Goal: Information Seeking & Learning: Learn about a topic

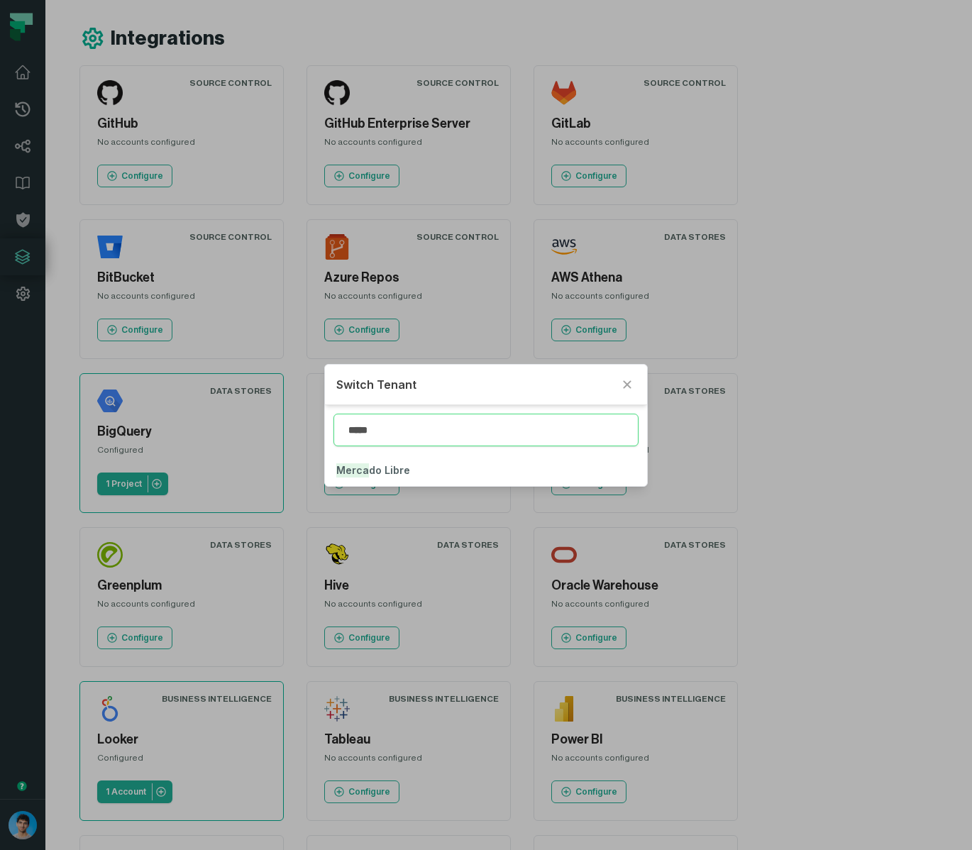
type input "*****"
click button "Merca do Libre" at bounding box center [486, 470] width 323 height 31
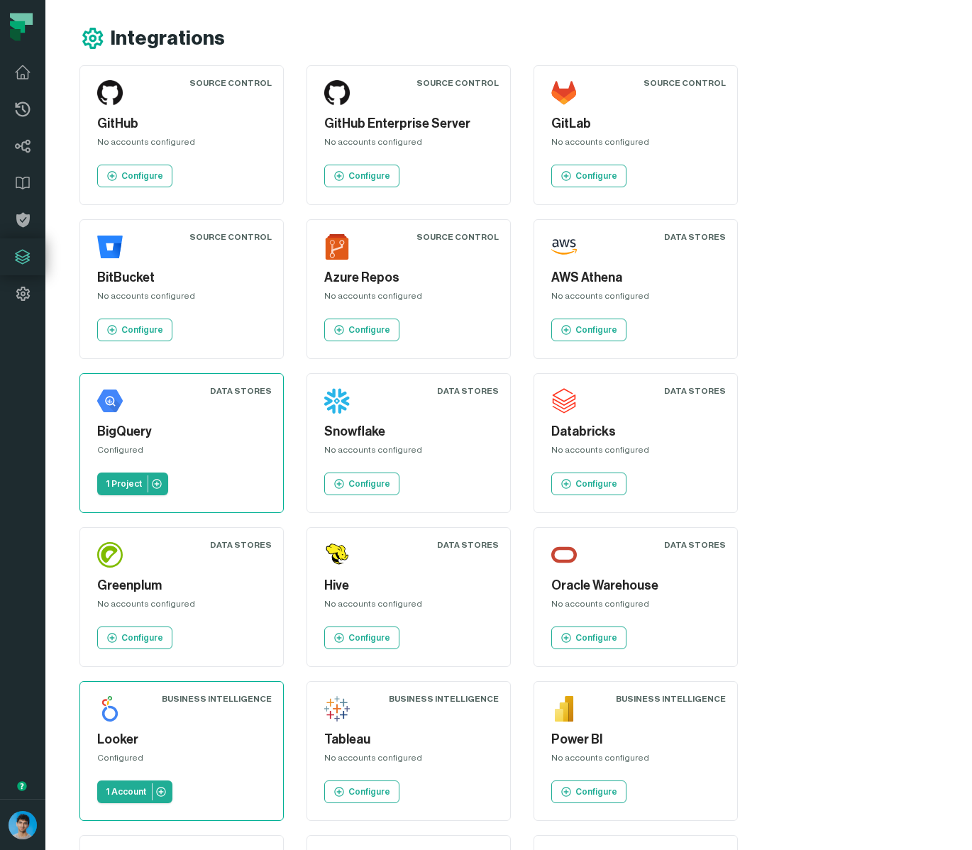
click at [742, 380] on div "Source Control GitHub No accounts configured Configure Source Control GitHub En…" at bounding box center [410, 750] width 662 height 1371
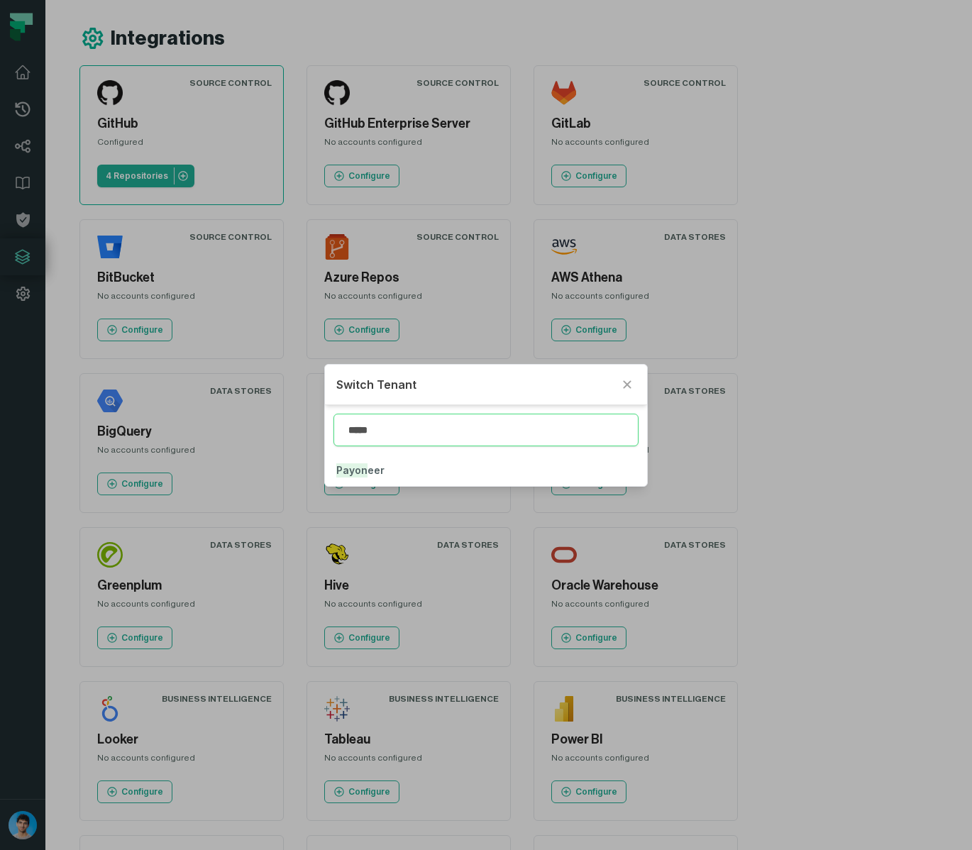
type input "*****"
click button "Payon eer" at bounding box center [486, 470] width 323 height 31
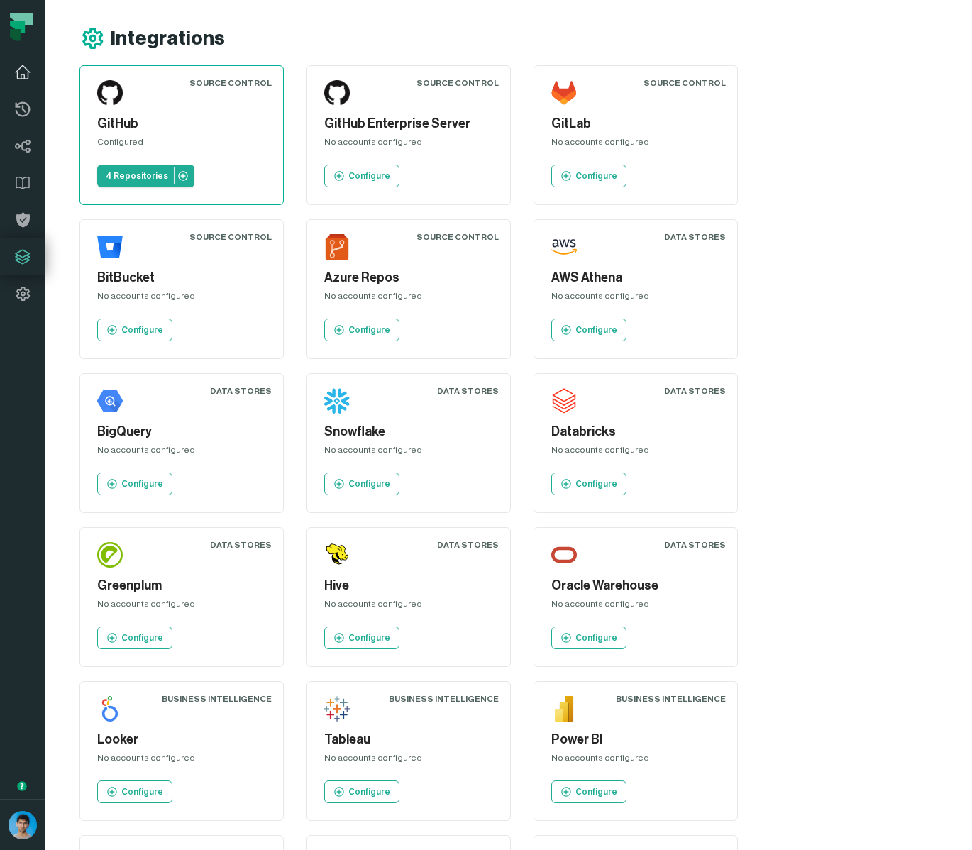
click at [23, 79] on icon at bounding box center [22, 72] width 17 height 17
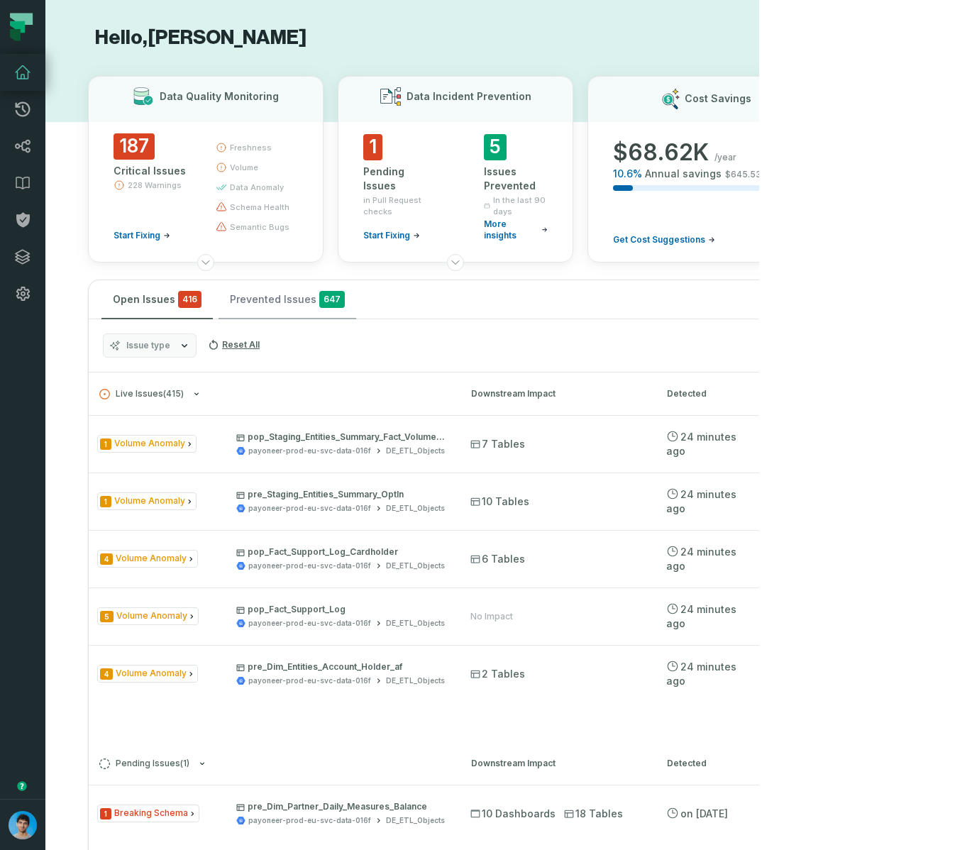
click at [275, 287] on button "Prevented Issues 647" at bounding box center [287, 299] width 138 height 38
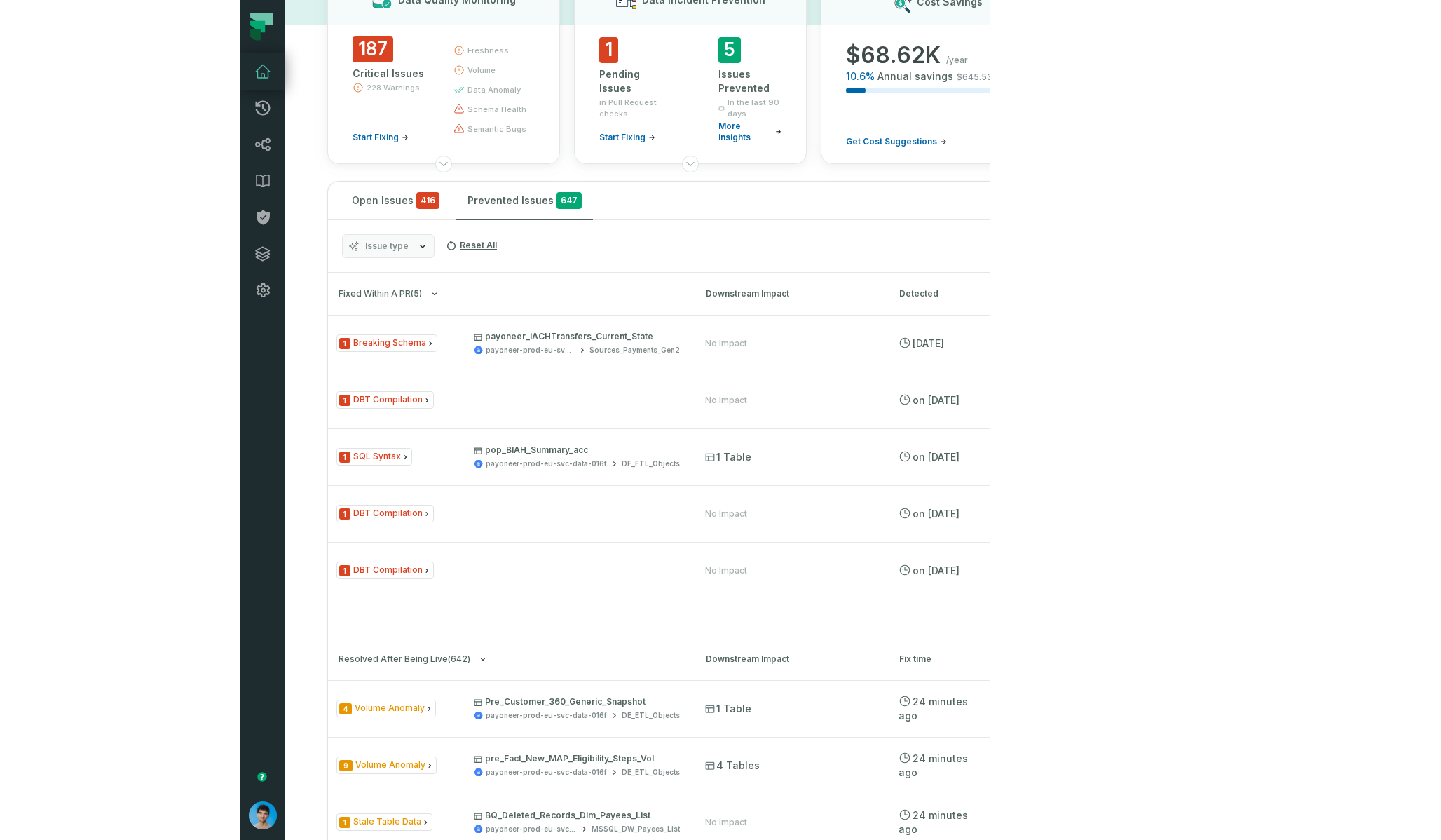
scroll to position [102, 0]
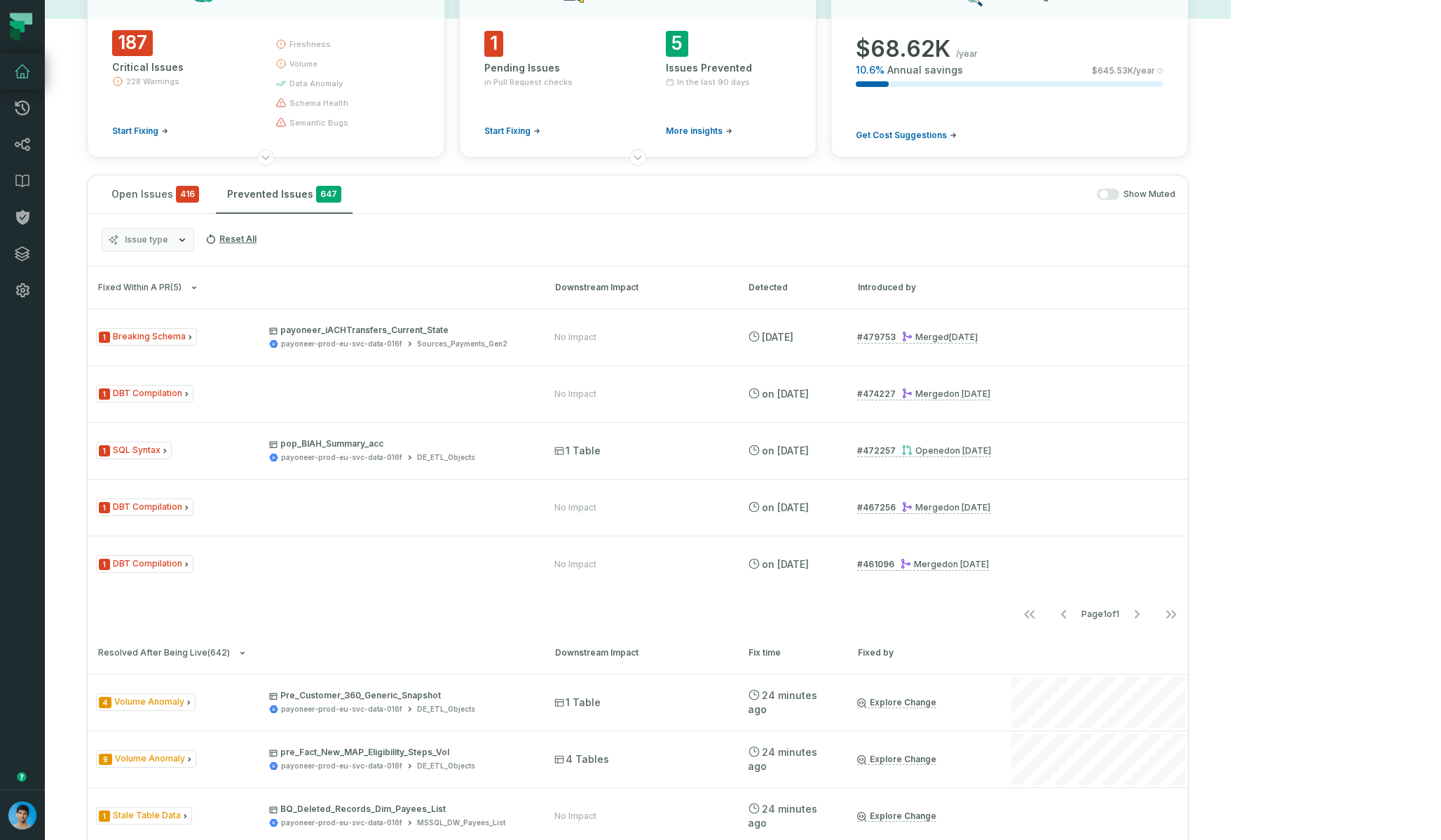
click at [130, 240] on span "Issue type" at bounding box center [146, 239] width 43 height 11
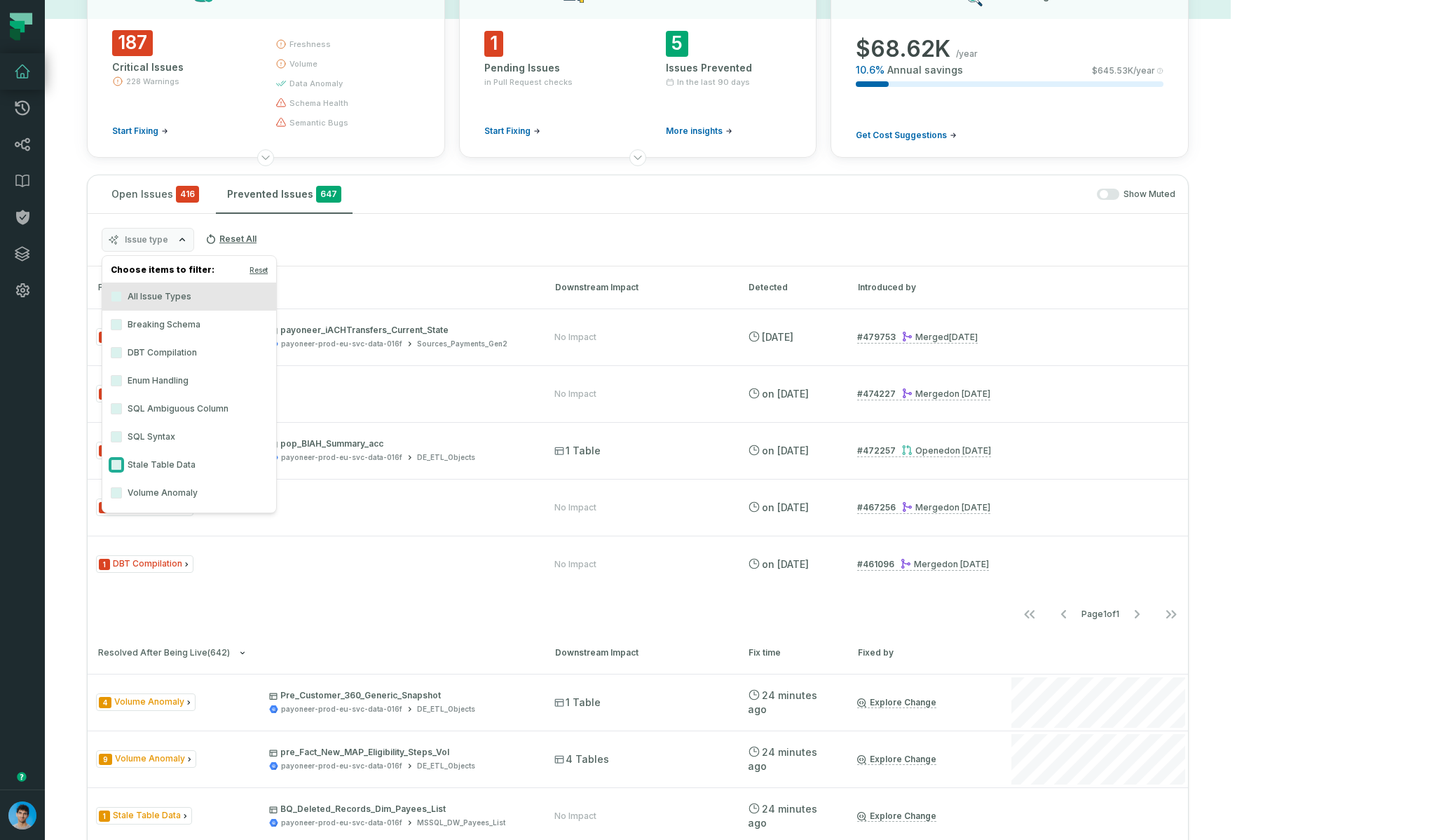
click at [119, 466] on button "Stale Table Data" at bounding box center [116, 463] width 11 height 11
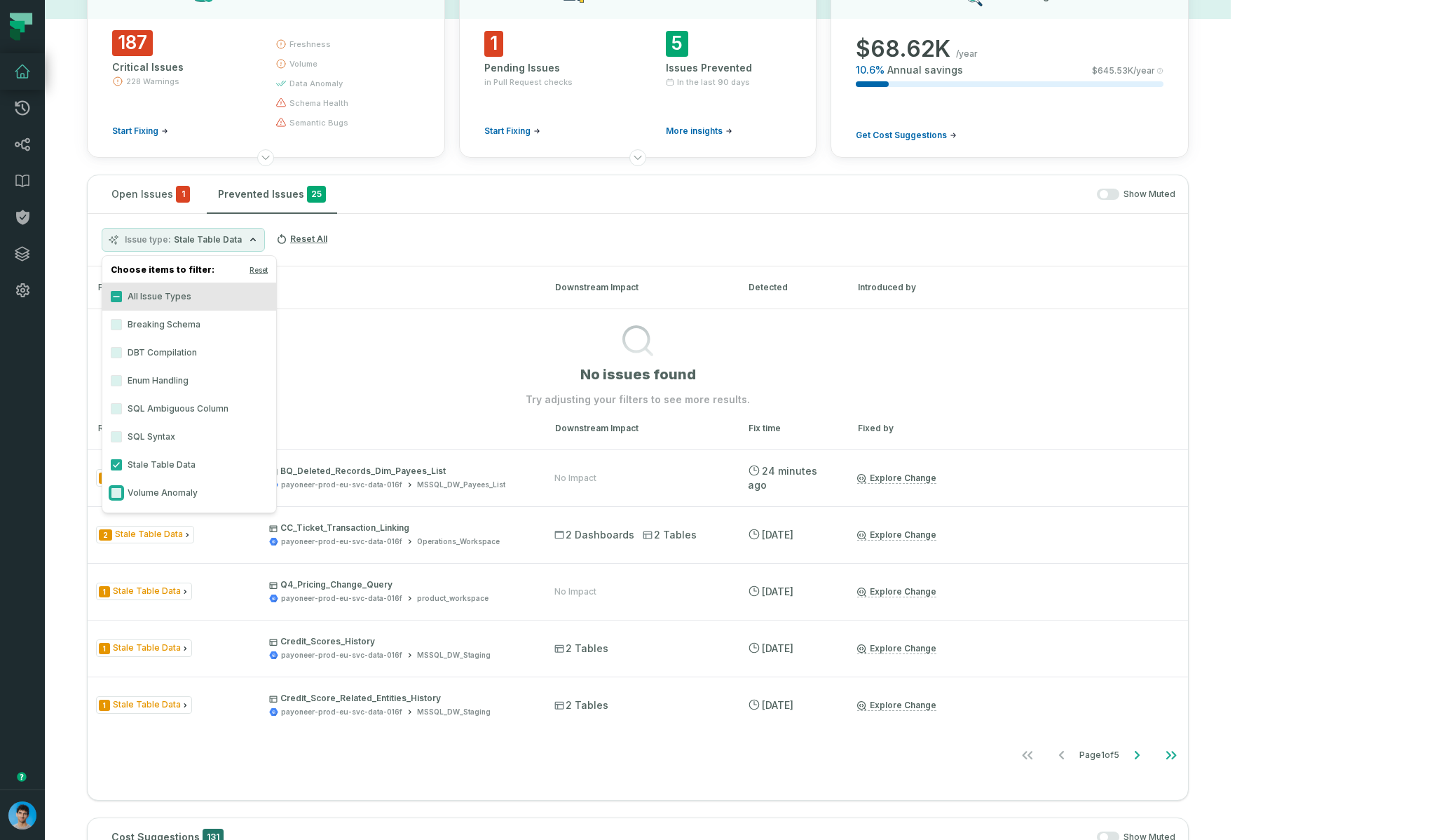
click at [116, 492] on button "Volume Anomaly" at bounding box center [116, 492] width 11 height 11
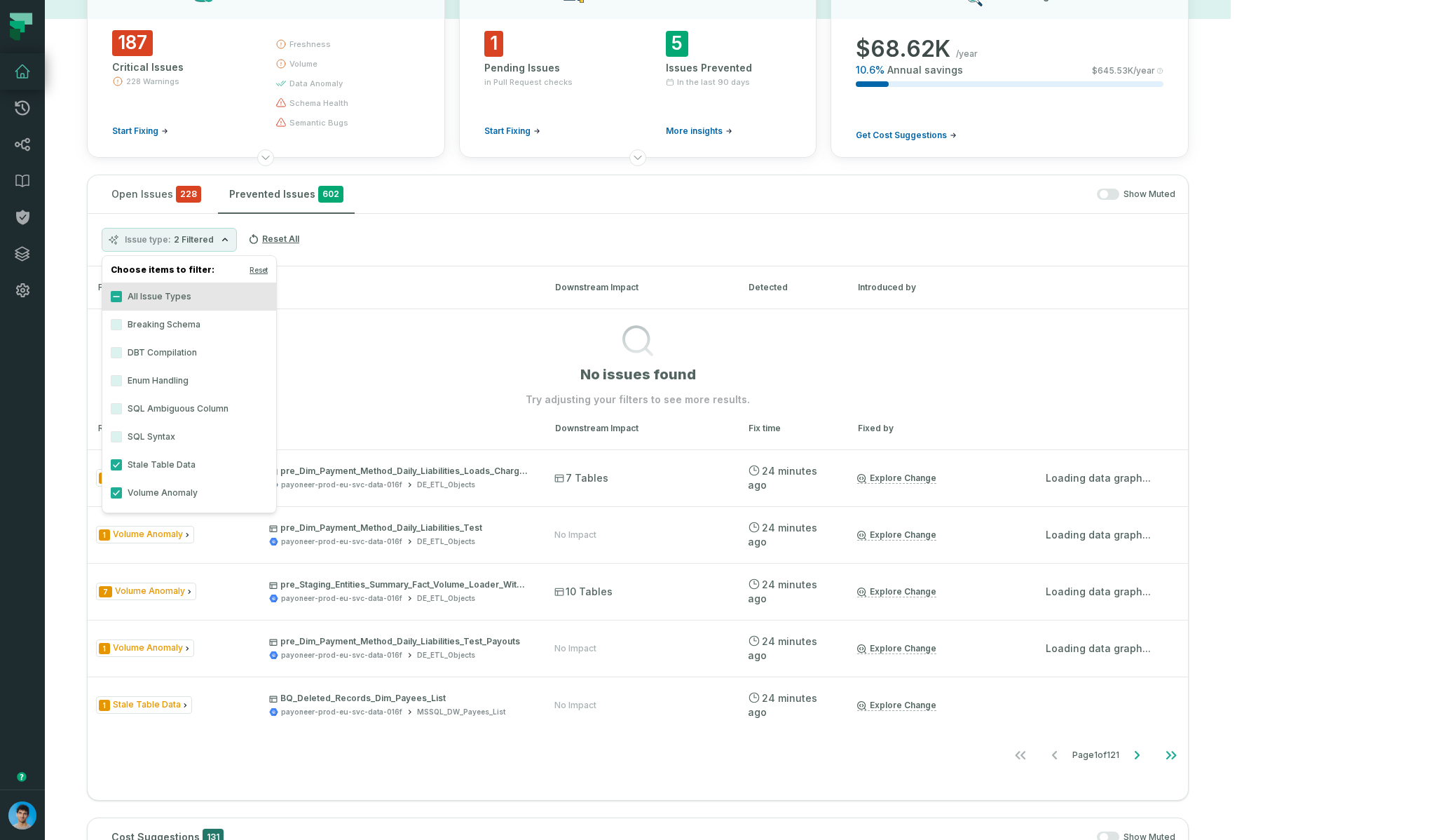
click at [525, 236] on div "Issue type 2 Filtered Reset All" at bounding box center [637, 239] width 1100 height 52
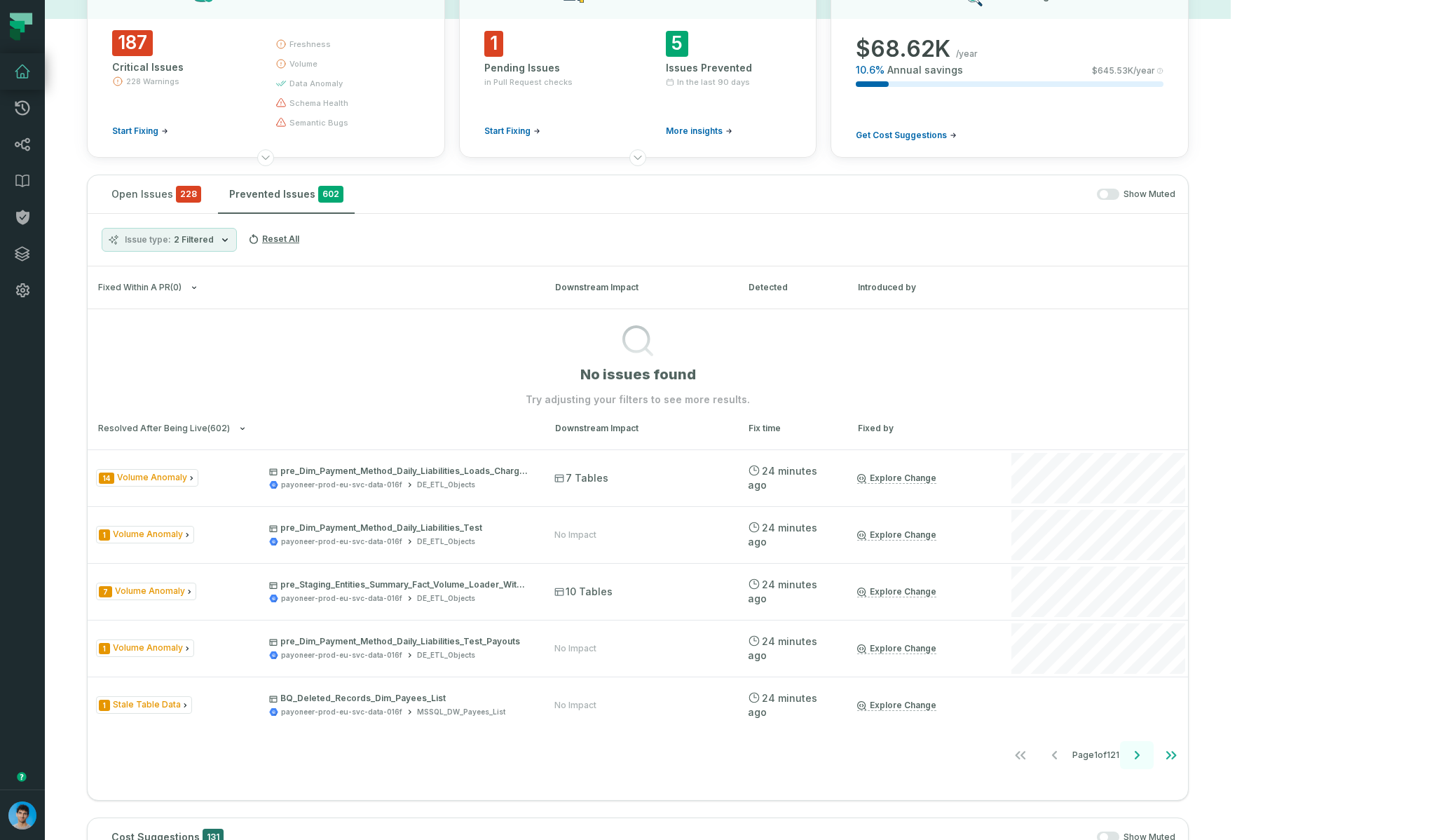
click at [960, 757] on icon "Go to next page" at bounding box center [1137, 754] width 17 height 17
click at [960, 755] on icon "Go to next page" at bounding box center [1137, 754] width 17 height 17
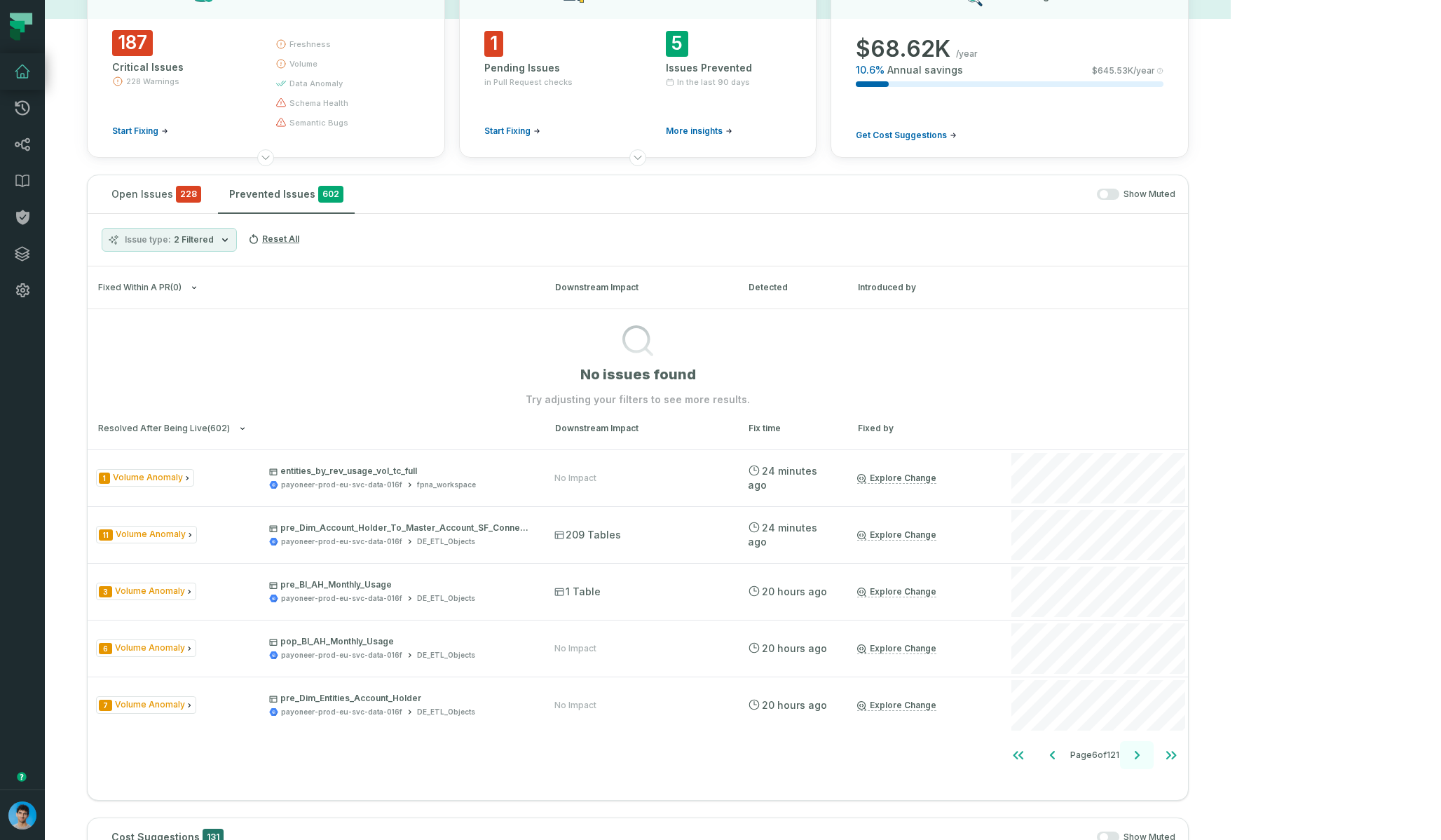
click at [960, 755] on icon "Go to next page" at bounding box center [1137, 754] width 17 height 17
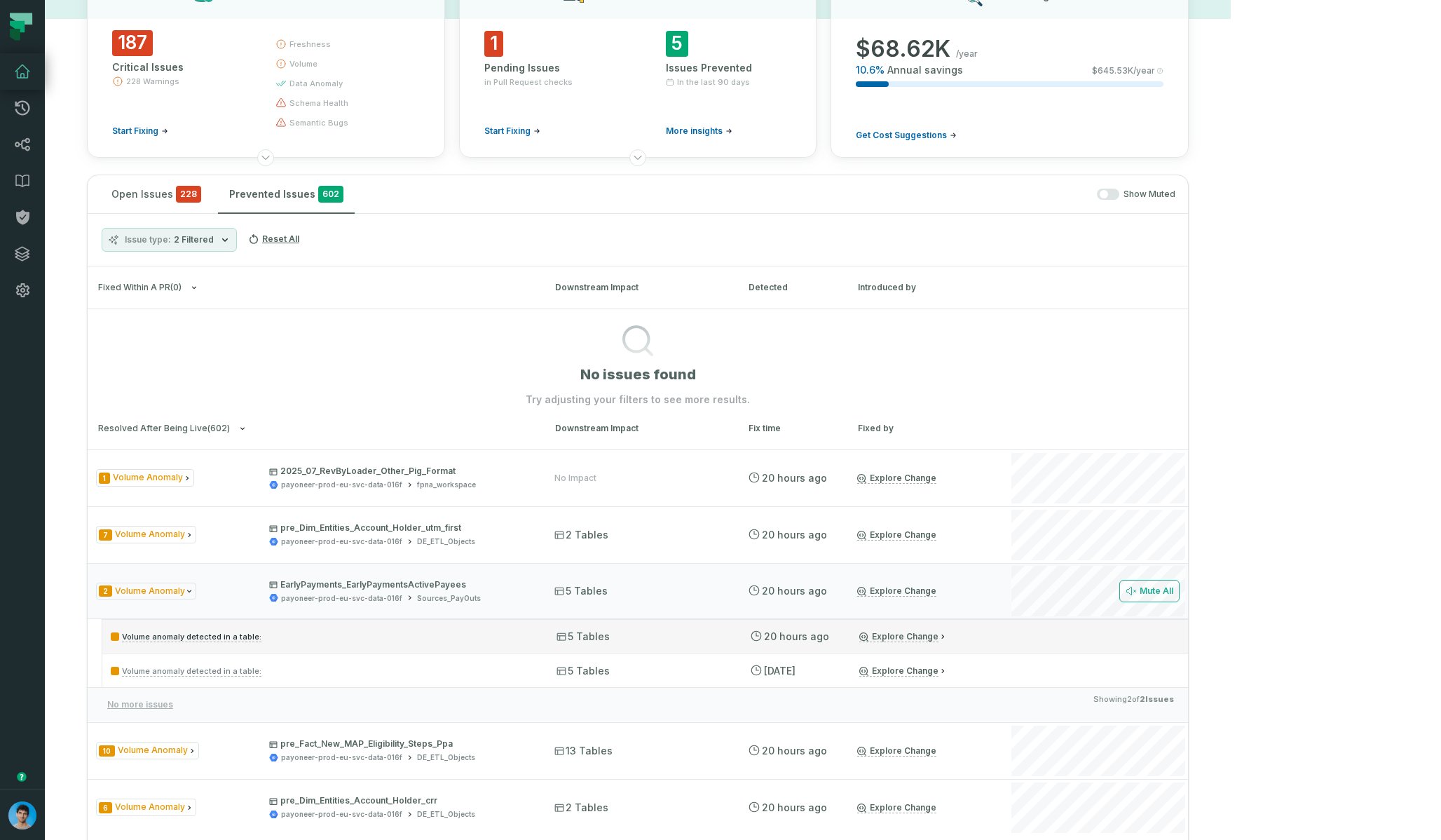
click at [960, 636] on div "Explore Change" at bounding box center [922, 635] width 127 height 11
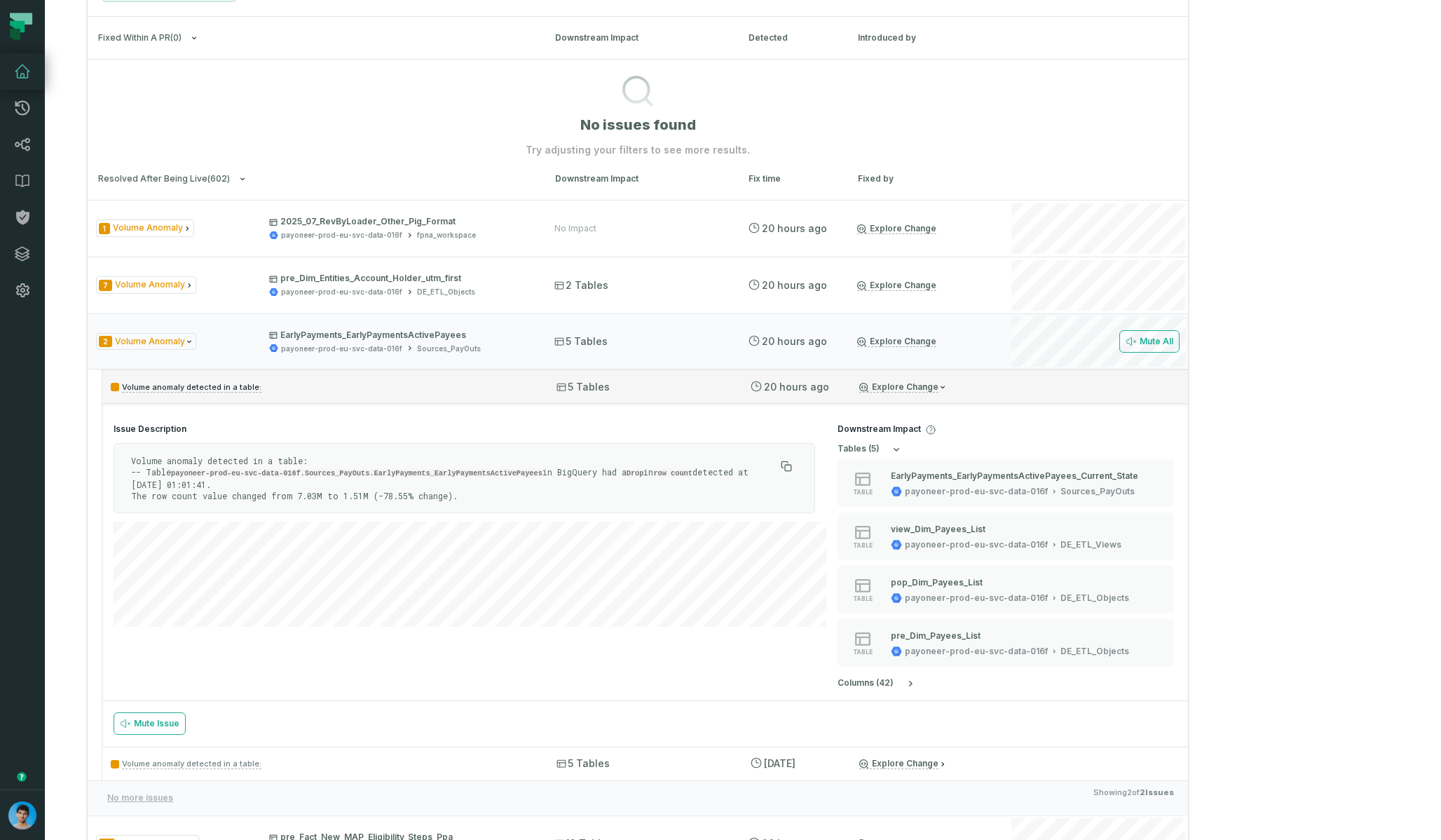
scroll to position [427, 0]
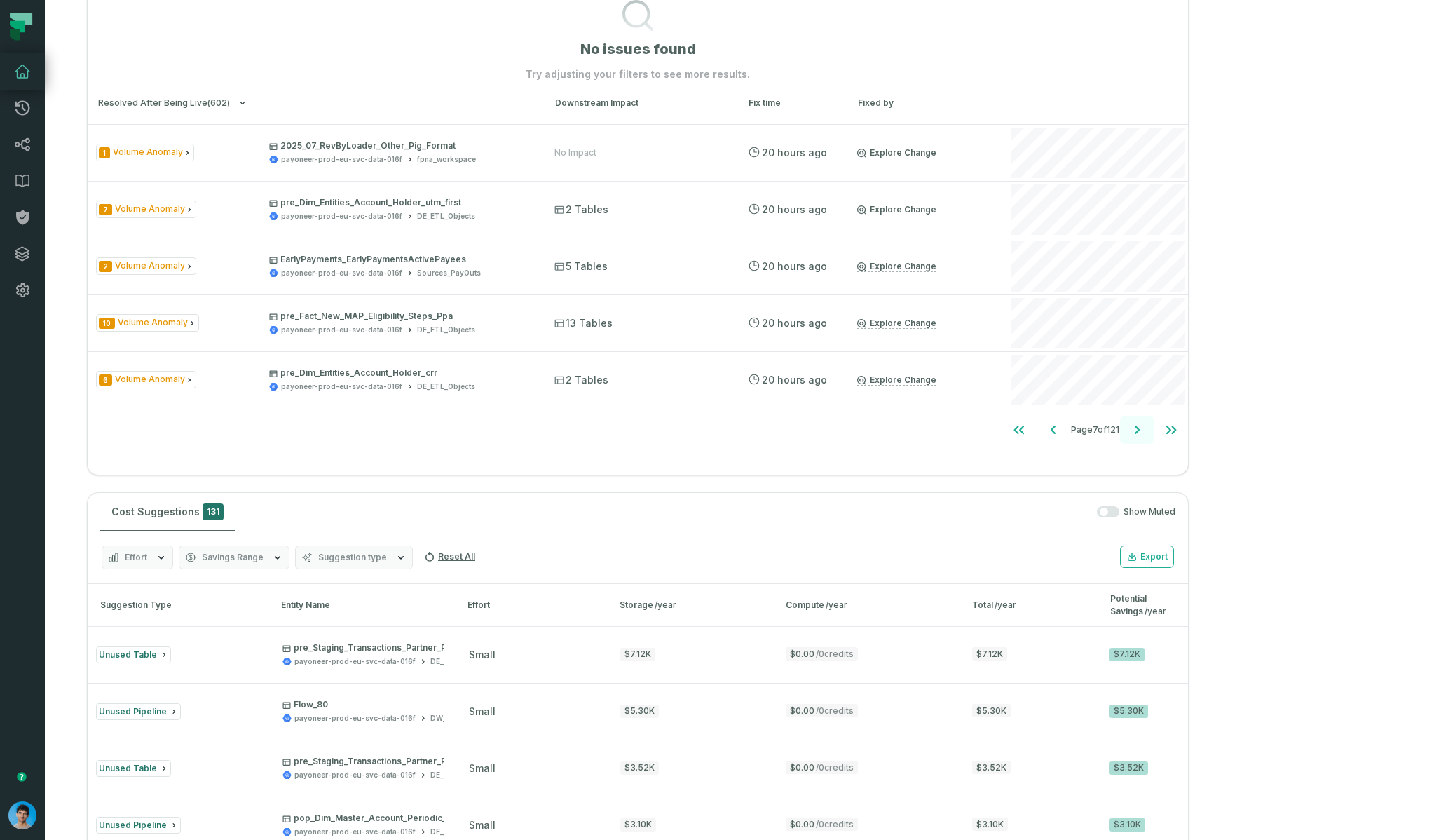
click at [960, 427] on icon "Go to next page" at bounding box center [1137, 429] width 17 height 17
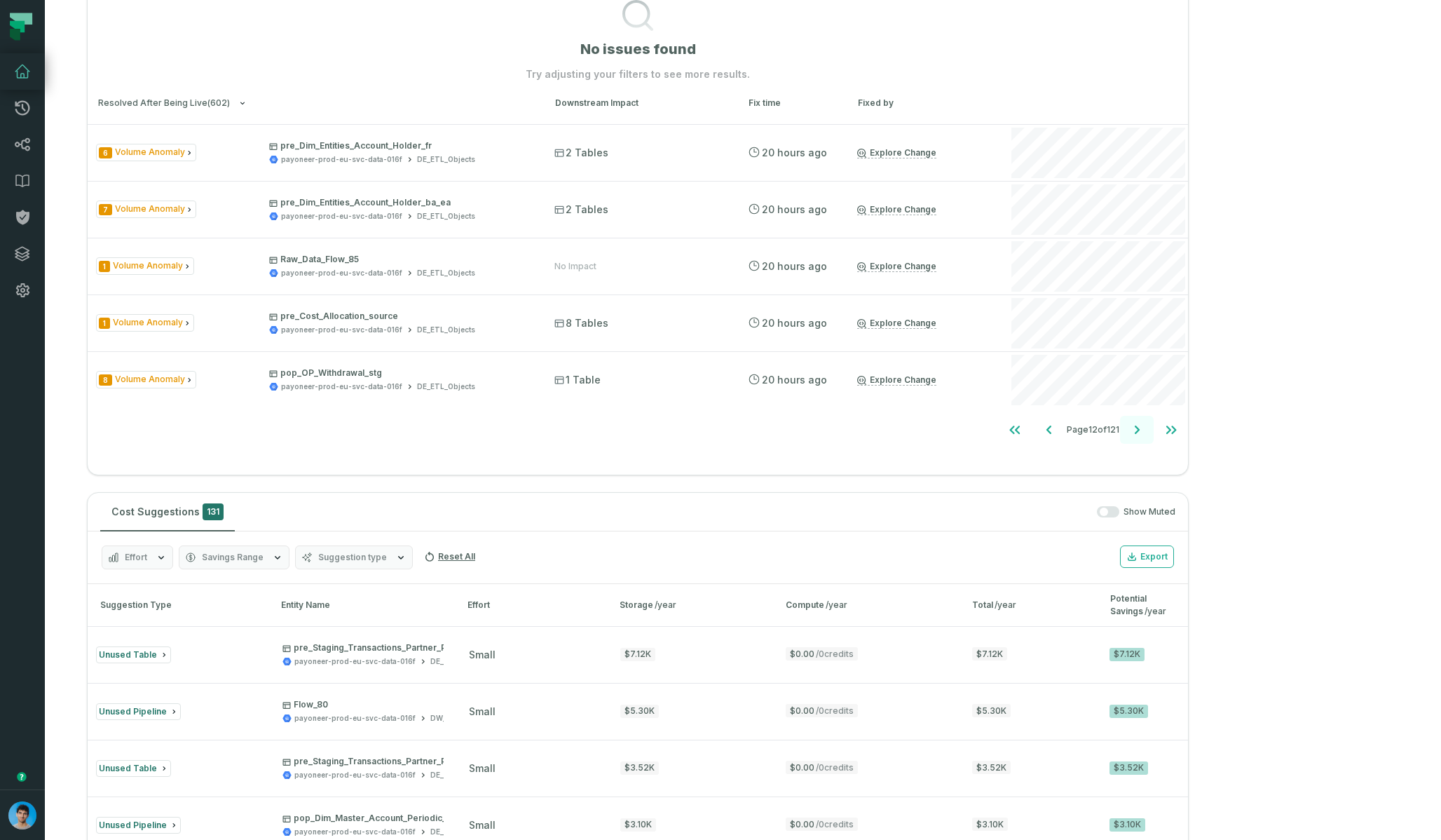
click at [960, 427] on icon "Go to next page" at bounding box center [1137, 429] width 17 height 17
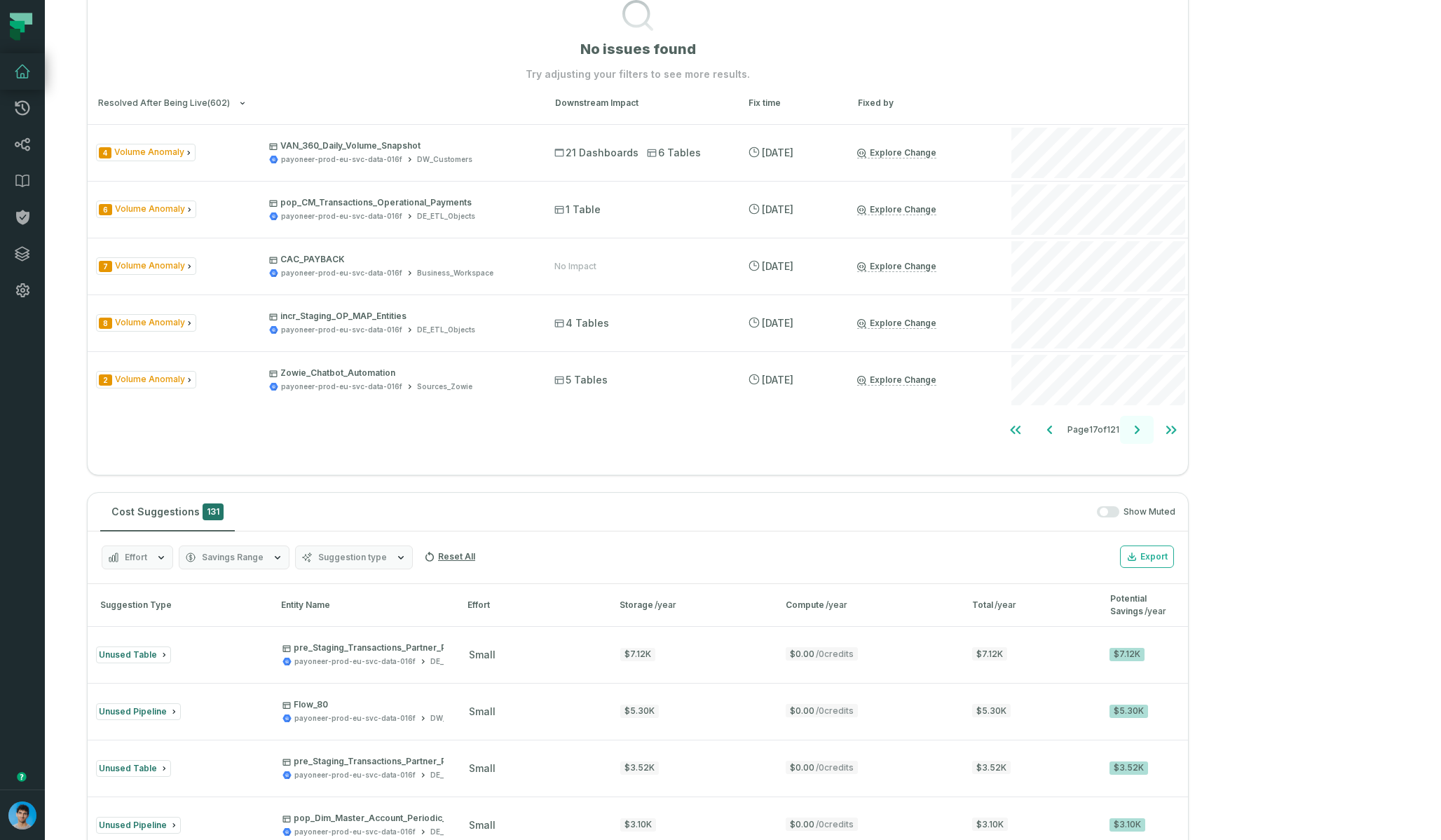
click at [960, 427] on icon "Go to next page" at bounding box center [1137, 429] width 17 height 17
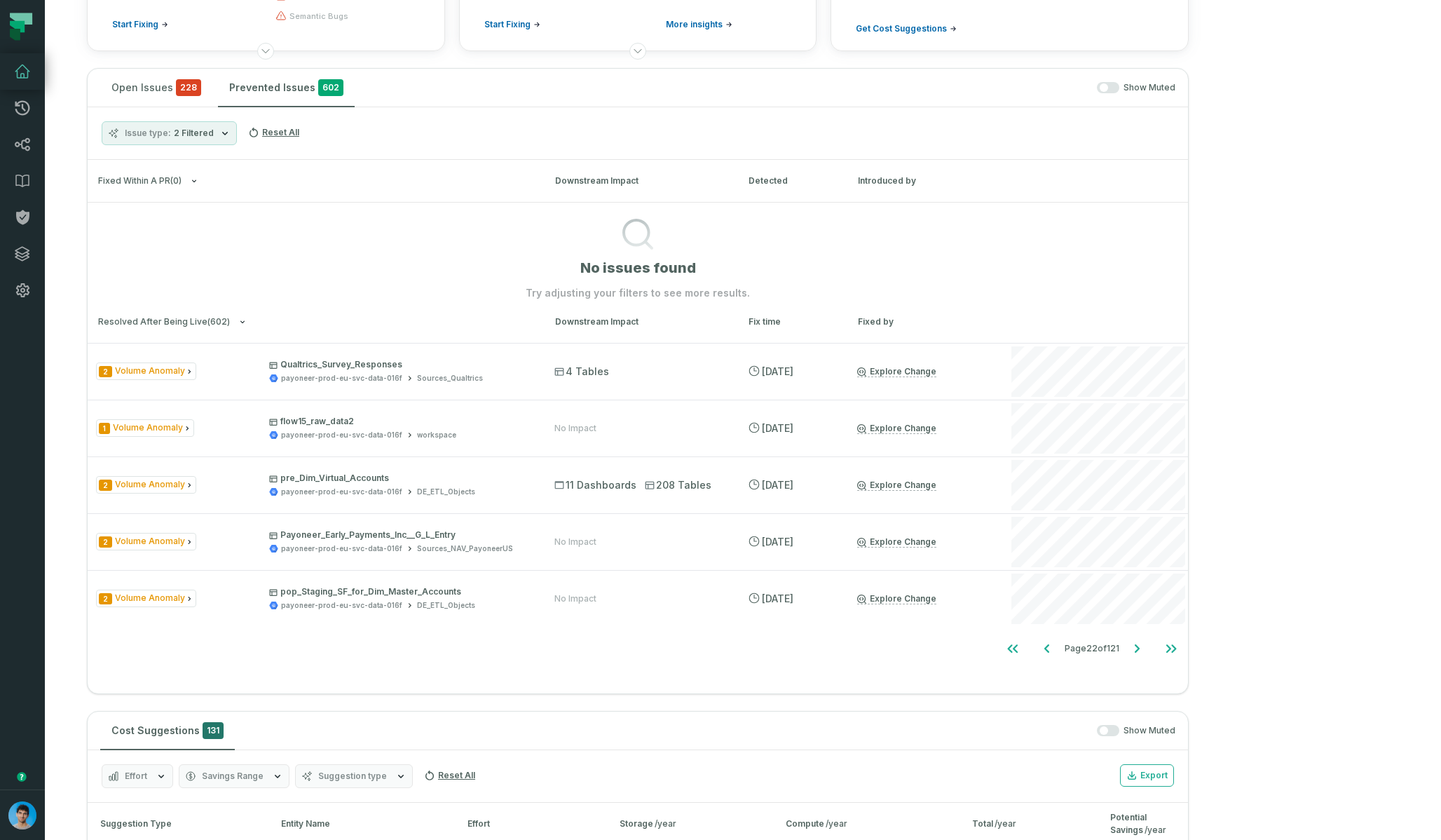
scroll to position [209, 0]
click at [189, 137] on span "2 Filtered" at bounding box center [194, 131] width 40 height 11
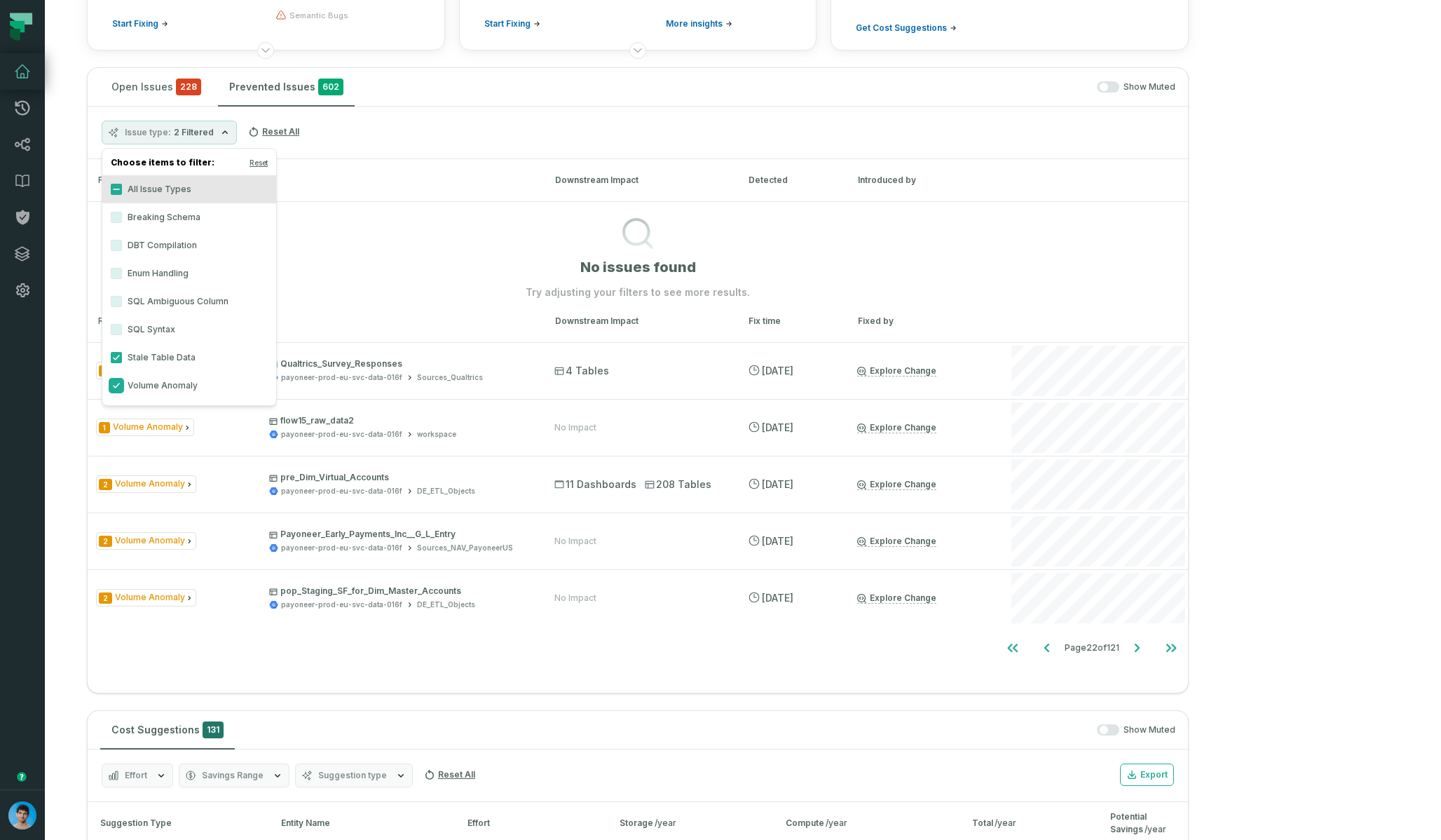
click at [117, 389] on button "Volume Anomaly" at bounding box center [116, 384] width 11 height 11
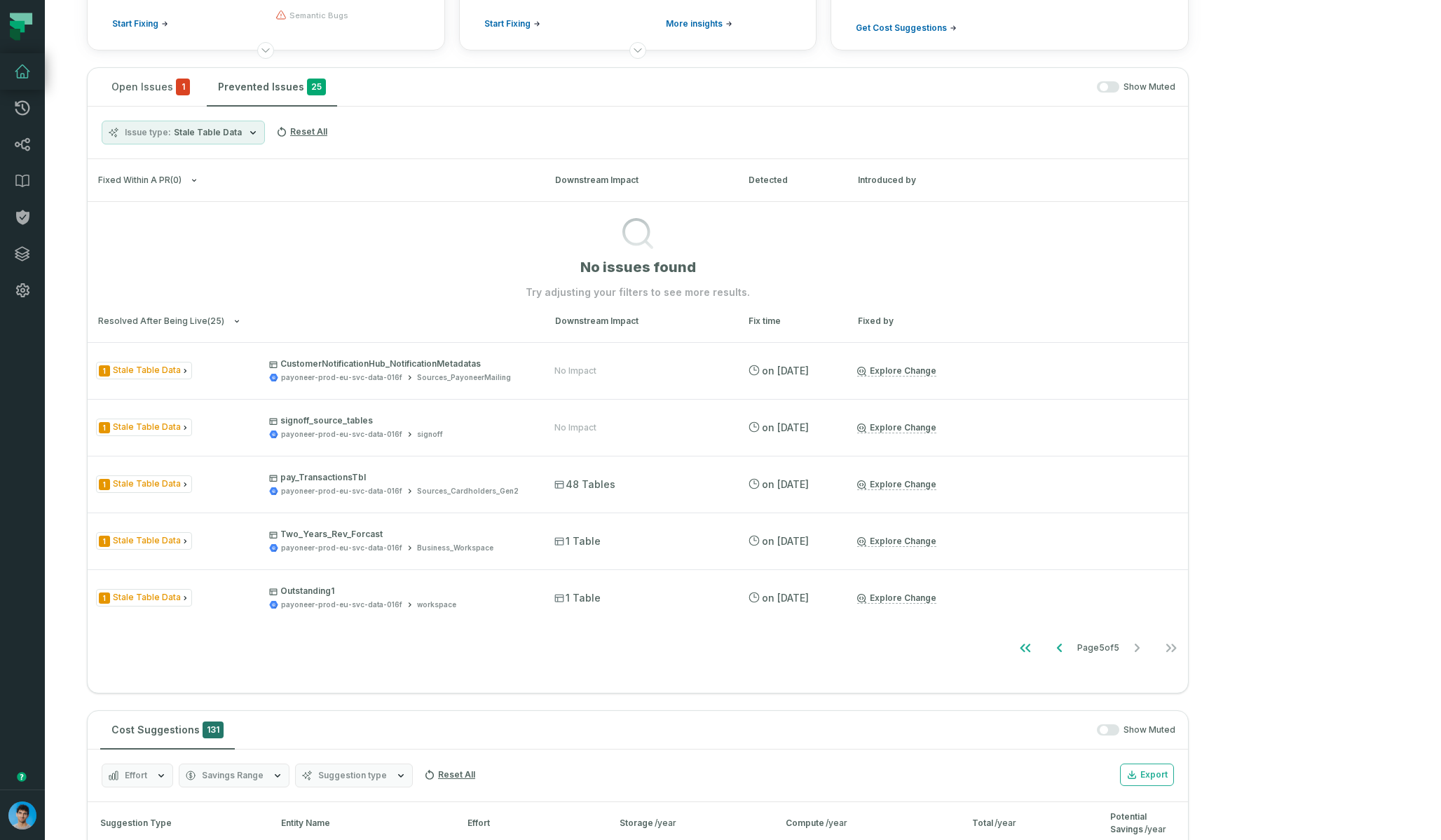
click at [960, 235] on section "No issues found Try adjusting your filters to see more results." at bounding box center [637, 250] width 1100 height 98
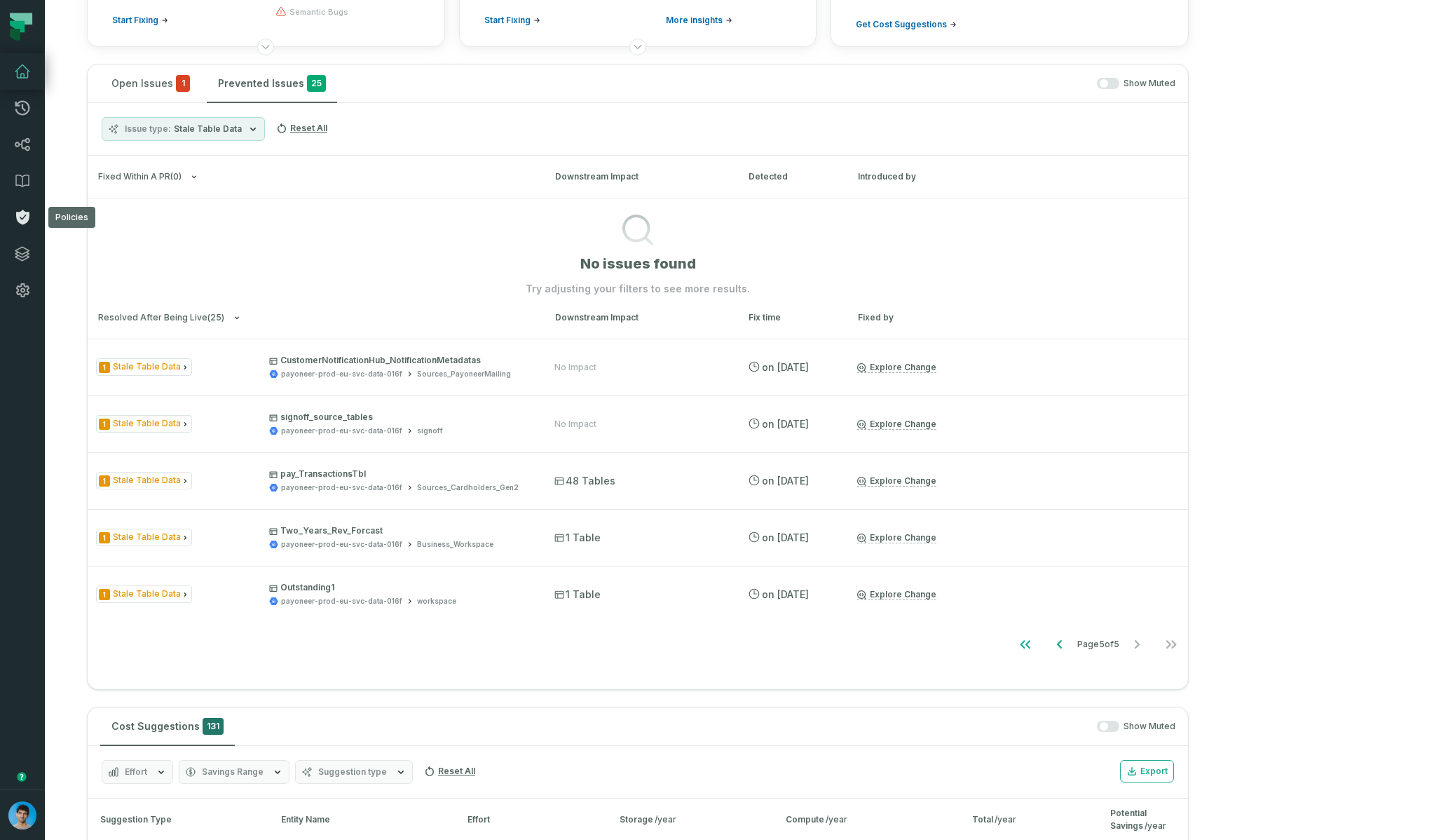
scroll to position [218, 0]
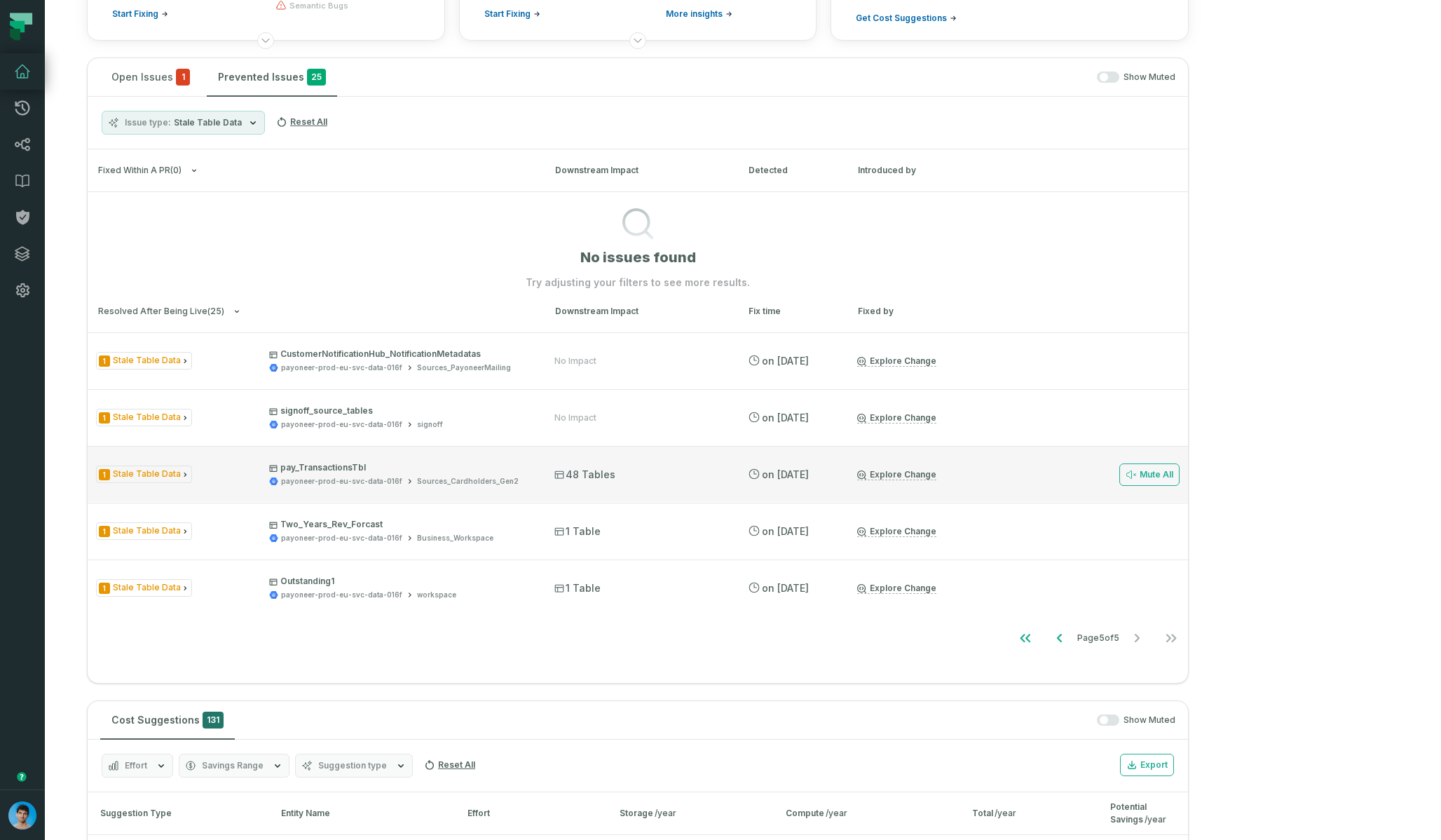
click at [225, 481] on div "1 Stale Table Data pay_TransactionsTbl payoneer-prod-eu-svc-data-016f Sources_C…" at bounding box center [312, 473] width 433 height 25
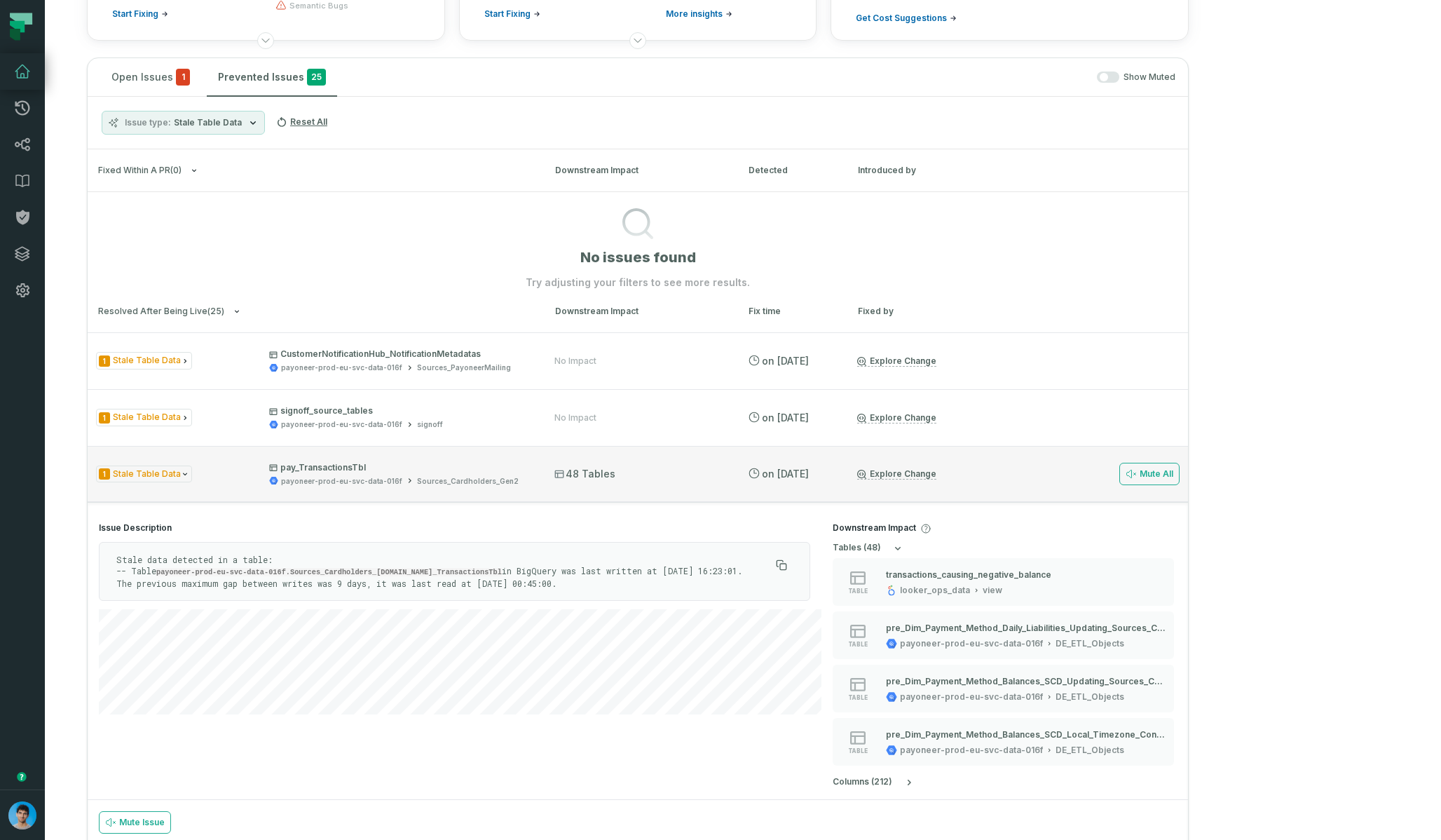
click at [252, 493] on div "1 Stale Table Data pay_TransactionsTbl payoneer-prod-eu-svc-data-016f Sources_C…" at bounding box center [637, 473] width 1100 height 56
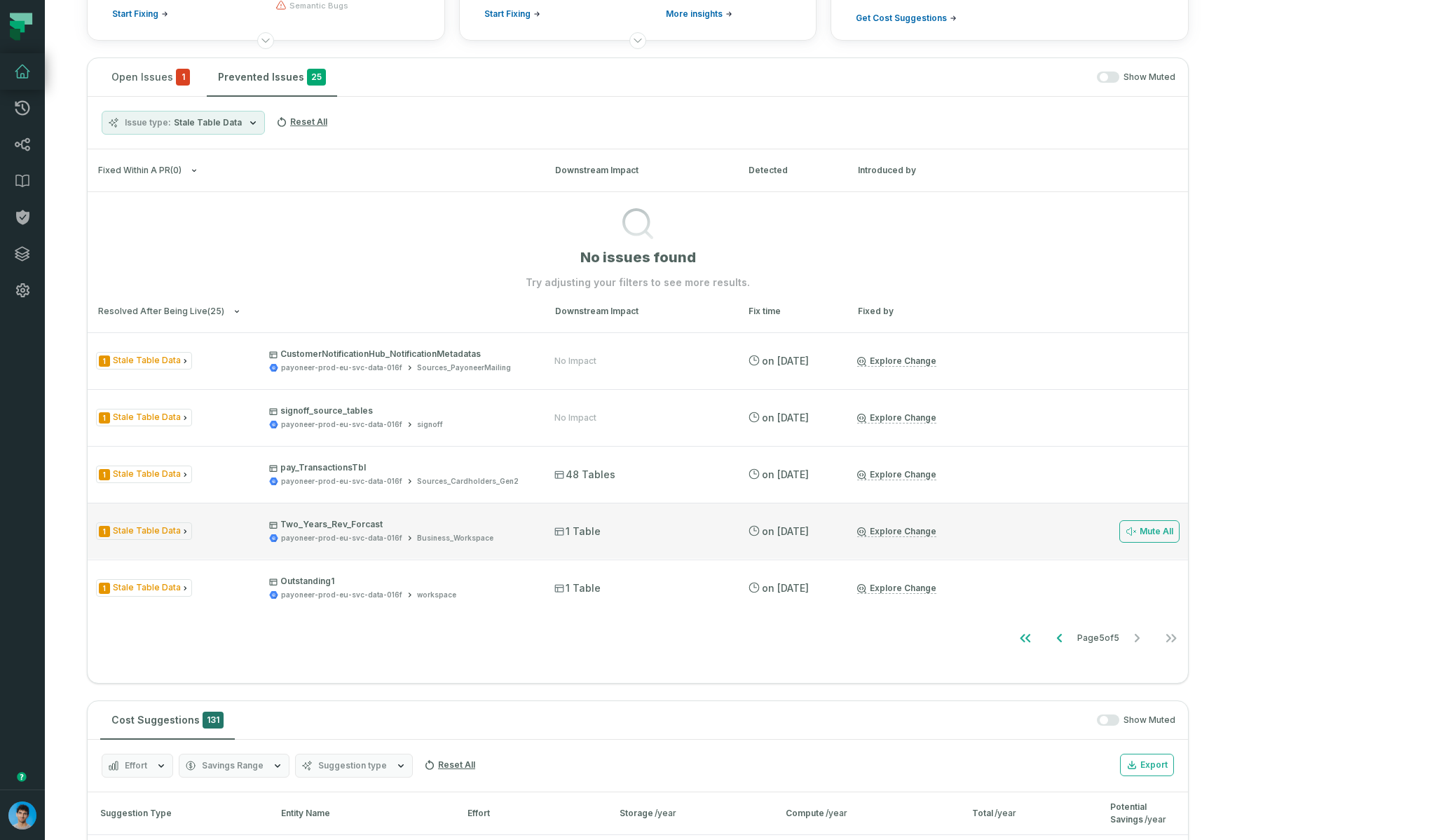
click at [249, 514] on div "1 Stale Table Data Two_Years_Rev_Forcast payoneer-prod-eu-svc-data-016f Busines…" at bounding box center [637, 530] width 1100 height 56
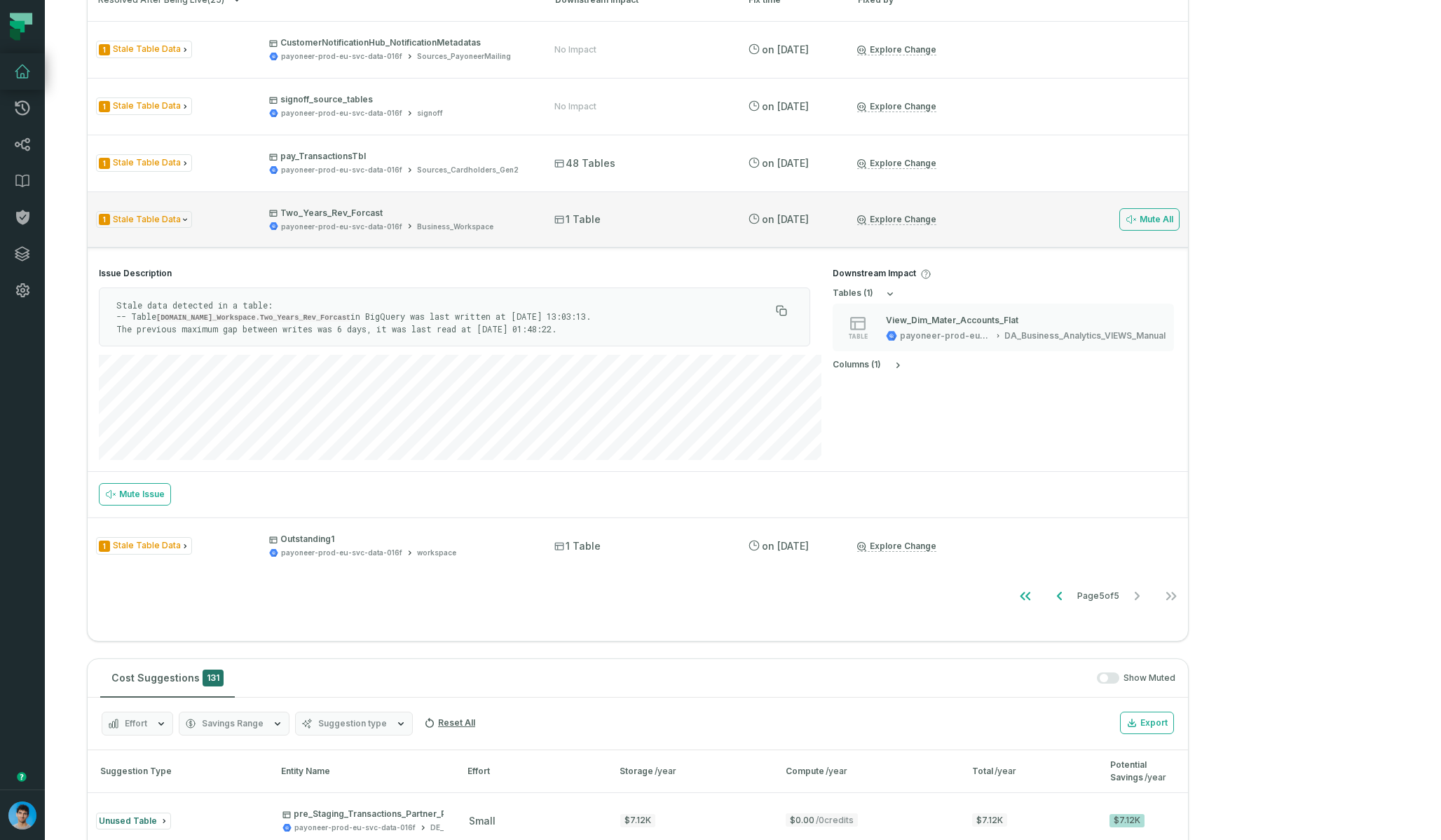
scroll to position [536, 0]
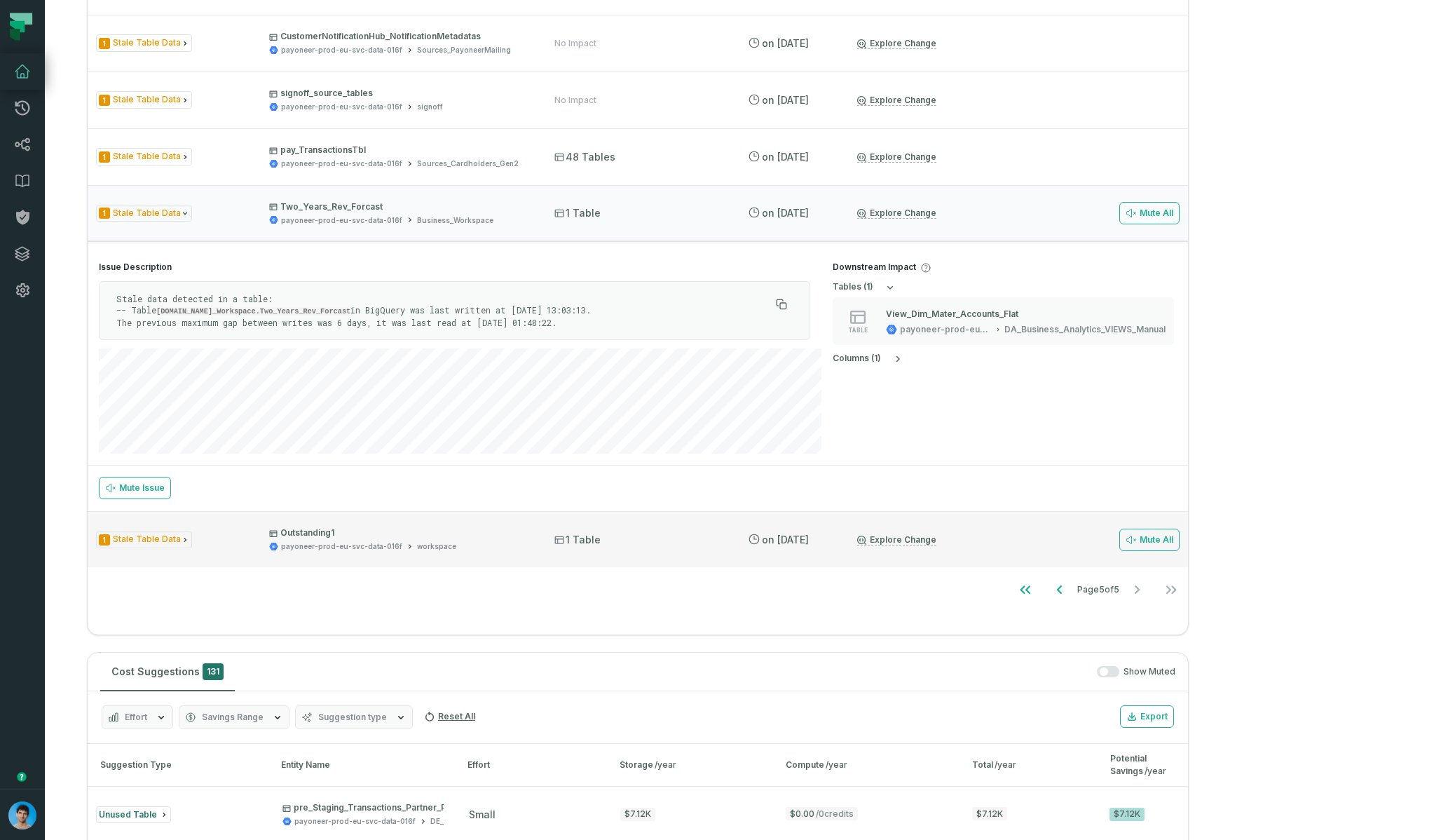
click at [237, 536] on div "1 Stale Table Data Outstanding1 payoneer-prod-eu-svc-data-016f workspace" at bounding box center [312, 539] width 433 height 25
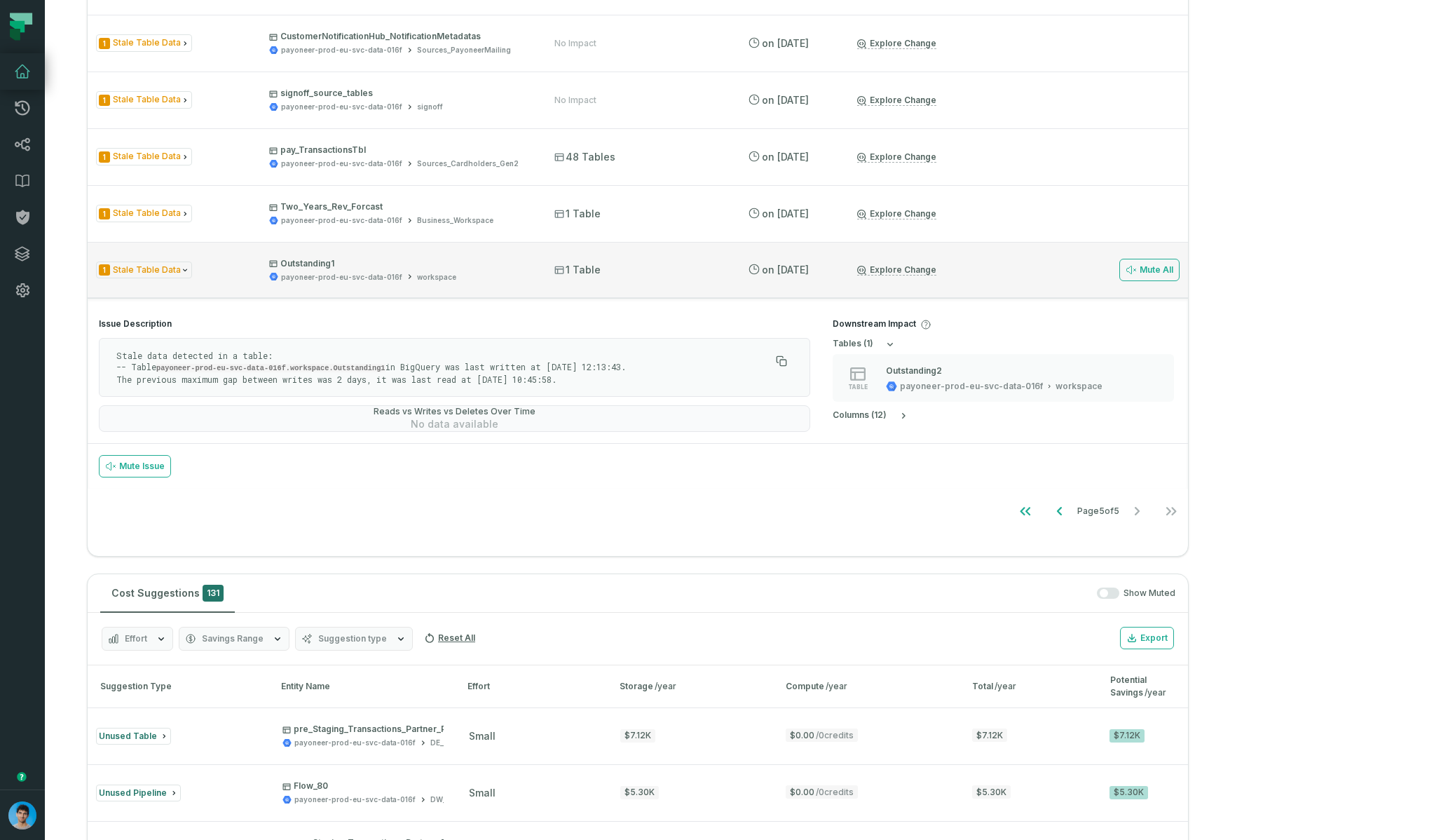
click at [804, 285] on div "1 Stale Table Data Outstanding1 payoneer-prod-eu-svc-data-016f workspace 1 Tabl…" at bounding box center [637, 270] width 1100 height 56
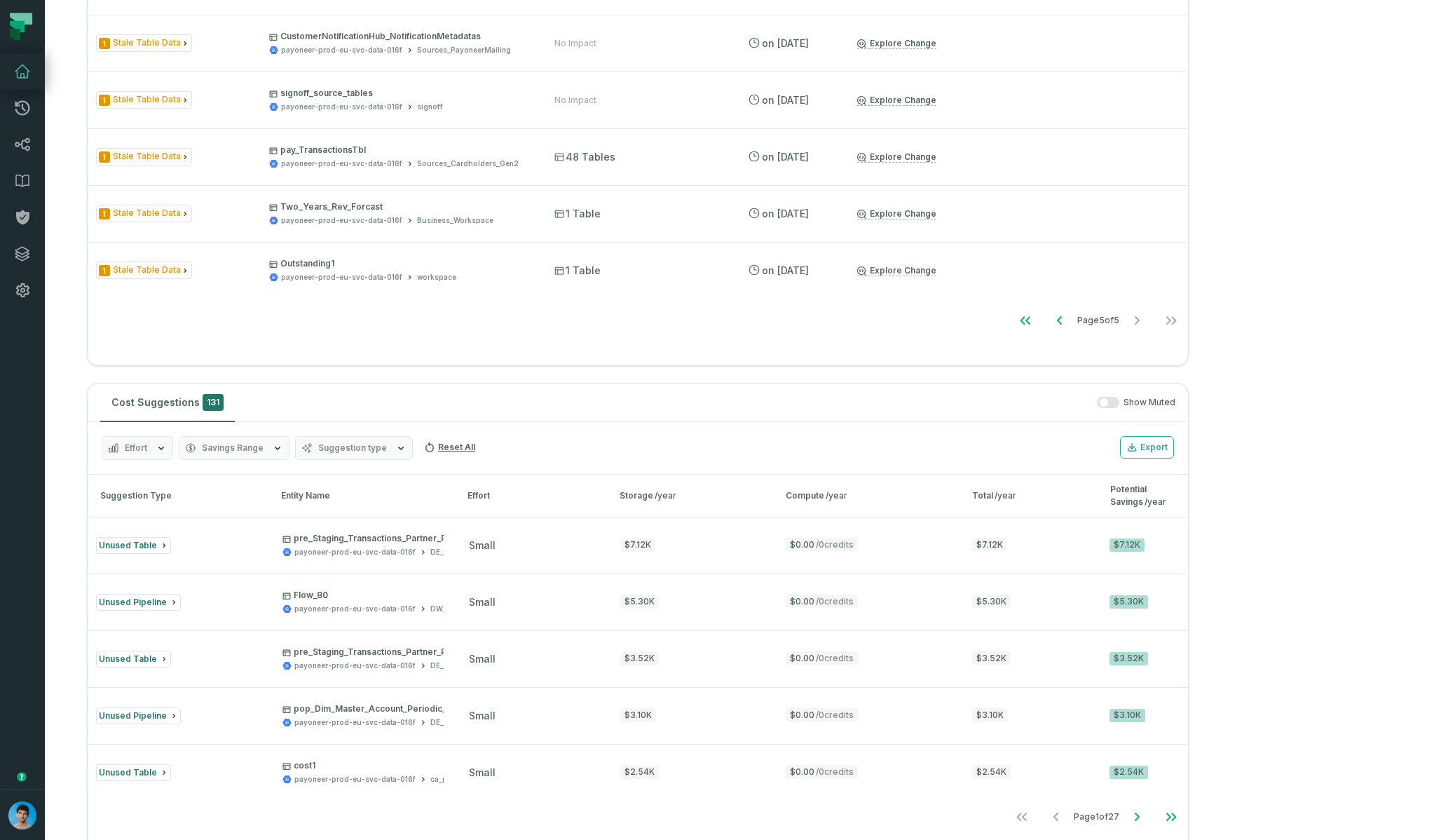
click at [755, 352] on div "Open Issues 1 Prevented Issues 25 Show Muted Issue type Stale Table Data Reset …" at bounding box center [637, 52] width 1102 height 626
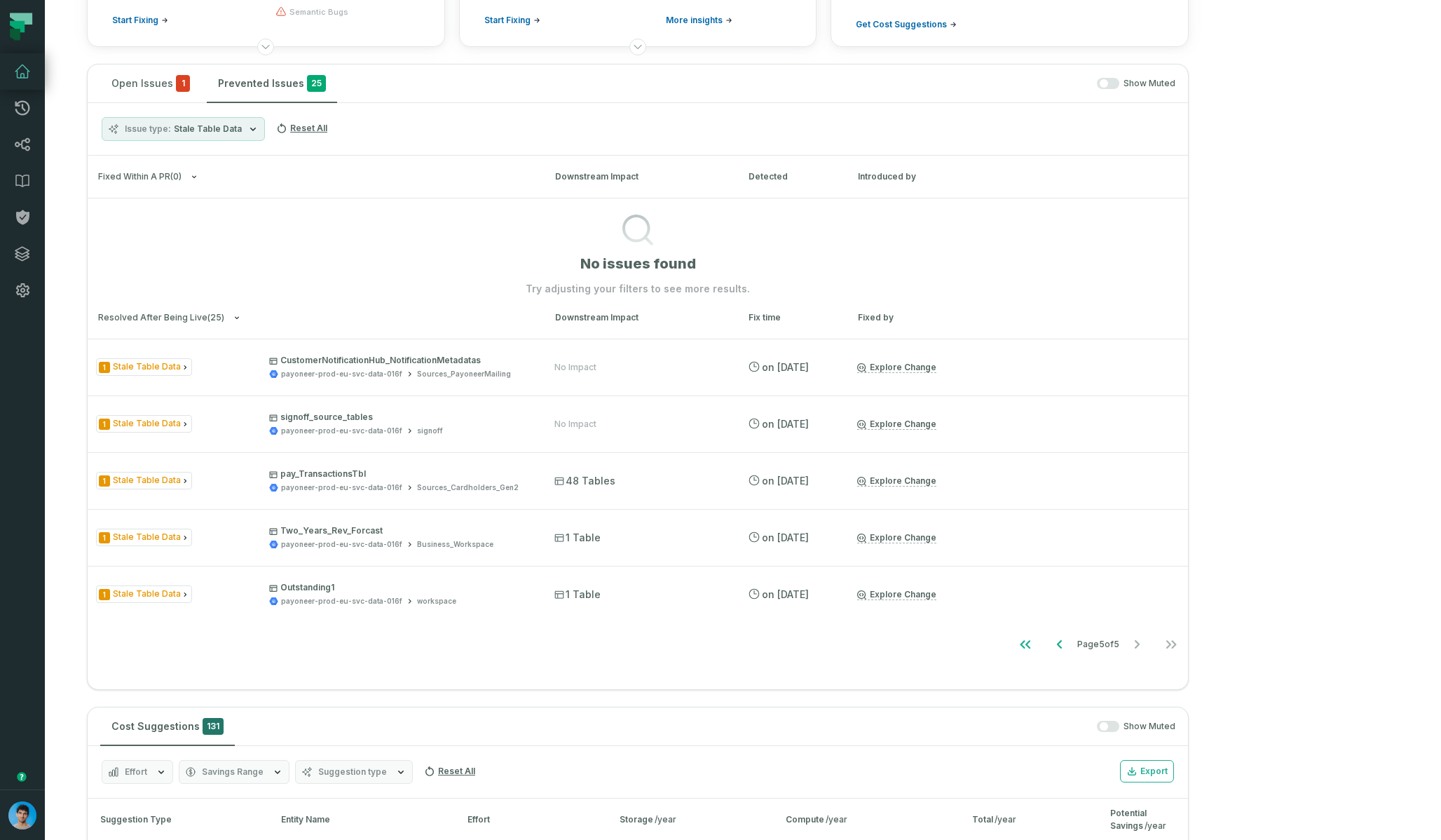
scroll to position [216, 0]
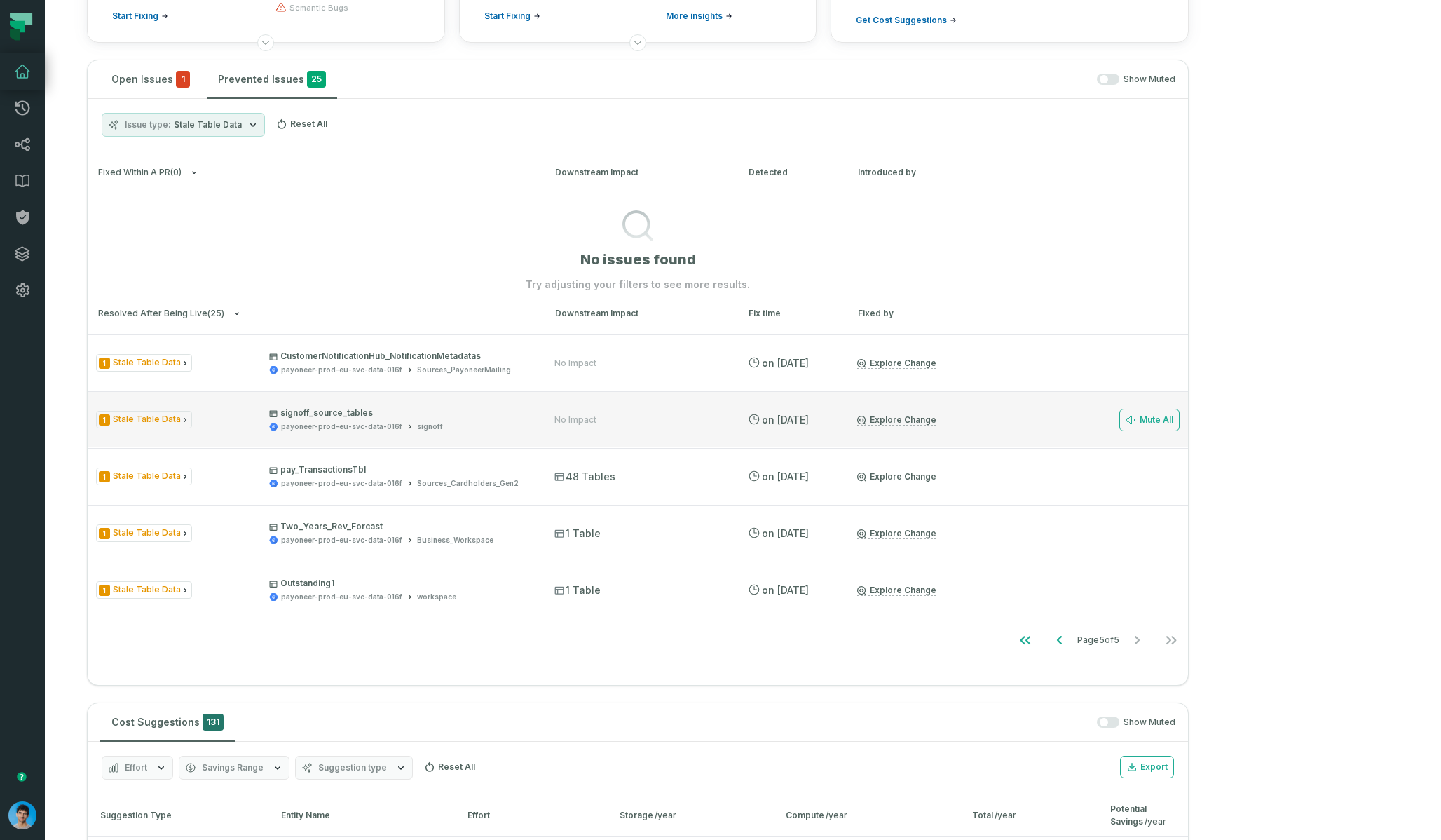
click at [264, 414] on div "1 Stale Table Data signoff_source_tables payoneer-prod-eu-svc-data-016f signoff" at bounding box center [312, 419] width 433 height 25
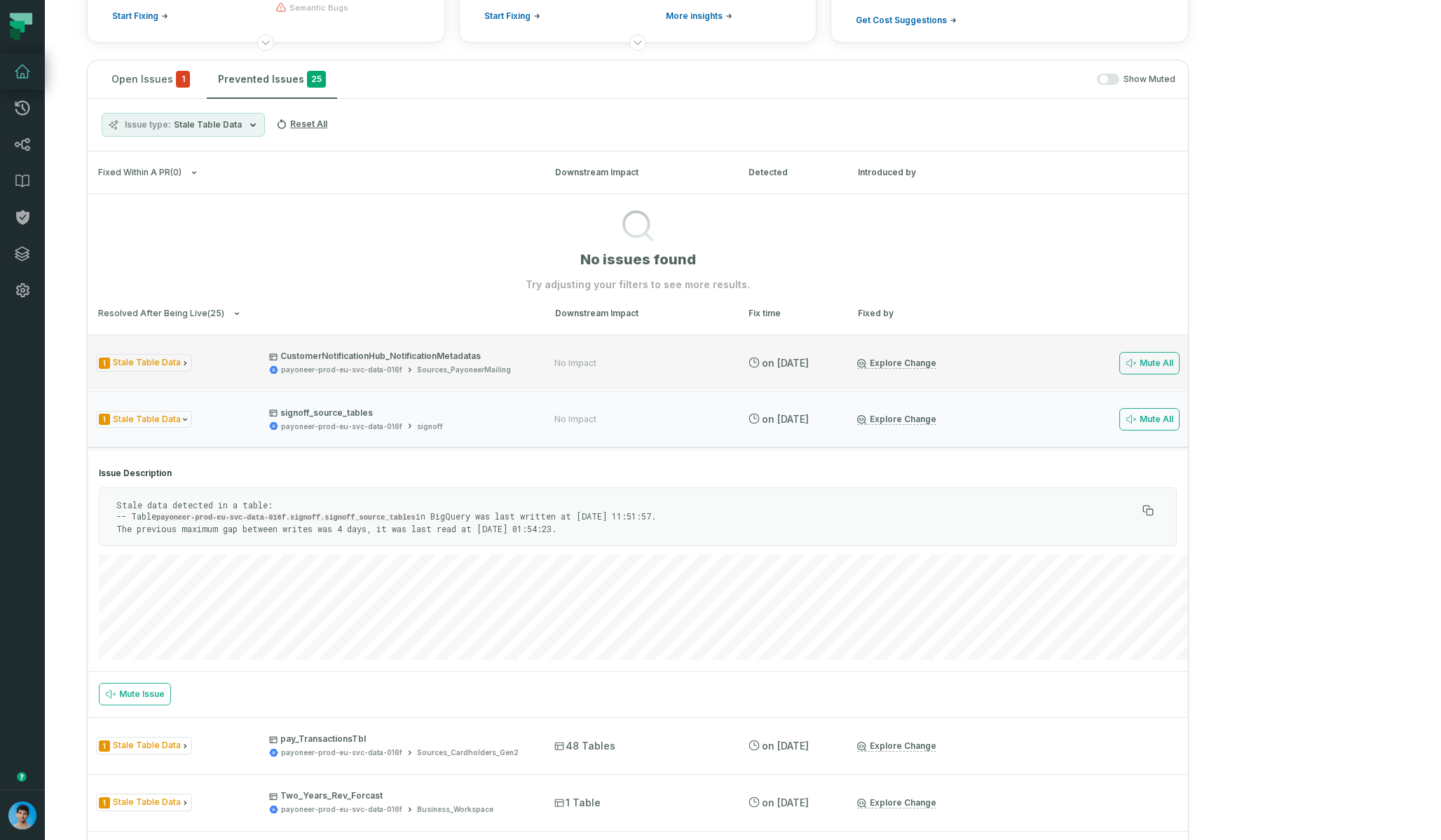
click at [232, 346] on div "1 Stale Table Data CustomerNotificationHub_NotificationMetadatas payoneer-prod-…" at bounding box center [637, 362] width 1100 height 56
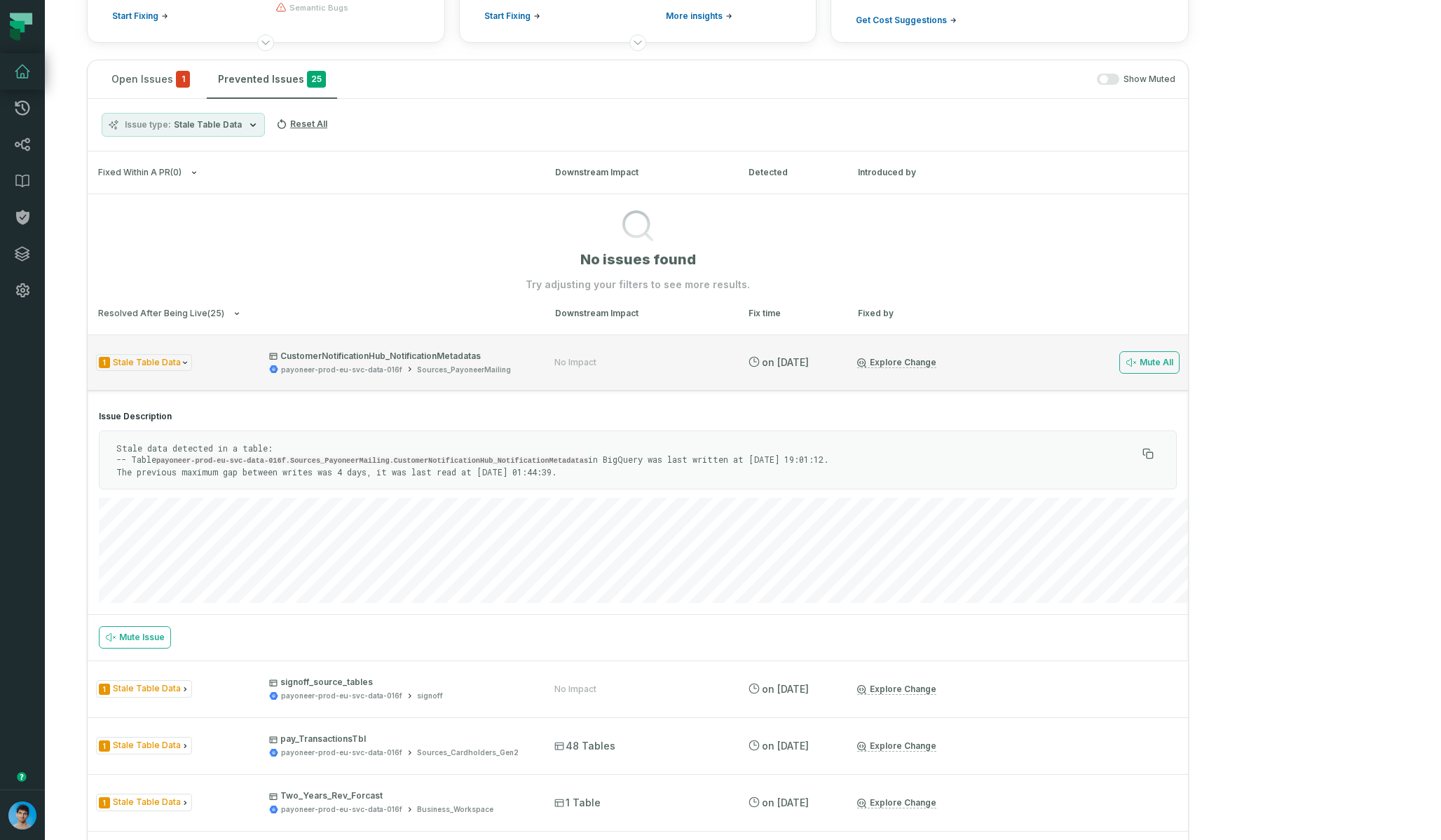
click at [529, 354] on p "CustomerNotificationHub_NotificationMetadatas" at bounding box center [398, 356] width 260 height 11
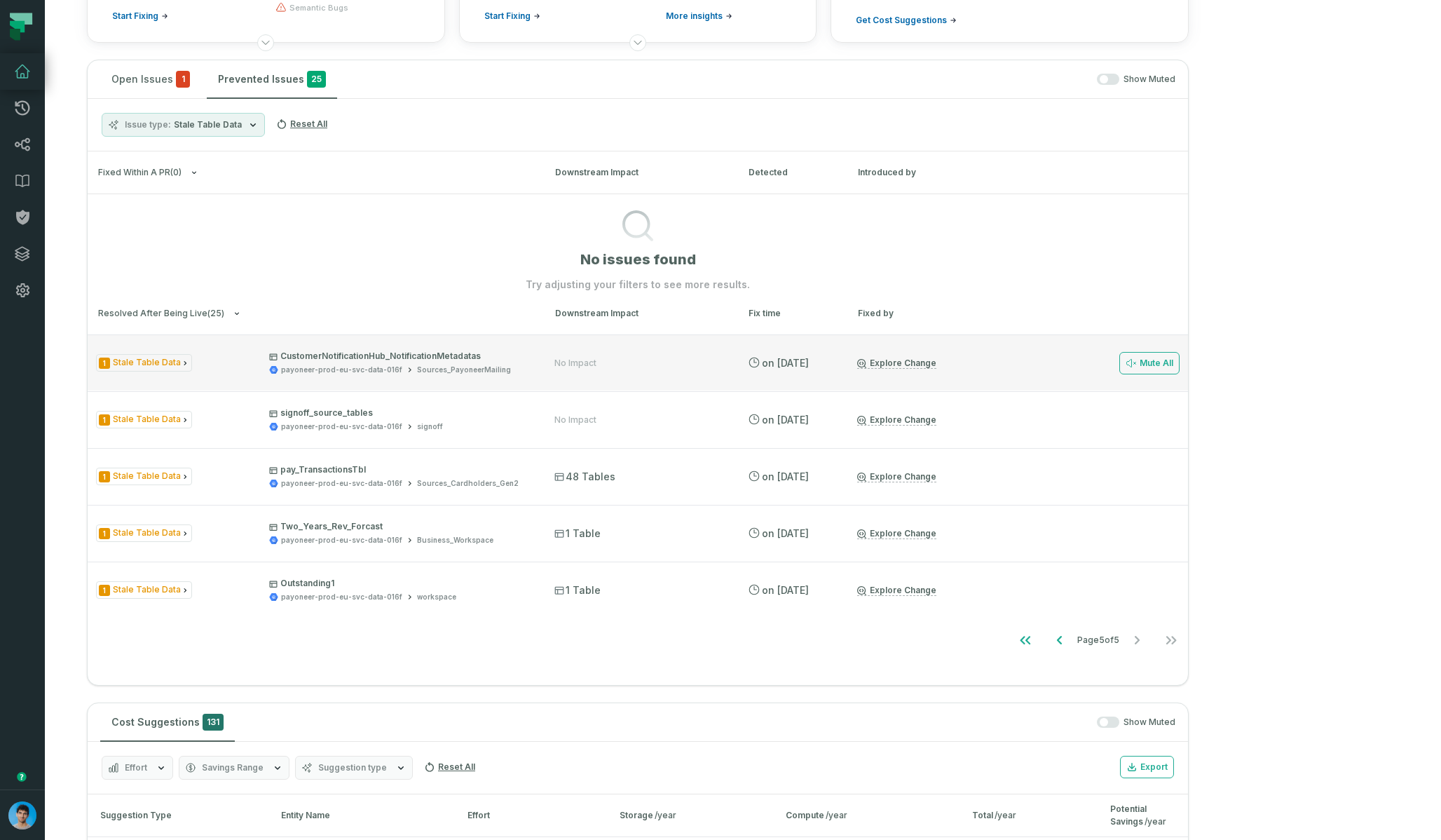
click at [529, 359] on p "CustomerNotificationHub_NotificationMetadatas" at bounding box center [398, 356] width 260 height 11
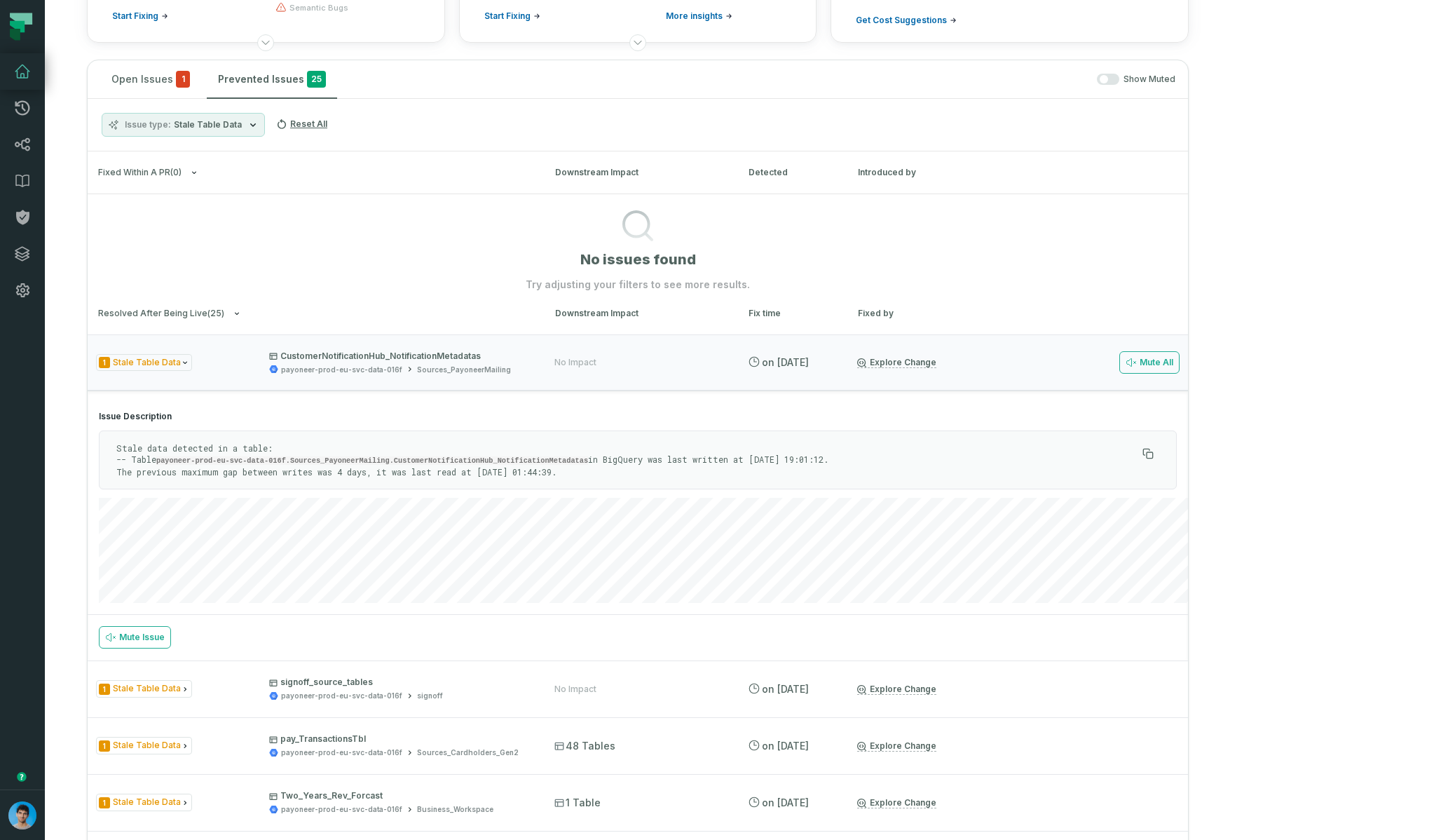
click at [595, 462] on p "Stale data detected in a table: -- Table payoneer-prod-eu-svc-data-016f.Sources…" at bounding box center [627, 459] width 1021 height 35
click at [529, 356] on p "CustomerNotificationHub_NotificationMetadatas" at bounding box center [398, 356] width 260 height 11
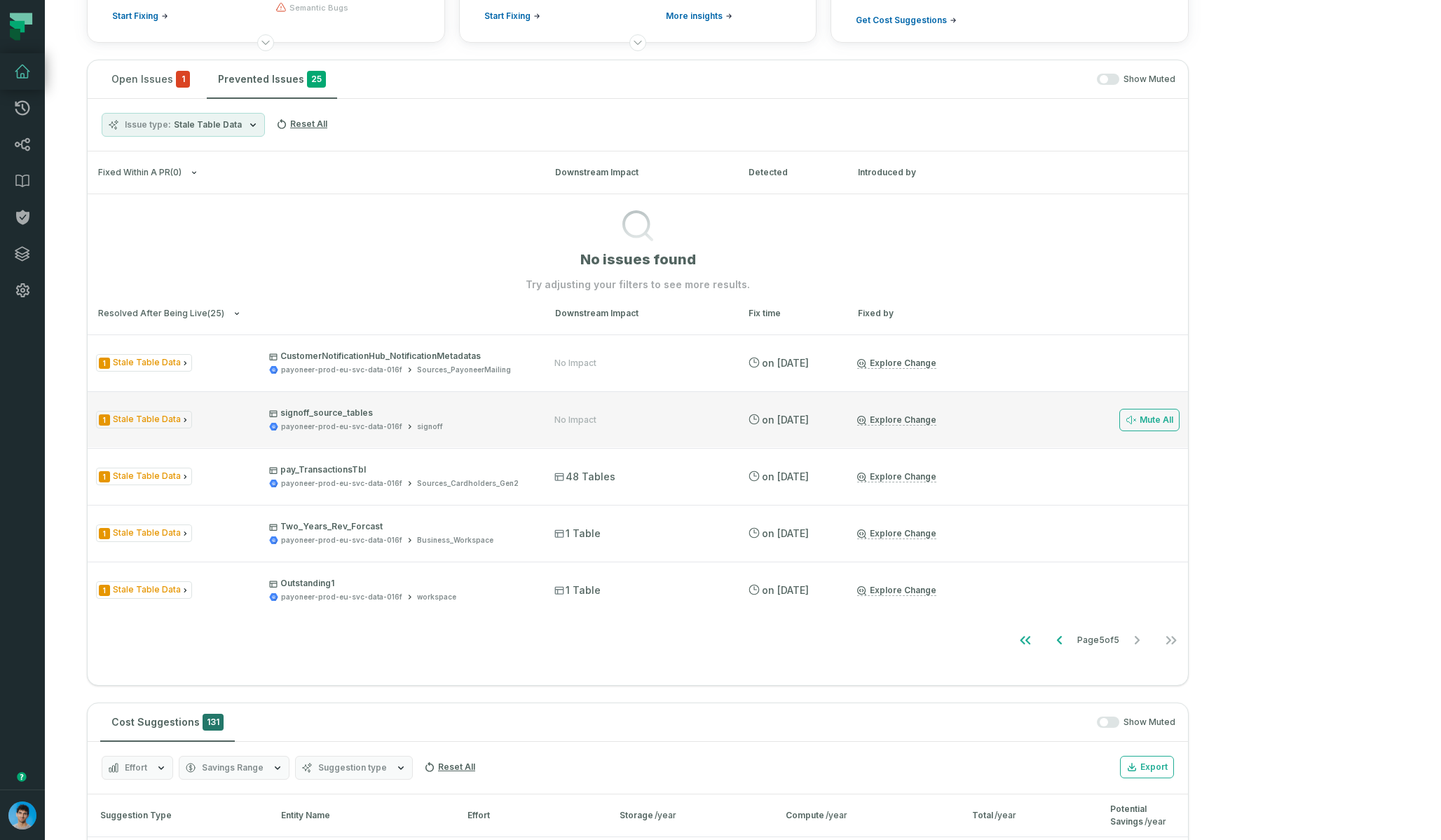
click at [588, 436] on div "1 Stale Table Data signoff_source_tables payoneer-prod-eu-svc-data-016f signoff…" at bounding box center [637, 419] width 1100 height 56
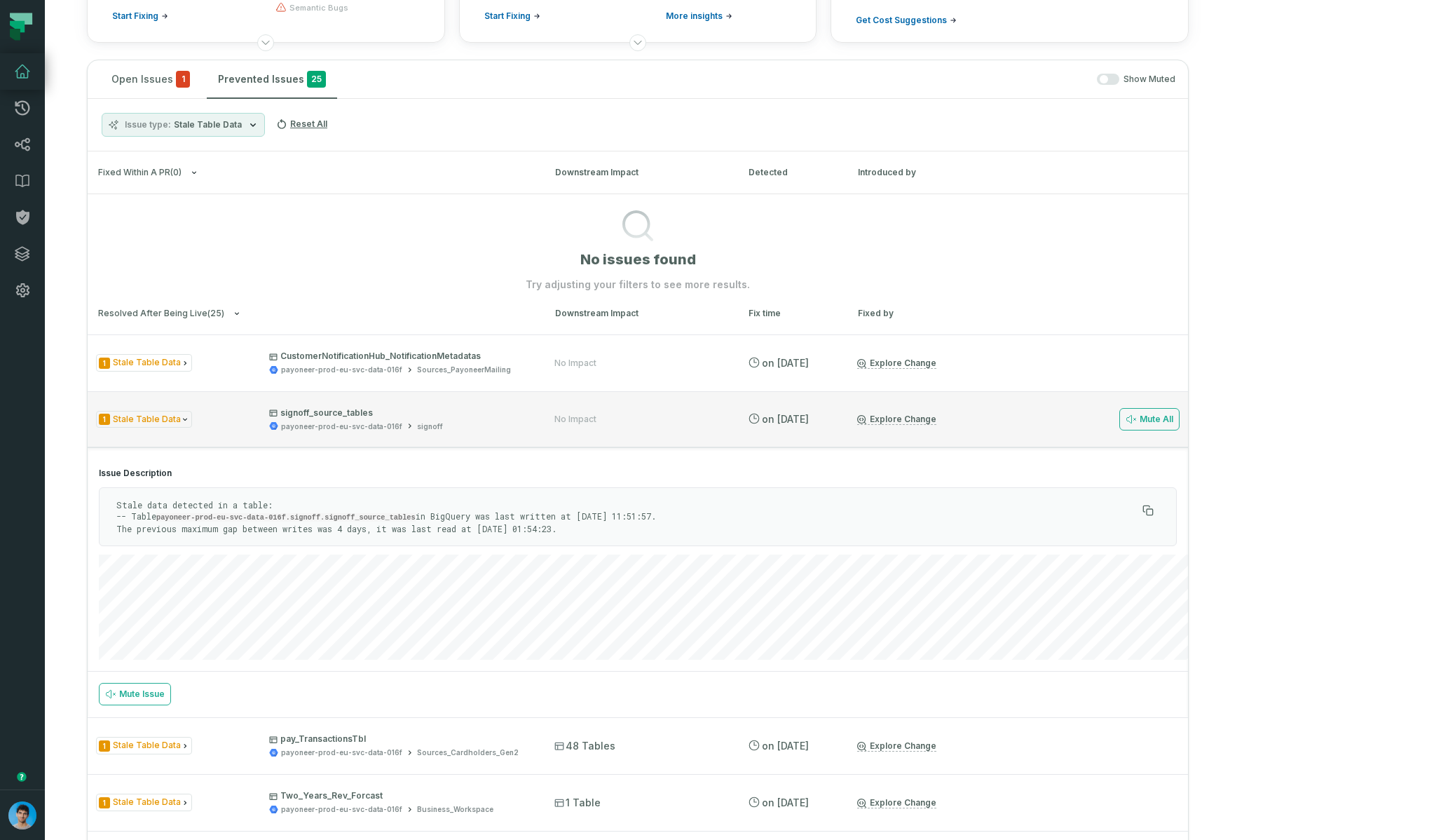
click at [529, 424] on div "payoneer-prod-eu-svc-data-016f signoff" at bounding box center [398, 426] width 260 height 11
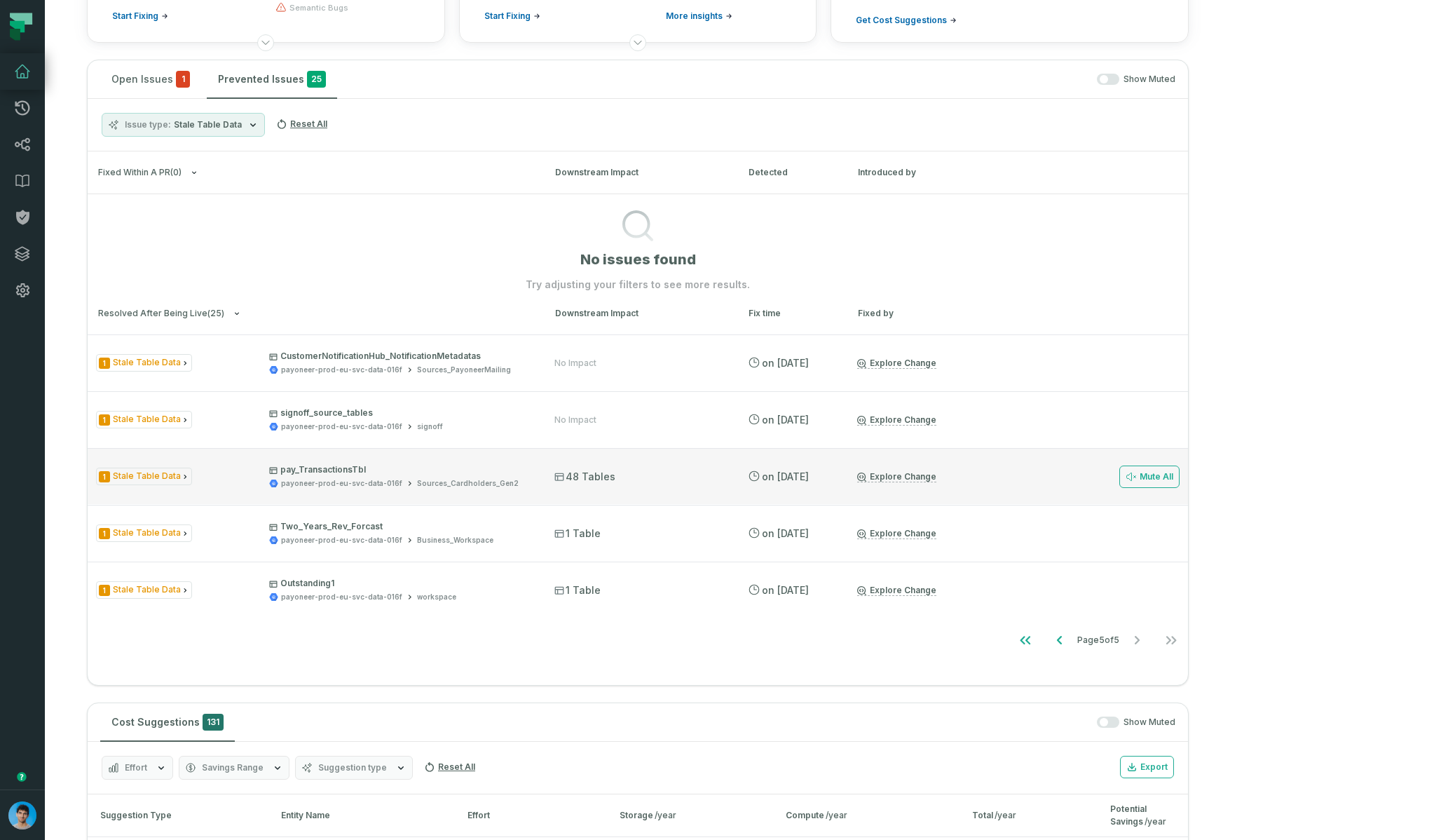
click at [529, 485] on div "payoneer-prod-eu-svc-data-016f Sources_Cardholders_Gen2" at bounding box center [398, 483] width 260 height 11
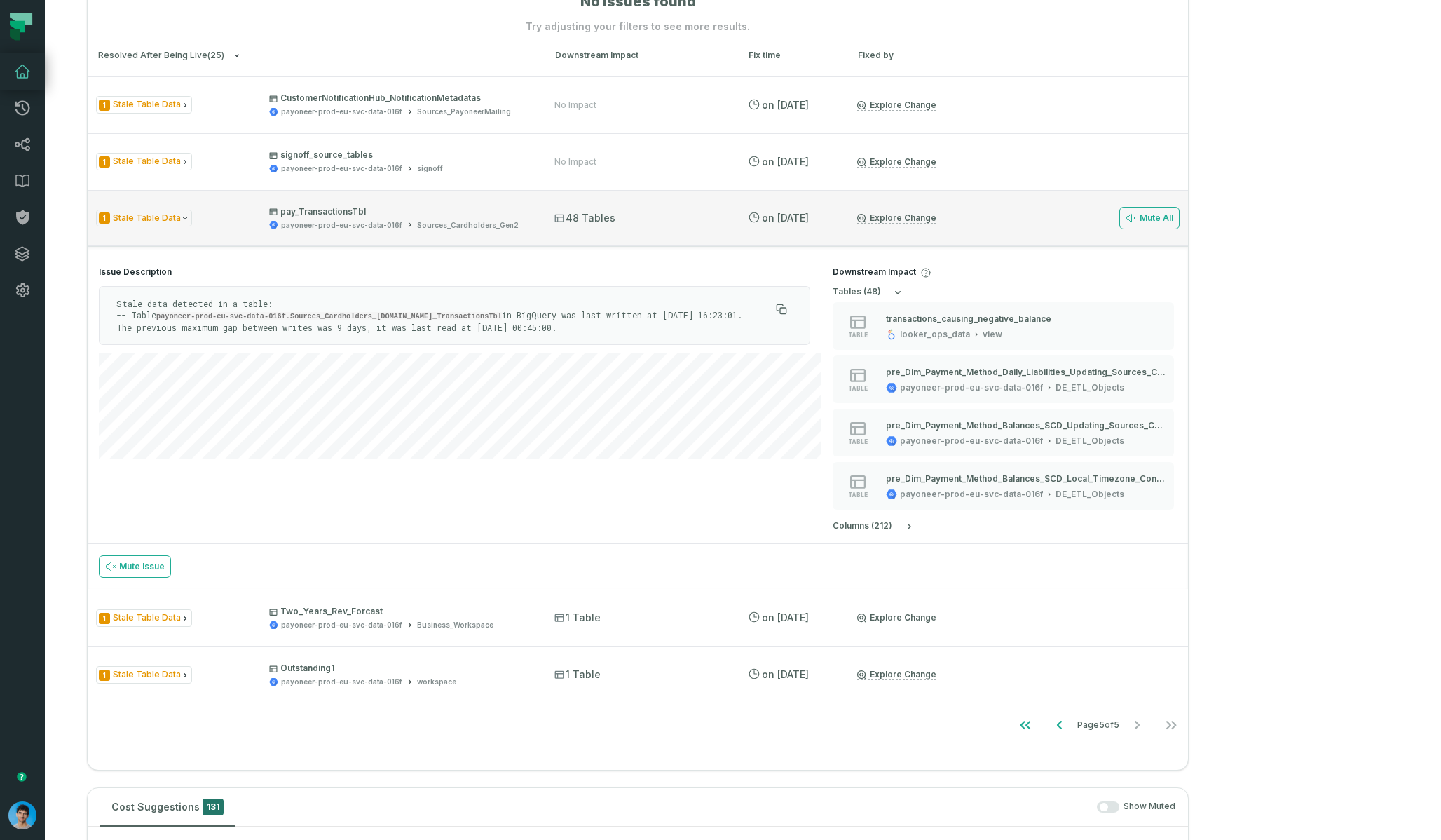
scroll to position [476, 0]
click at [529, 210] on p "pay_TransactionsTbl" at bounding box center [398, 210] width 260 height 11
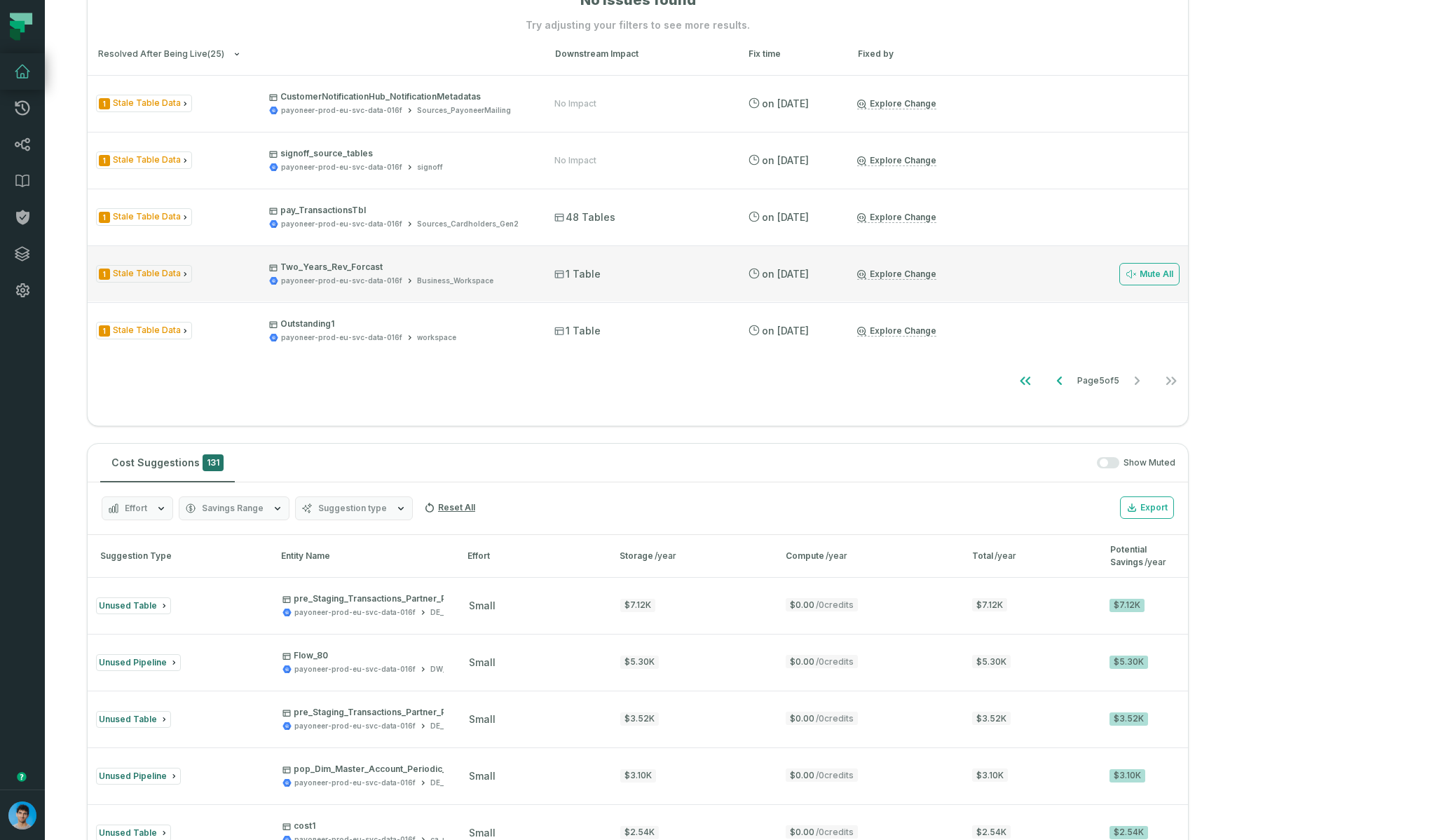
click at [554, 288] on div "1 Stale Table Data Two_Years_Rev_Forcast payoneer-prod-eu-svc-data-016f Busines…" at bounding box center [637, 273] width 1100 height 56
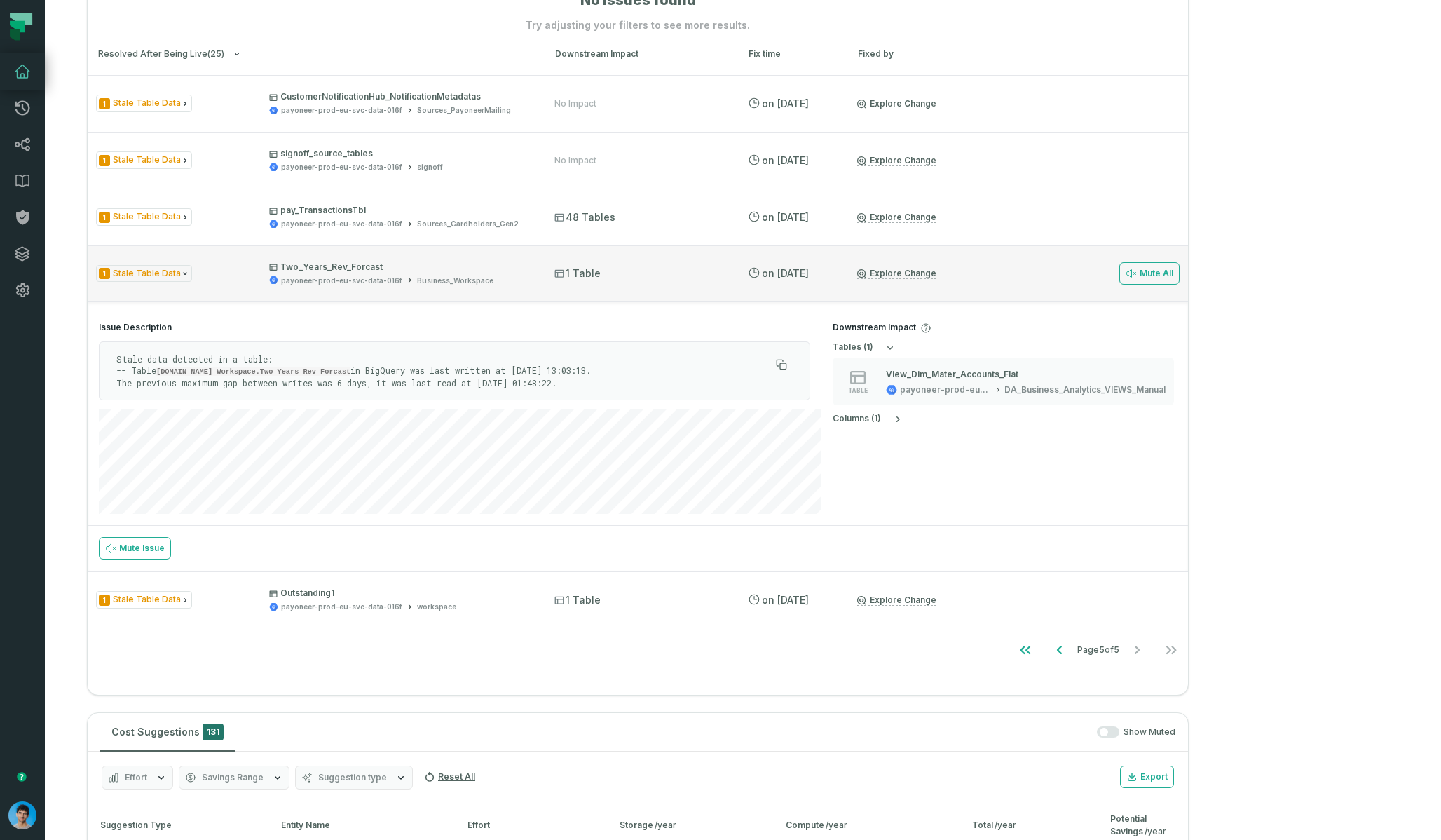
click at [529, 281] on div "payoneer-prod-eu-svc-data-016f Business_Workspace" at bounding box center [398, 281] width 260 height 11
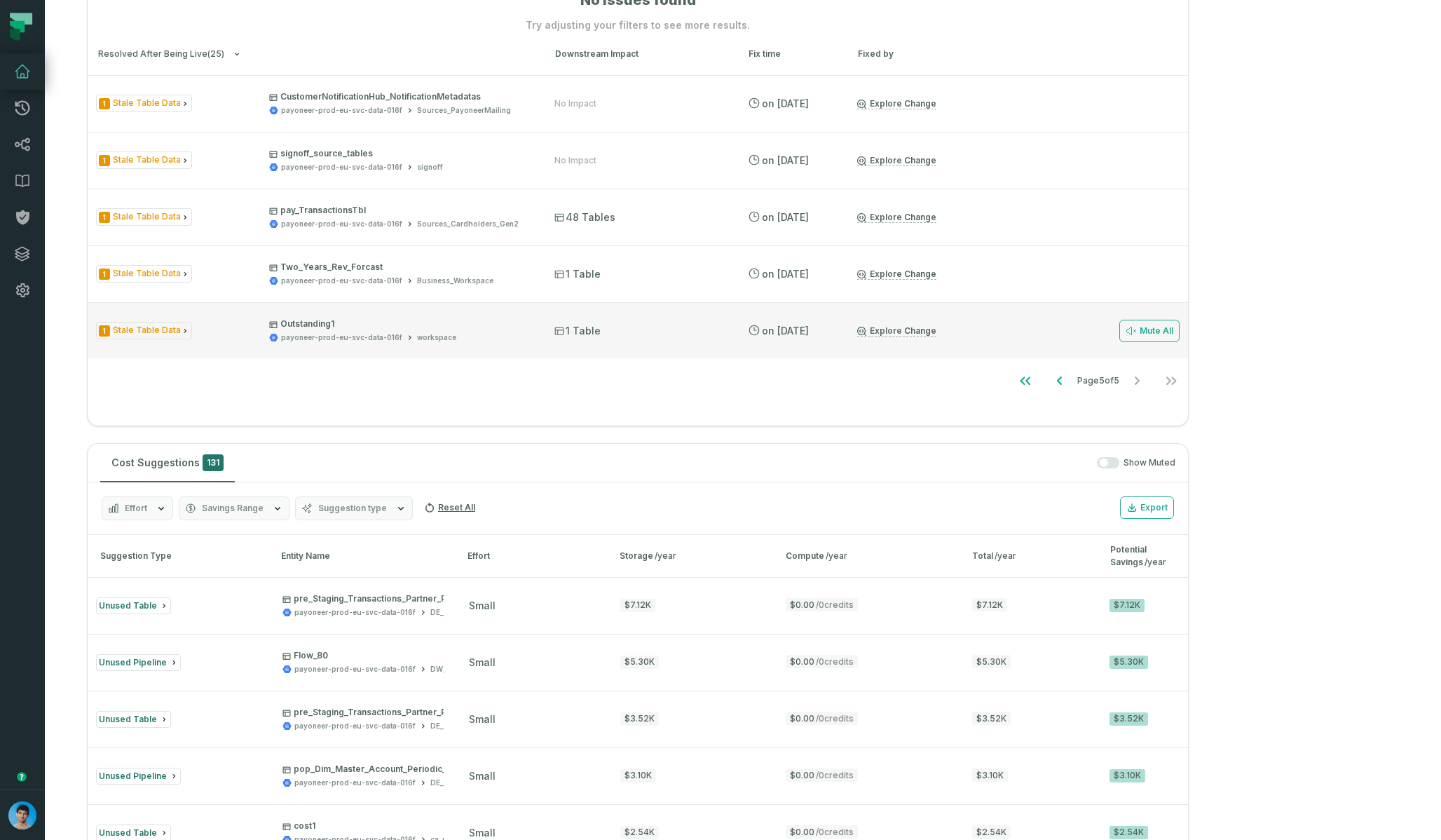
click at [529, 334] on div "payoneer-prod-eu-svc-data-016f workspace" at bounding box center [398, 337] width 260 height 11
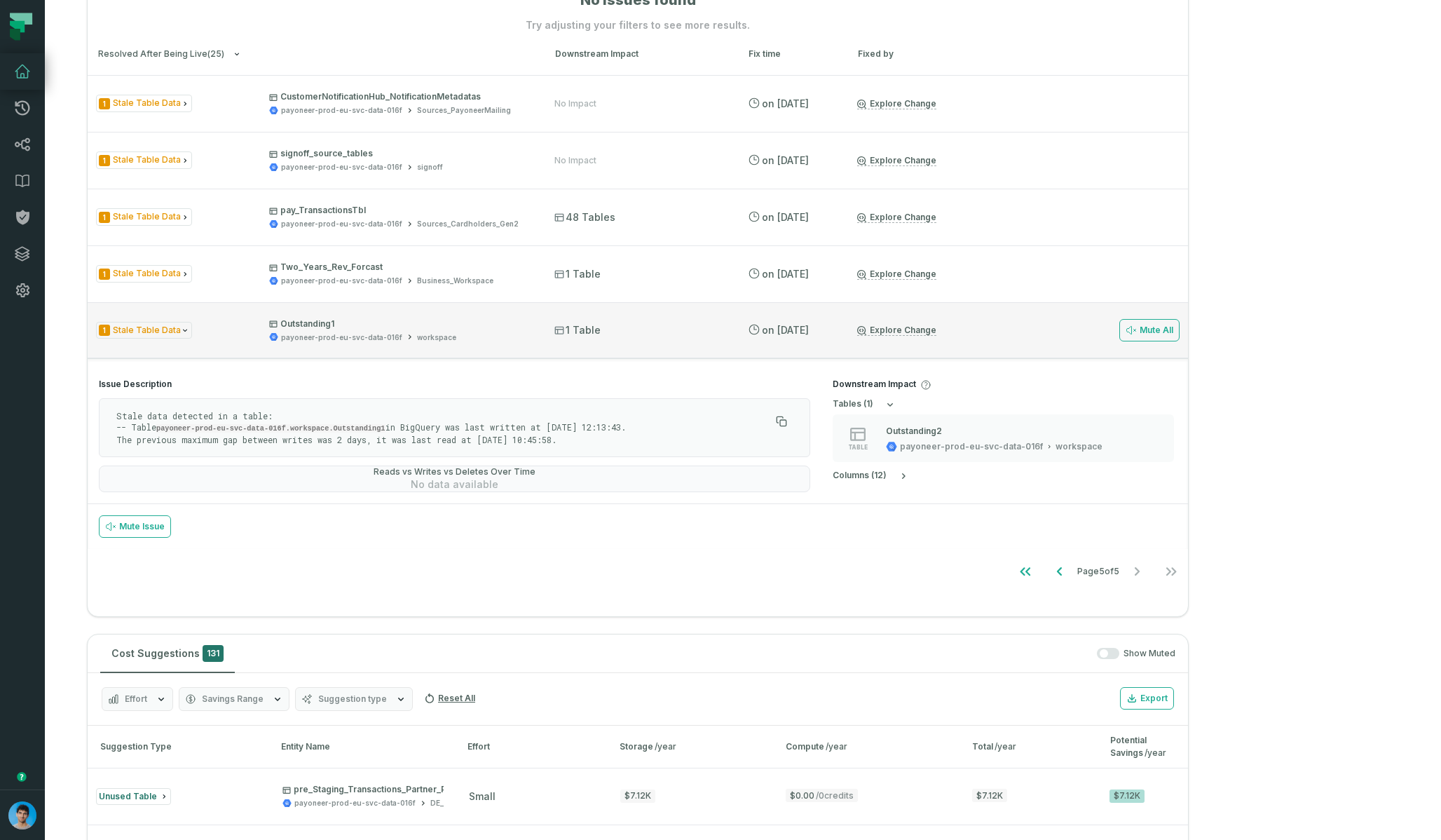
click at [529, 325] on p "Outstanding1" at bounding box center [398, 323] width 260 height 11
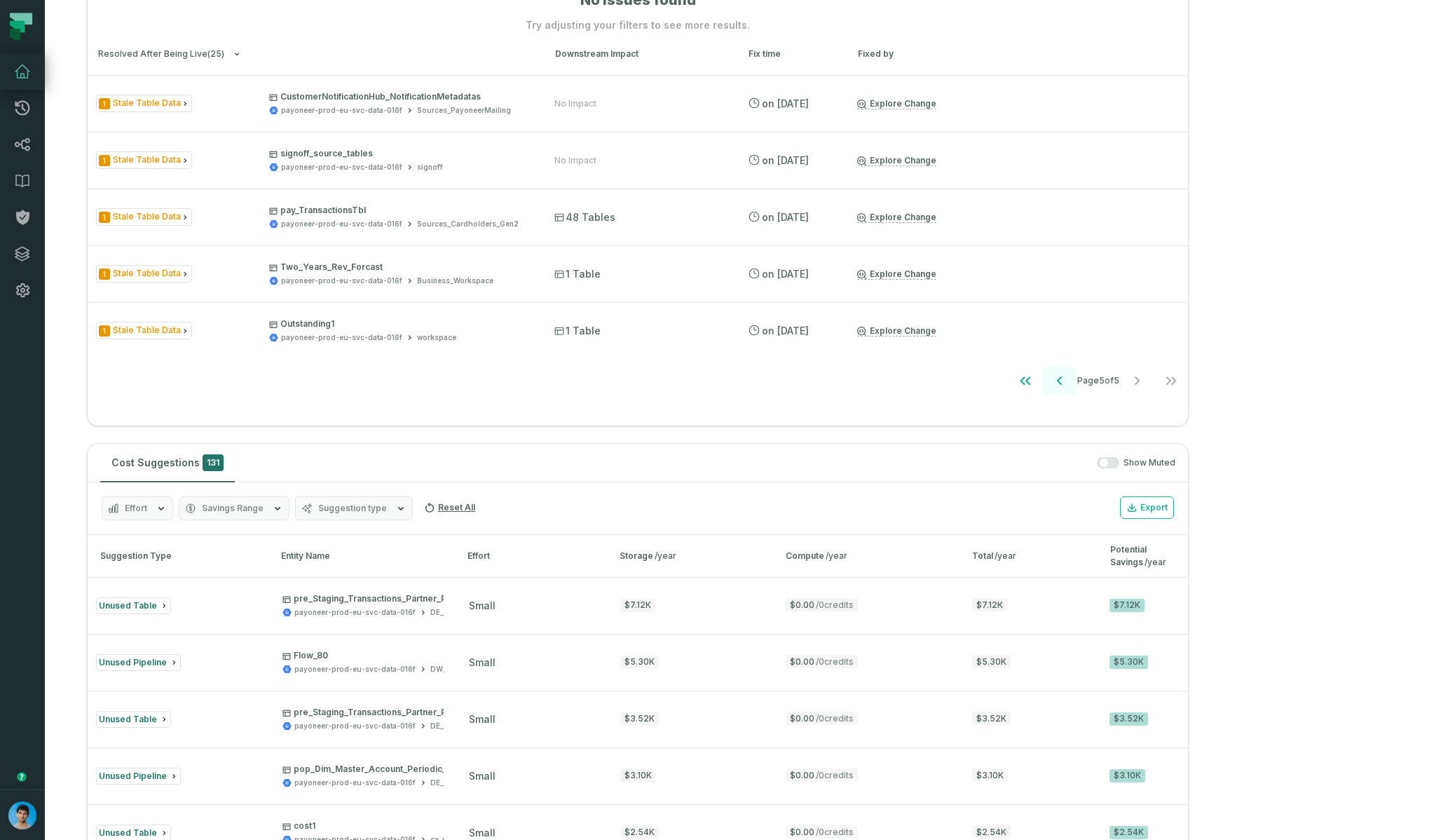
click at [960, 386] on icon "Go to previous page" at bounding box center [1060, 380] width 17 height 17
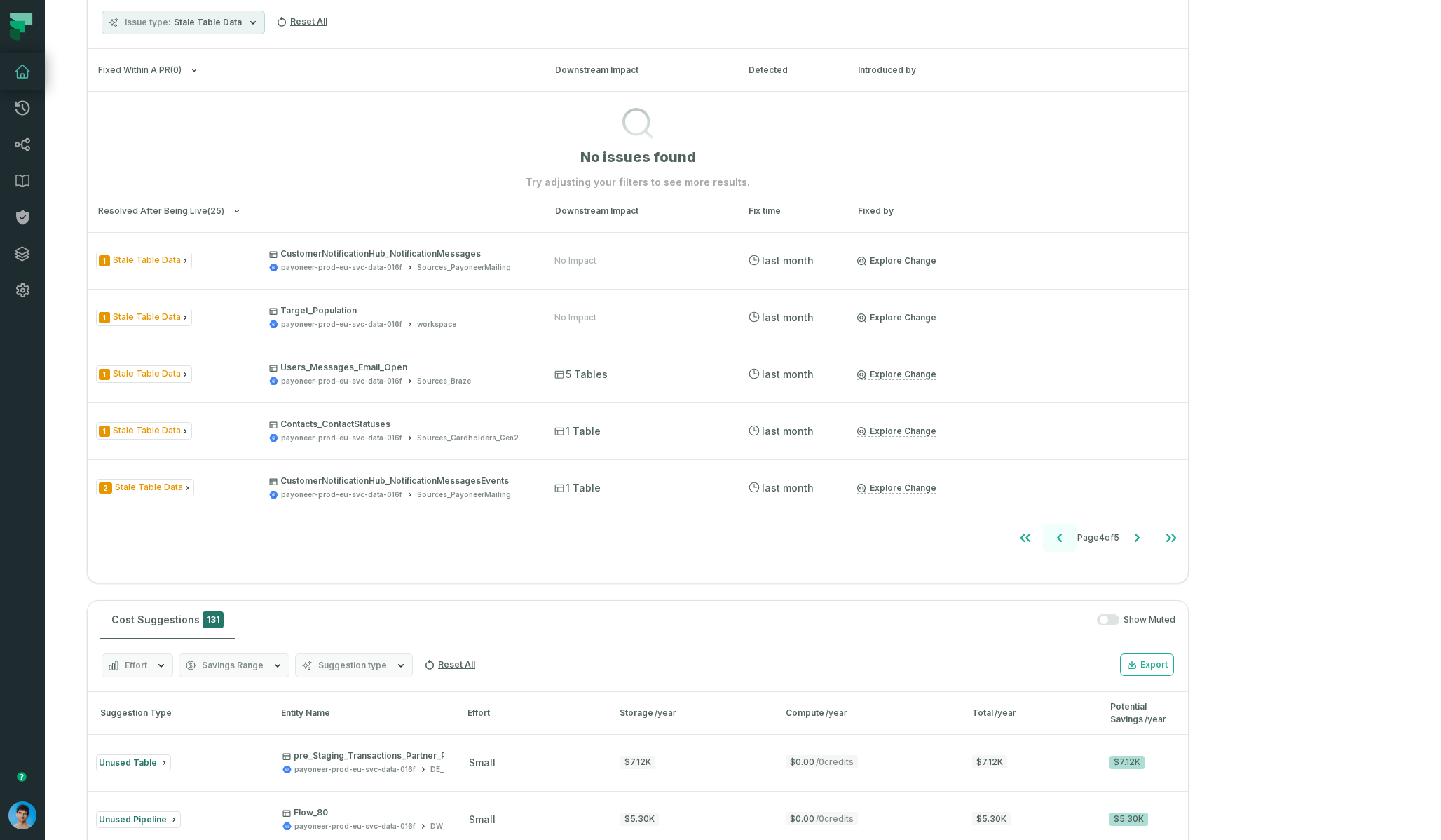
scroll to position [327, 0]
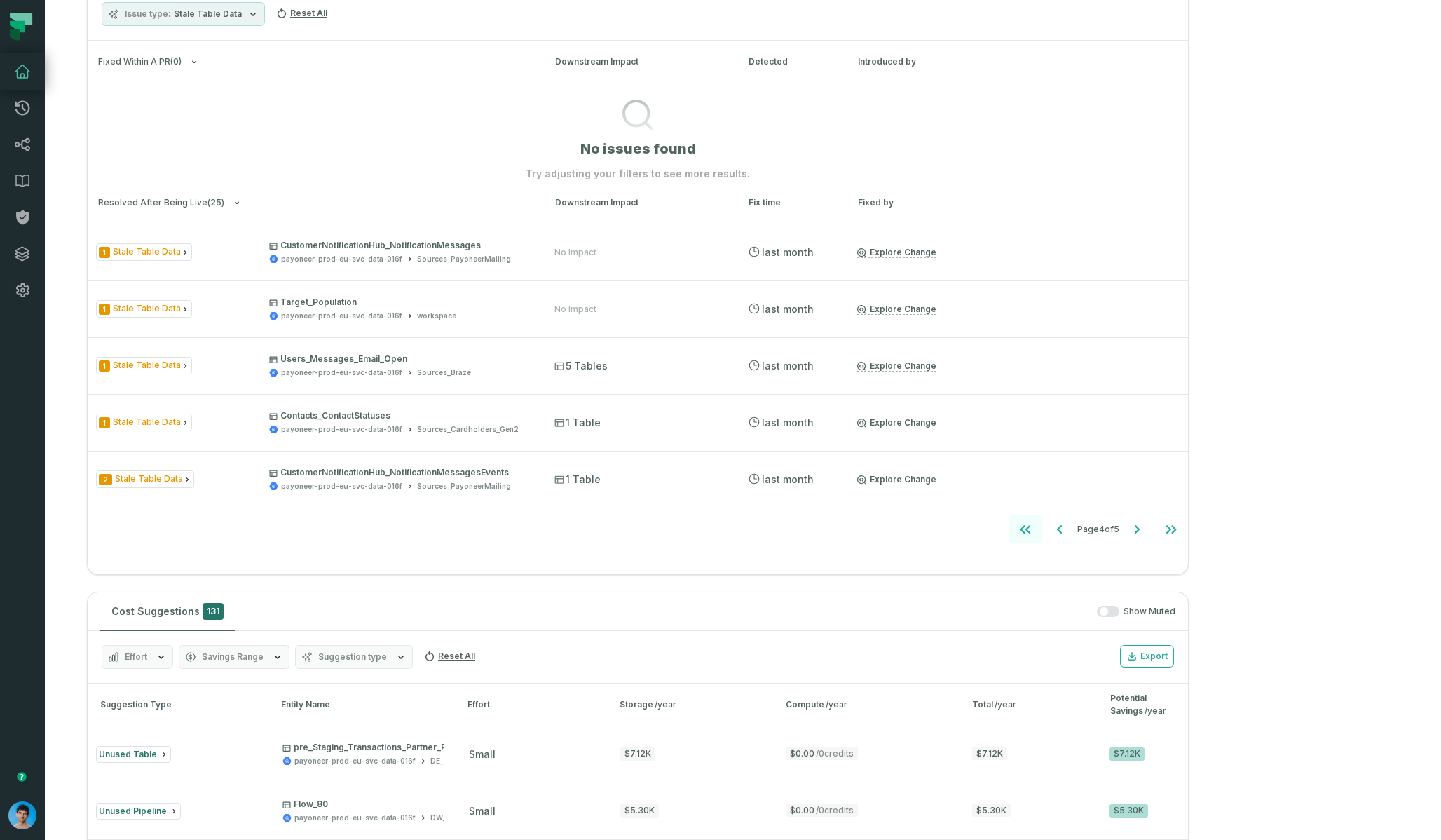
click at [960, 539] on button "Go to first page" at bounding box center [1025, 529] width 34 height 28
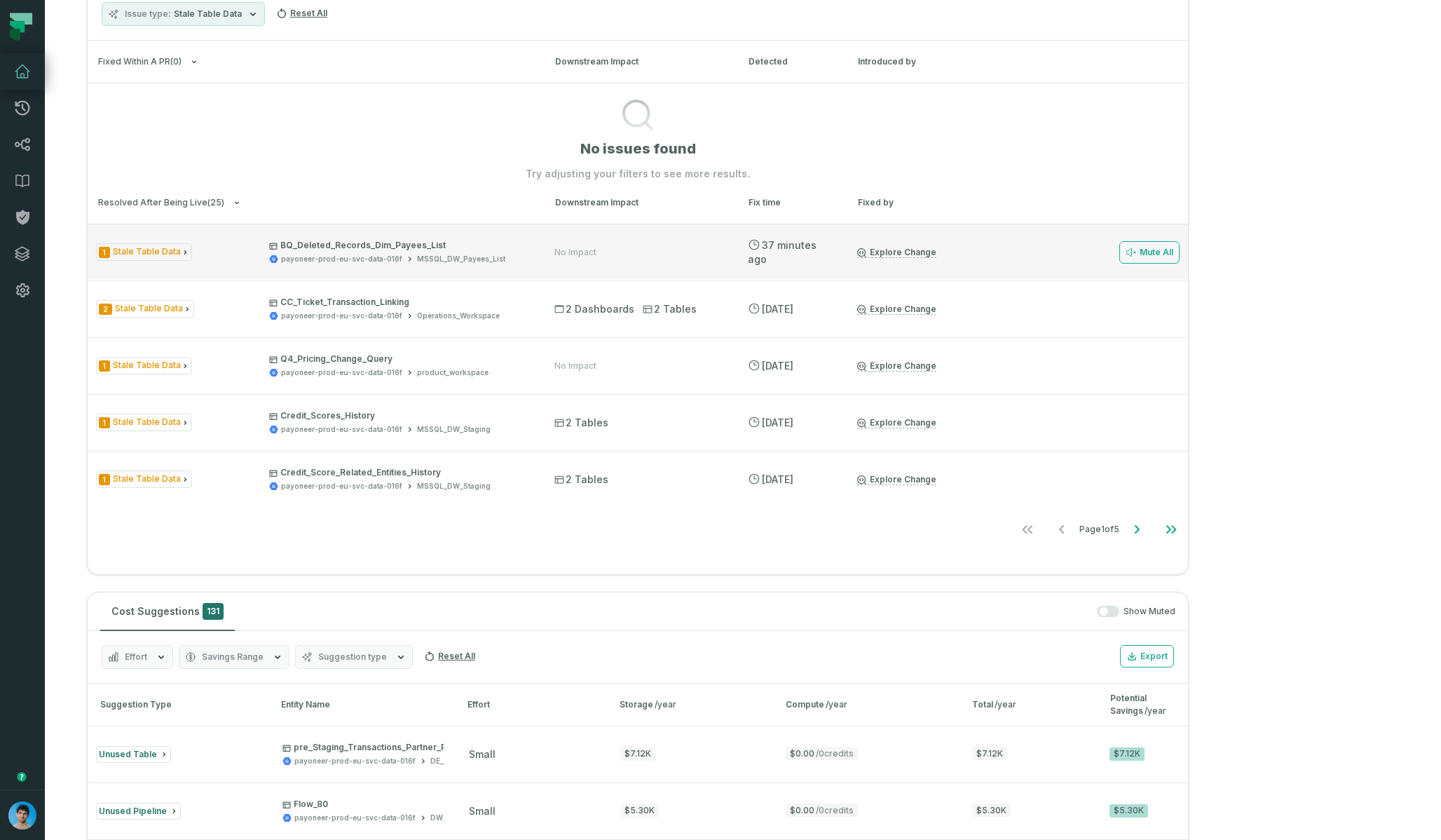
click at [529, 259] on div "payoneer-prod-eu-svc-data-016f MSSQL_DW_Payees_List" at bounding box center [398, 259] width 260 height 11
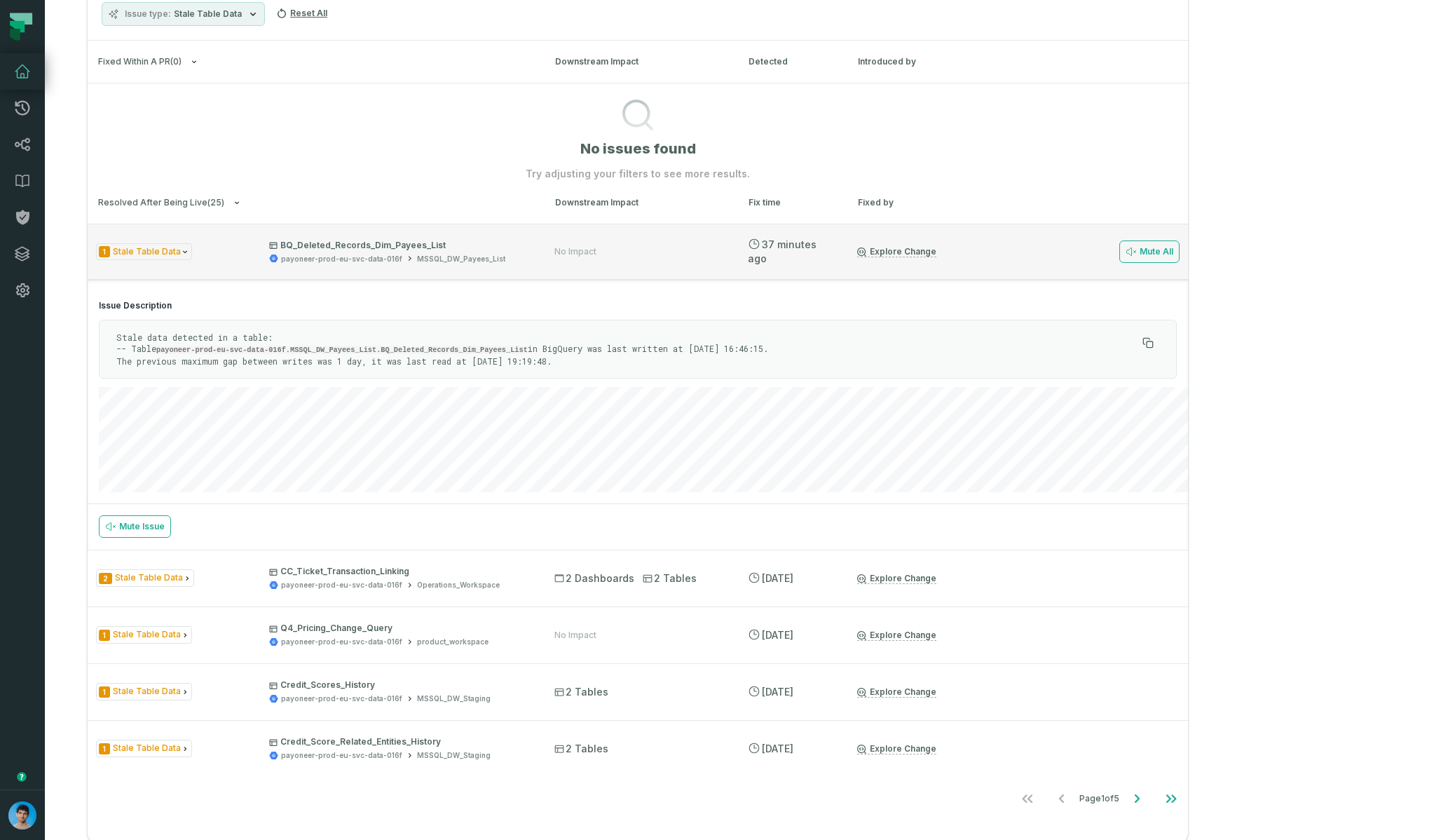
click at [553, 264] on div "1 Stale Table Data BQ_Deleted_Records_Dim_Payees_List payoneer-prod-eu-svc-data…" at bounding box center [637, 251] width 1100 height 56
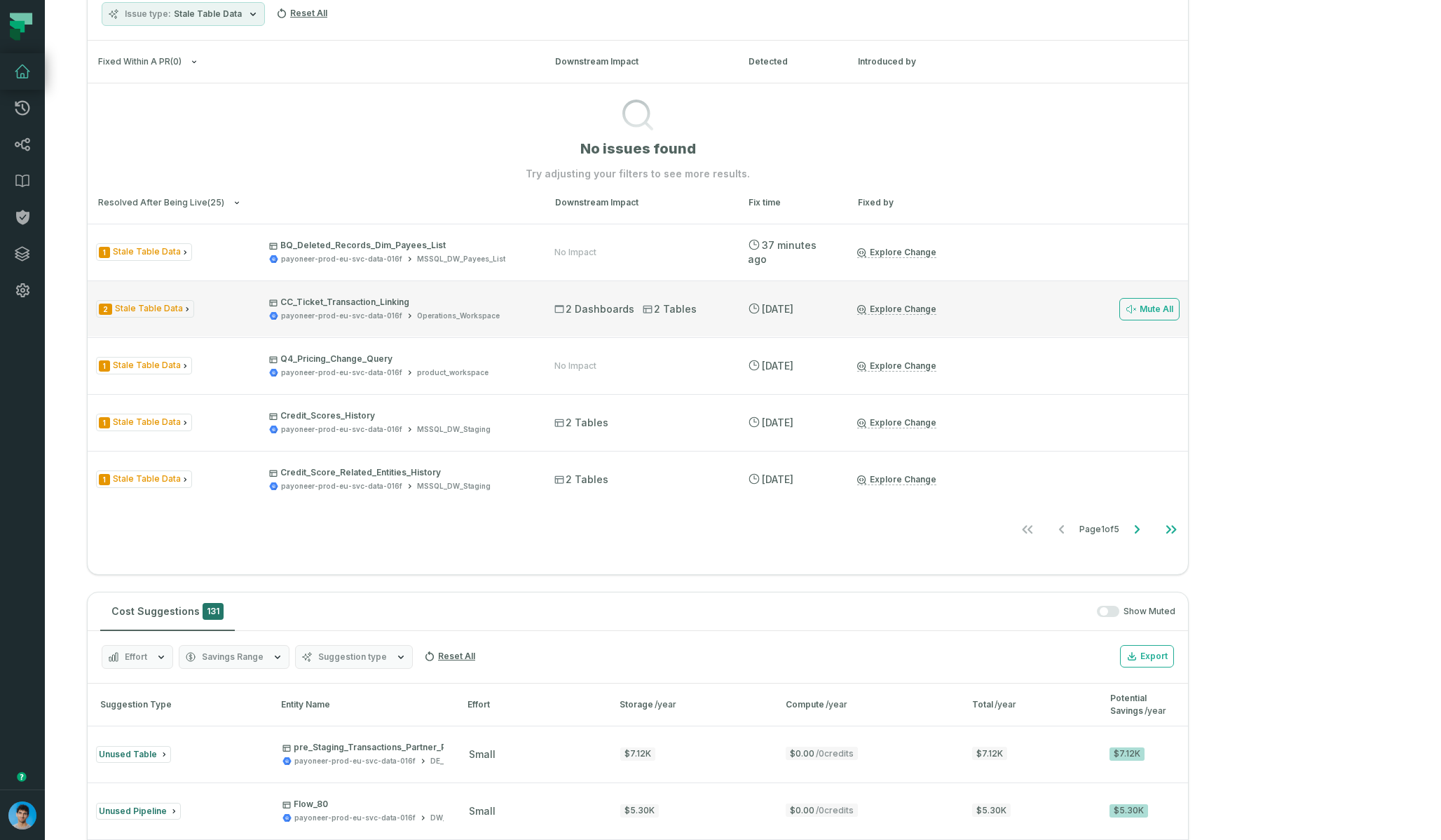
click at [529, 314] on div "payoneer-prod-eu-svc-data-016f Operations_Workspace" at bounding box center [398, 315] width 260 height 11
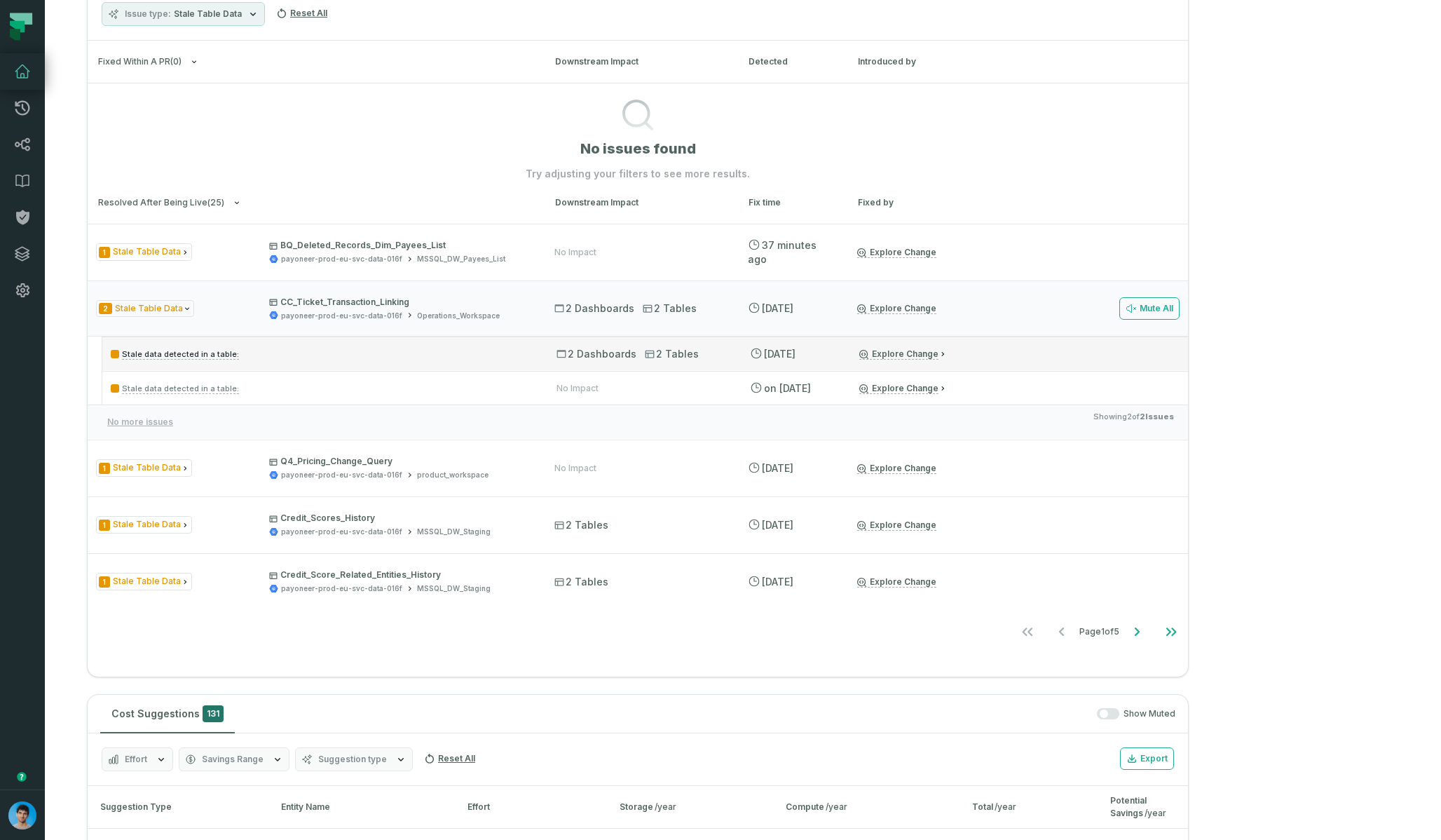
click at [532, 356] on p "Stale data detected in a table:" at bounding box center [320, 354] width 420 height 17
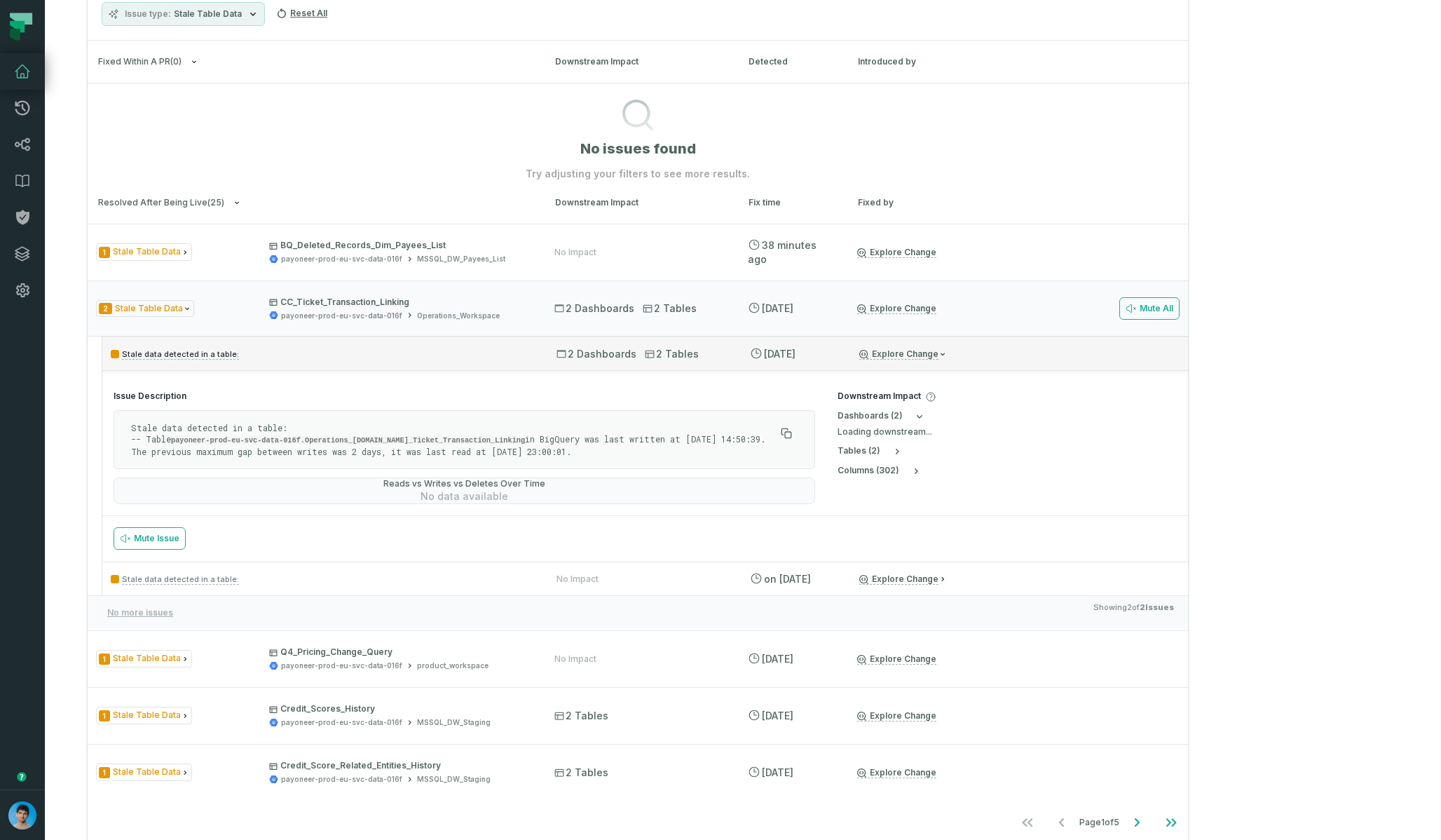
click at [532, 356] on p "Stale data detected in a table:" at bounding box center [320, 354] width 420 height 17
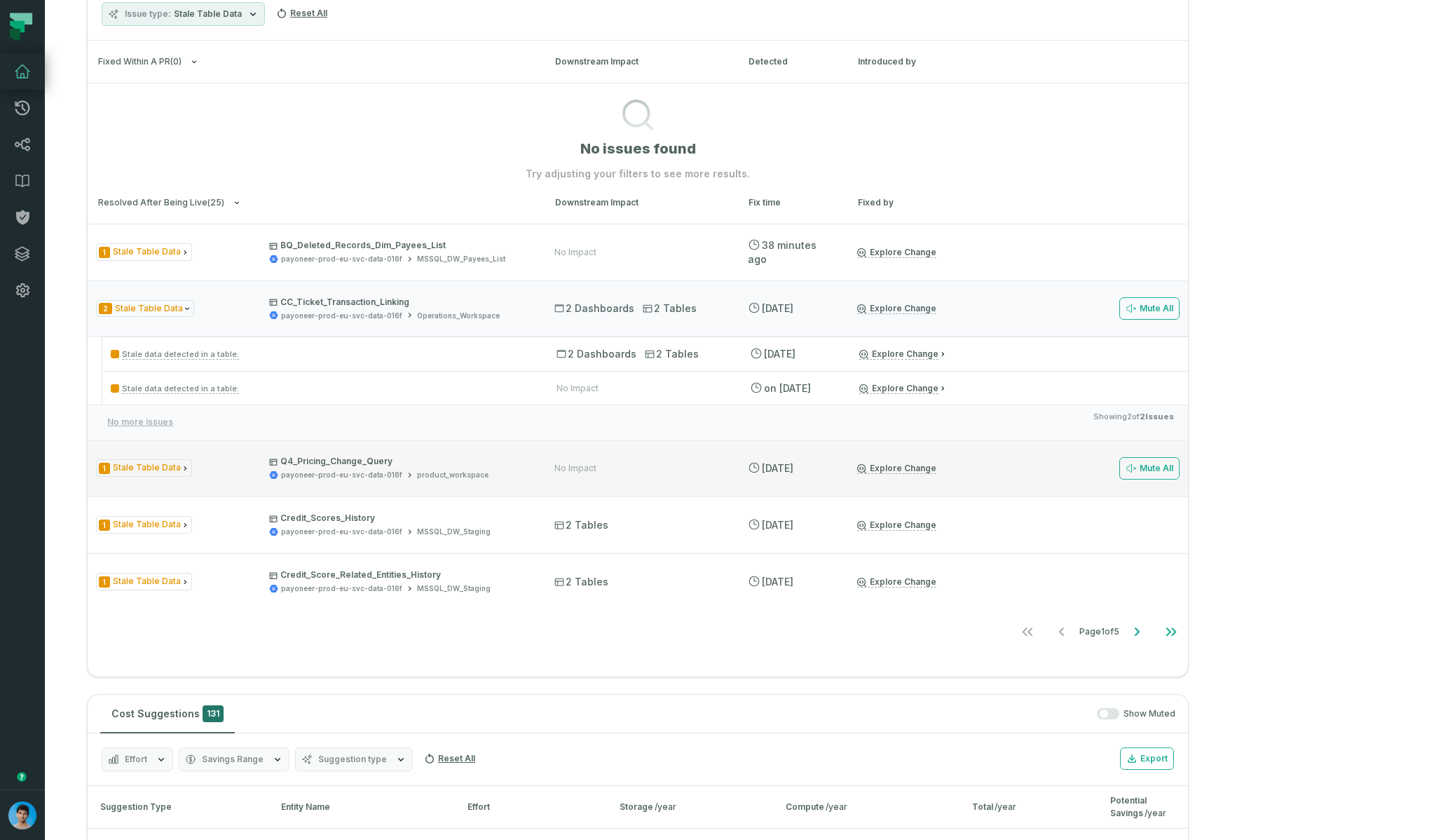
click at [515, 480] on div "1 Stale Table Data Q4_Pricing_Change_Query payoneer-prod-eu-svc-data-016f produ…" at bounding box center [637, 467] width 1100 height 56
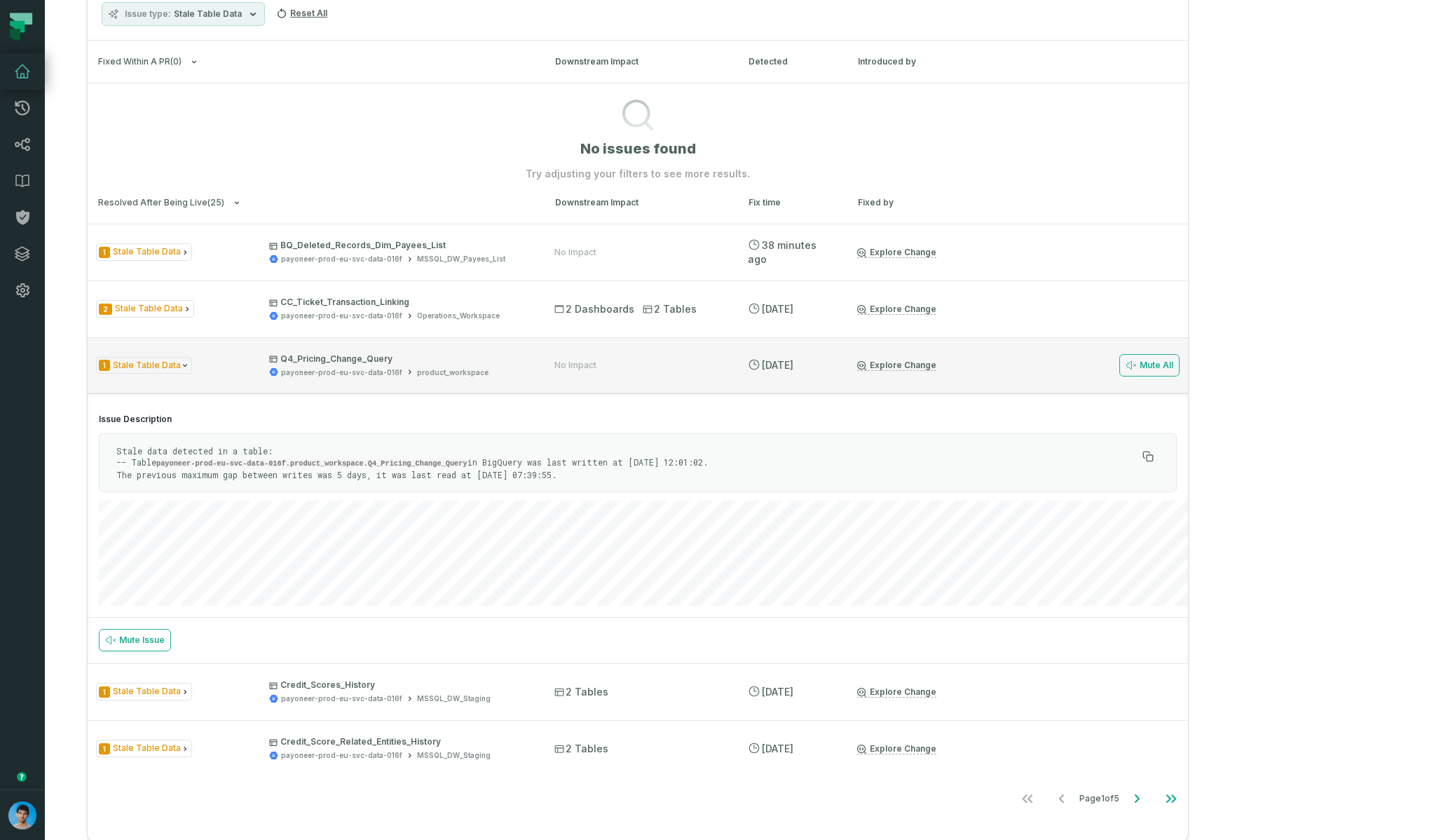
click at [529, 366] on span "Q4_Pricing_Change_Query payoneer-prod-eu-svc-data-016f product_workspace" at bounding box center [398, 365] width 260 height 25
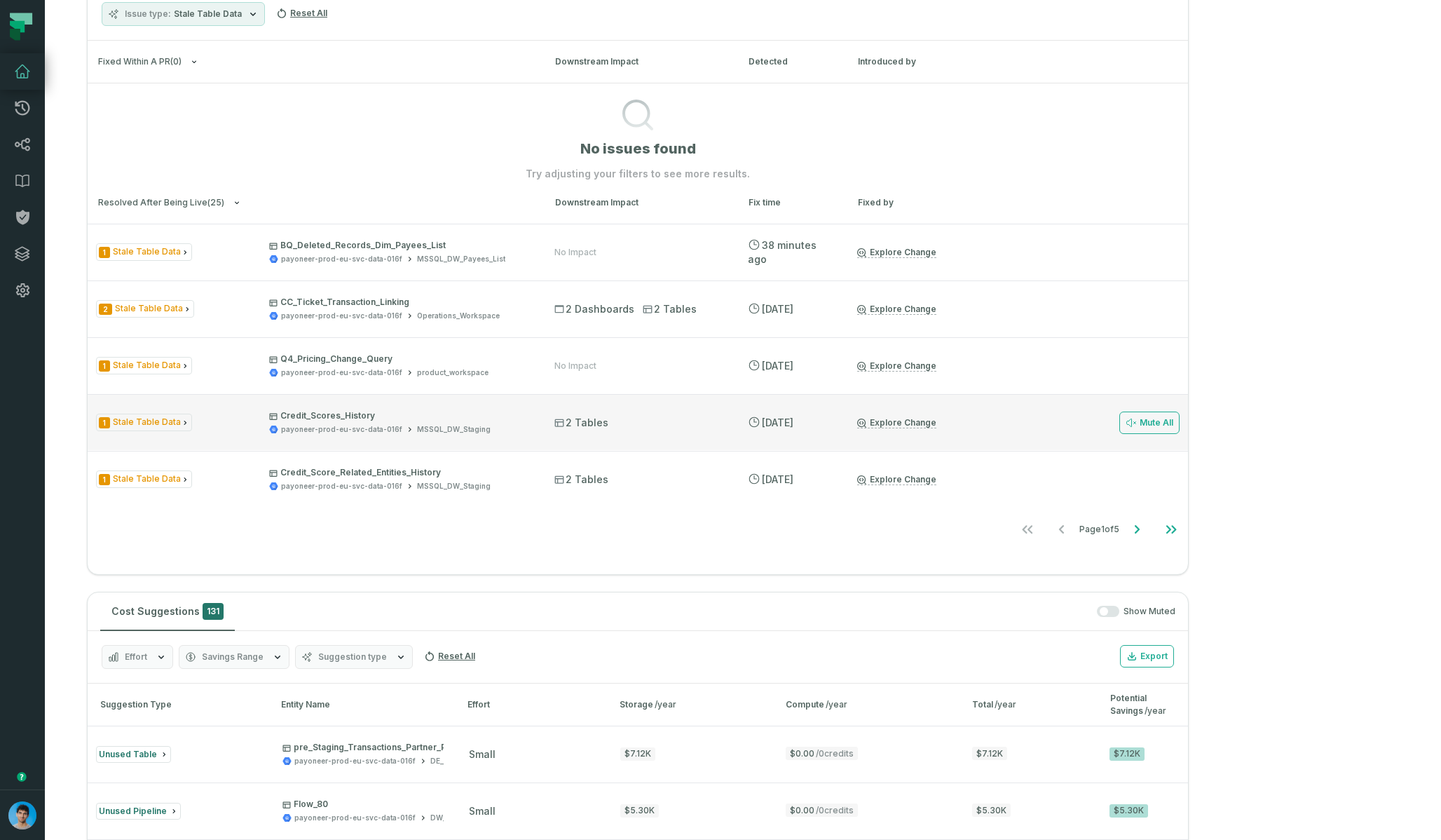
click at [529, 435] on div "1 Stale Table Data Credit_Scores_History payoneer-prod-eu-svc-data-016f MSSQL_D…" at bounding box center [637, 422] width 1100 height 56
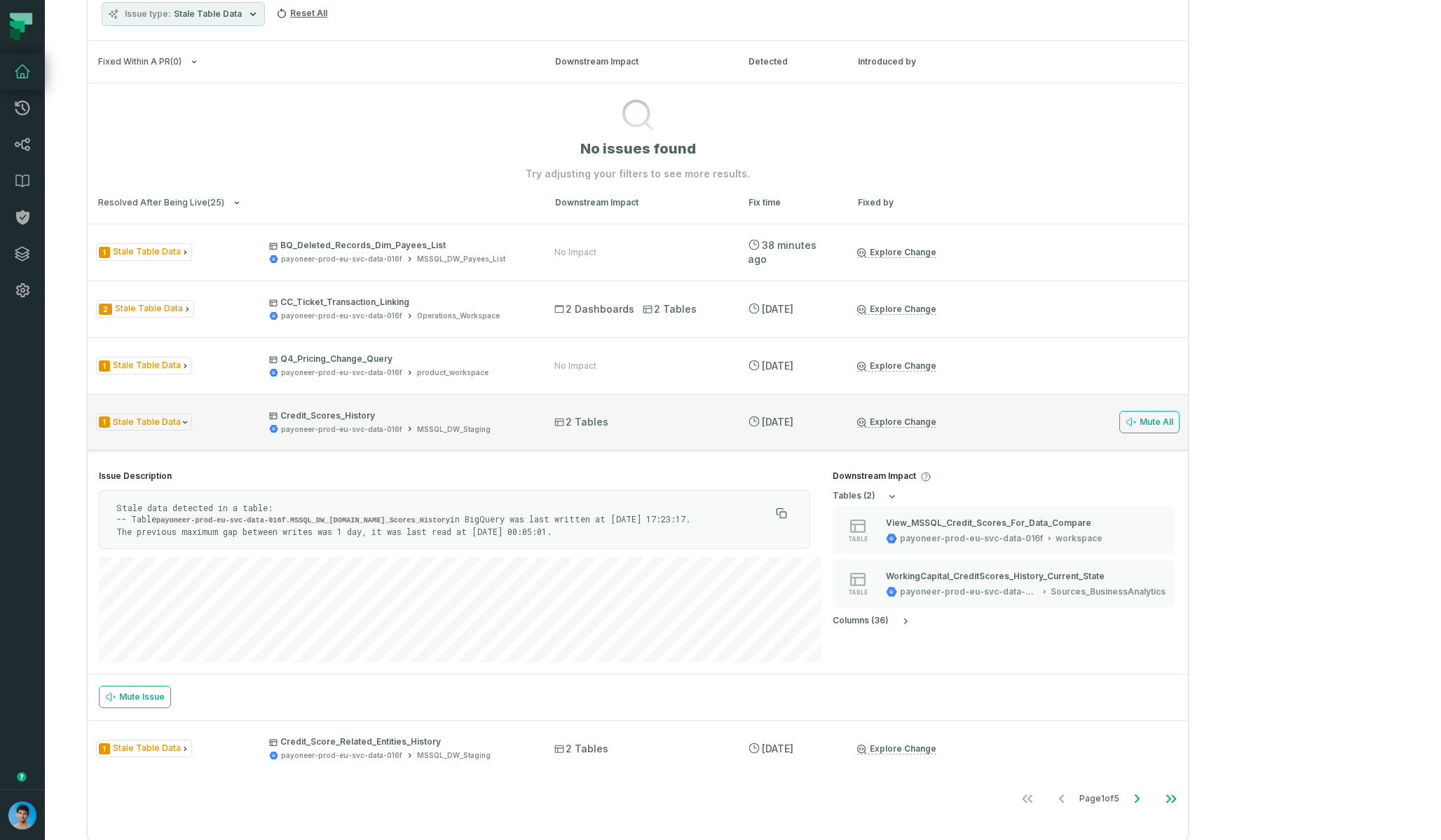
click at [565, 434] on div "1 Stale Table Data Credit_Scores_History payoneer-prod-eu-svc-data-016f MSSQL_D…" at bounding box center [637, 422] width 1100 height 56
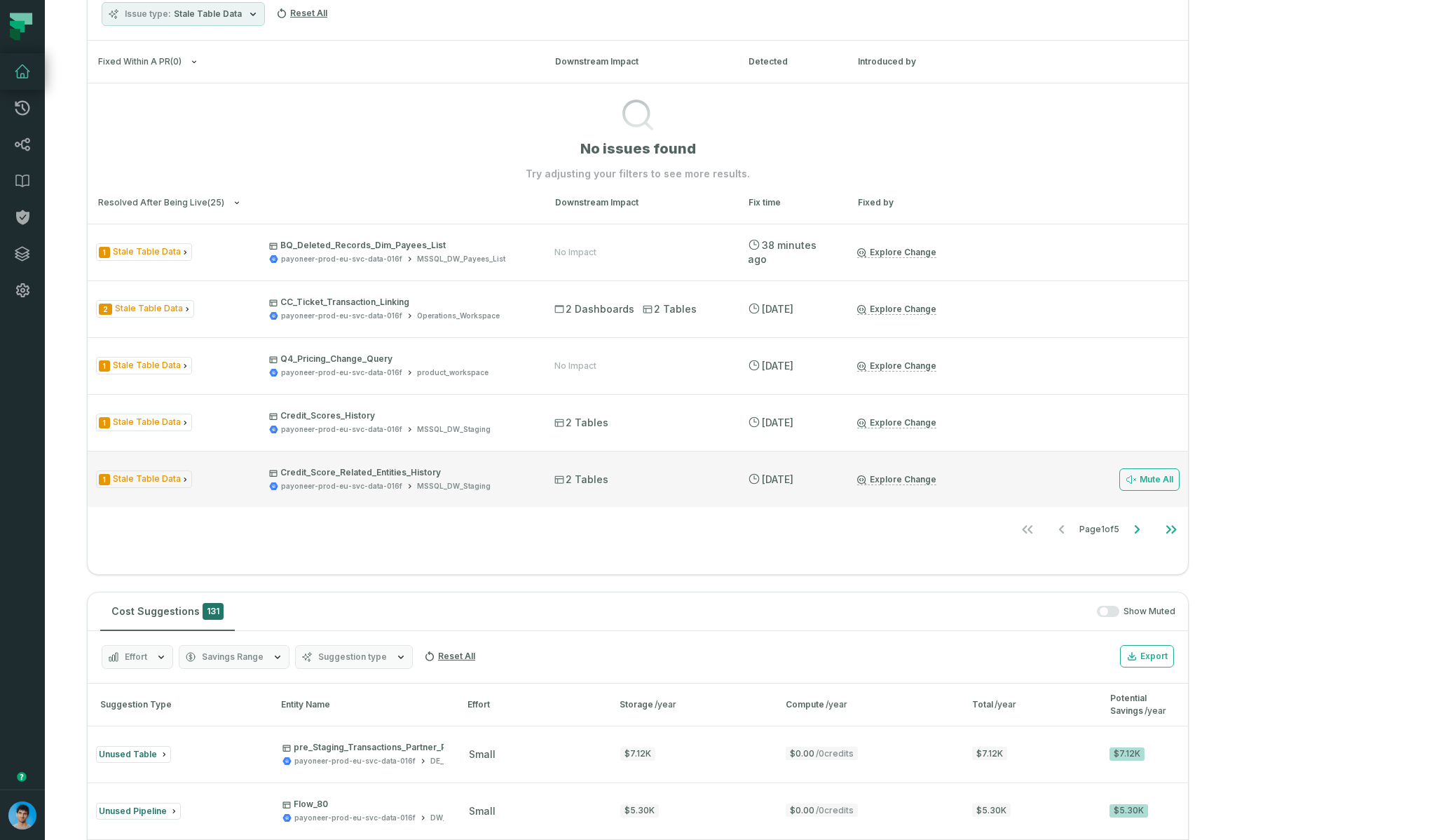
click at [529, 480] on div "payoneer-prod-eu-svc-data-016f MSSQL_DW_Staging" at bounding box center [398, 485] width 260 height 11
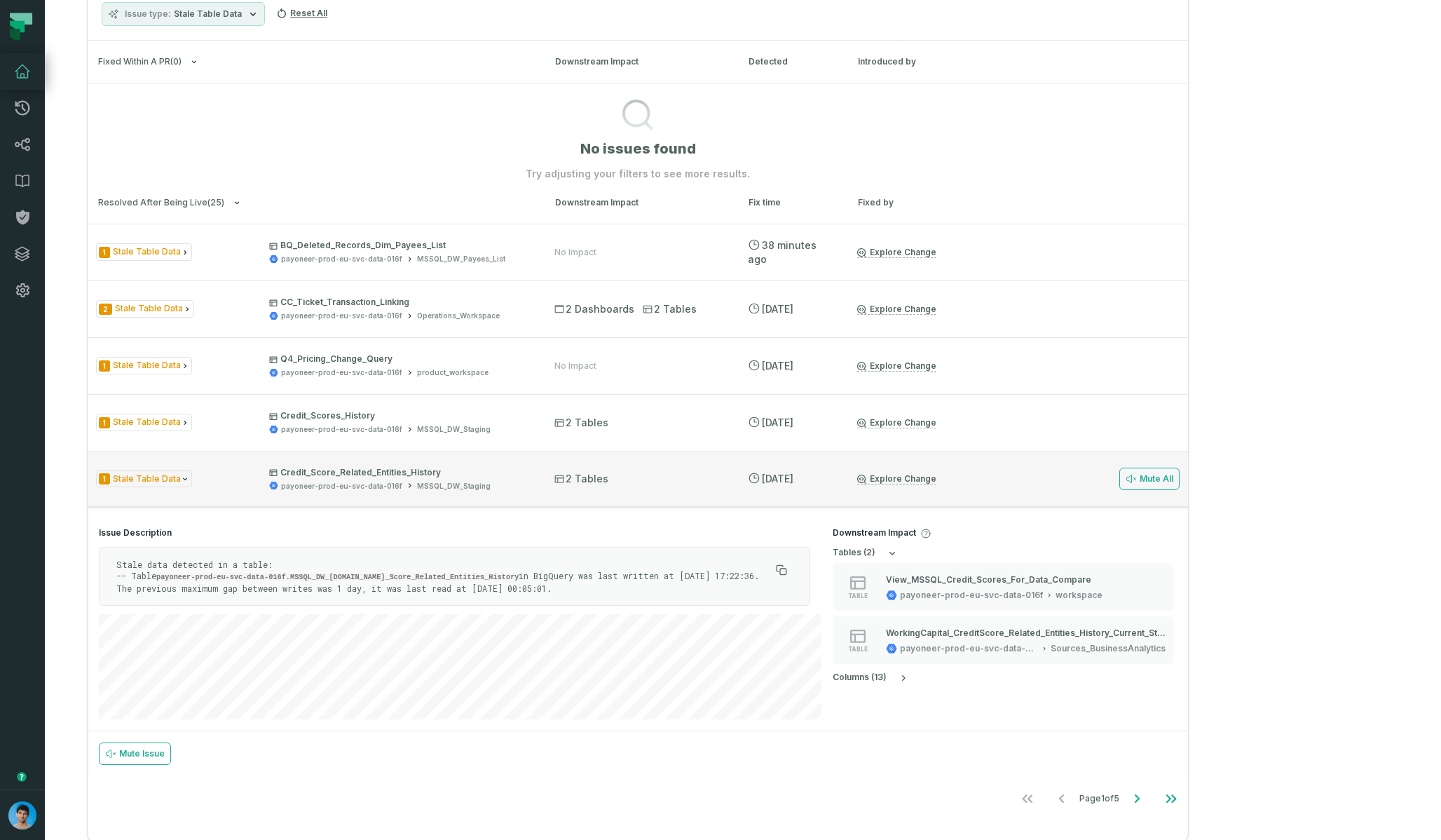
click at [529, 480] on div "payoneer-prod-eu-svc-data-016f MSSQL_DW_Staging" at bounding box center [398, 485] width 260 height 11
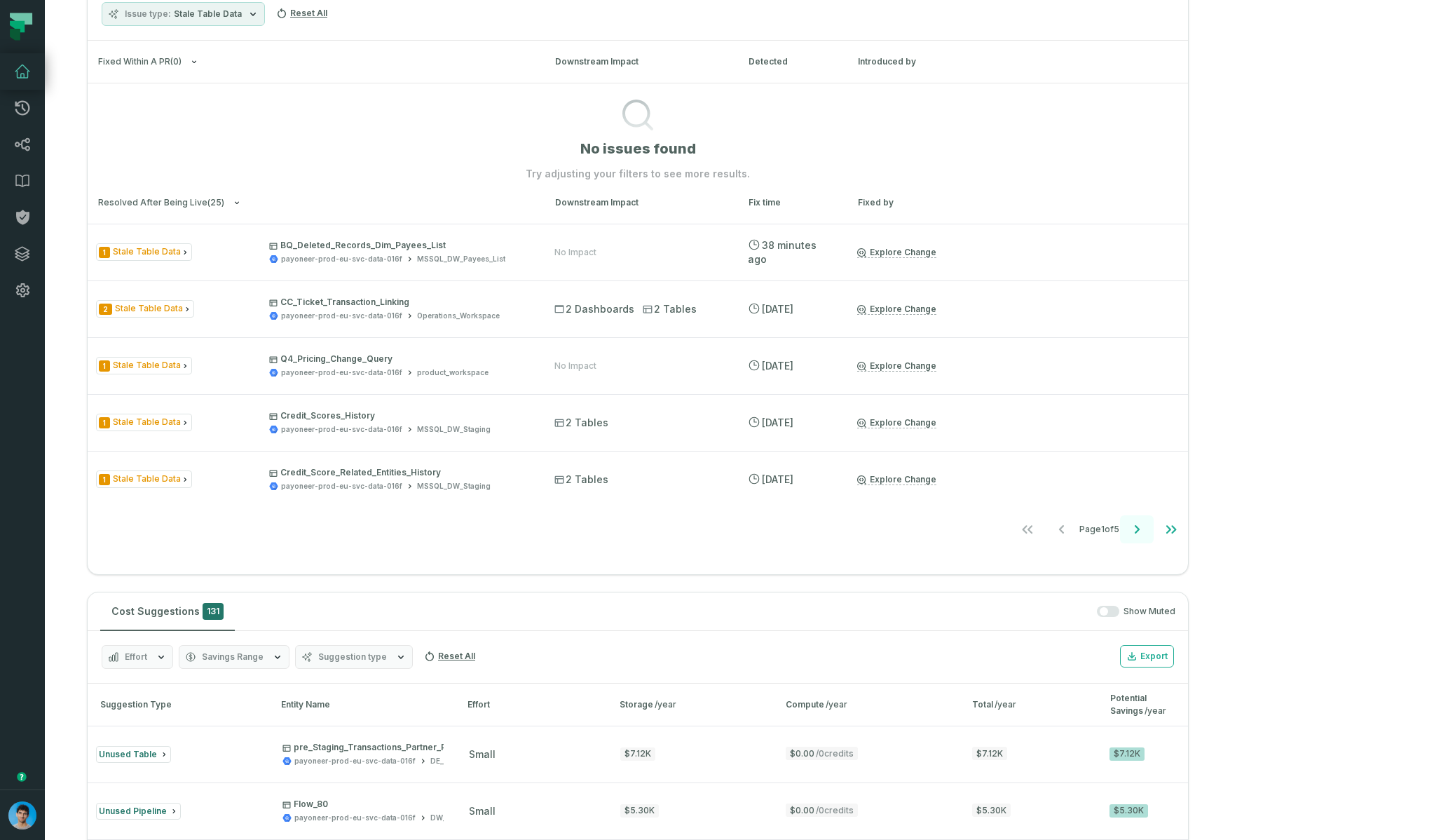
click at [960, 525] on icon "Go to next page" at bounding box center [1137, 529] width 17 height 17
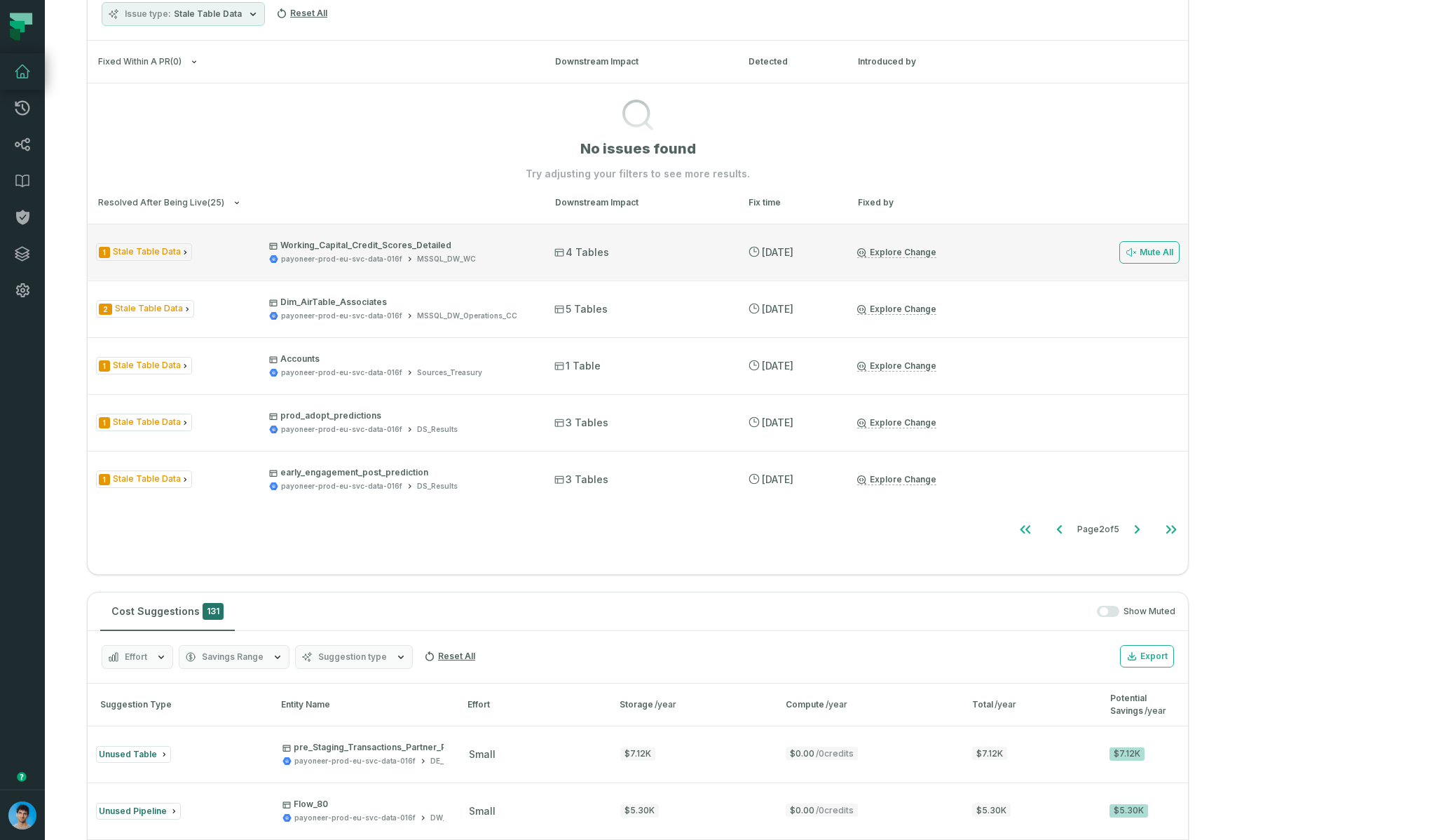
click at [529, 254] on div "payoneer-prod-eu-svc-data-016f MSSQL_DW_WC" at bounding box center [398, 259] width 260 height 11
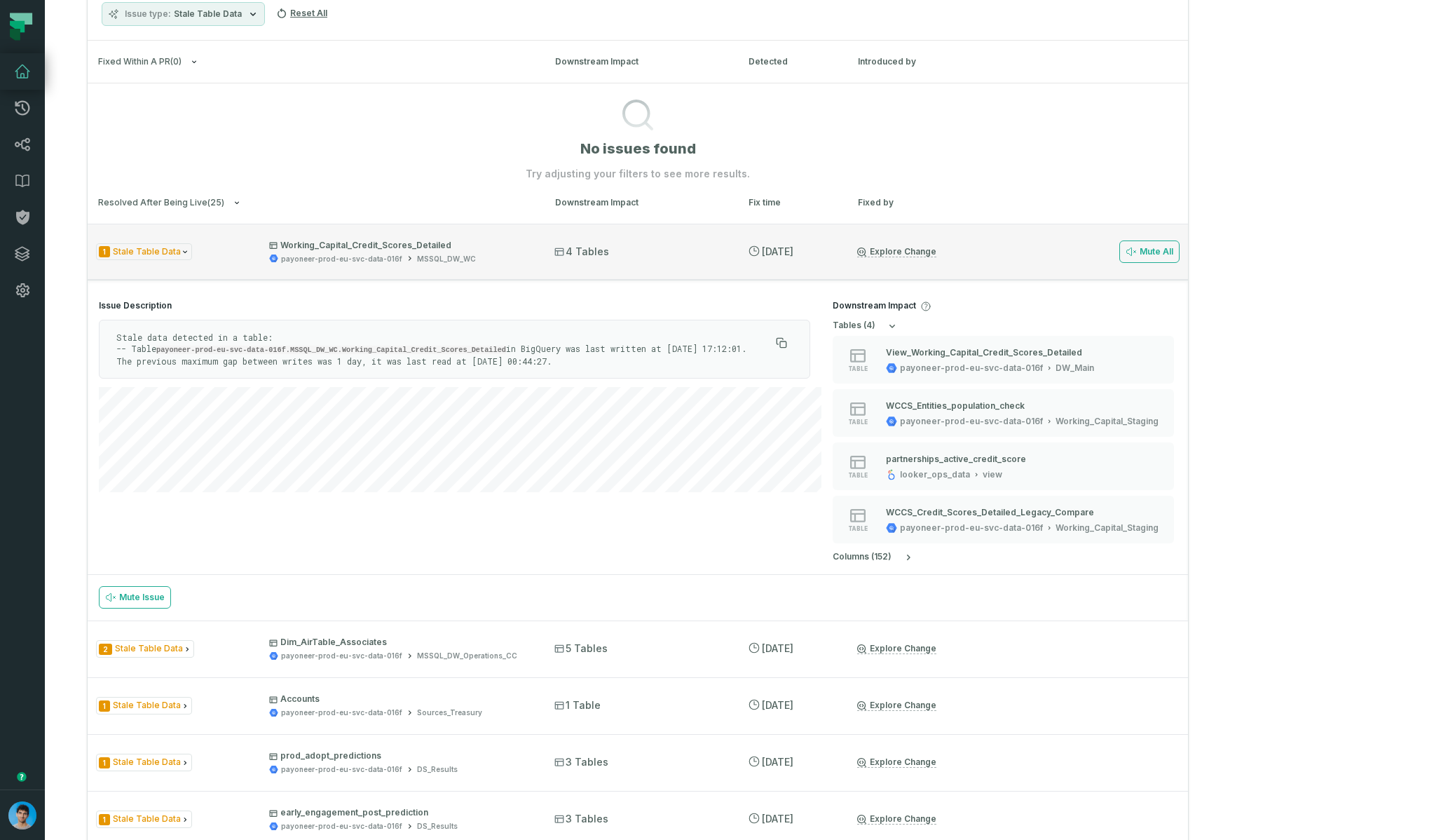
click at [529, 254] on div "payoneer-prod-eu-svc-data-016f MSSQL_DW_WC" at bounding box center [398, 259] width 260 height 11
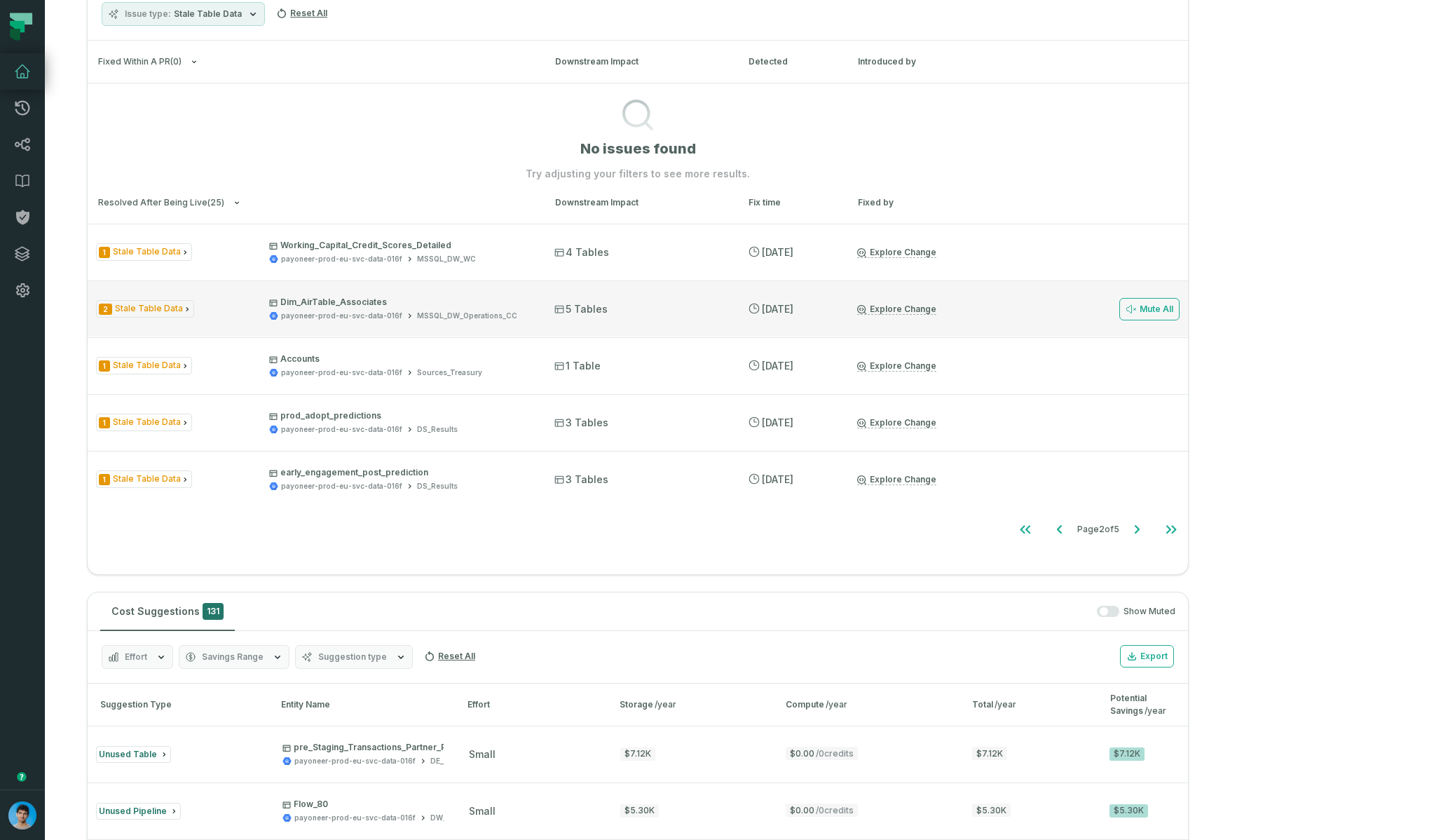
click at [529, 310] on div "payoneer-prod-eu-svc-data-016f MSSQL_DW_Operations_CC" at bounding box center [398, 315] width 260 height 11
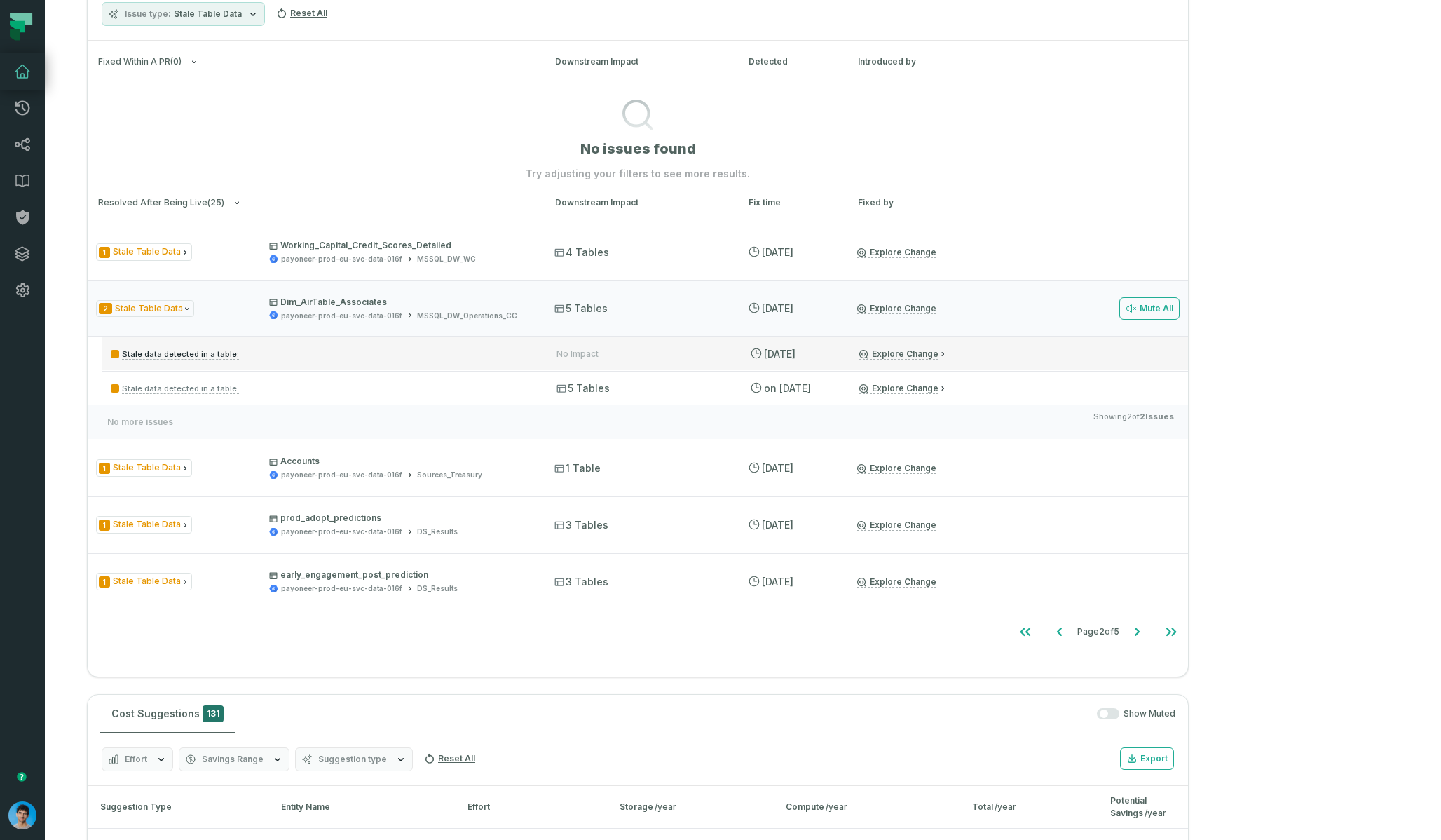
click at [490, 356] on p "Stale data detected in a table:" at bounding box center [320, 354] width 420 height 17
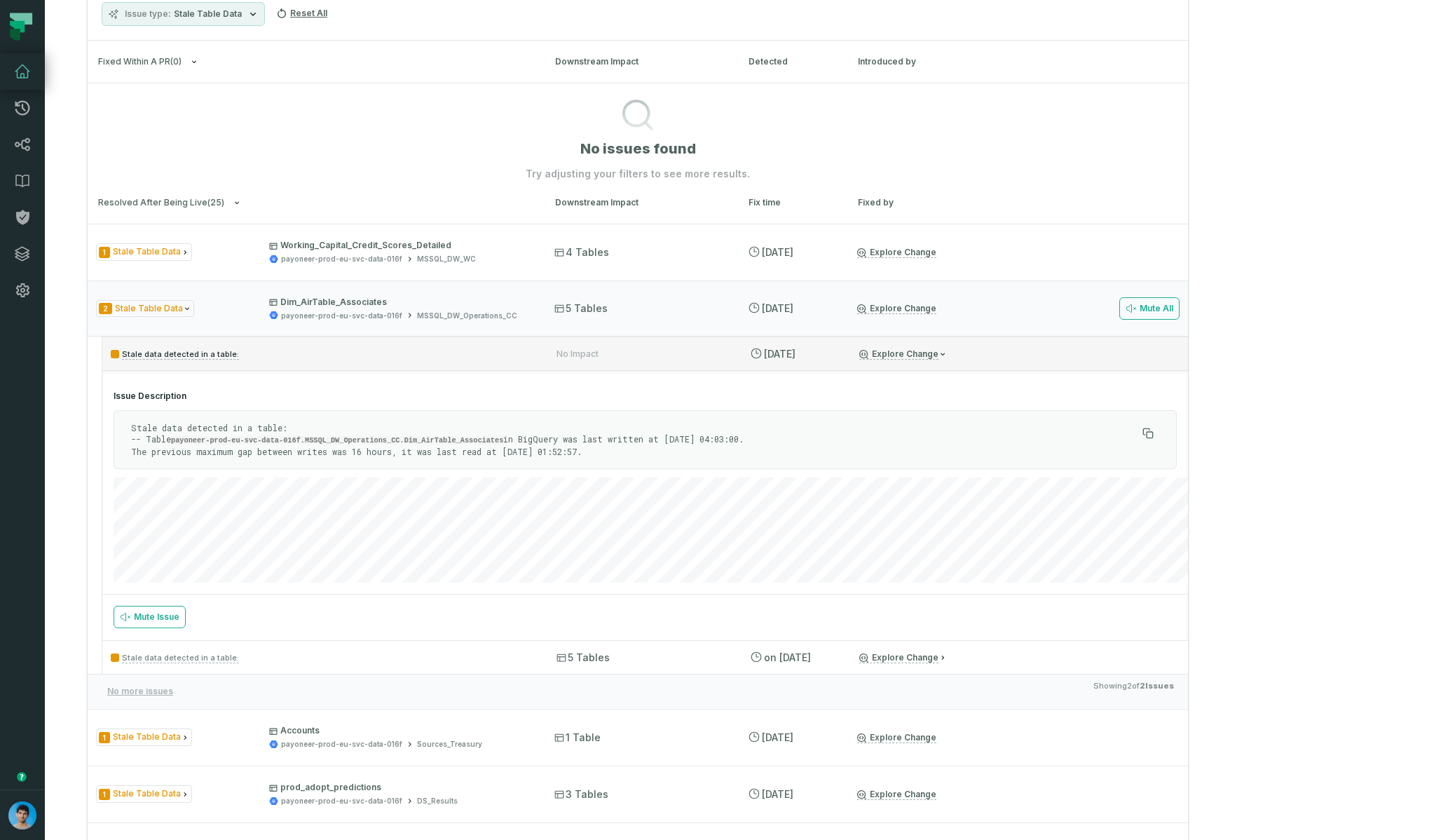
click at [440, 360] on p "Stale data detected in a table:" at bounding box center [320, 354] width 420 height 17
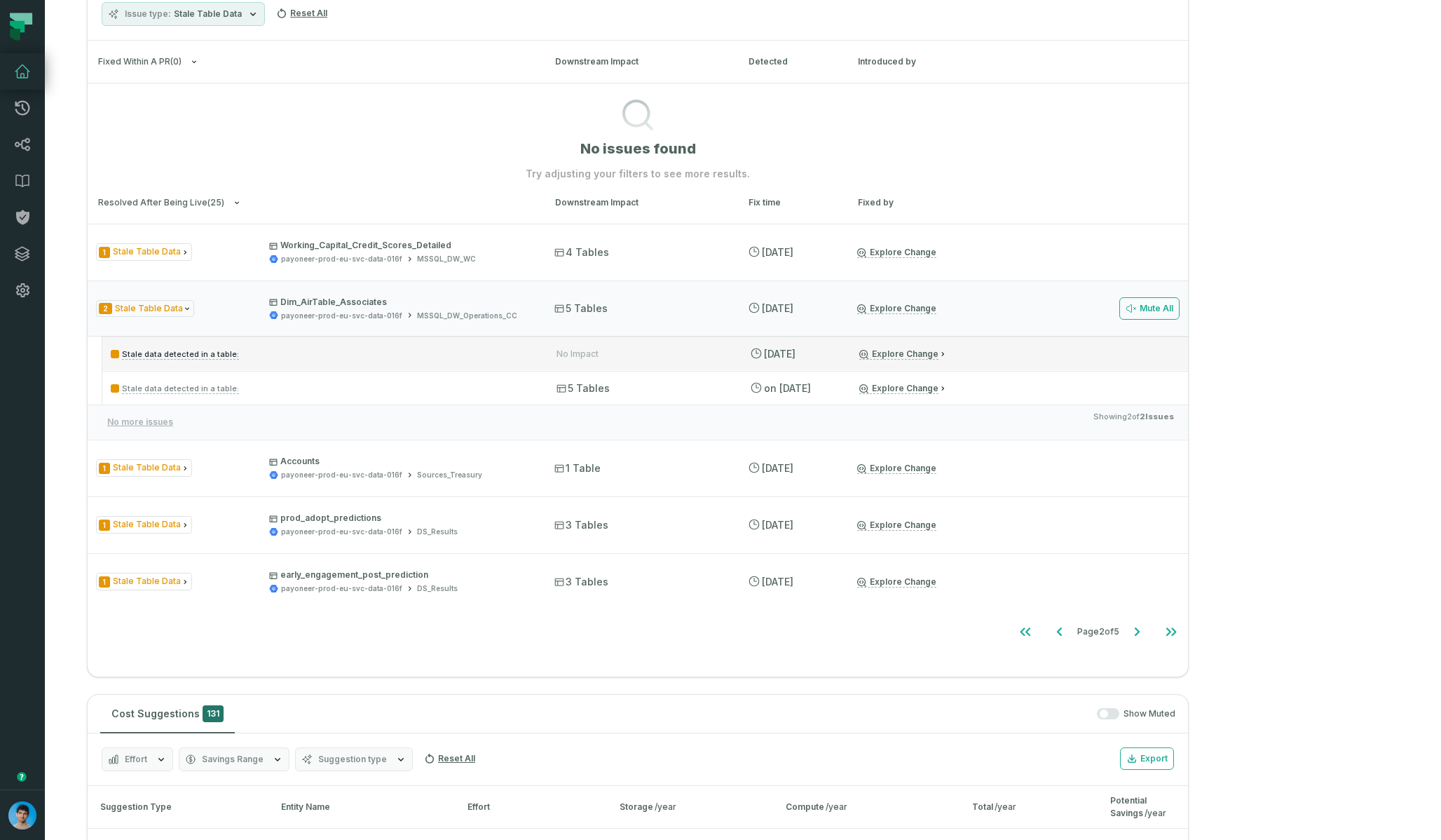
click at [440, 360] on p "Stale data detected in a table:" at bounding box center [320, 354] width 420 height 17
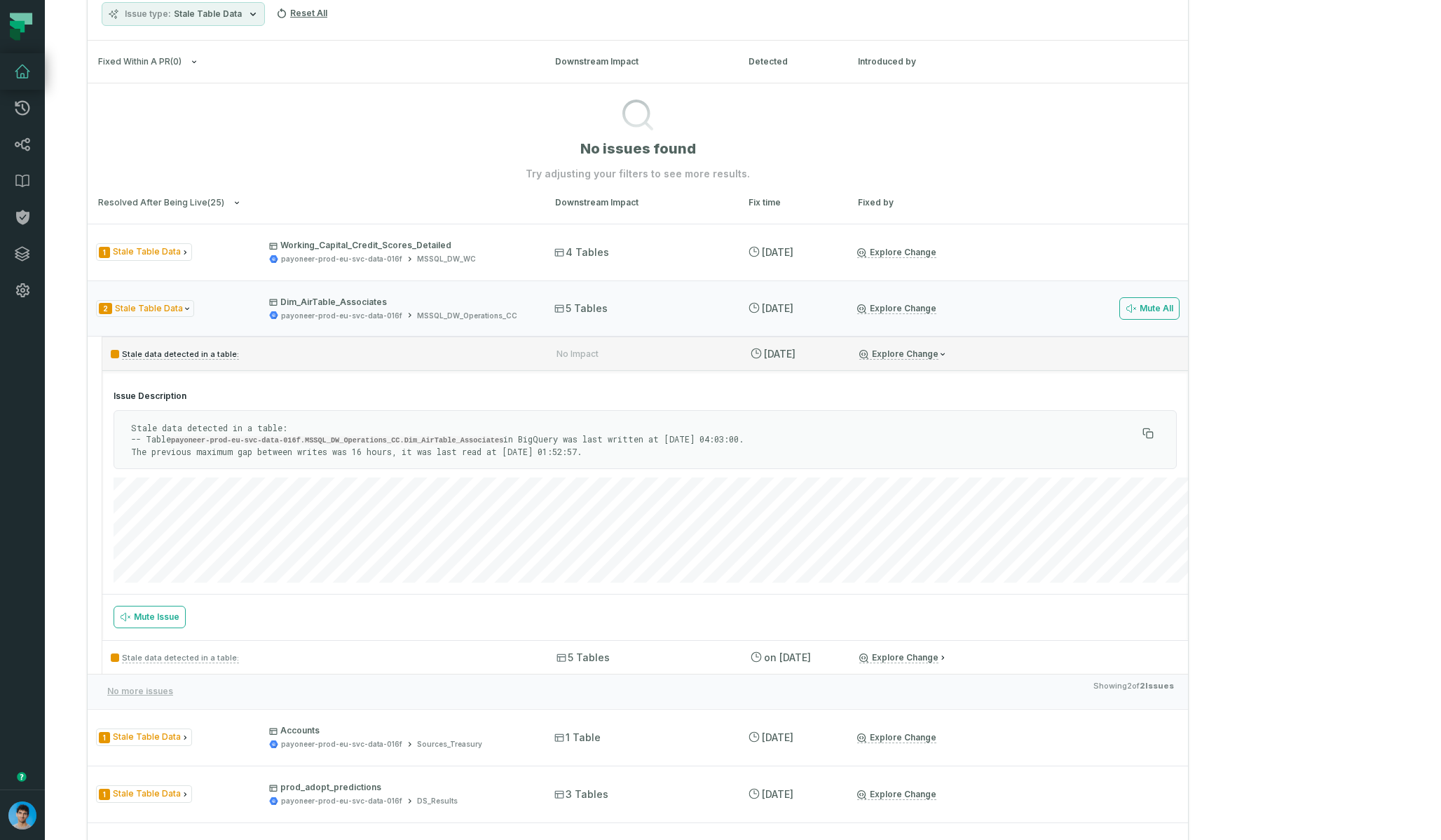
click at [488, 353] on p "Stale data detected in a table:" at bounding box center [320, 354] width 420 height 17
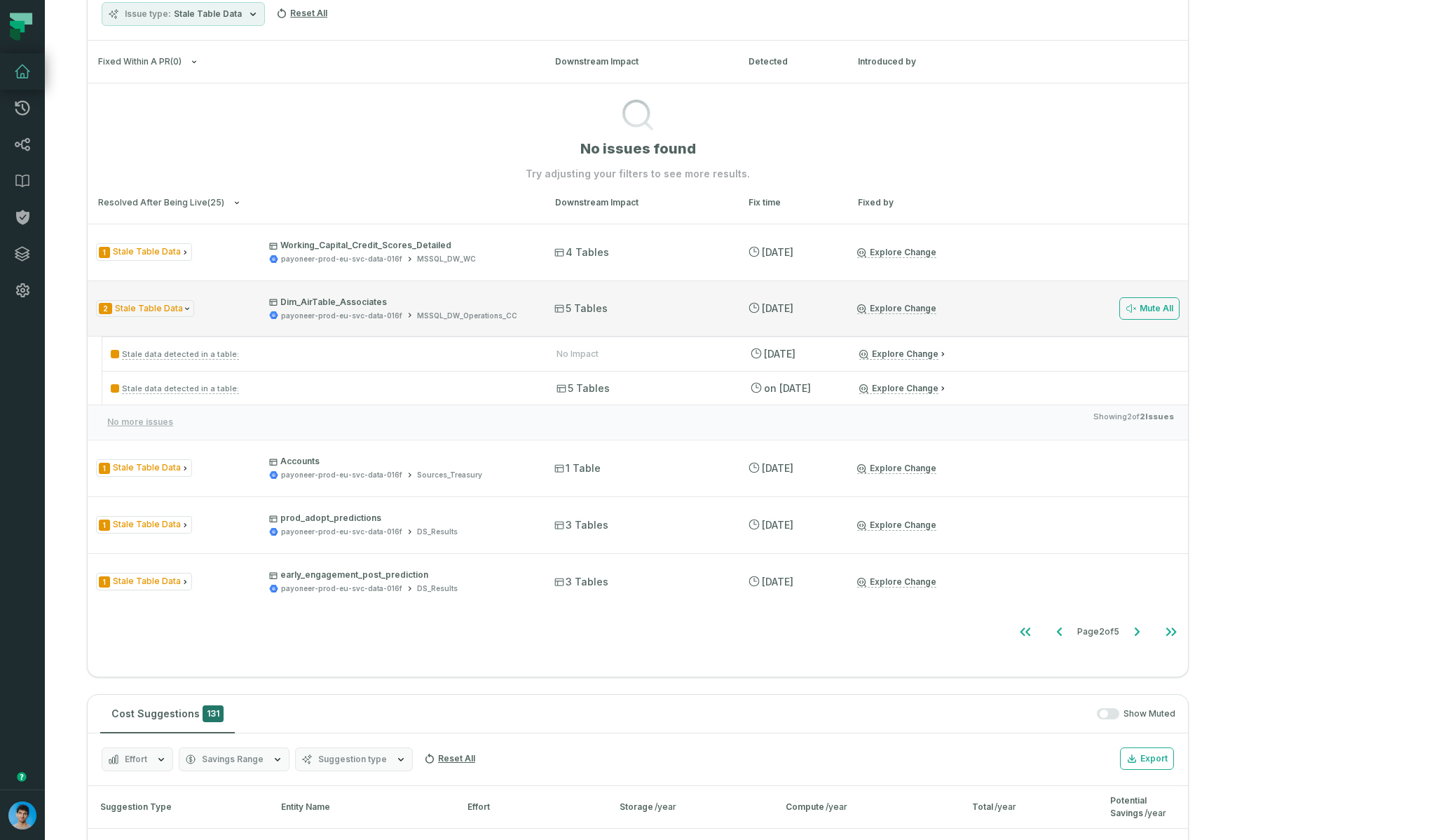
click at [529, 304] on p "Dim_AirTable_Associates" at bounding box center [398, 301] width 260 height 11
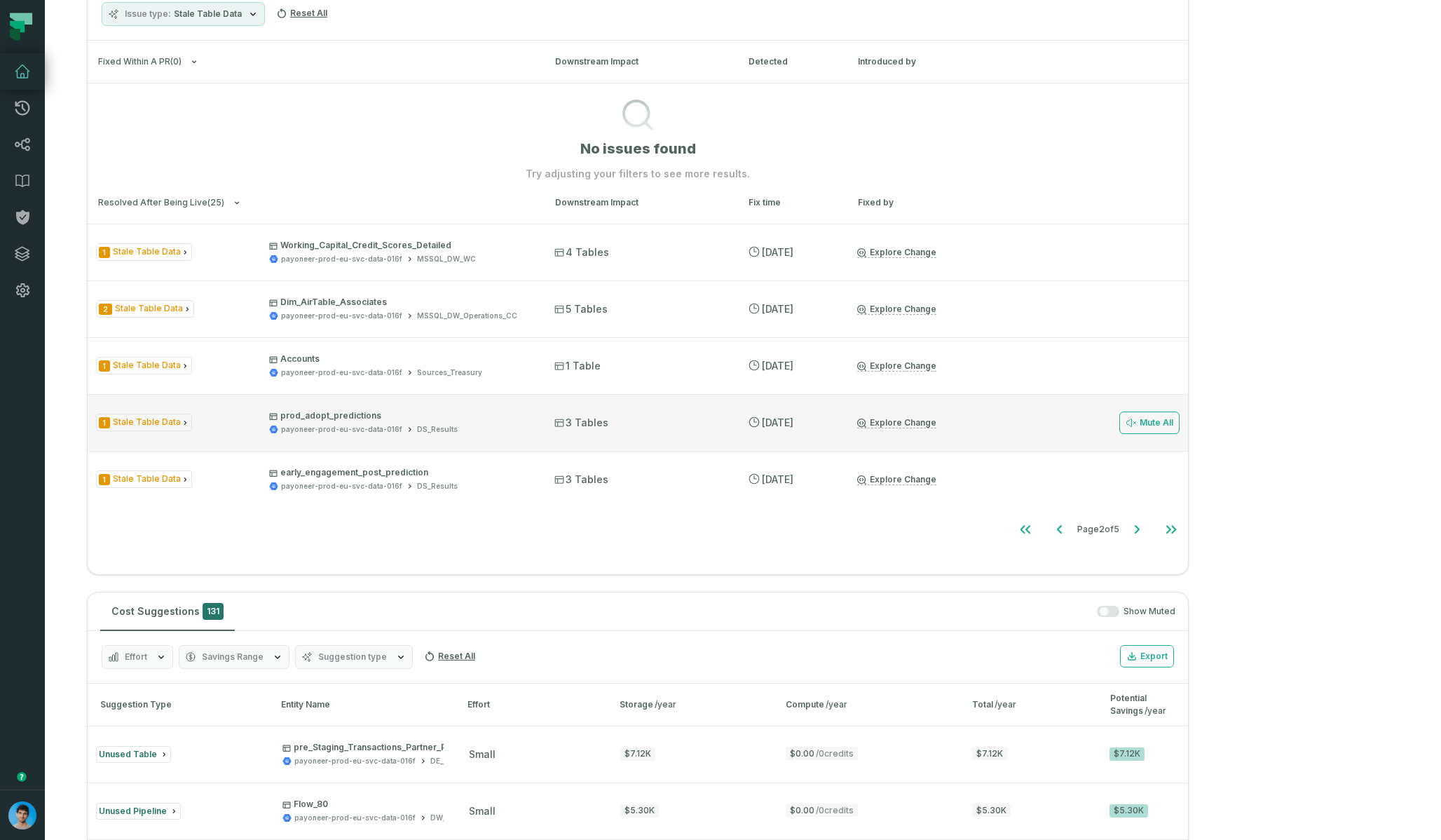
click at [529, 411] on p "prod_adopt_predictions" at bounding box center [398, 415] width 260 height 11
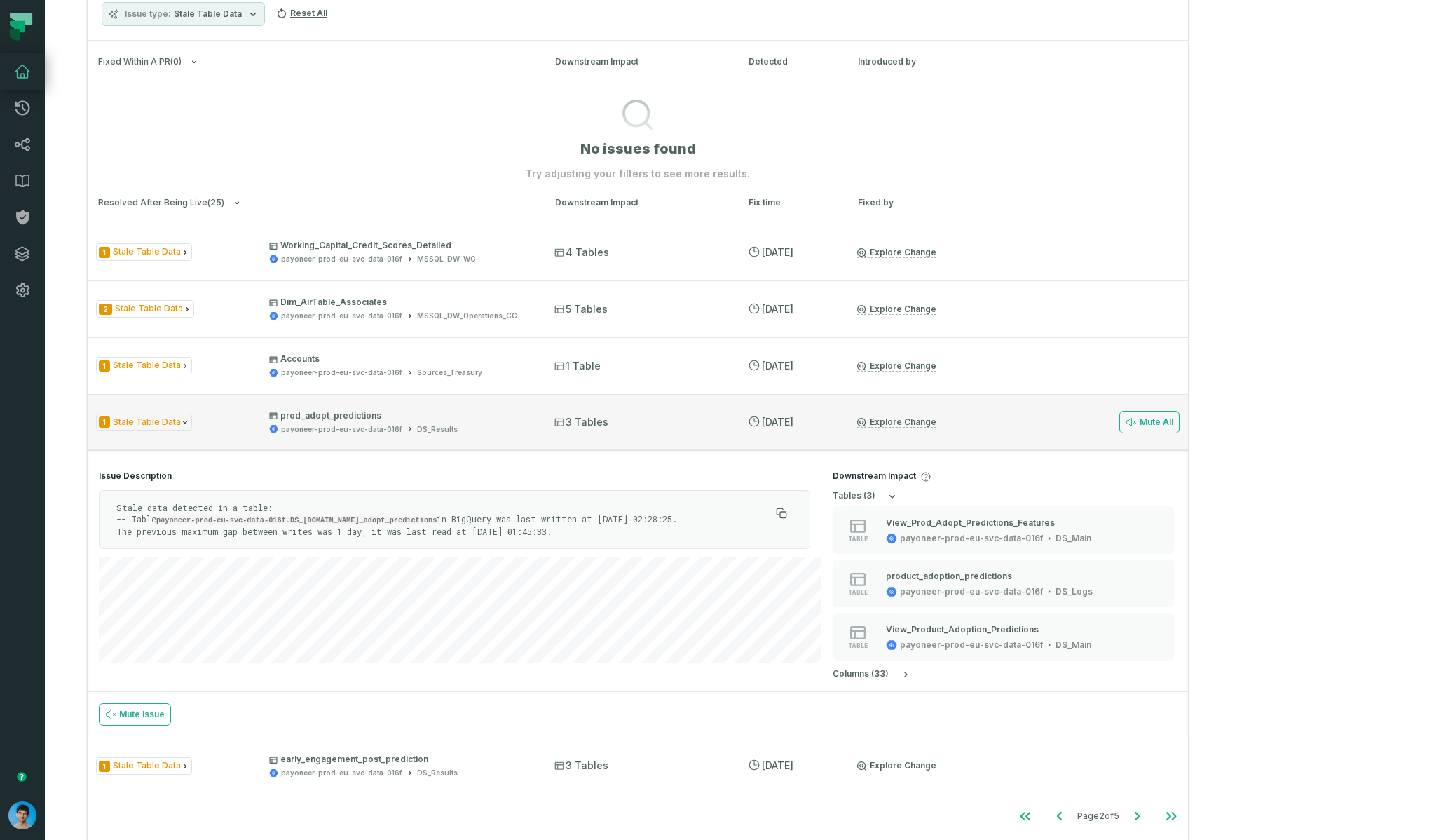
click at [529, 411] on p "prod_adopt_predictions" at bounding box center [398, 415] width 260 height 11
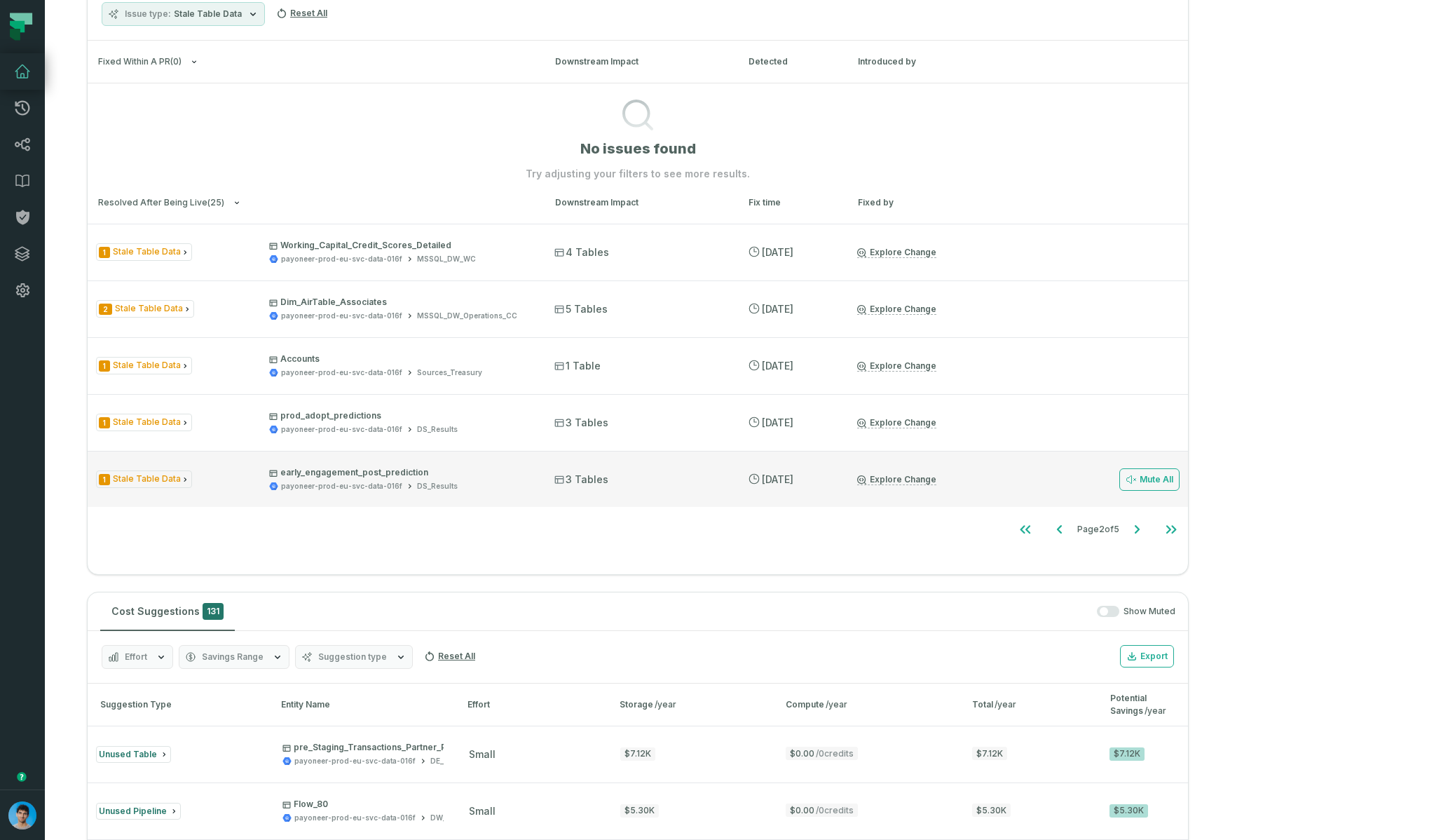
click at [556, 492] on div "1 Stale Table Data early_engagement_post_prediction payoneer-prod-eu-svc-data-0…" at bounding box center [637, 478] width 1100 height 56
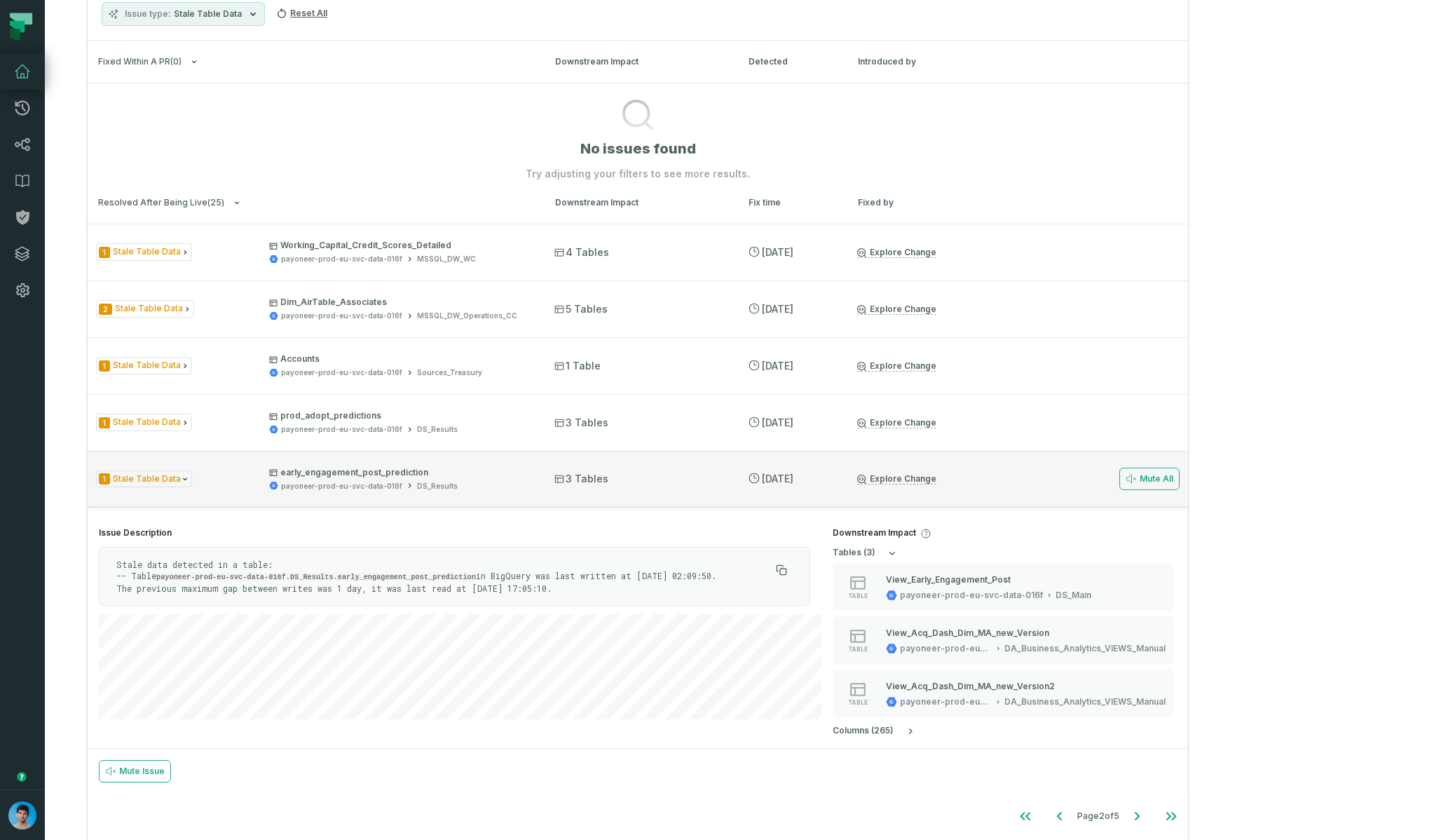
click at [529, 478] on span "early_engagement_post_prediction payoneer-prod-eu-svc-data-016f DS_Results" at bounding box center [398, 478] width 260 height 25
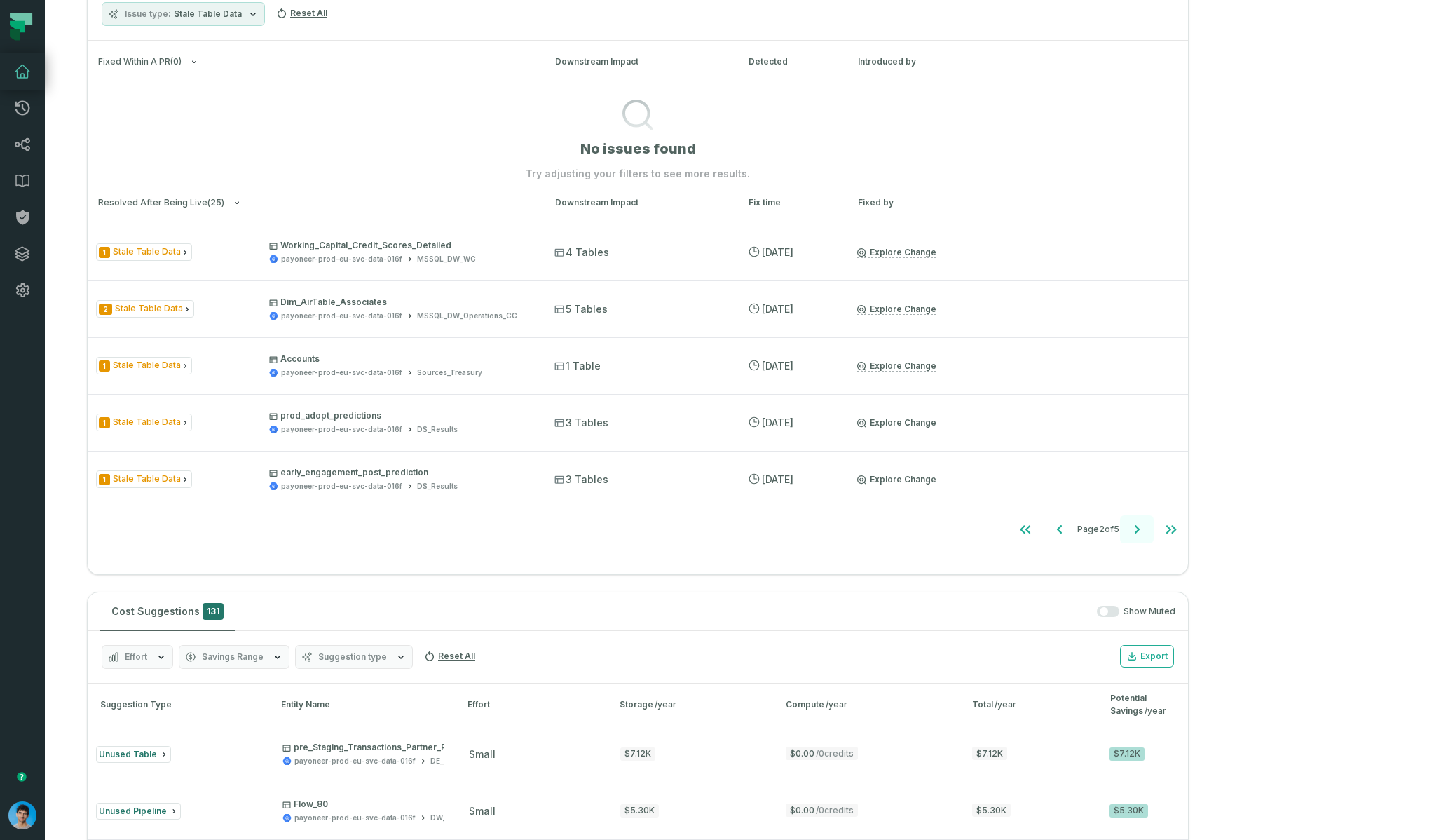
click at [960, 541] on button "Go to next page" at bounding box center [1137, 529] width 34 height 28
click at [522, 269] on div "1 Stale Table Data early_engagement_predictions payoneer-prod-eu-svc-data-016f …" at bounding box center [637, 251] width 1100 height 56
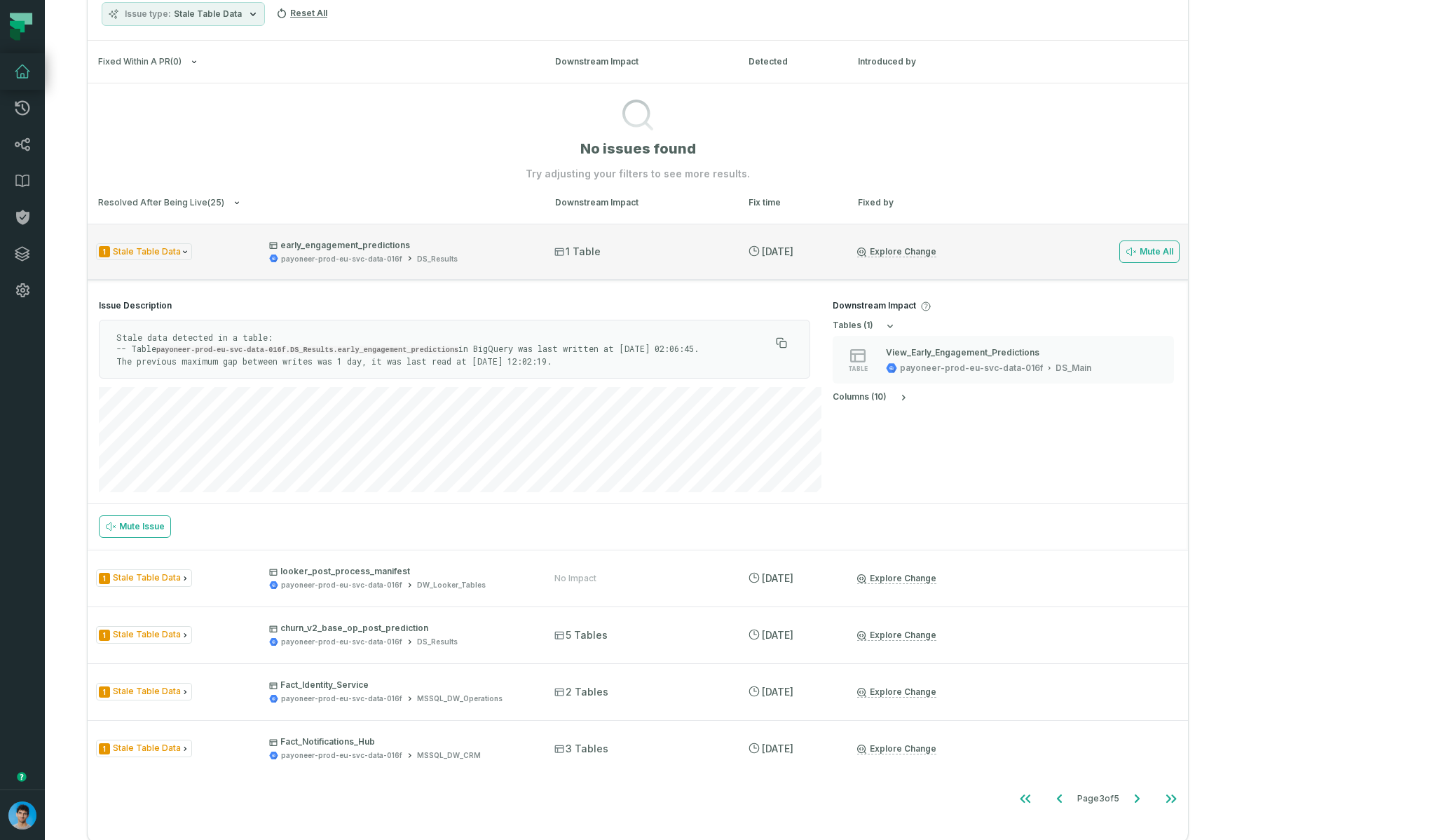
click at [548, 276] on div "1 Stale Table Data early_engagement_predictions payoneer-prod-eu-svc-data-016f …" at bounding box center [637, 251] width 1100 height 56
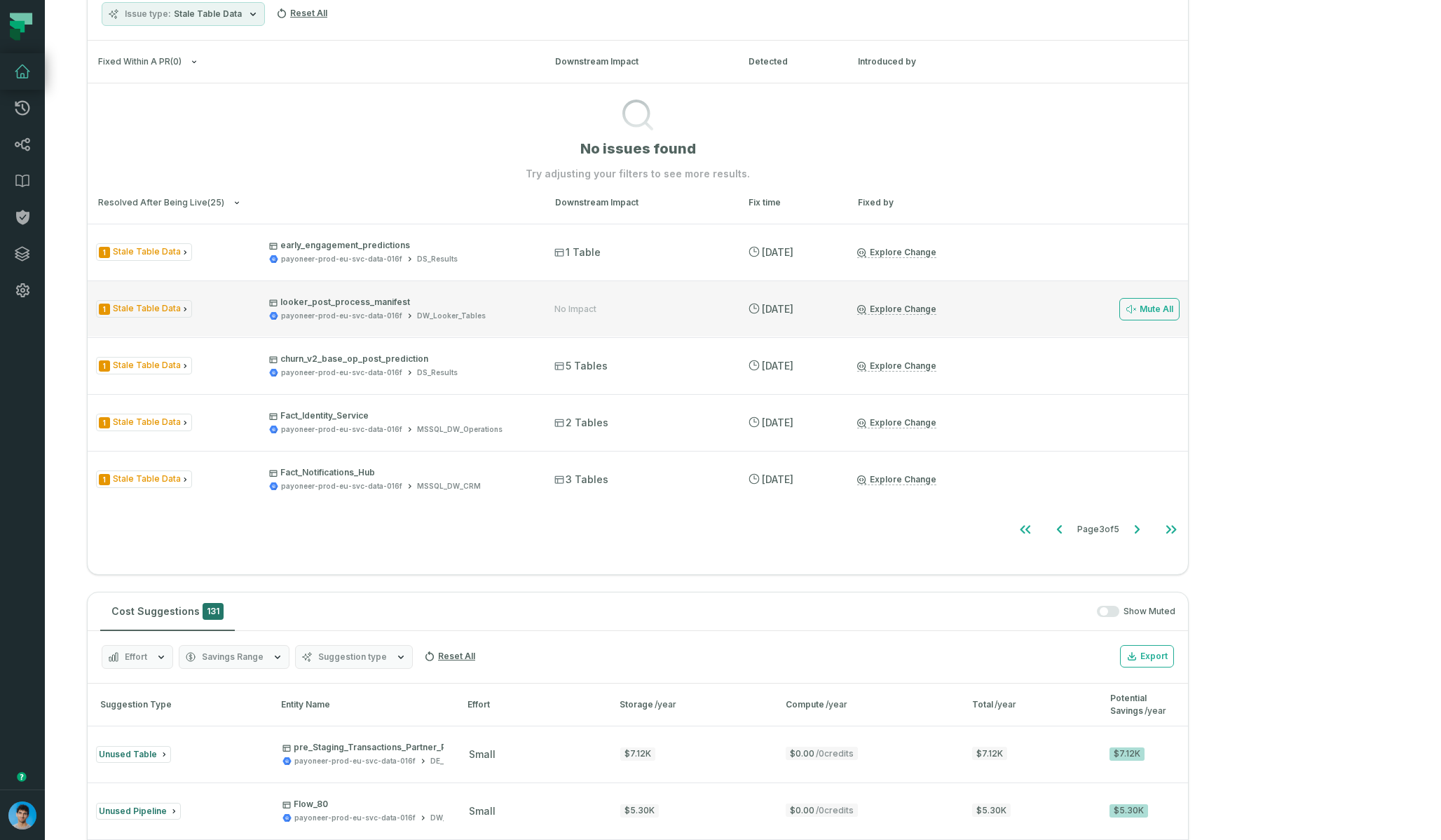
click at [529, 312] on div "payoneer-prod-eu-svc-data-016f DW_Looker_Tables" at bounding box center [398, 315] width 260 height 11
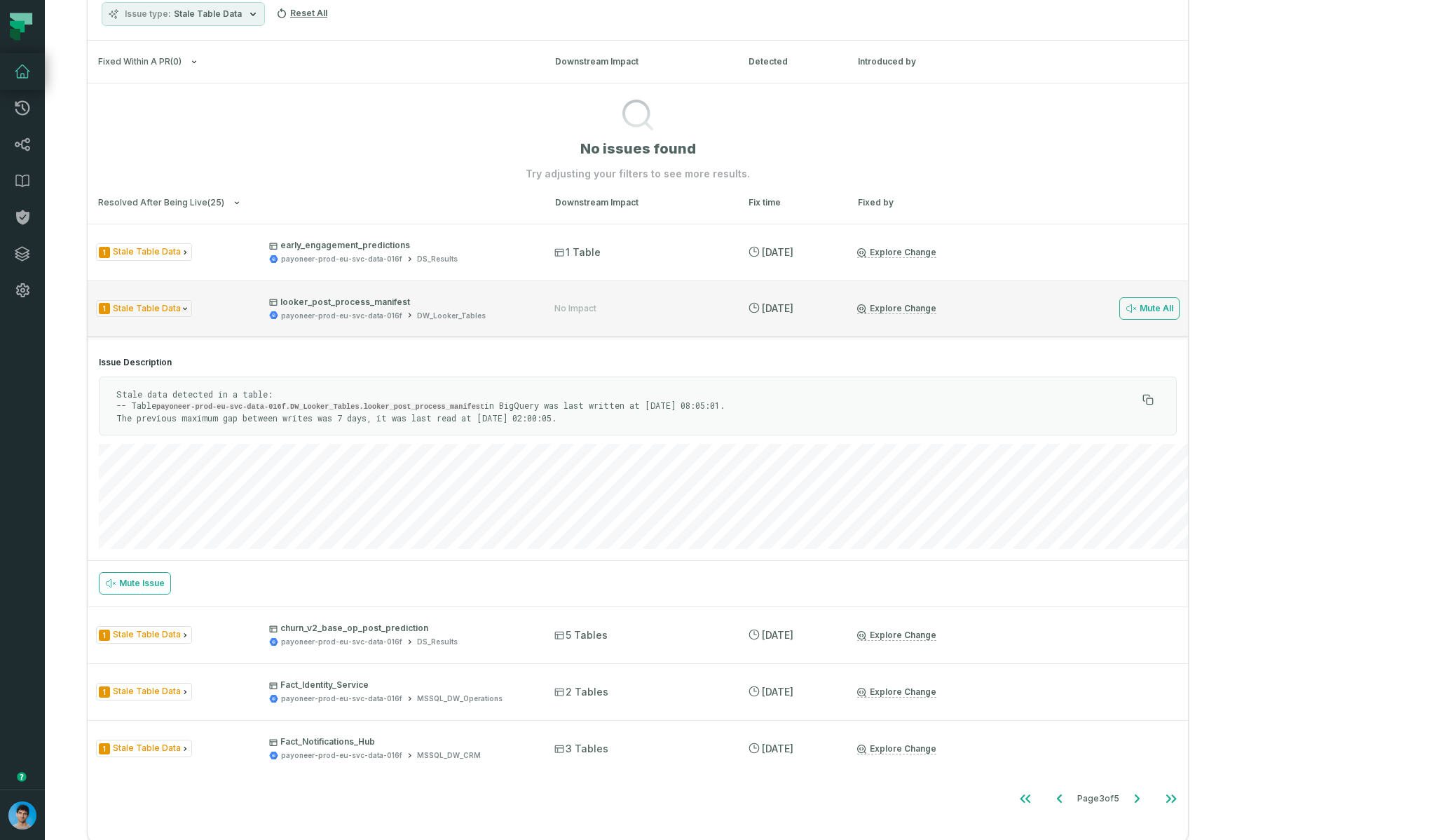
click at [529, 312] on div "payoneer-prod-eu-svc-data-016f DW_Looker_Tables" at bounding box center [398, 315] width 260 height 11
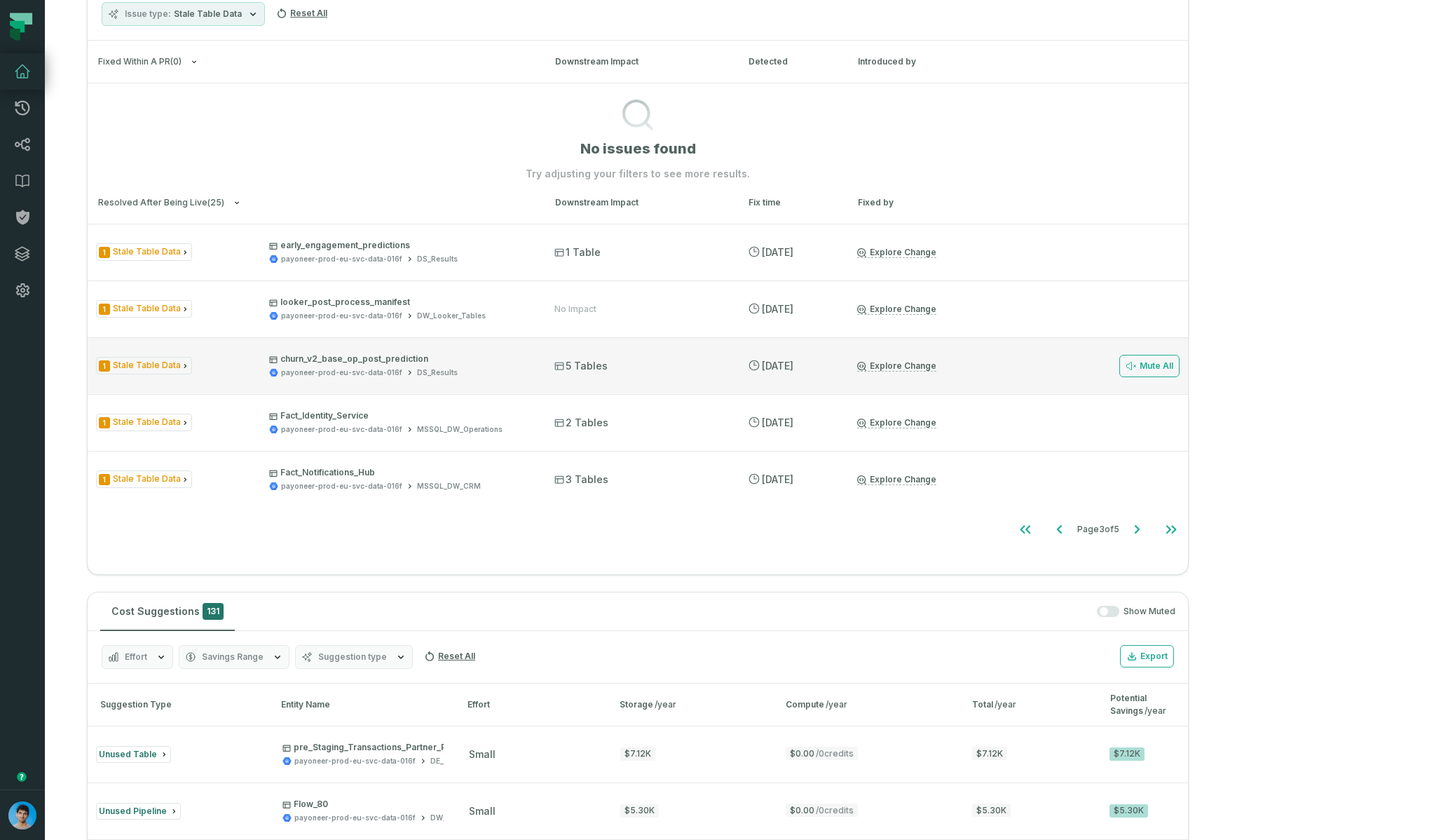
click at [560, 378] on div "1 Stale Table Data churn_v2_base_op_post_prediction payoneer-prod-eu-svc-data-0…" at bounding box center [637, 365] width 1100 height 56
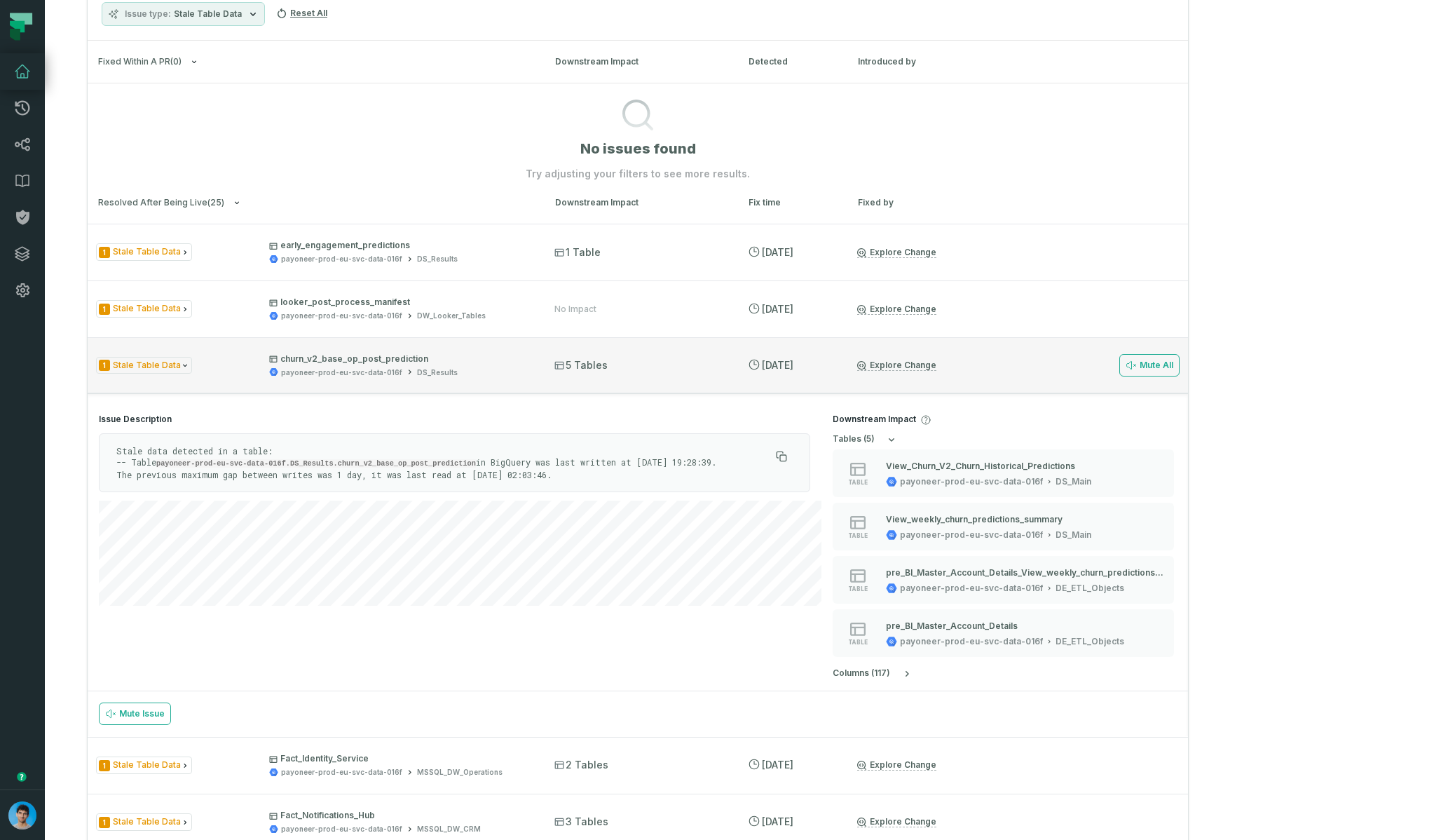
click at [560, 378] on div "1 Stale Table Data churn_v2_base_op_post_prediction payoneer-prod-eu-svc-data-0…" at bounding box center [637, 365] width 1100 height 56
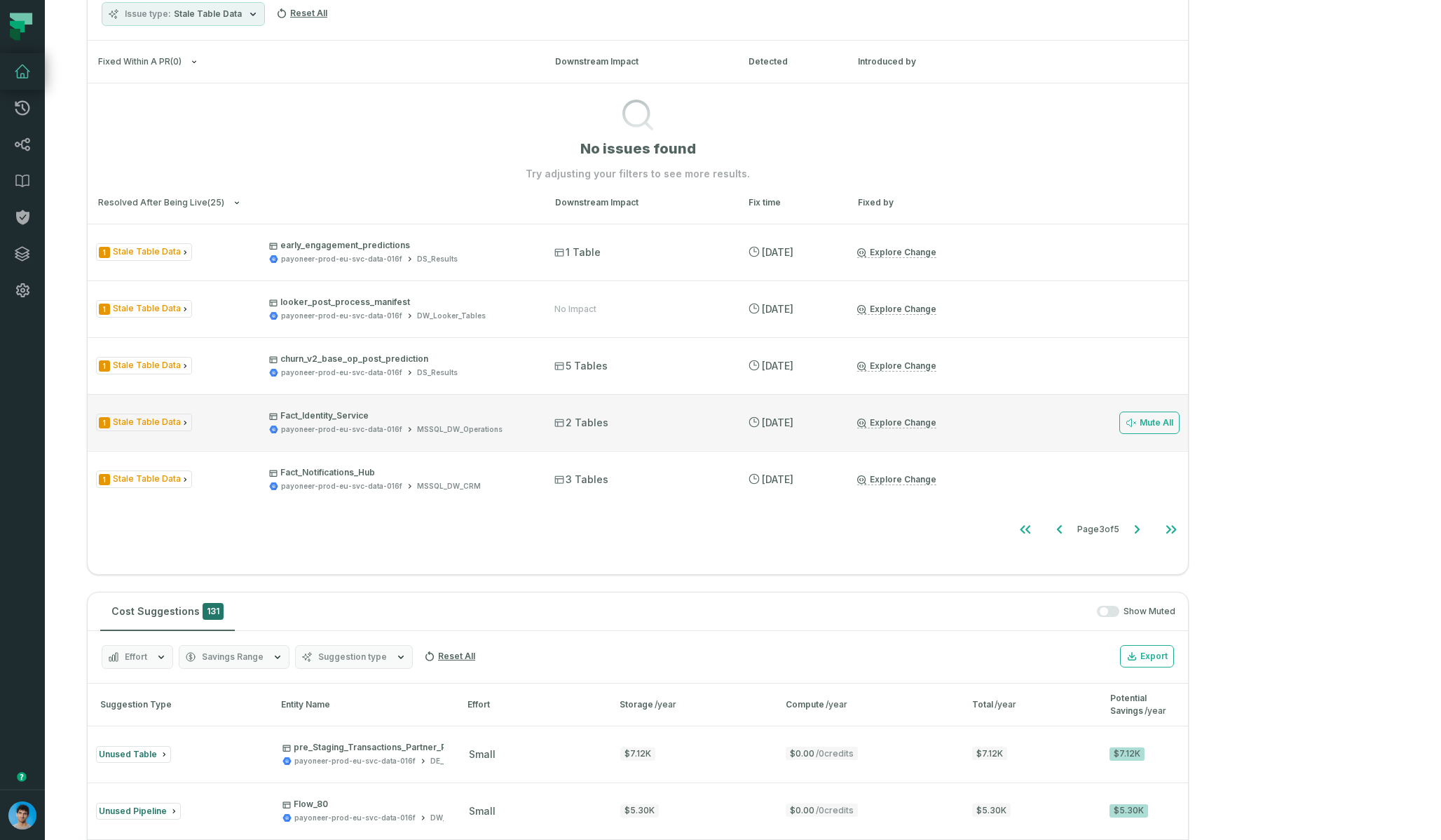
click at [529, 422] on span "Fact_Identity_Service payoneer-prod-eu-svc-data-016f MSSQL_DW_Operations" at bounding box center [398, 422] width 260 height 25
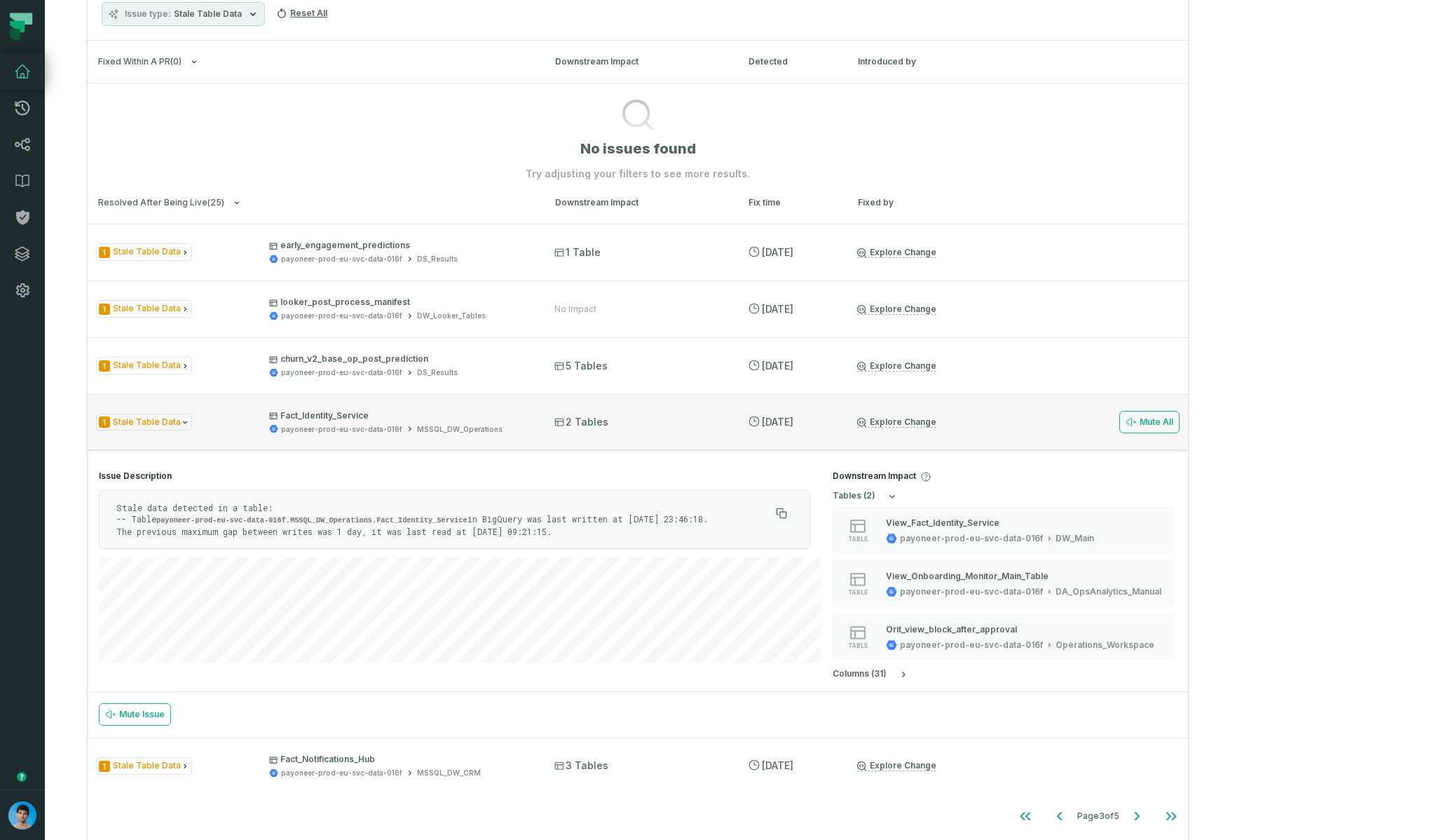
click at [529, 422] on span "Fact_Identity_Service payoneer-prod-eu-svc-data-016f MSSQL_DW_Operations" at bounding box center [398, 422] width 260 height 25
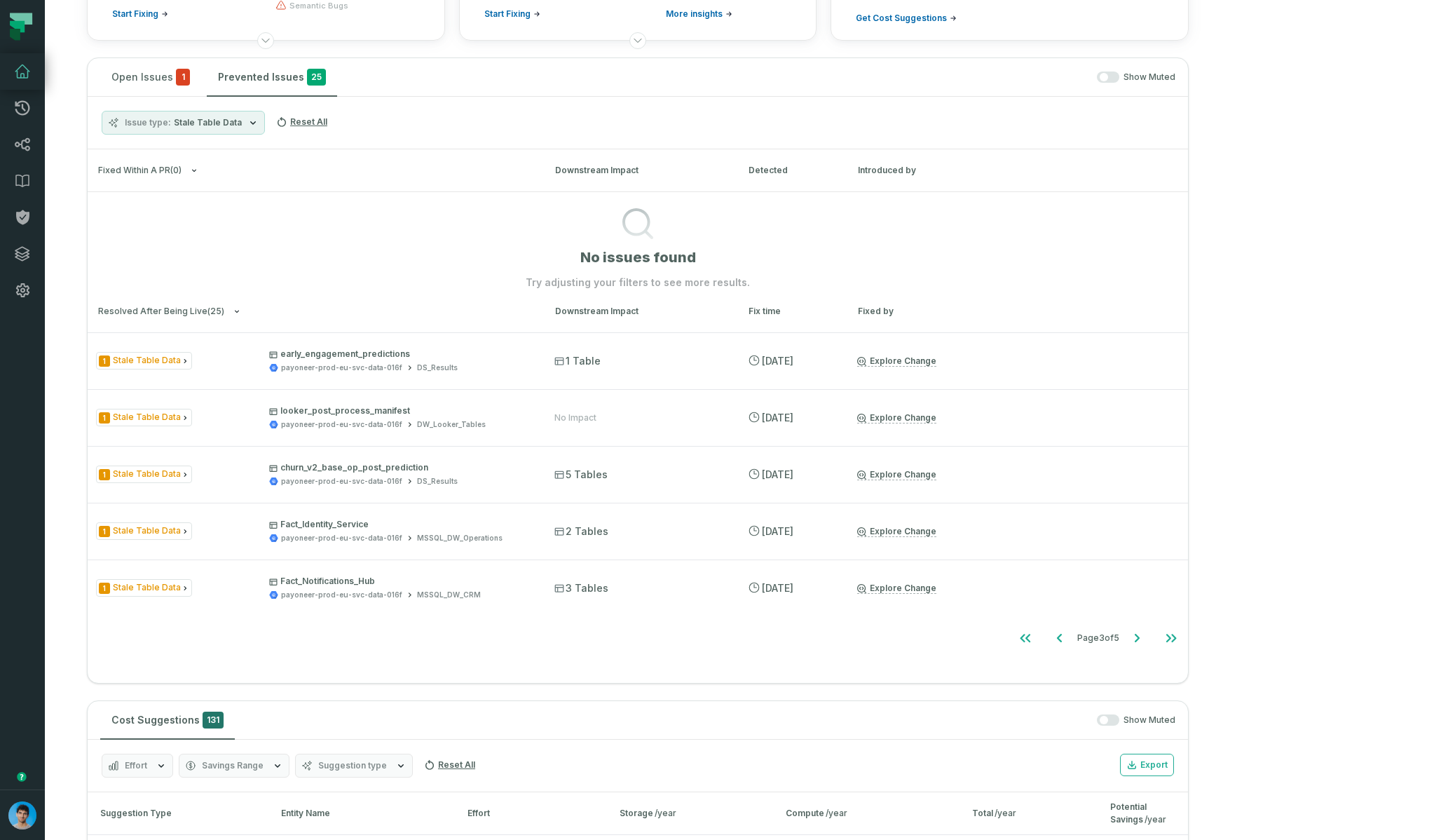
scroll to position [216, 0]
click at [175, 128] on span "Stale Table Data" at bounding box center [208, 125] width 68 height 11
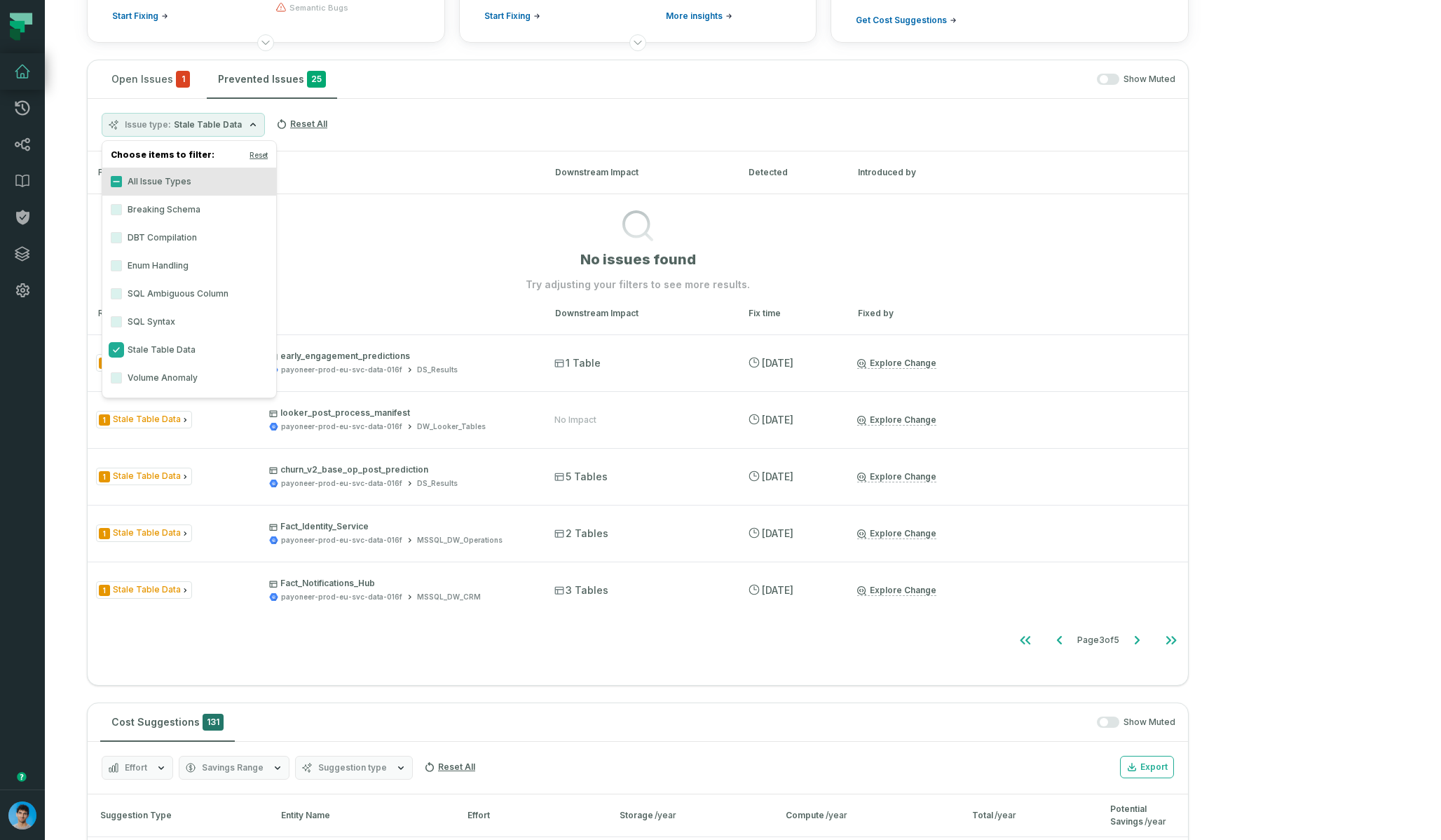
click at [116, 347] on button "Stale Table Data" at bounding box center [116, 349] width 11 height 11
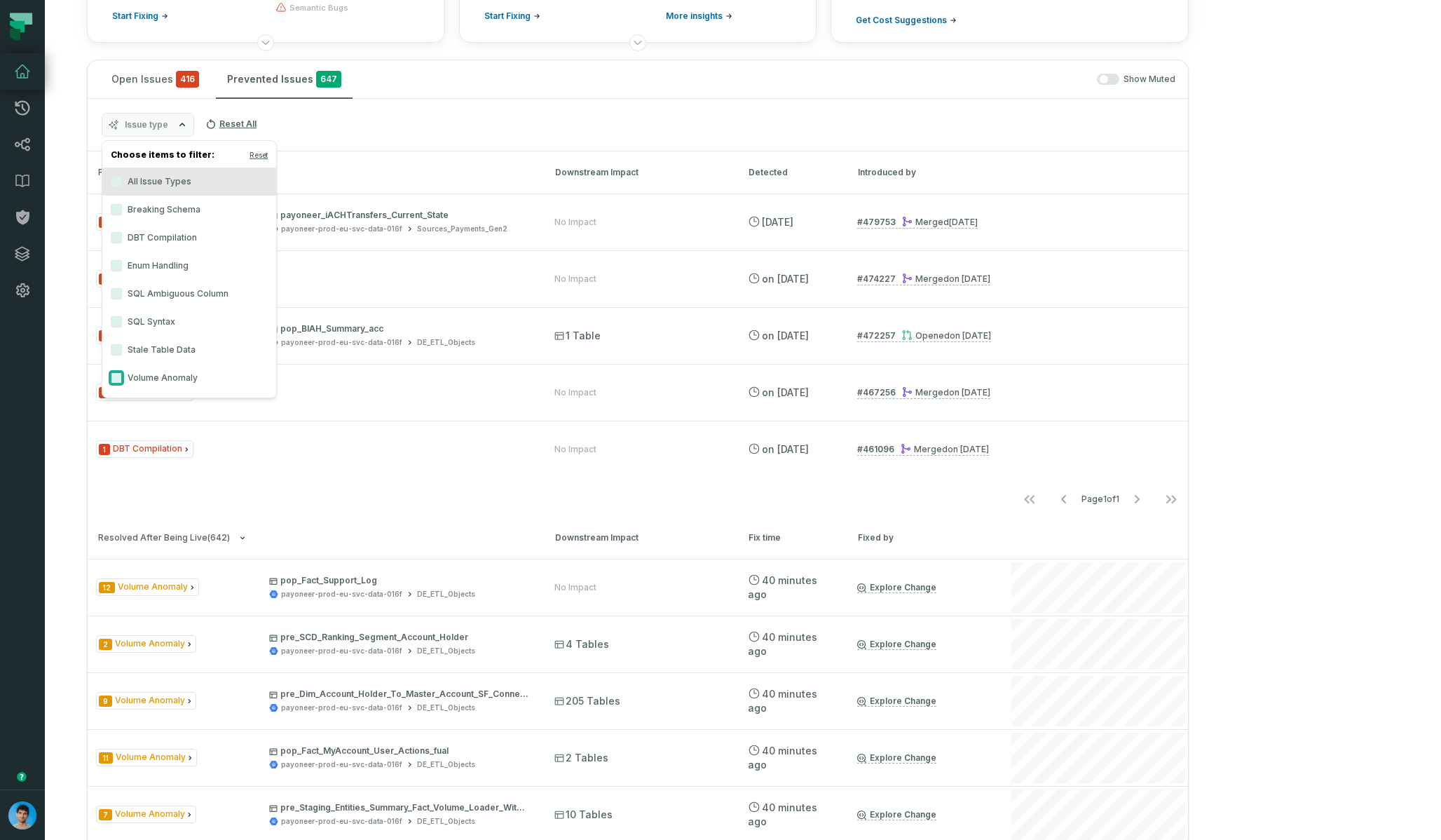
click at [114, 375] on button "Volume Anomaly" at bounding box center [116, 378] width 11 height 11
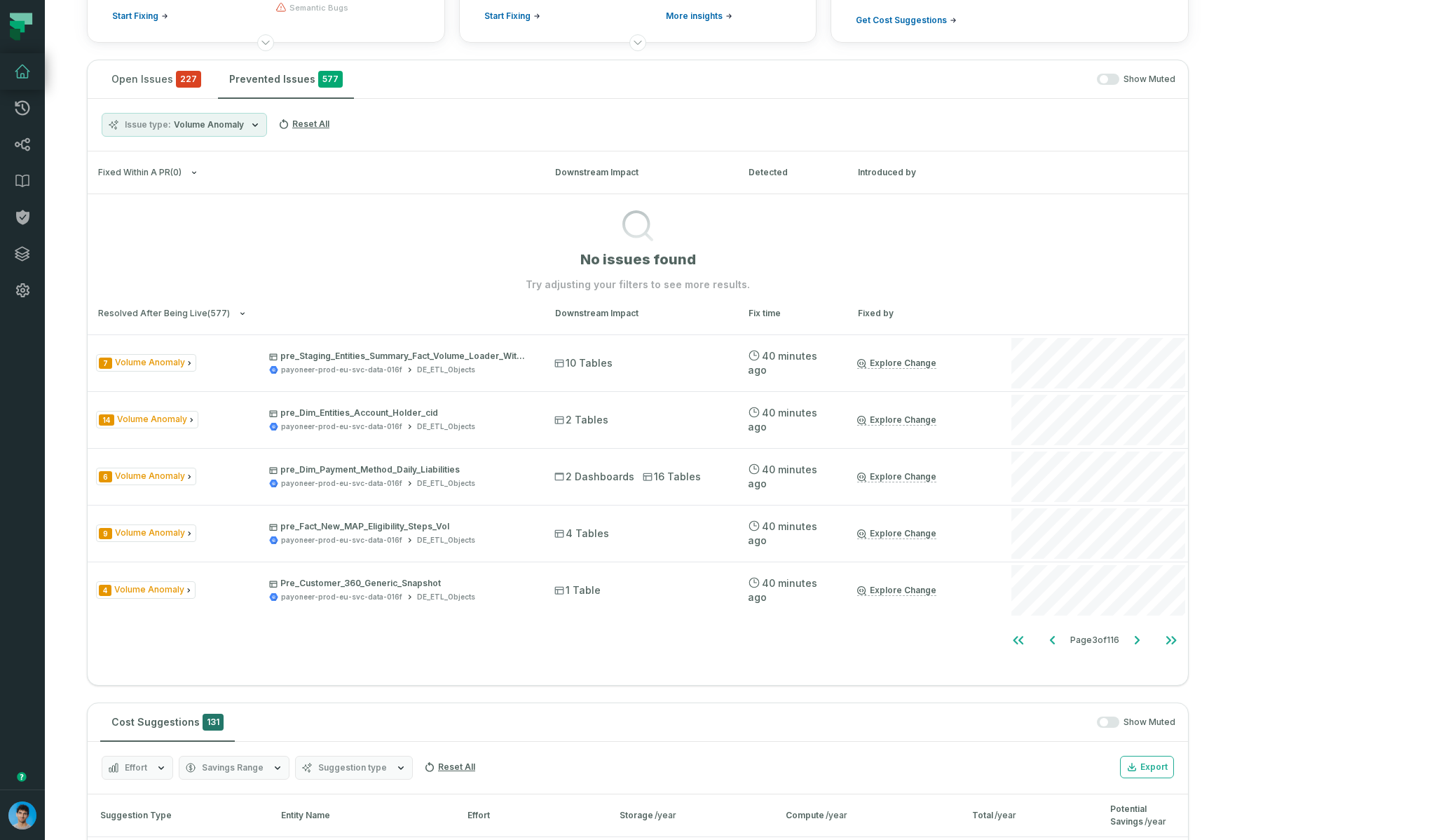
click at [960, 205] on section "No issues found Try adjusting your filters to see more results." at bounding box center [637, 242] width 1100 height 98
click at [960, 645] on button "Go to next page" at bounding box center [1137, 639] width 34 height 28
click at [960, 637] on button "Go to first page" at bounding box center [1018, 639] width 34 height 28
click at [960, 640] on icon "Go to next page" at bounding box center [1137, 639] width 5 height 9
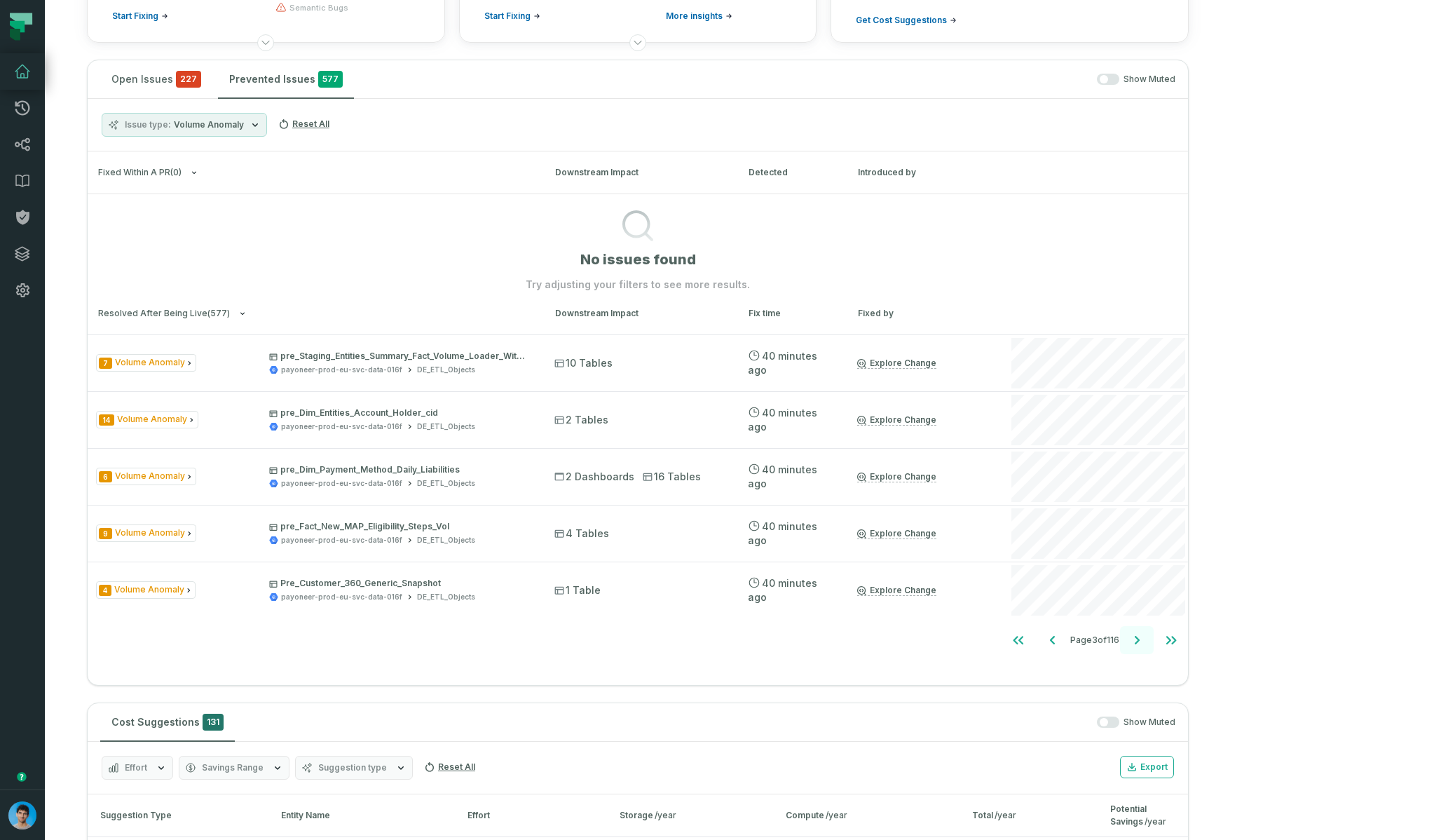
click at [960, 640] on icon "Go to next page" at bounding box center [1137, 639] width 5 height 9
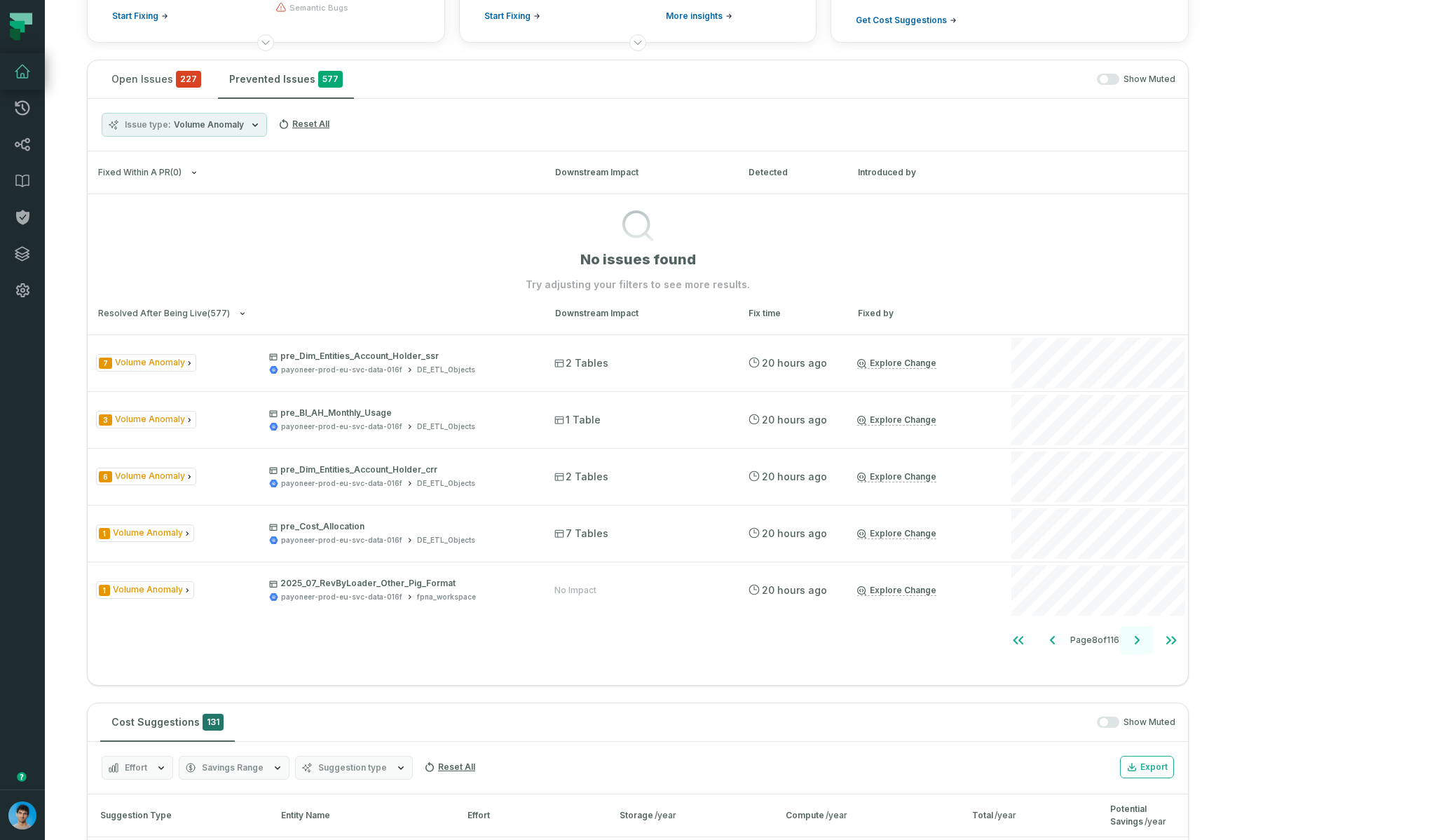
click at [960, 640] on icon "Go to next page" at bounding box center [1137, 639] width 5 height 9
click at [228, 121] on span "Volume Anomaly" at bounding box center [209, 125] width 70 height 11
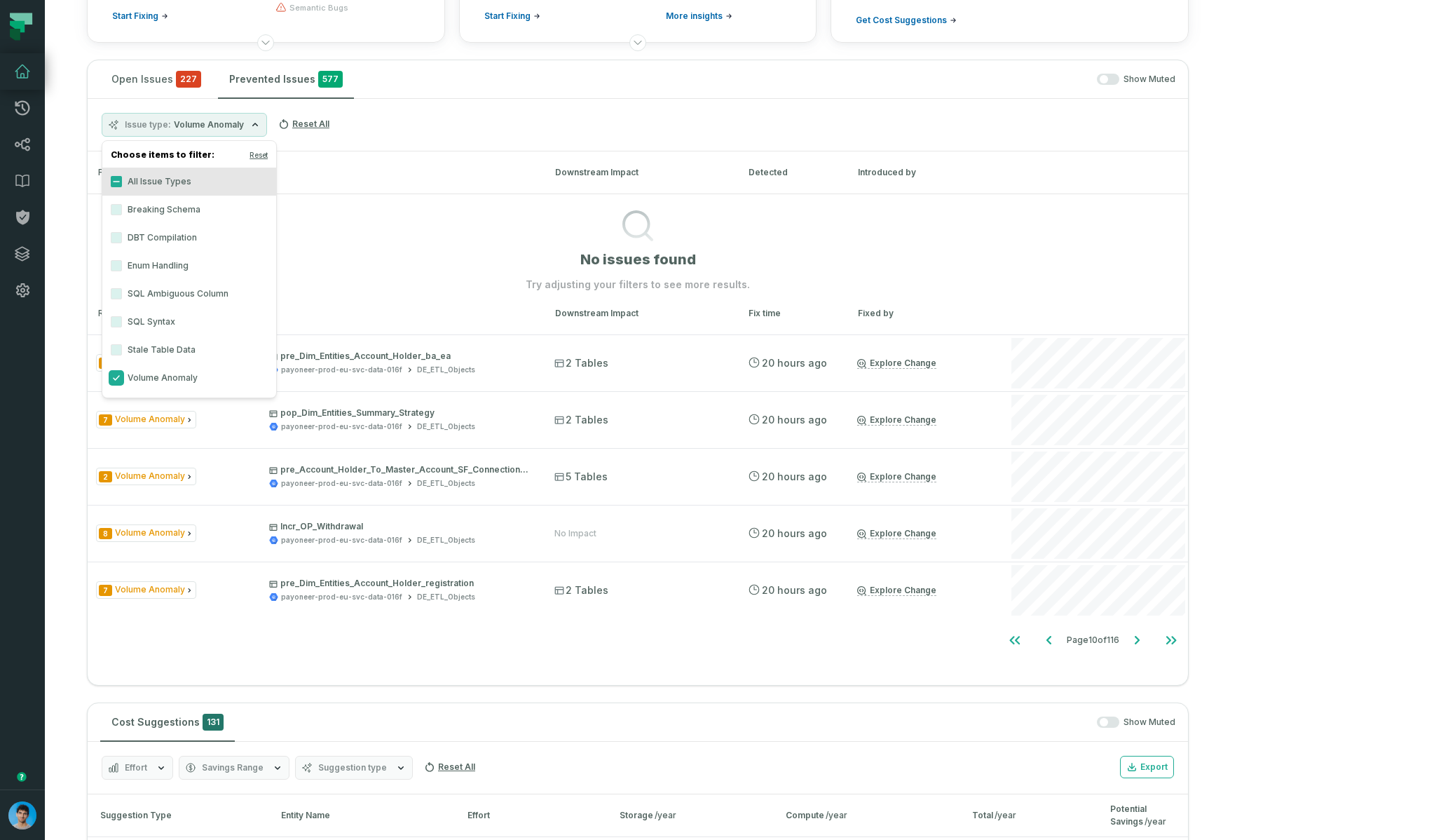
click at [115, 373] on button "Volume Anomaly" at bounding box center [116, 378] width 11 height 11
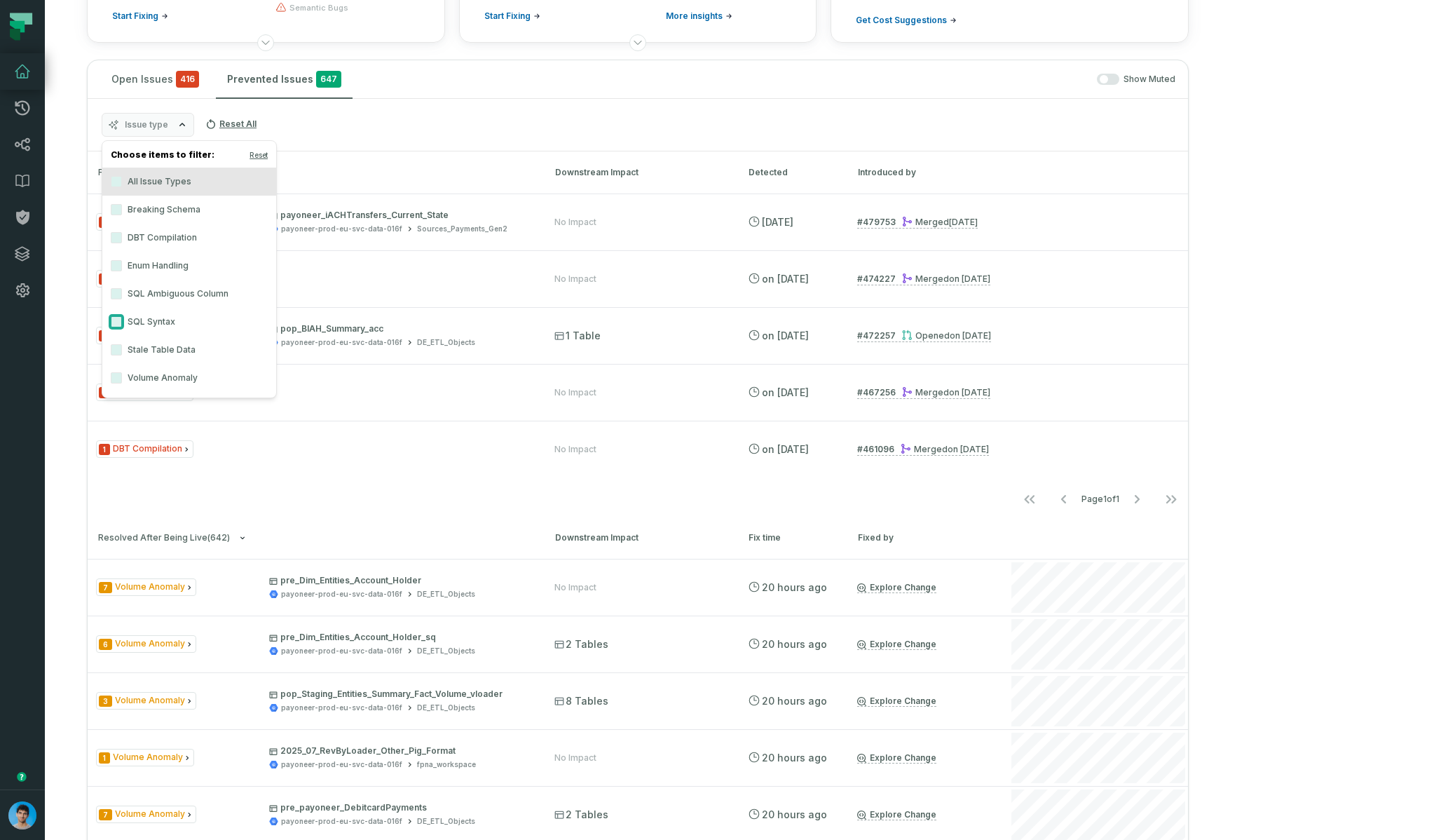
click at [120, 321] on button "SQL Syntax" at bounding box center [116, 321] width 11 height 11
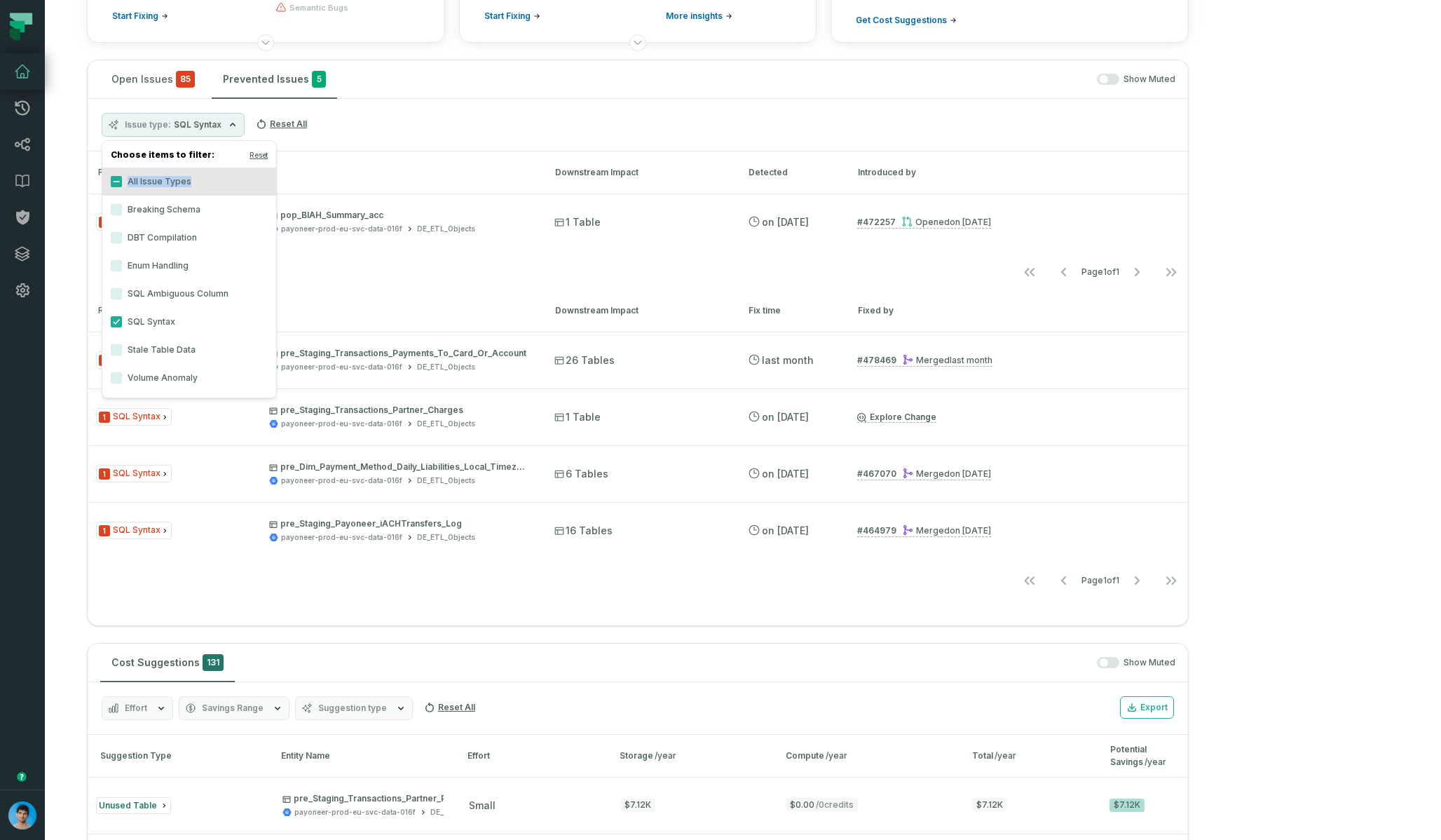
click at [117, 187] on label "All Issue Types" at bounding box center [190, 181] width 174 height 28
click at [117, 184] on button "All Issue Types" at bounding box center [116, 181] width 11 height 11
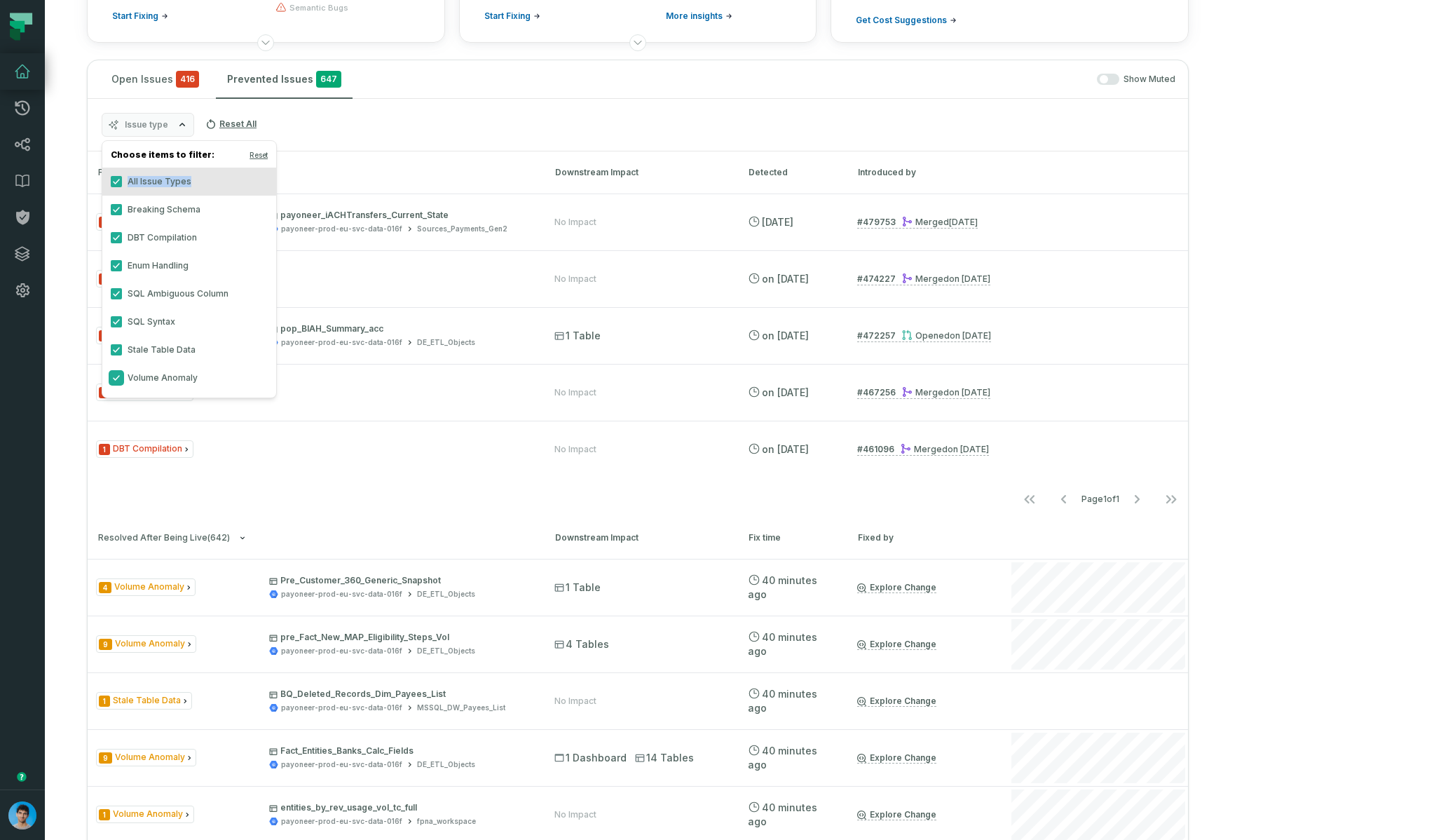
click at [120, 377] on button "Volume Anomaly" at bounding box center [116, 378] width 11 height 11
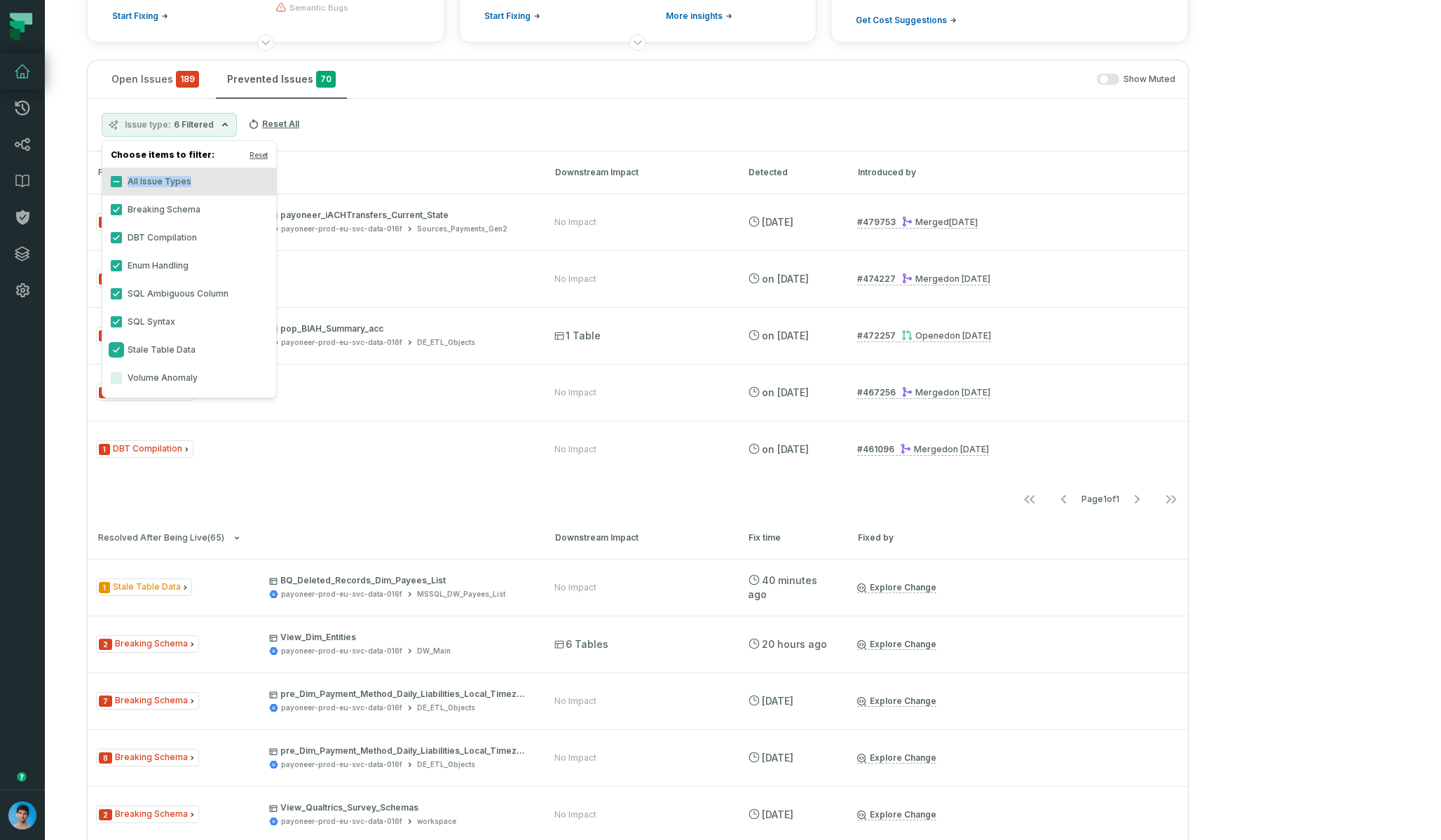
click at [117, 353] on button "Stale Table Data" at bounding box center [116, 349] width 11 height 11
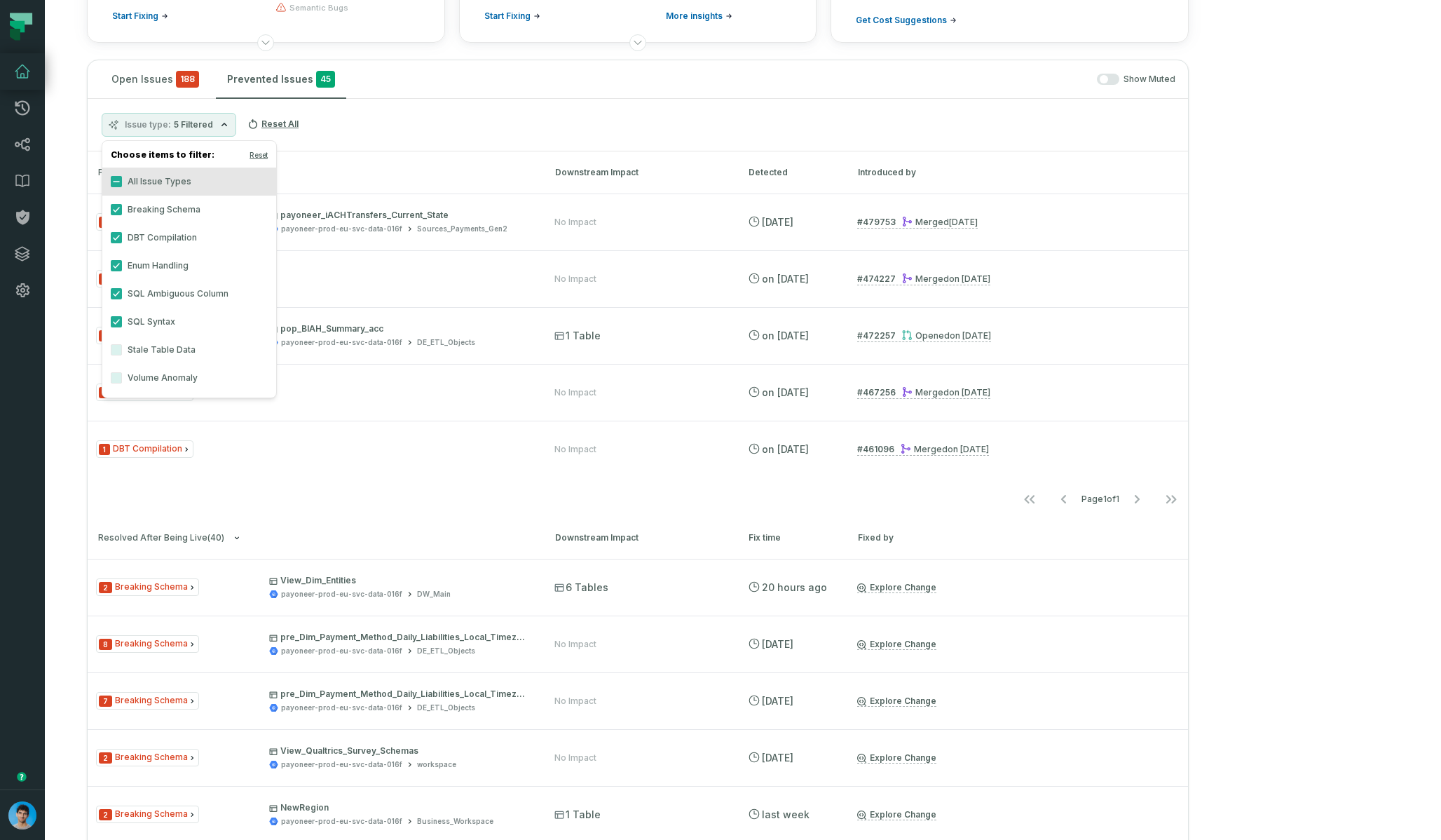
click at [960, 502] on nav "Page 1 of 1" at bounding box center [637, 499] width 1100 height 28
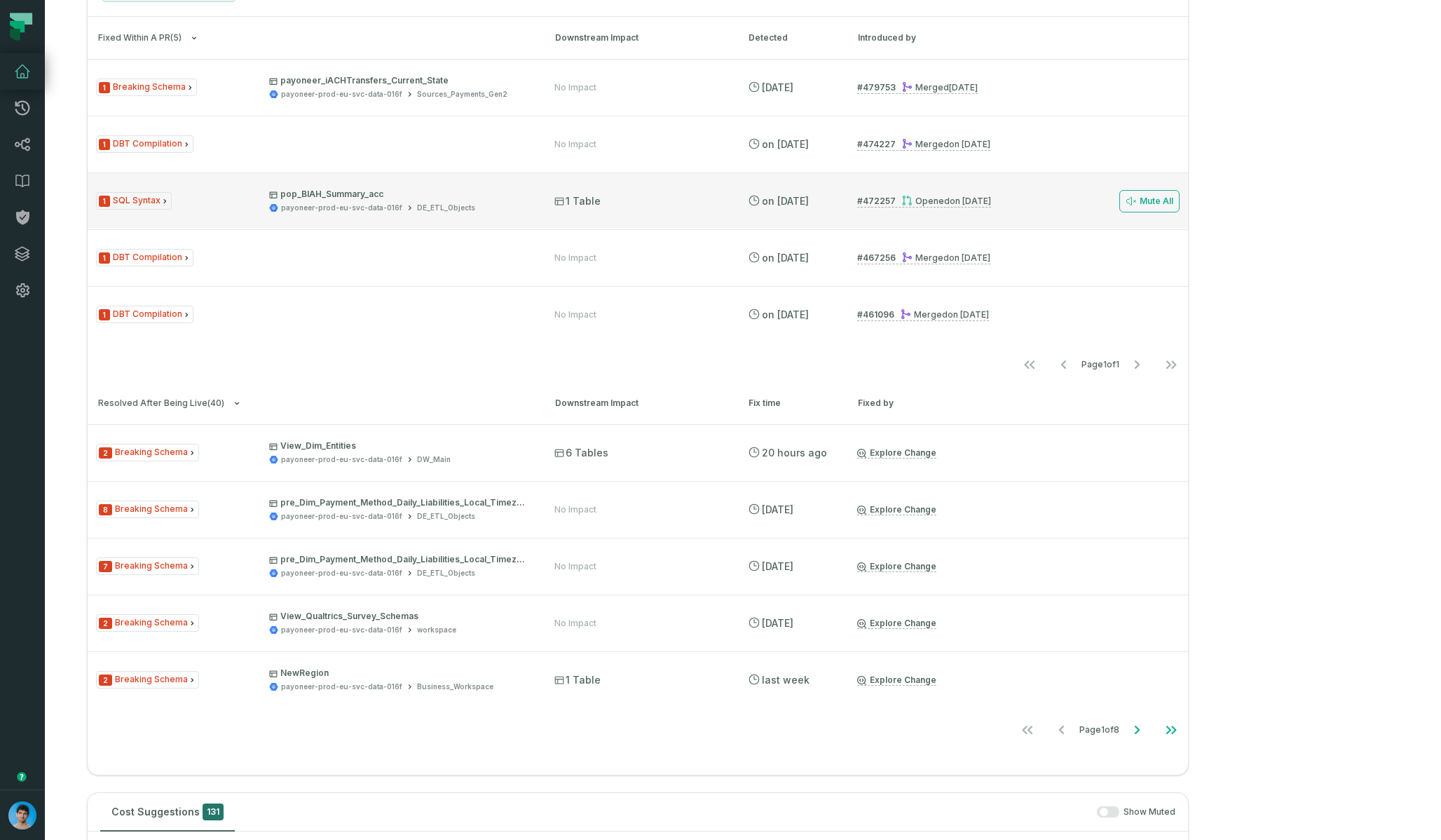
scroll to position [583, 0]
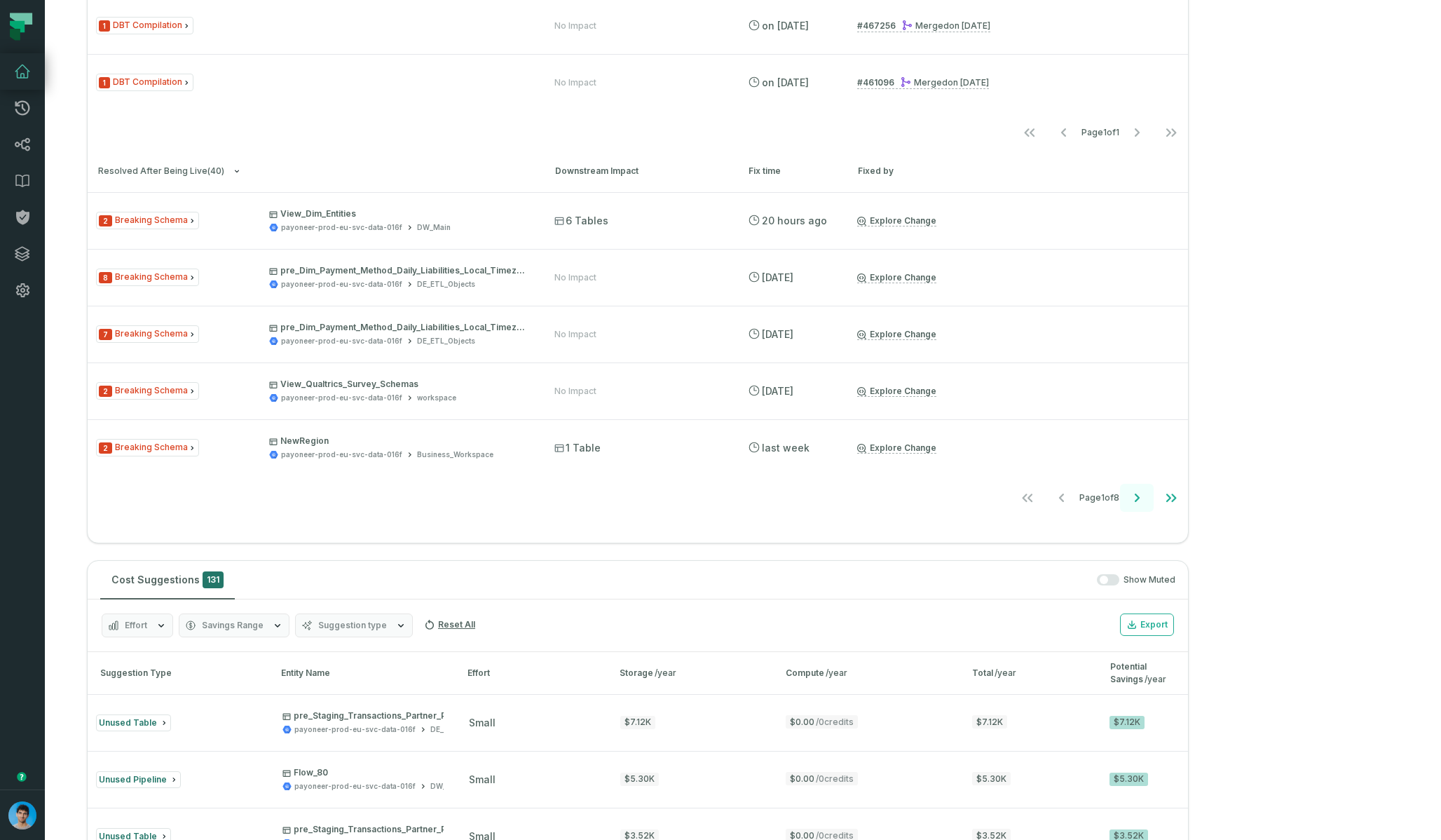
click at [960, 501] on icon "Go to next page" at bounding box center [1137, 497] width 17 height 17
click at [960, 500] on icon "Go to next page" at bounding box center [1137, 497] width 5 height 9
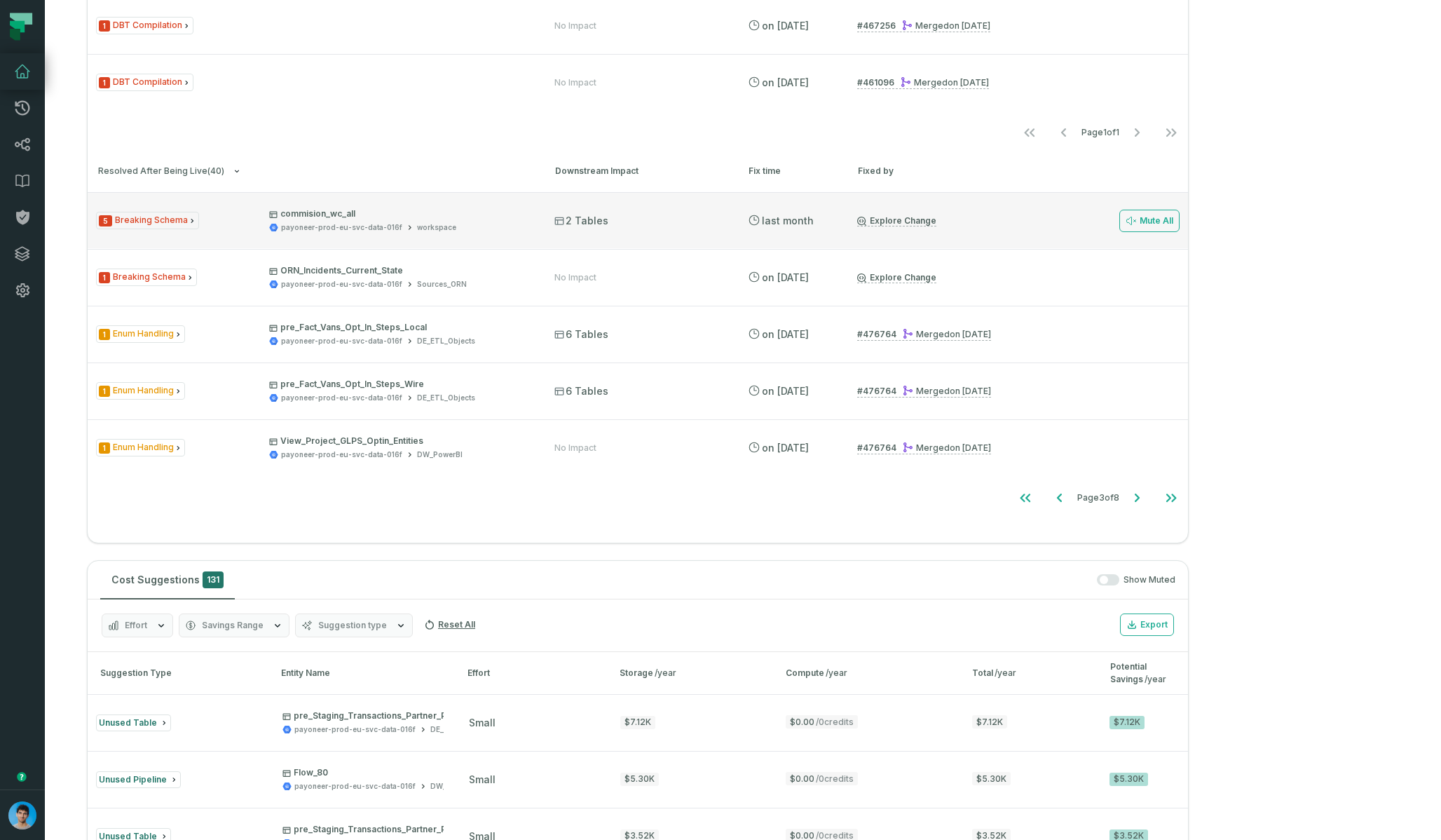
click at [255, 220] on div "5 Breaking Schema commision_wc_all payoneer-prod-eu-svc-data-016f workspace" at bounding box center [312, 220] width 433 height 25
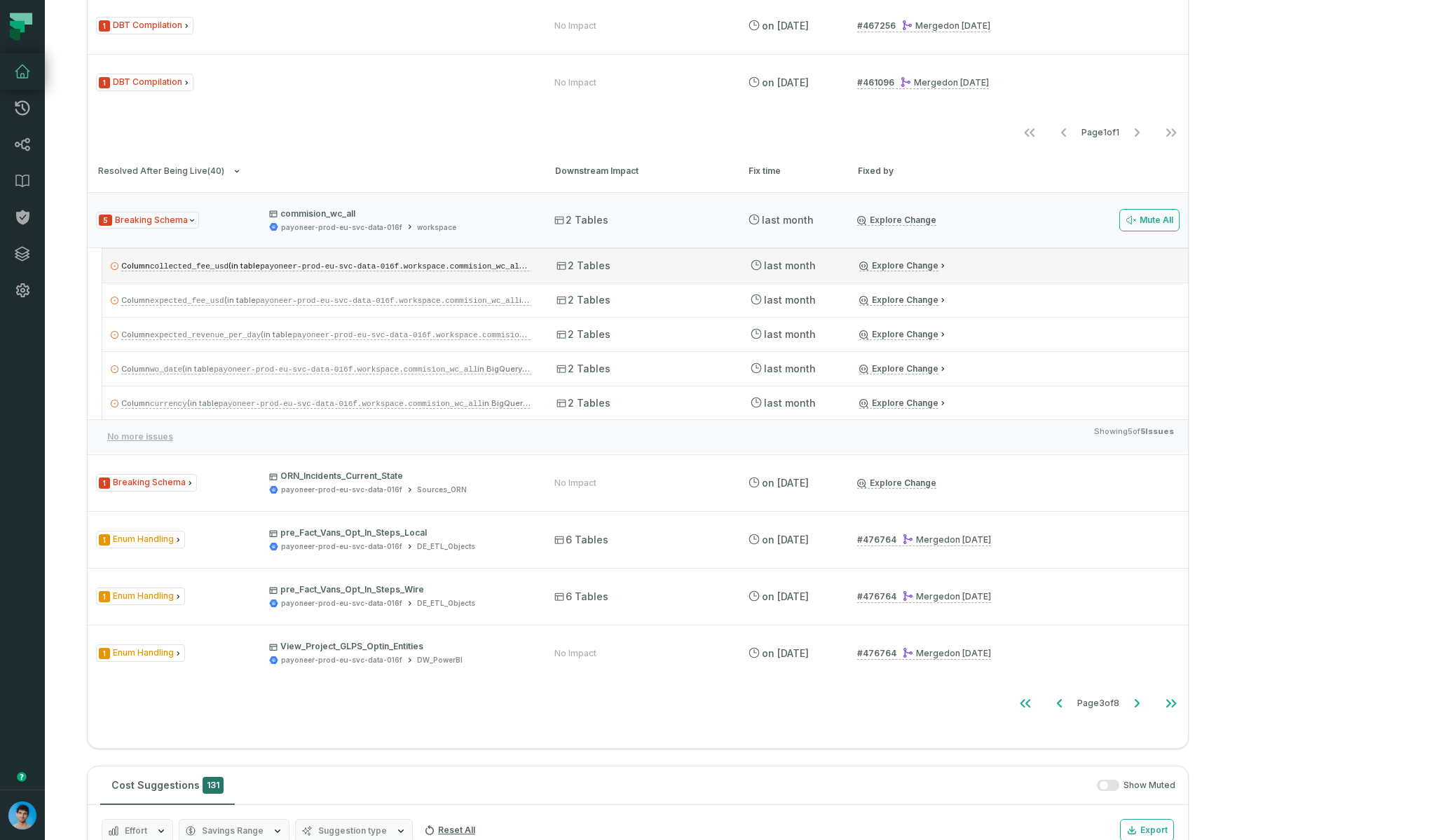
click at [329, 263] on code "payoneer-prod-eu-svc-data-016f.workspace.commision_wc_all" at bounding box center [393, 265] width 267 height 11
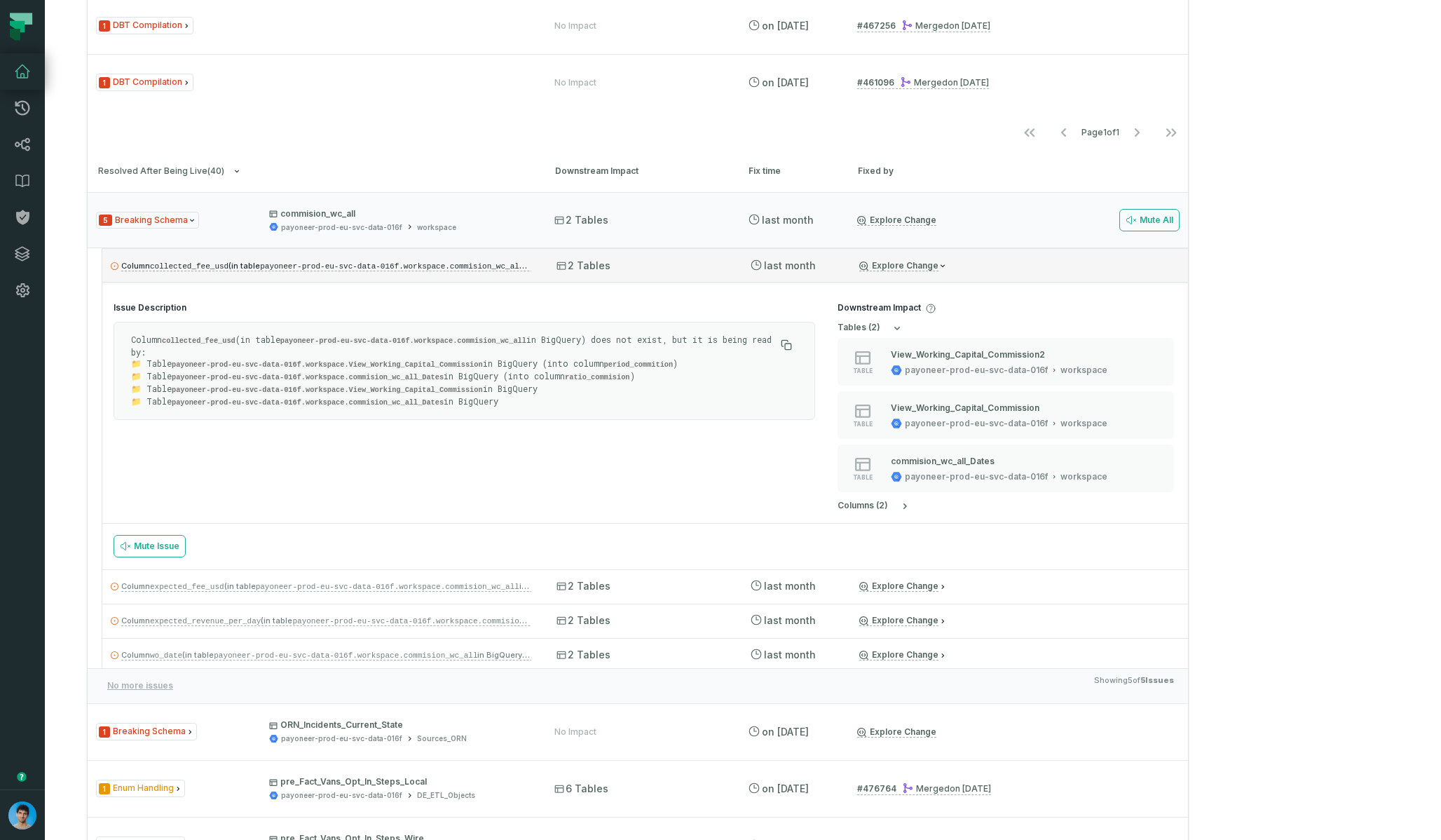
click at [329, 263] on code "payoneer-prod-eu-svc-data-016f.workspace.commision_wc_all" at bounding box center [393, 265] width 267 height 11
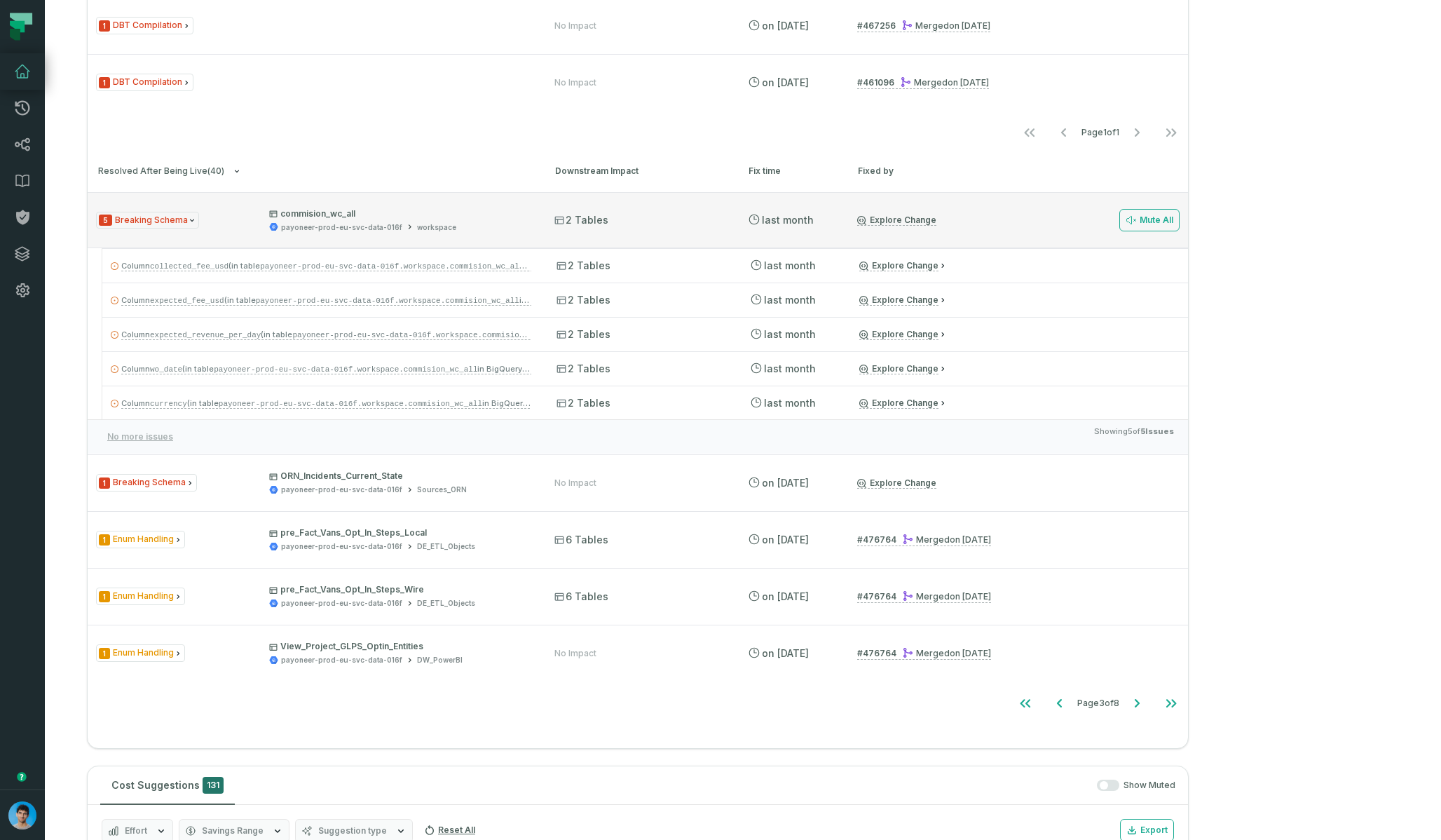
click at [271, 235] on div "5 Breaking Schema commision_wc_all payoneer-prod-eu-svc-data-016f workspace 2 T…" at bounding box center [637, 219] width 1100 height 56
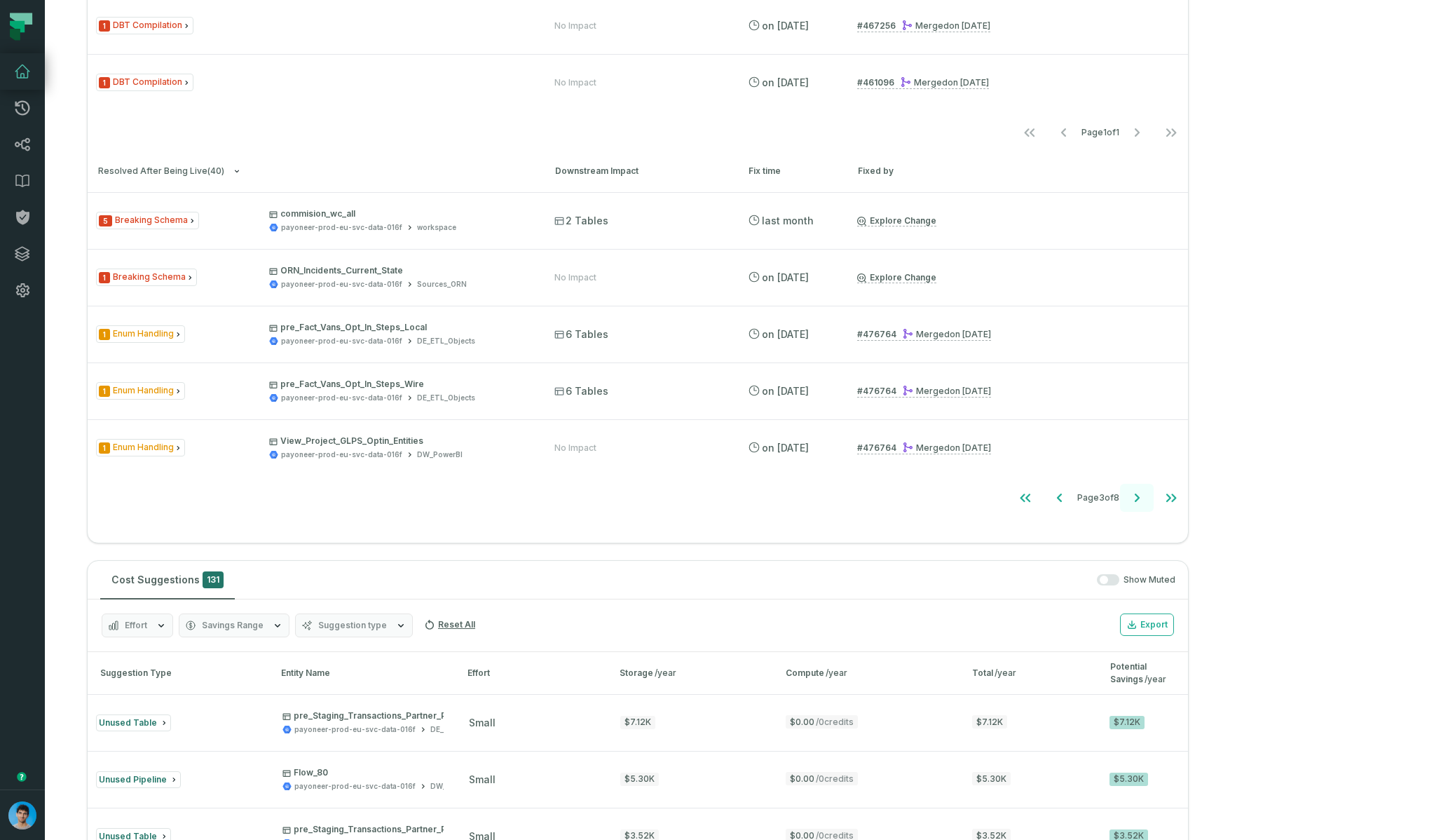
click at [960, 497] on icon "Go to next page" at bounding box center [1137, 497] width 17 height 17
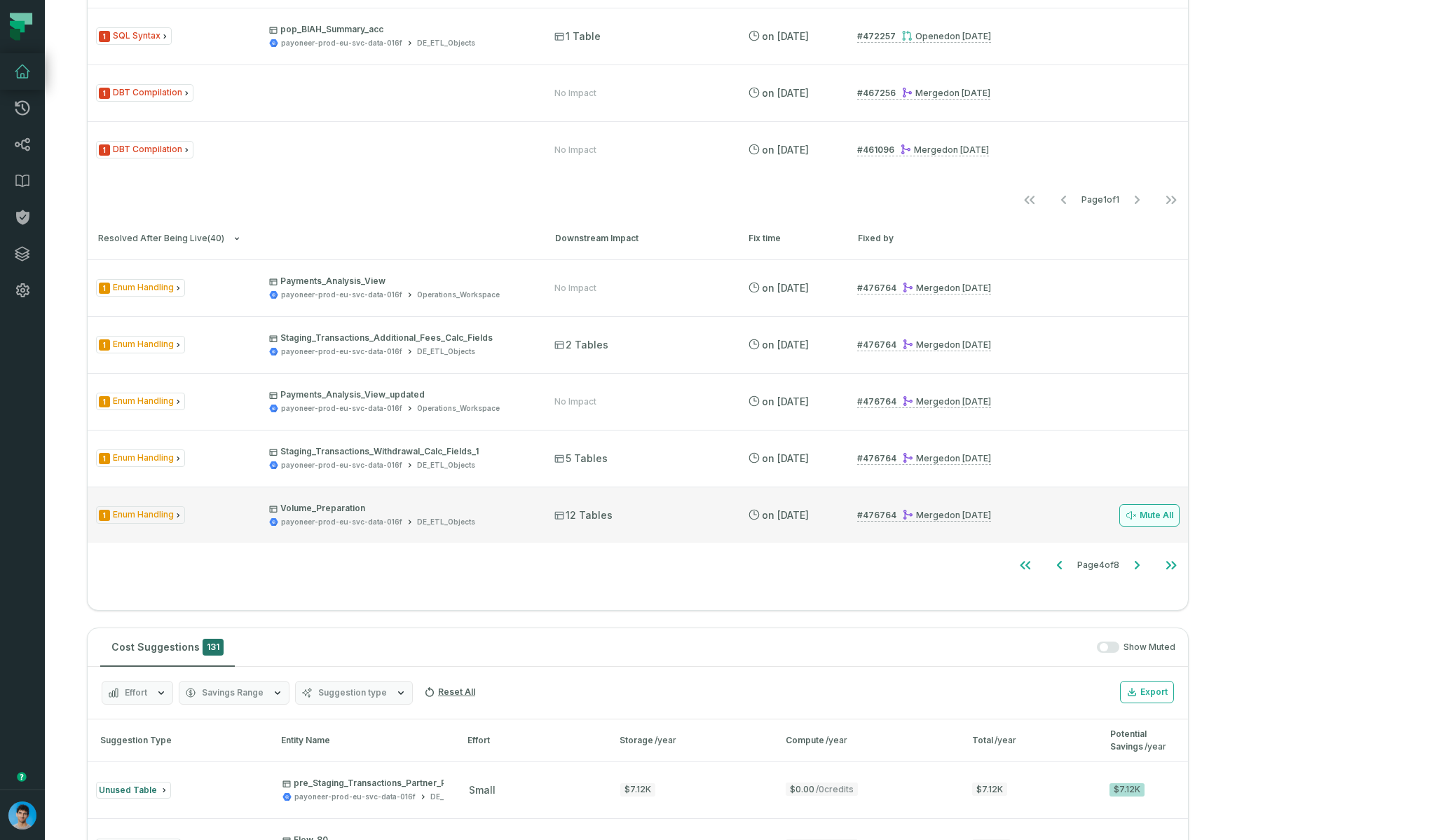
scroll to position [517, 0]
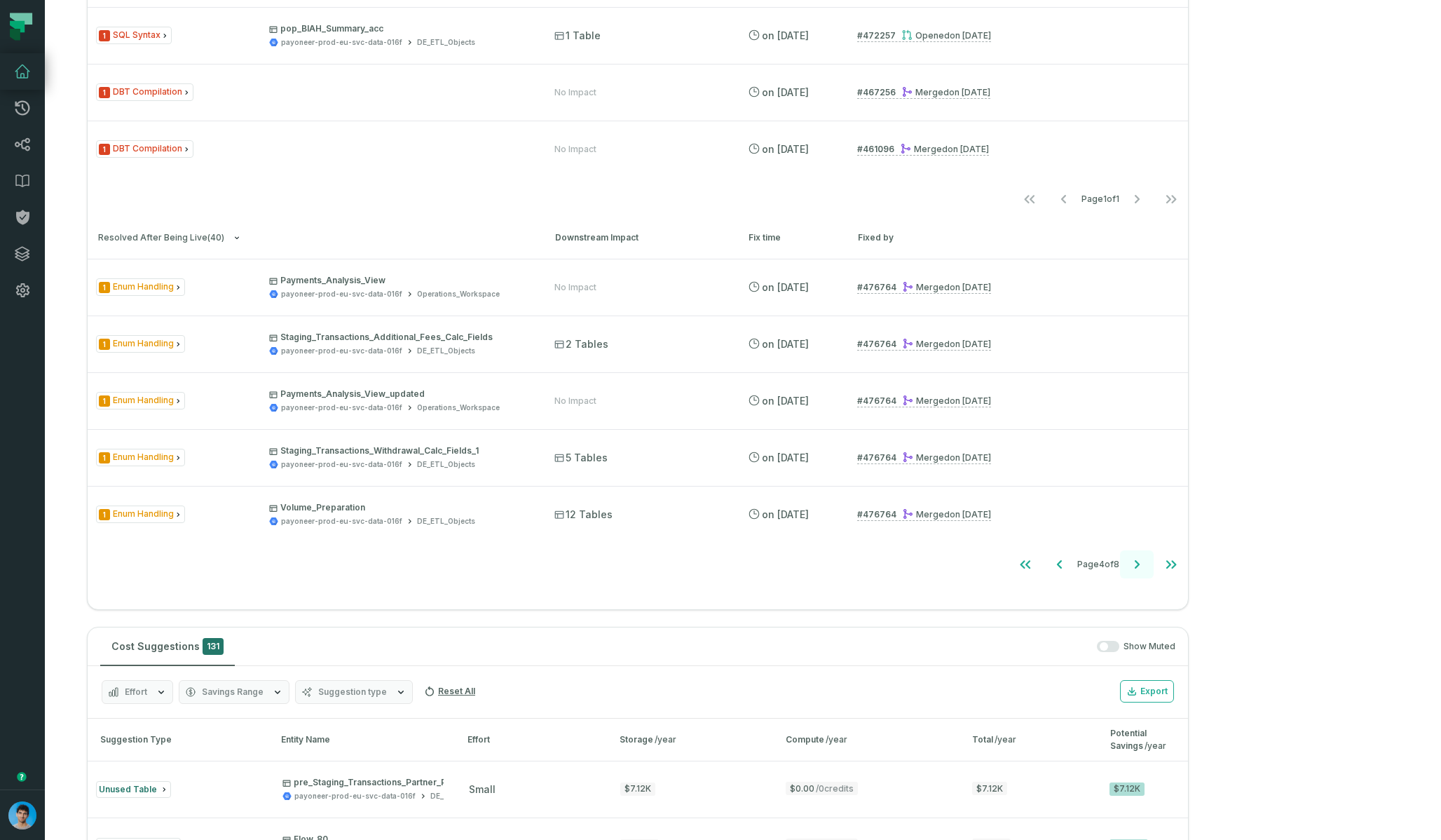
click at [960, 564] on icon "Go to next page" at bounding box center [1137, 563] width 17 height 17
click at [960, 565] on icon "Go to next page" at bounding box center [1137, 563] width 17 height 17
click at [960, 570] on icon "Go to previous page" at bounding box center [1060, 563] width 17 height 17
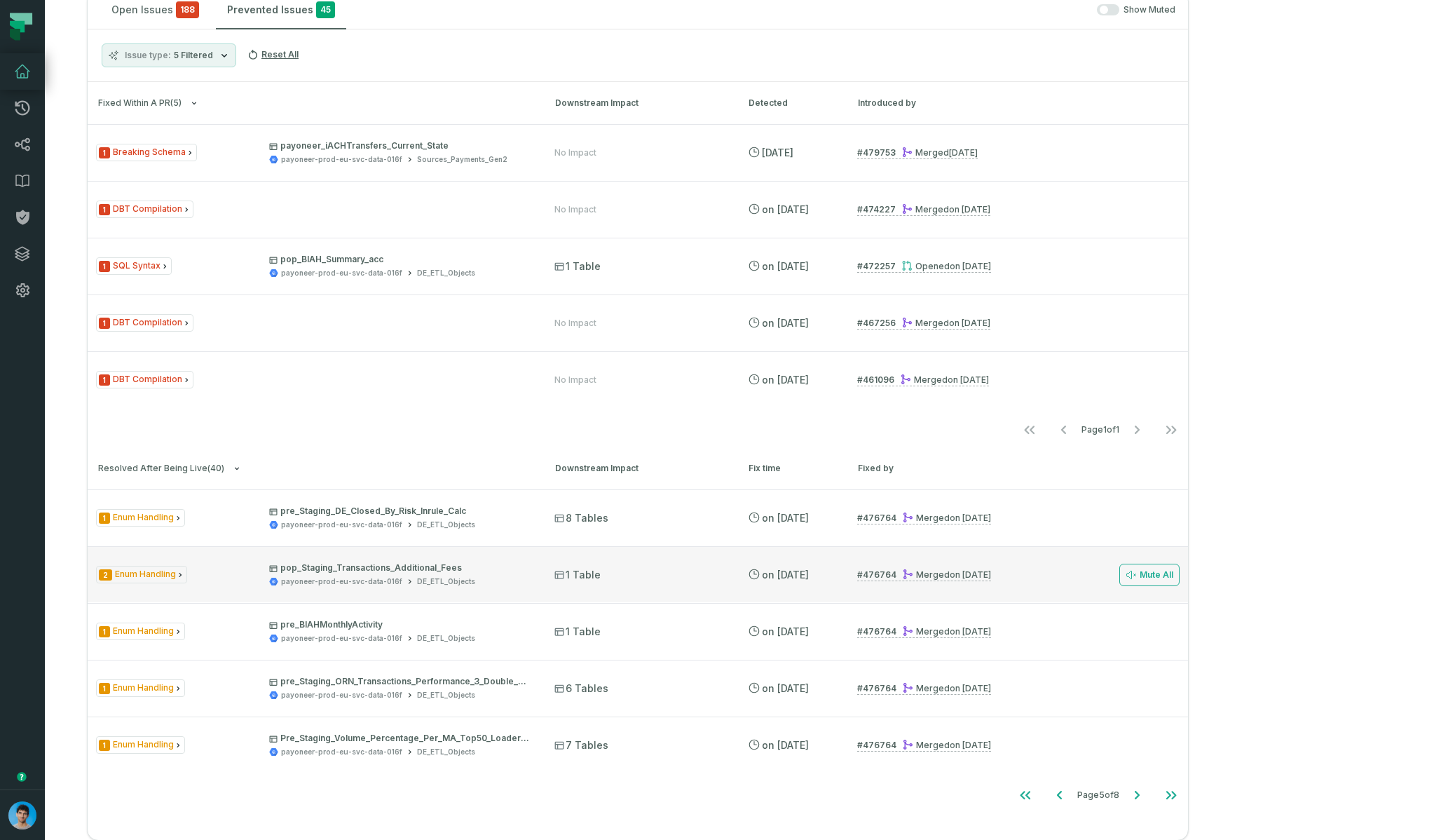
scroll to position [0, 0]
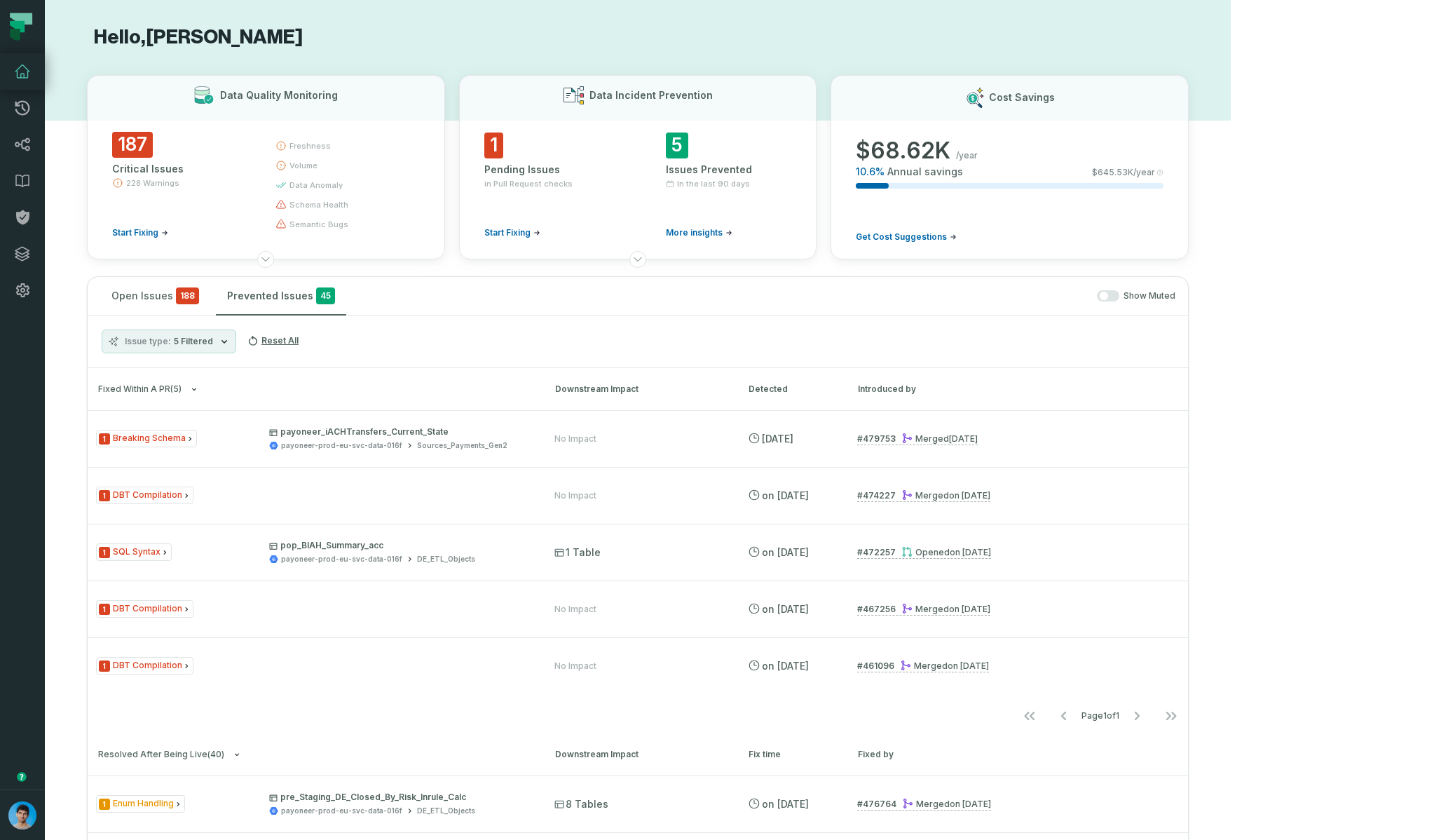
click at [166, 336] on span "Issue type" at bounding box center [147, 341] width 46 height 11
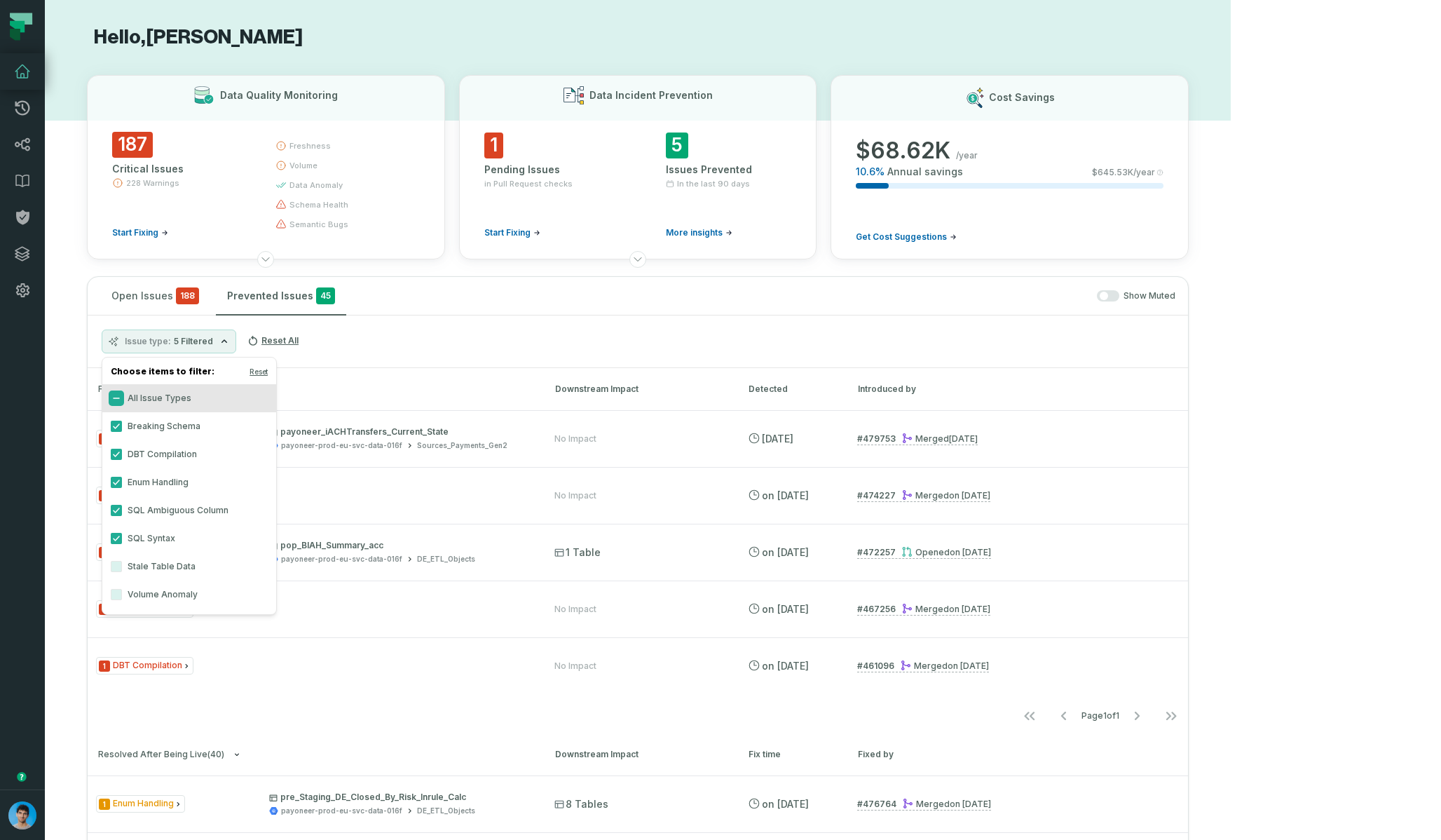
click at [116, 398] on button "All Issue Types" at bounding box center [116, 397] width 11 height 11
click at [118, 478] on button "Enum Handling" at bounding box center [116, 481] width 11 height 11
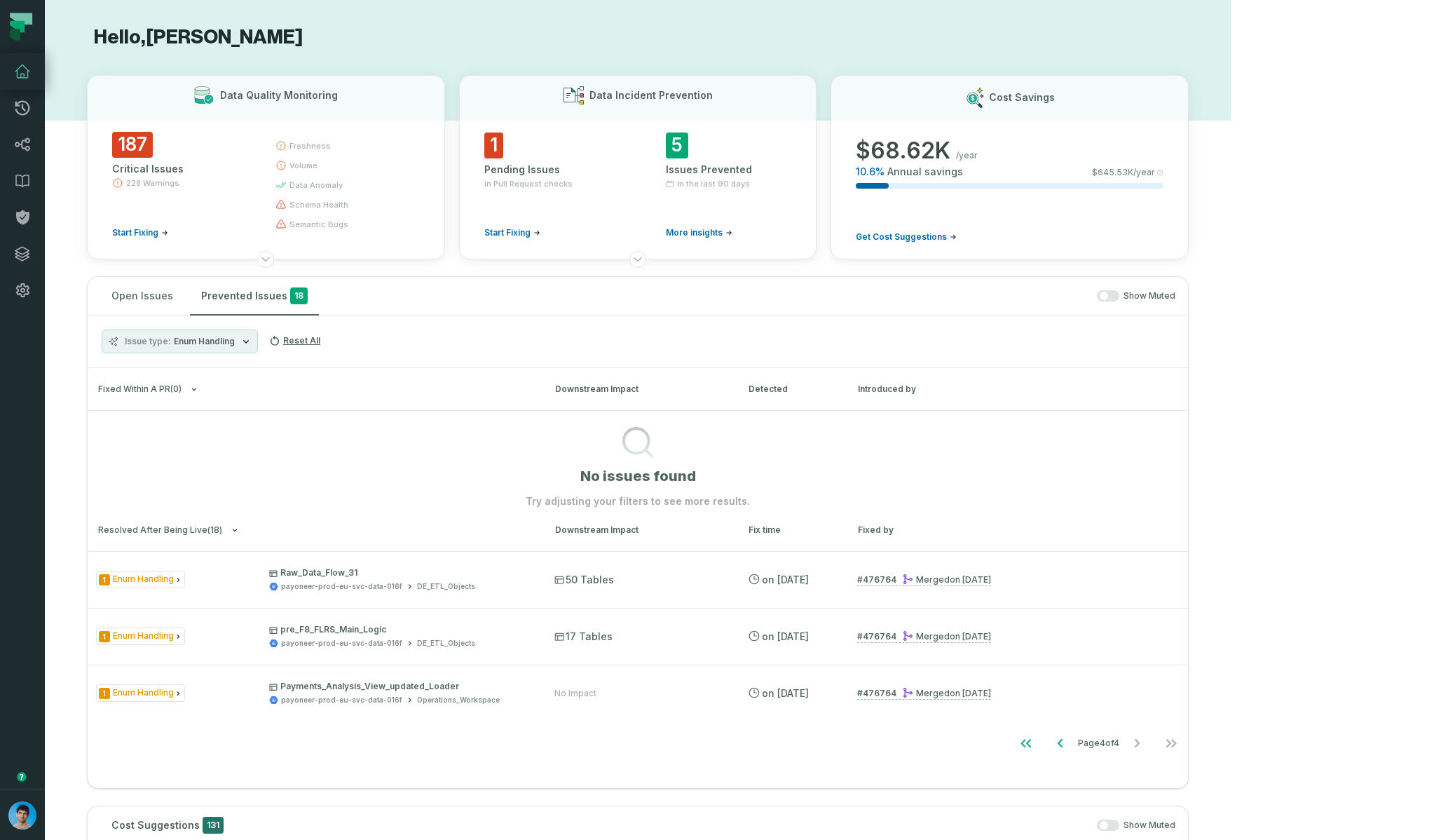
click at [570, 326] on div "Issue type Enum Handling Reset All" at bounding box center [637, 341] width 1100 height 52
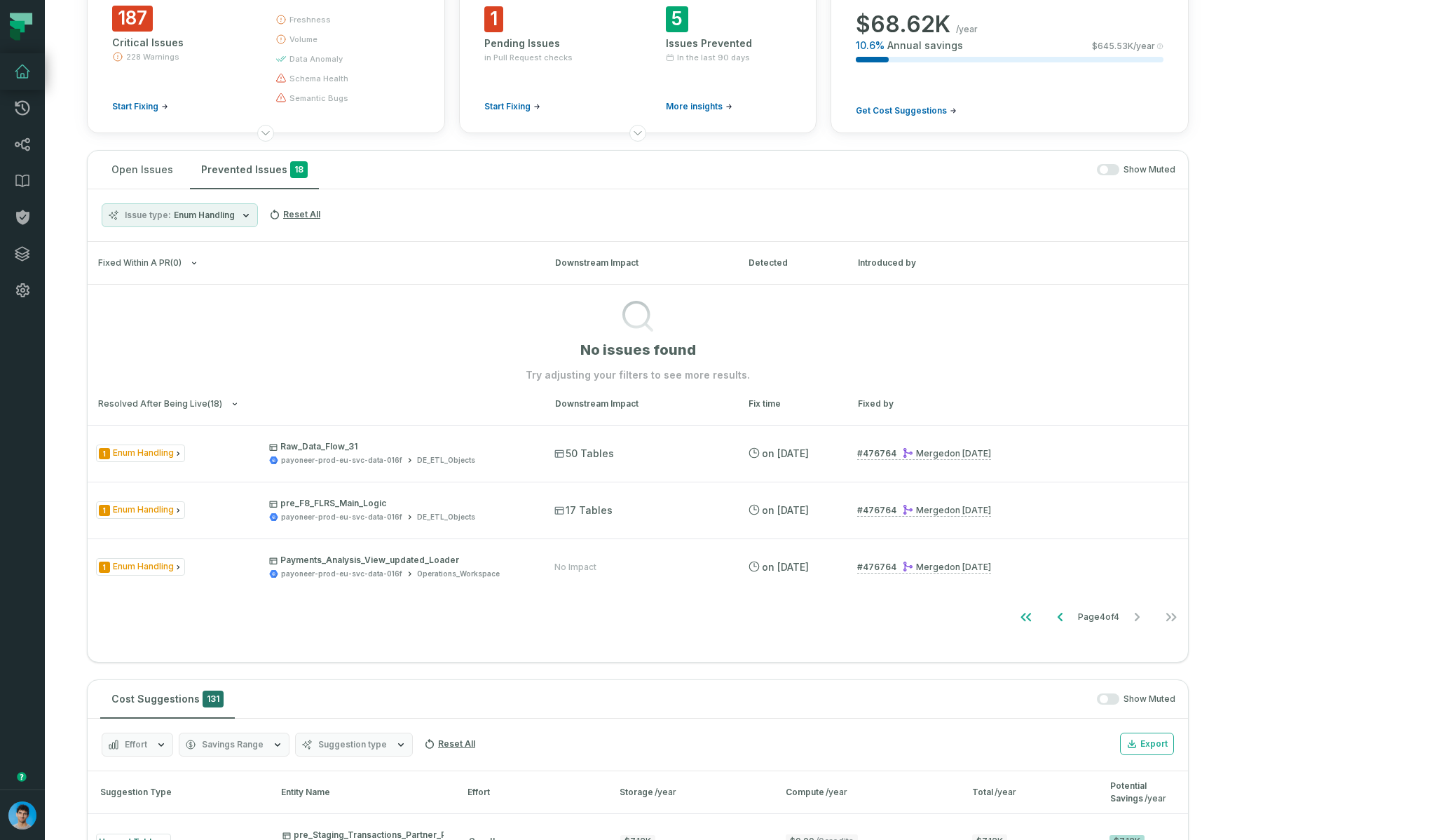
scroll to position [127, 0]
click at [960, 616] on icon "Go to first page" at bounding box center [1026, 615] width 17 height 17
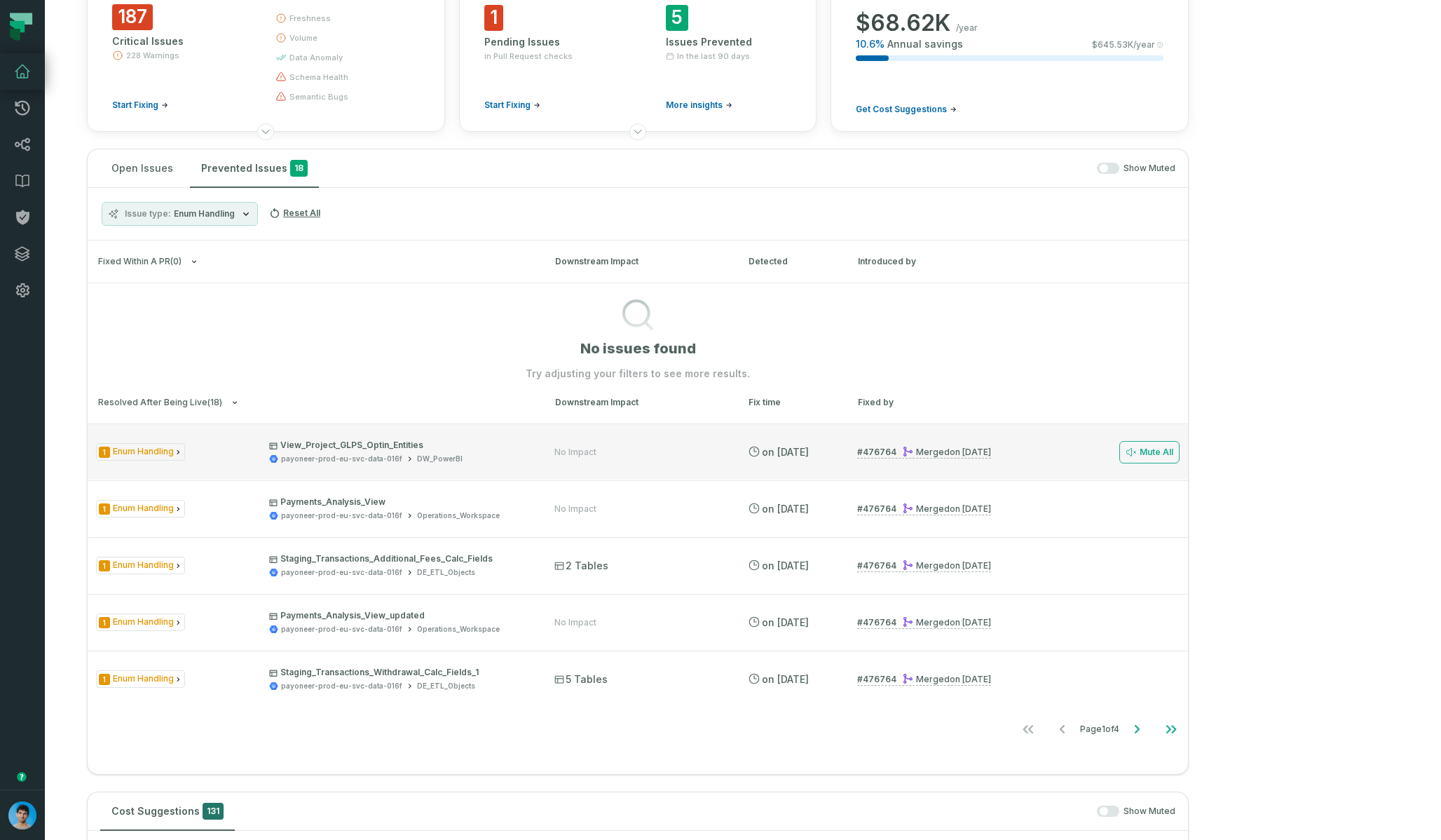
click at [202, 463] on div "1 Enum Handling View_Project_GLPS_Optin_Entities payoneer-prod-eu-svc-data-016f…" at bounding box center [637, 451] width 1100 height 56
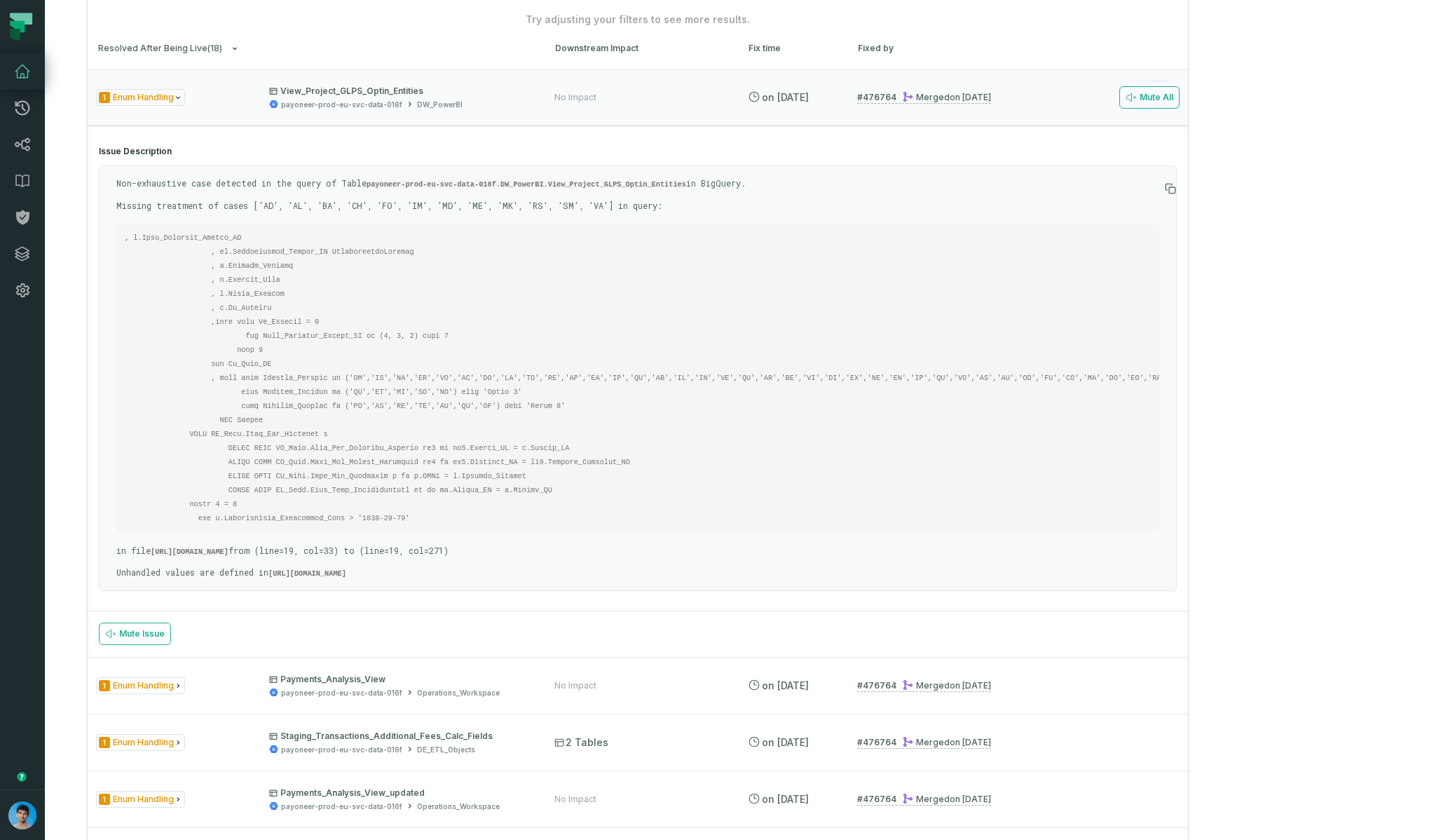
scroll to position [477, 0]
click at [529, 106] on div "payoneer-prod-eu-svc-data-016f DW_PowerBI" at bounding box center [398, 109] width 260 height 11
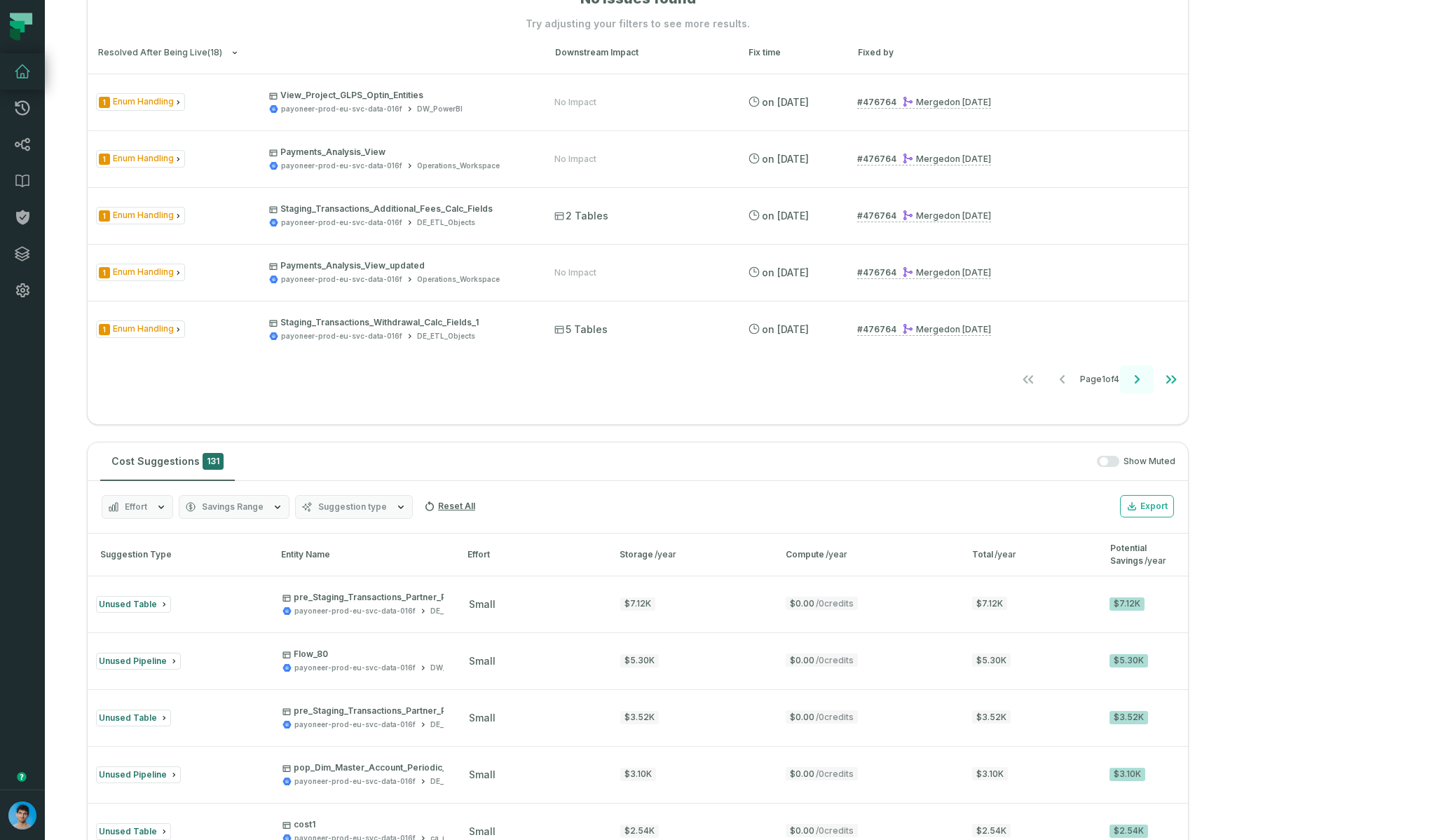
click at [960, 385] on icon "Go to next page" at bounding box center [1137, 378] width 17 height 17
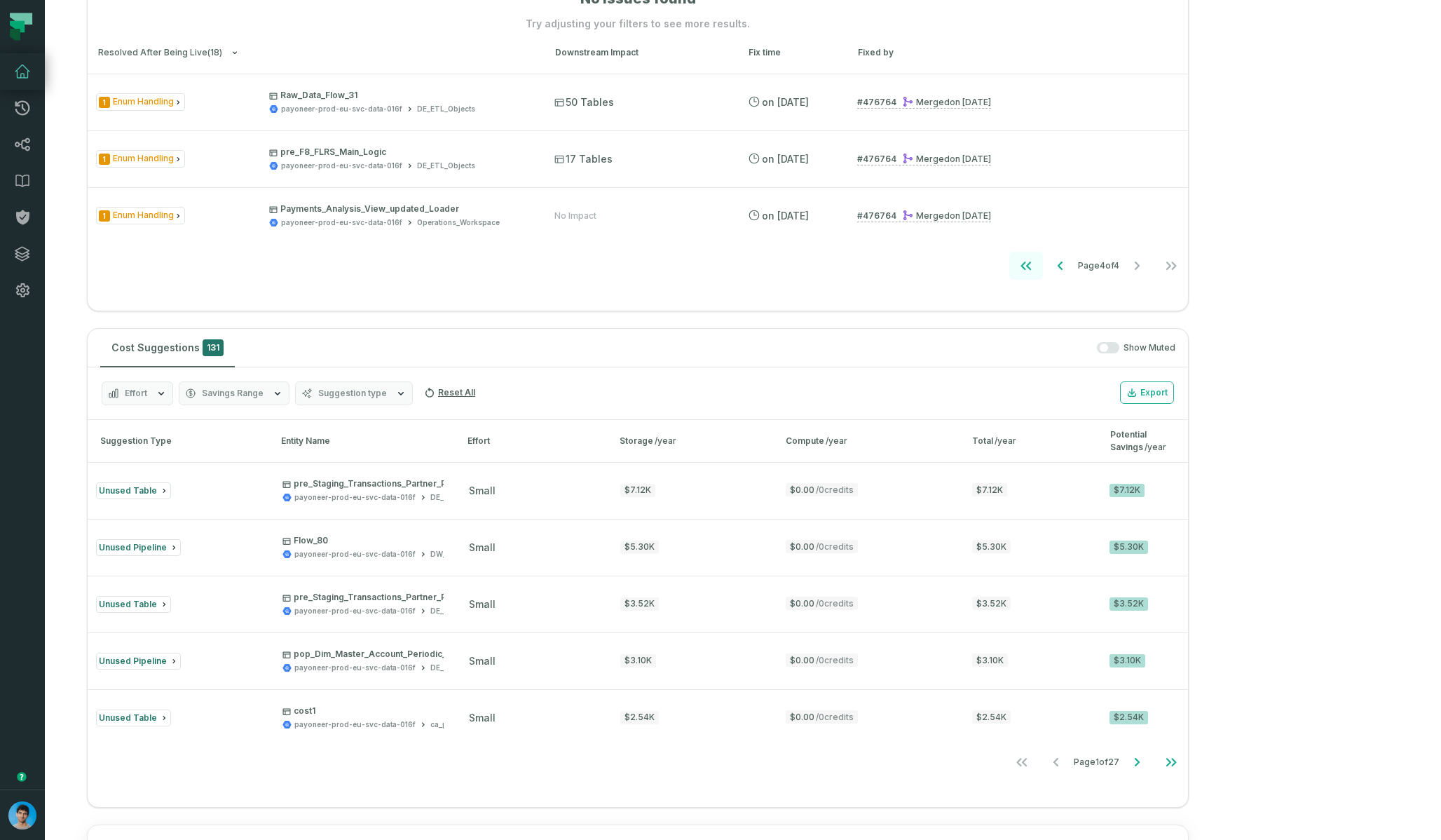
click at [960, 271] on button "Go to first page" at bounding box center [1026, 266] width 34 height 28
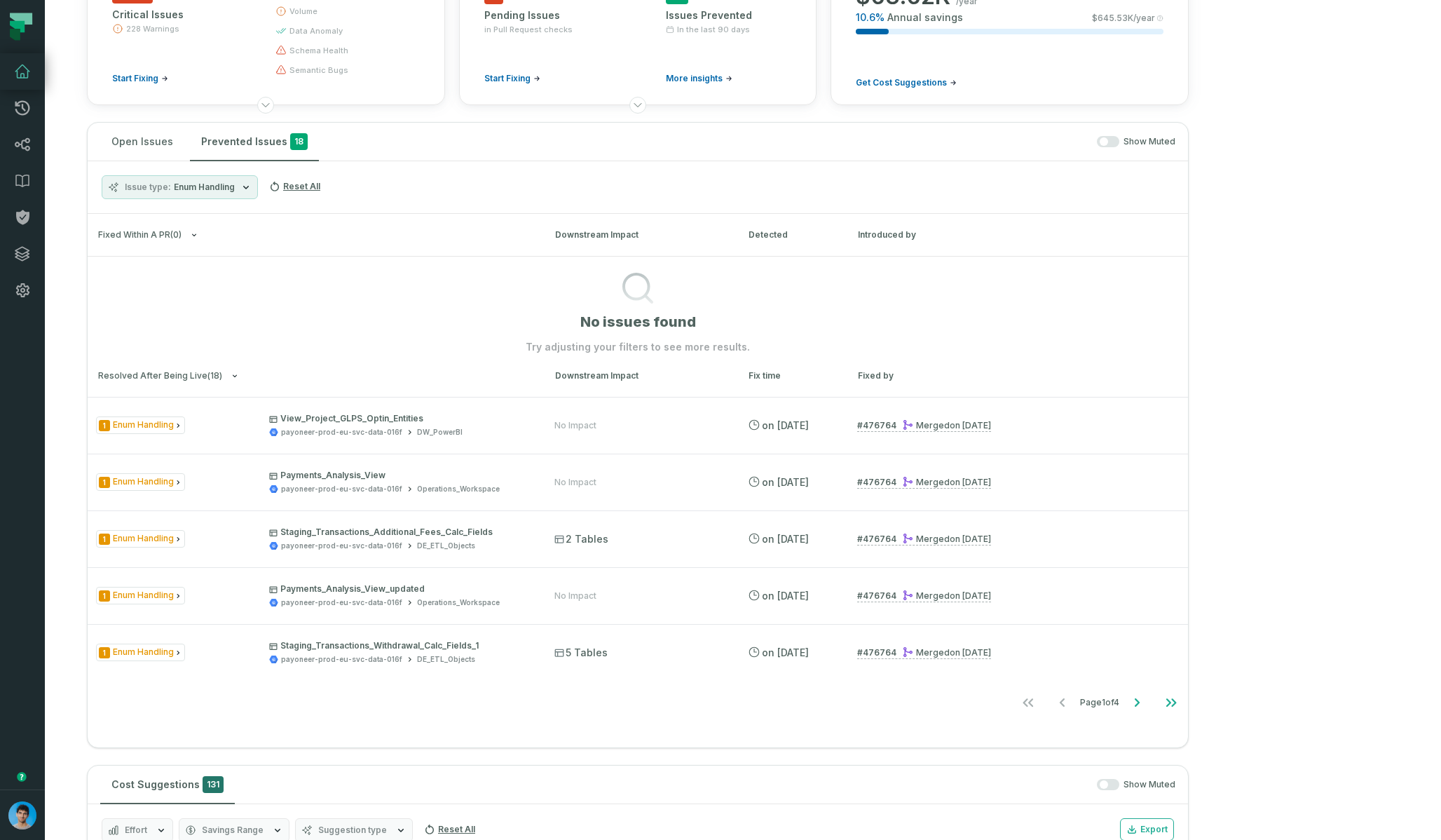
scroll to position [38, 0]
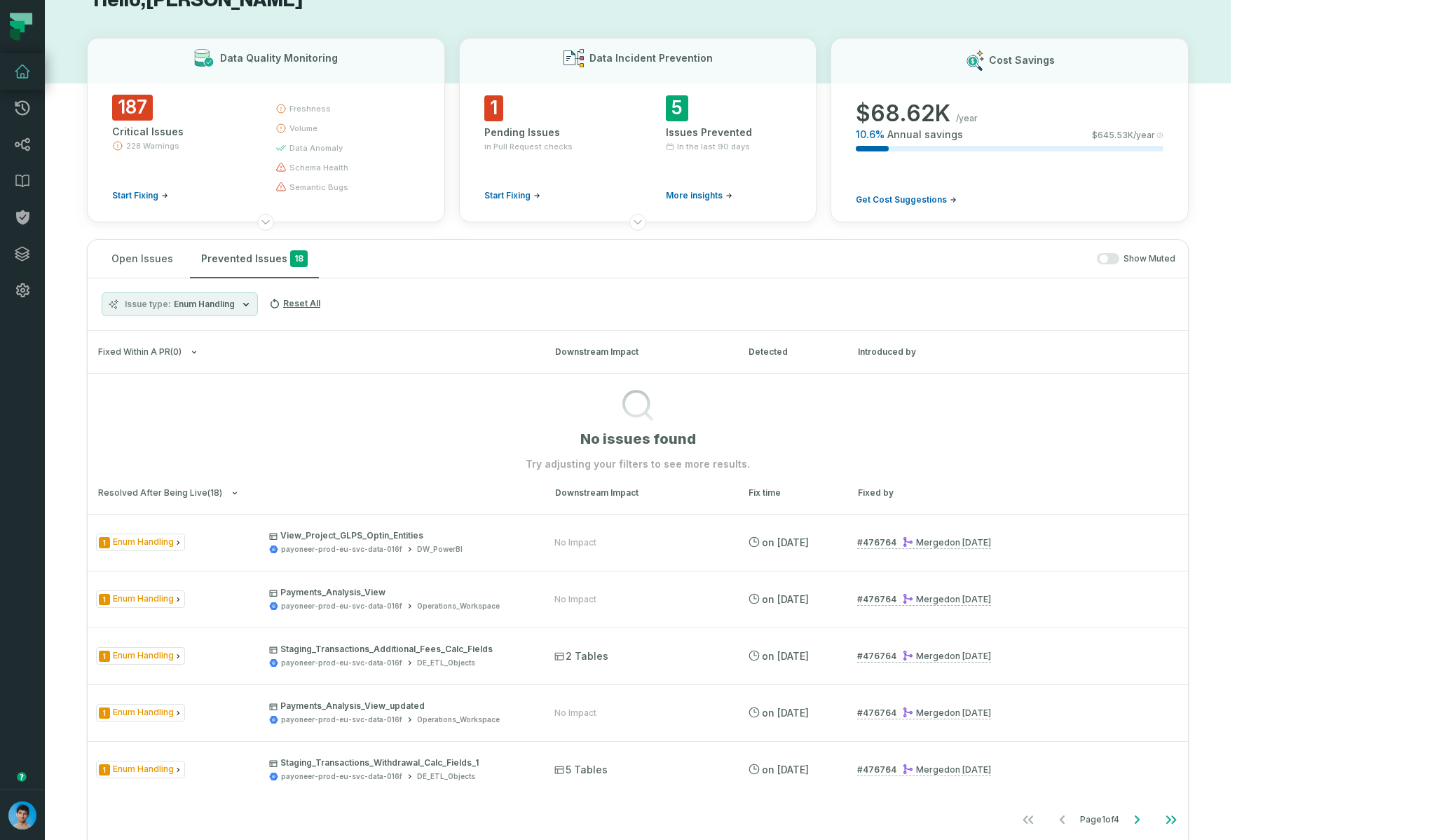
click at [175, 301] on span "Enum Handling" at bounding box center [205, 303] width 61 height 11
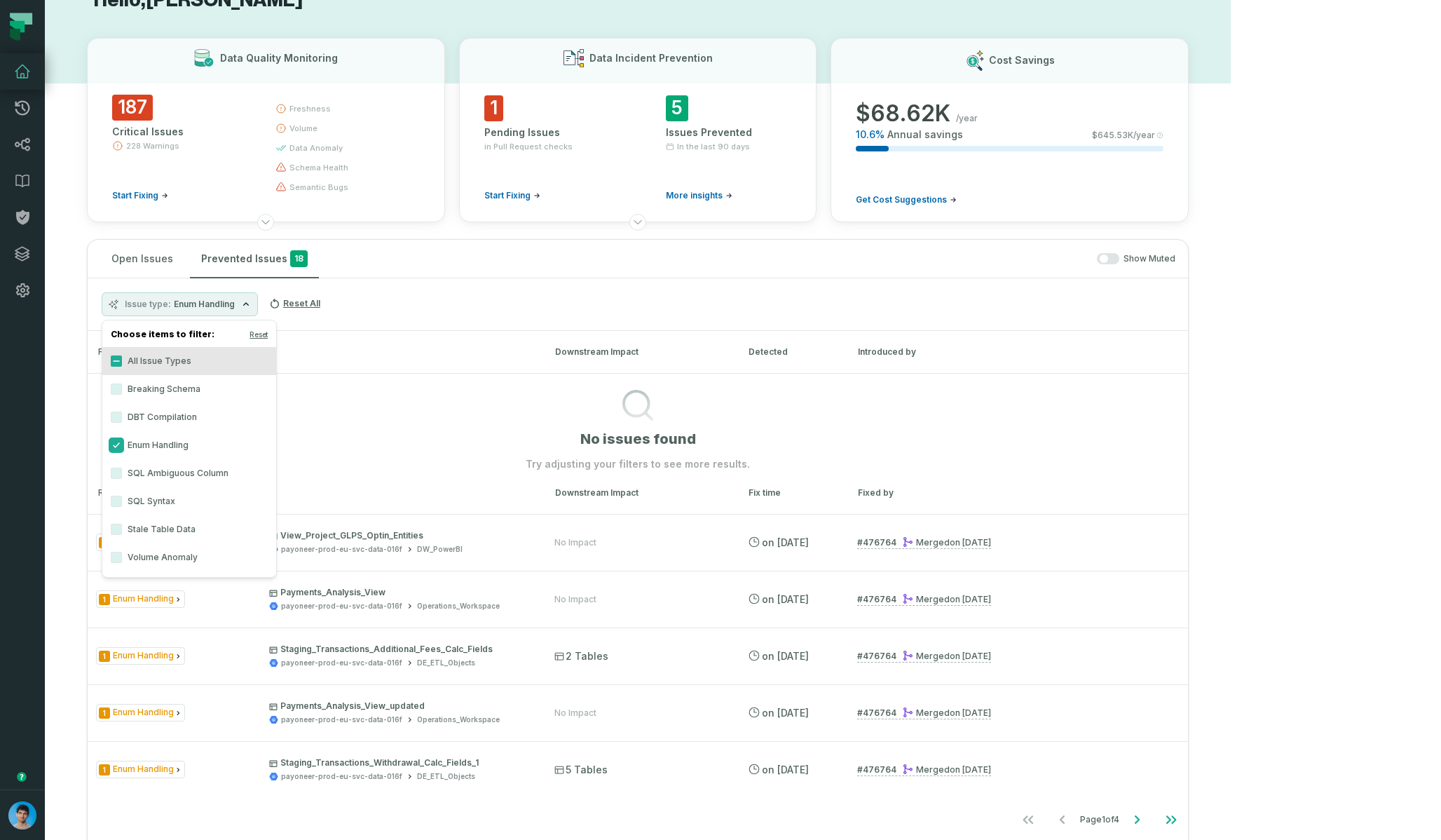
click at [115, 443] on button "Enum Handling" at bounding box center [116, 445] width 11 height 11
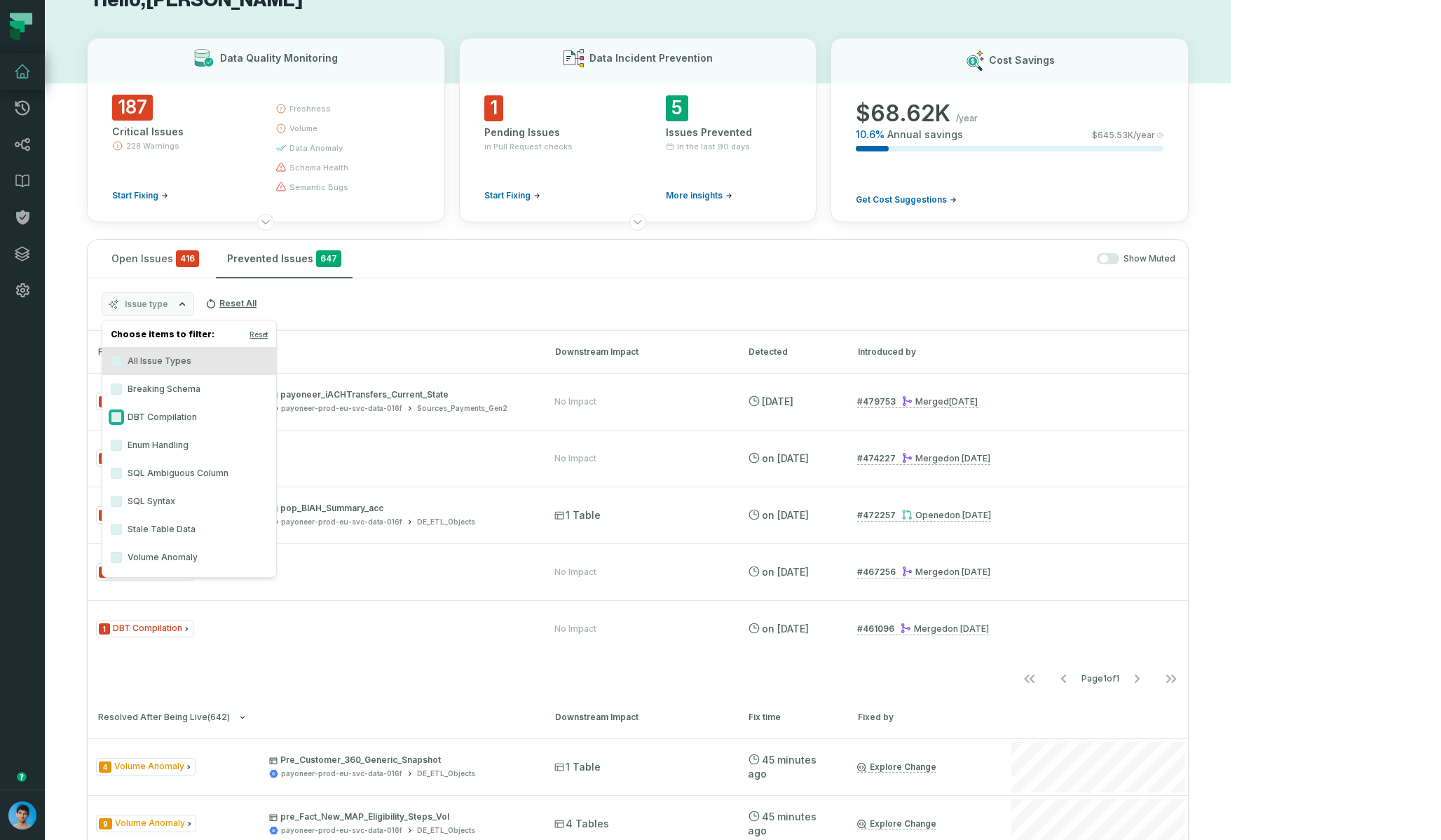
click at [117, 416] on button "DBT Compilation" at bounding box center [116, 416] width 11 height 11
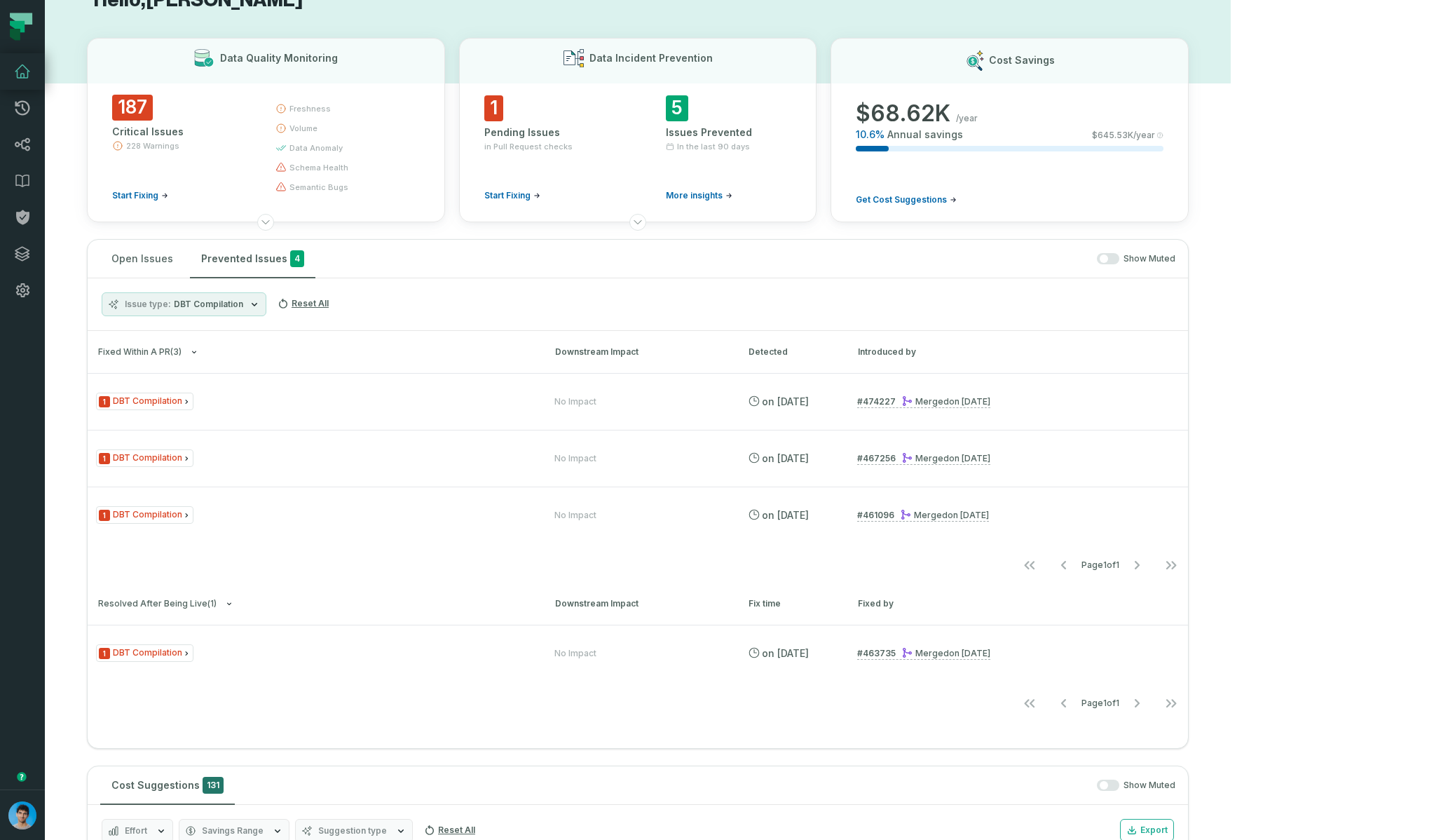
click at [602, 274] on div "Open Issues Prevented Issues 4 Show Muted" at bounding box center [637, 259] width 1100 height 39
click at [203, 300] on span "DBT Compilation" at bounding box center [209, 303] width 69 height 11
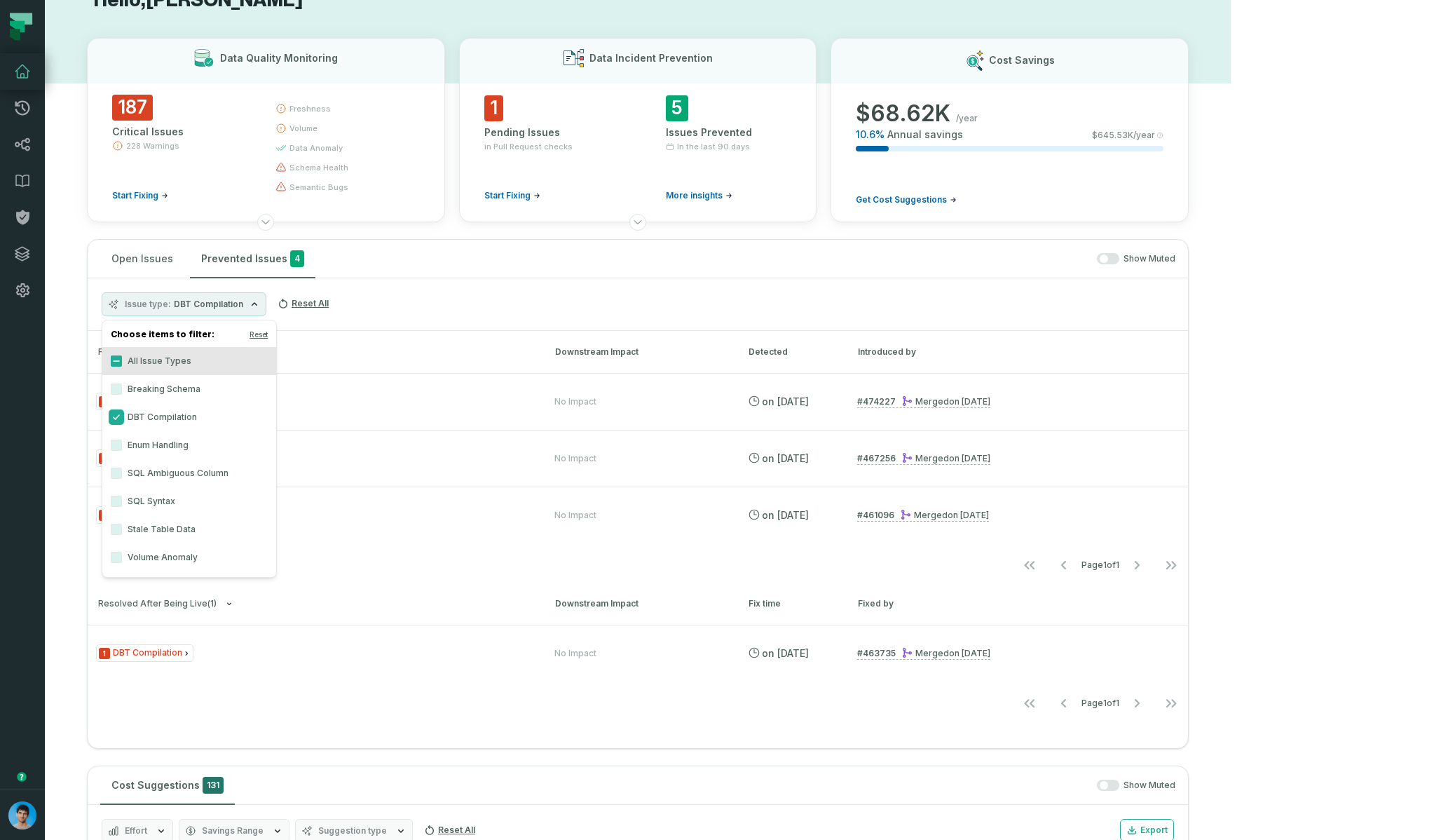
click at [115, 414] on button "DBT Compilation" at bounding box center [116, 416] width 11 height 11
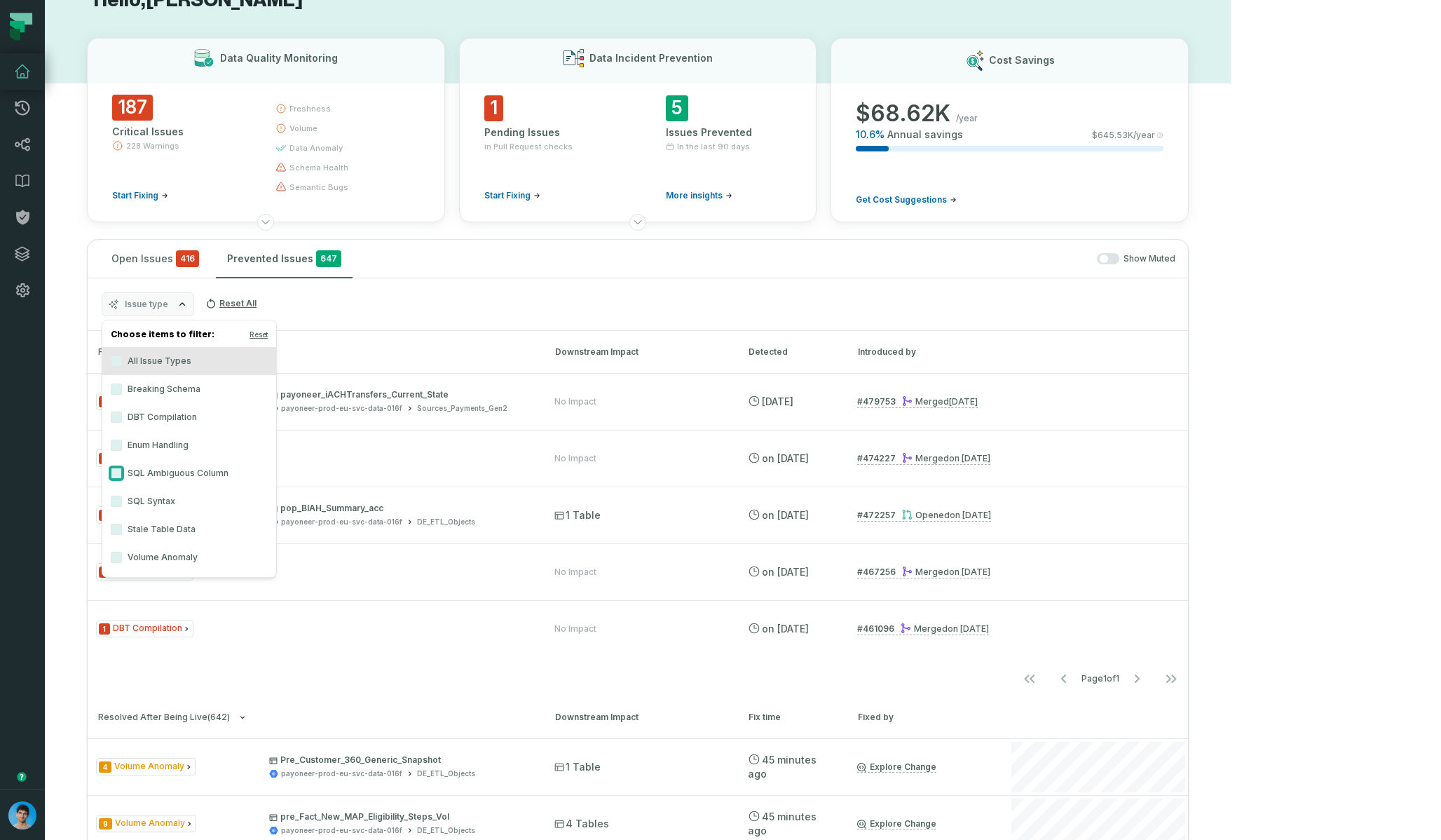
click at [121, 473] on button "SQL Ambiguous Column" at bounding box center [116, 472] width 11 height 11
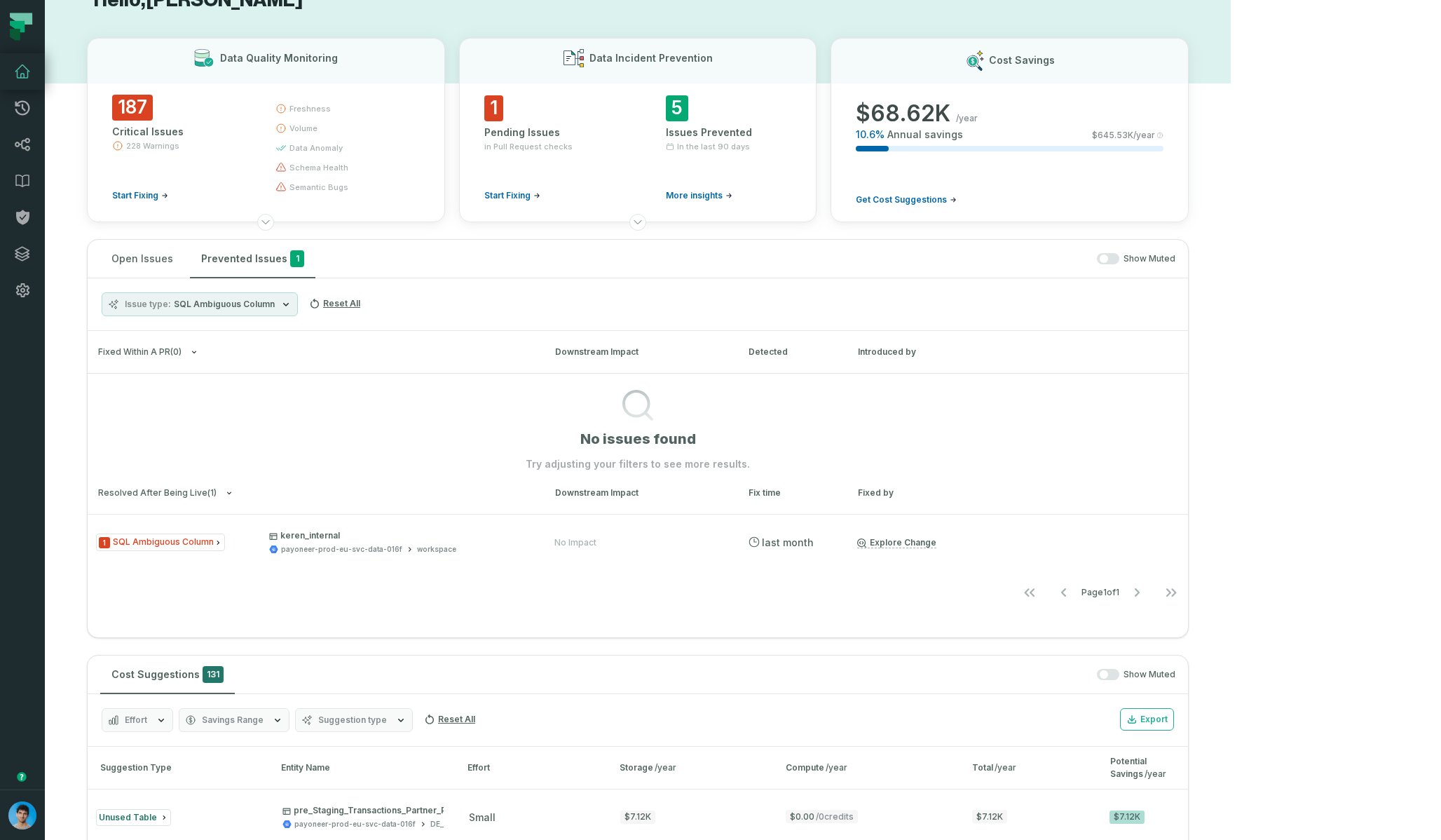
click at [527, 344] on h3 "Fixed within a PR ( 0 ) Downstream Impact Detected Introduced by" at bounding box center [637, 352] width 1100 height 42
click at [181, 309] on span "SQL Ambiguous Column" at bounding box center [224, 303] width 101 height 11
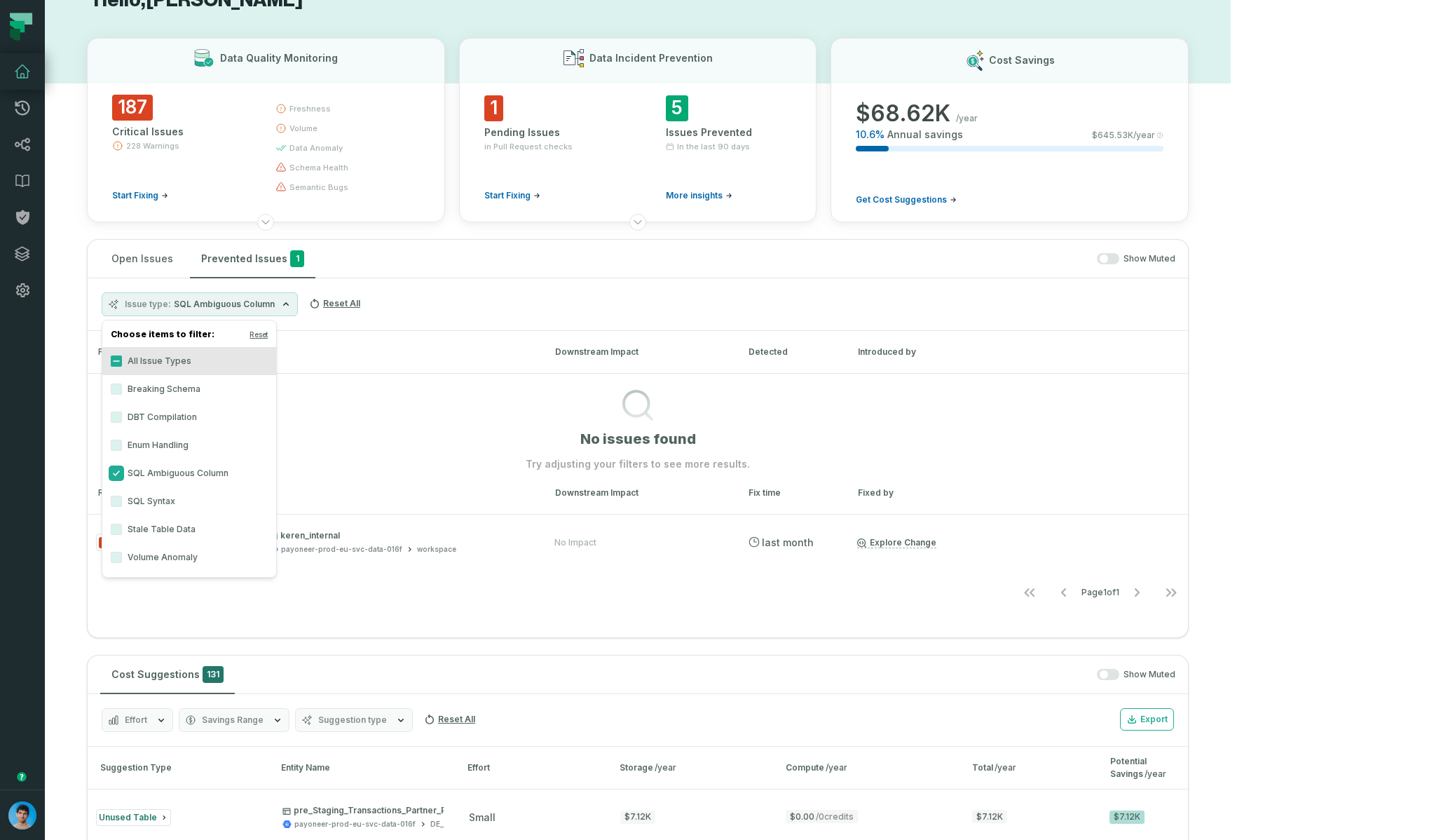
click at [114, 474] on button "SQL Ambiguous Column" at bounding box center [116, 472] width 11 height 11
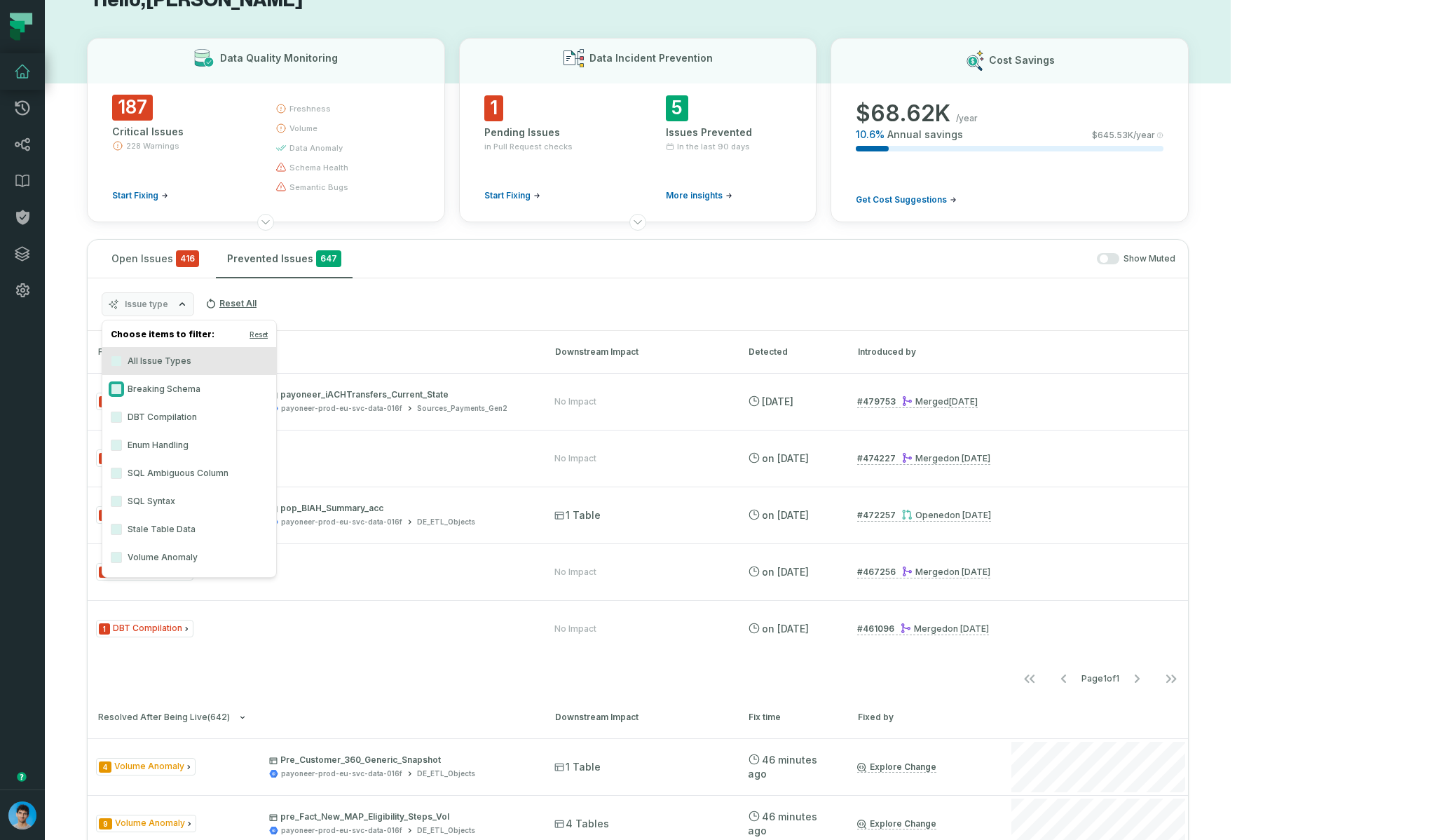
click at [117, 390] on button "Breaking Schema" at bounding box center [116, 388] width 11 height 11
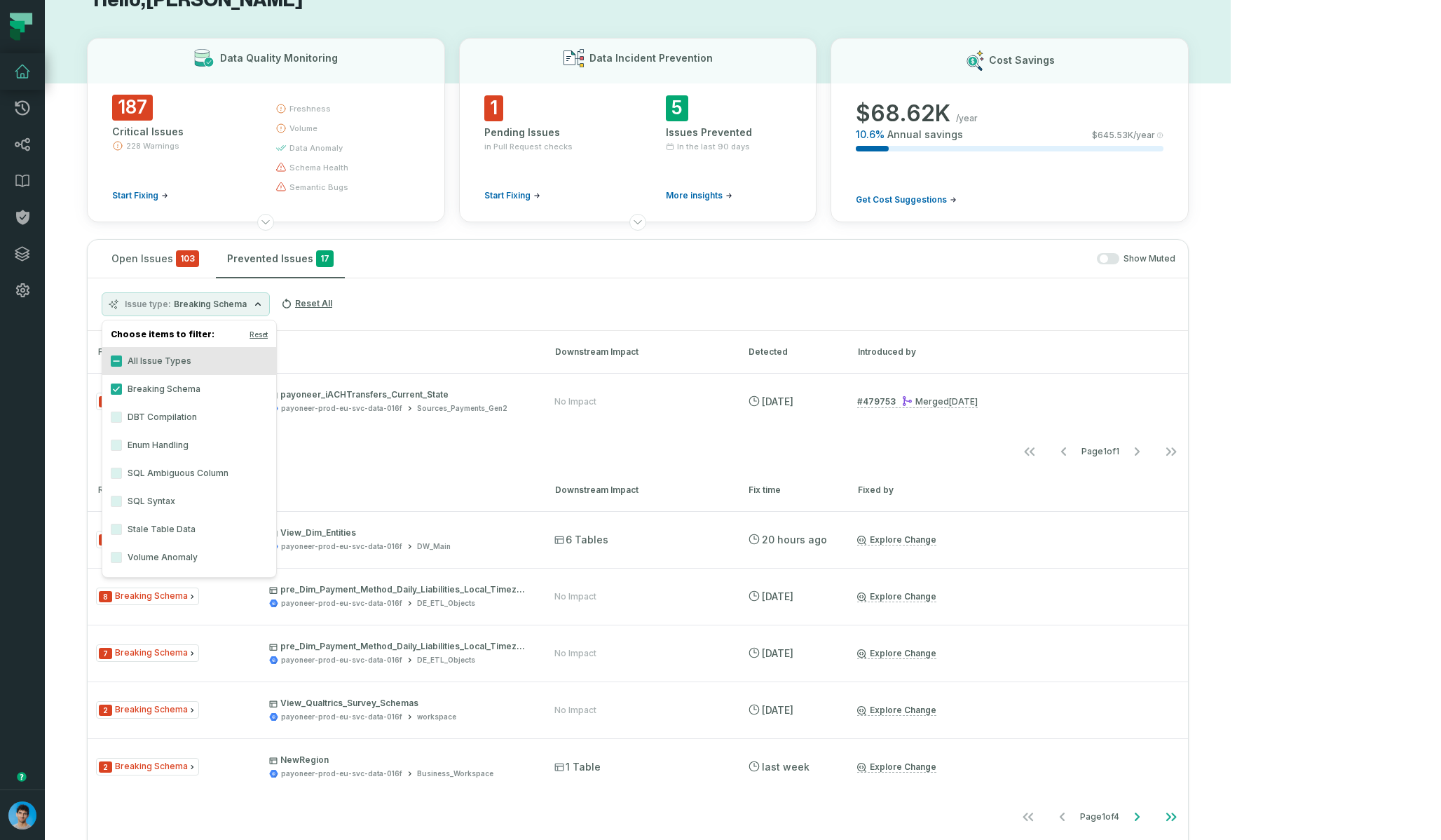
click at [538, 310] on div "Issue type Breaking Schema Reset All" at bounding box center [637, 304] width 1100 height 52
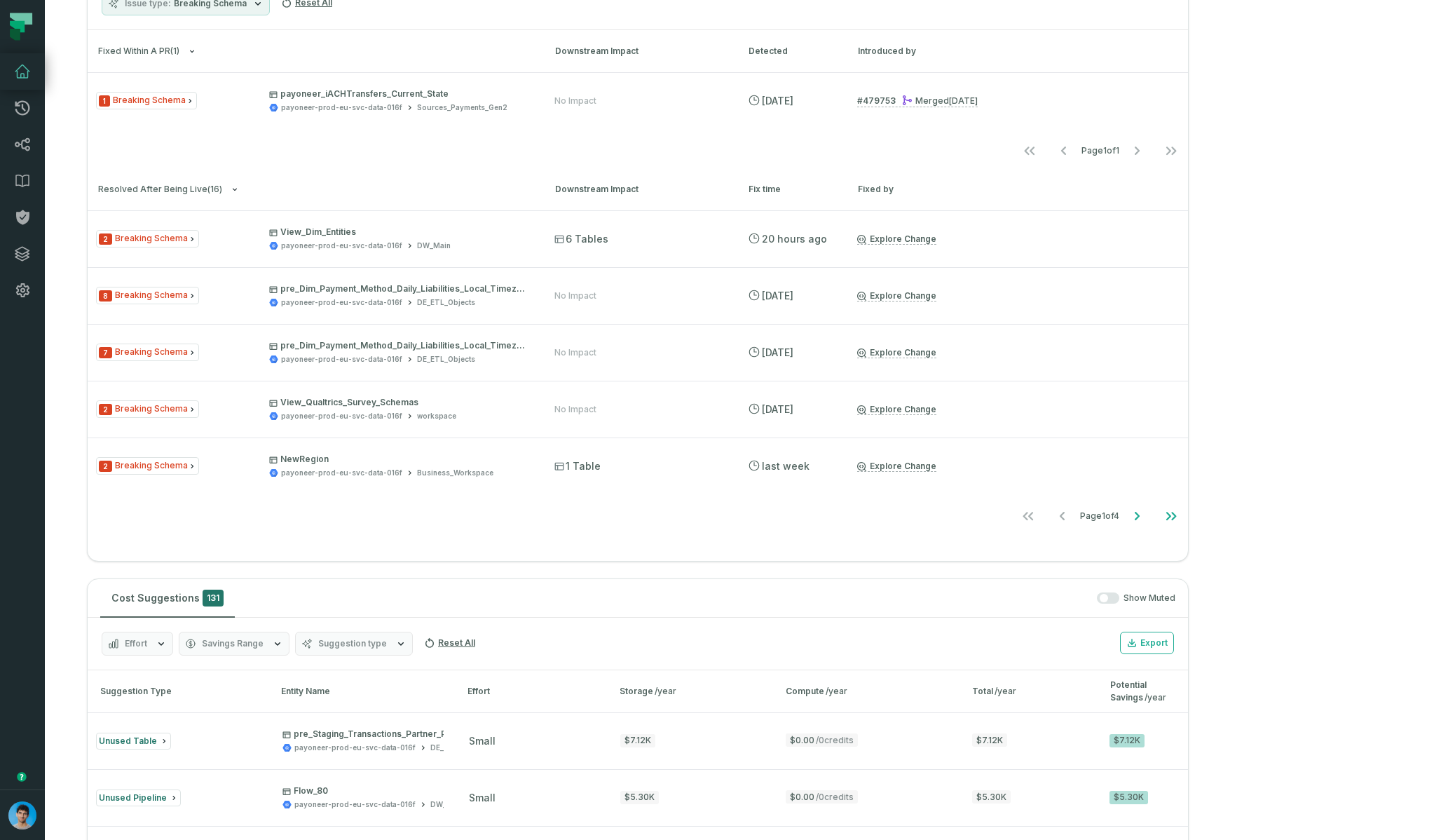
scroll to position [336, 0]
click at [960, 515] on icon "Go to next page" at bounding box center [1137, 517] width 17 height 17
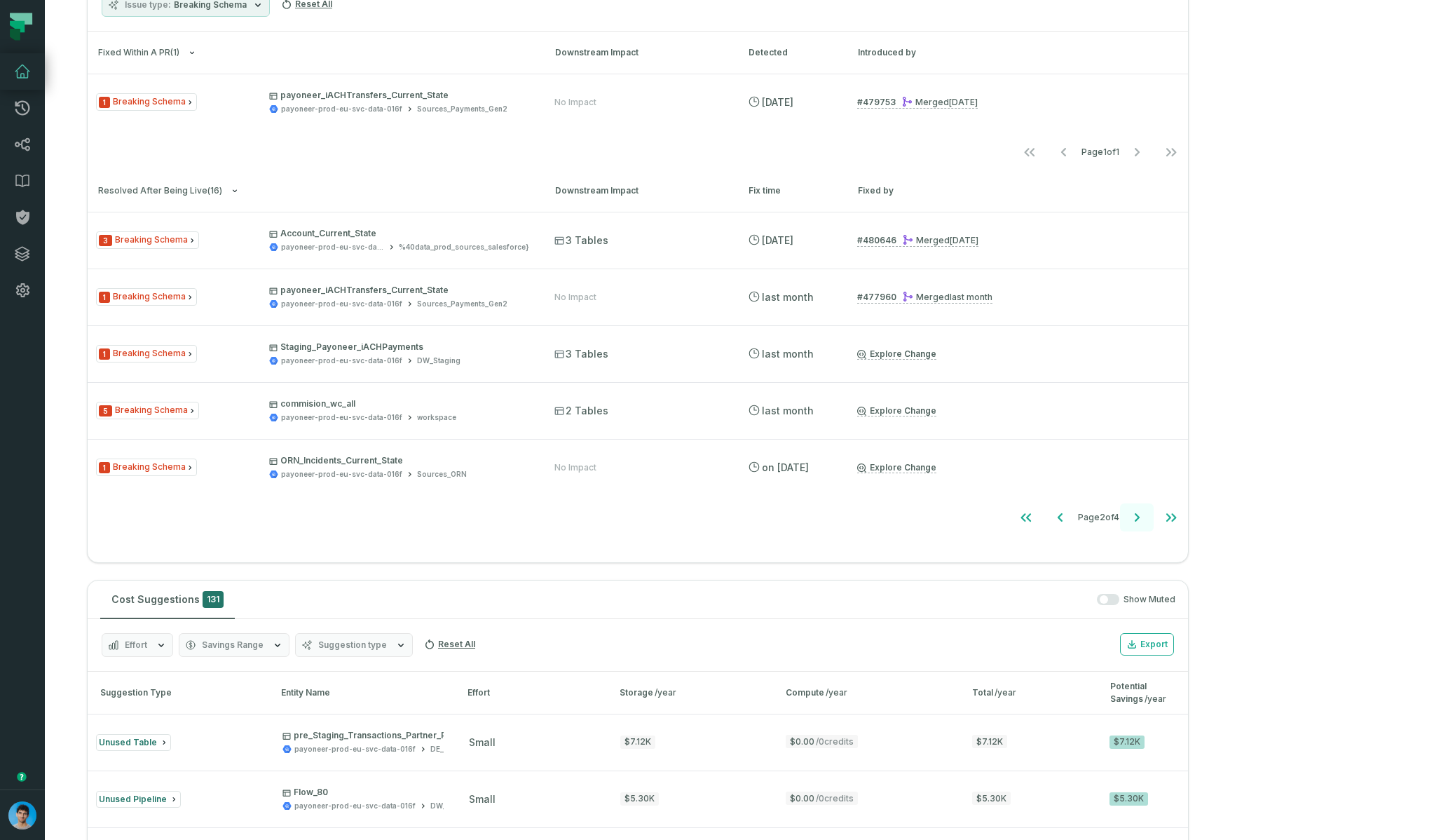
click at [960, 519] on icon "Go to next page" at bounding box center [1137, 517] width 17 height 17
click at [960, 517] on icon "Go to next page" at bounding box center [1137, 517] width 17 height 17
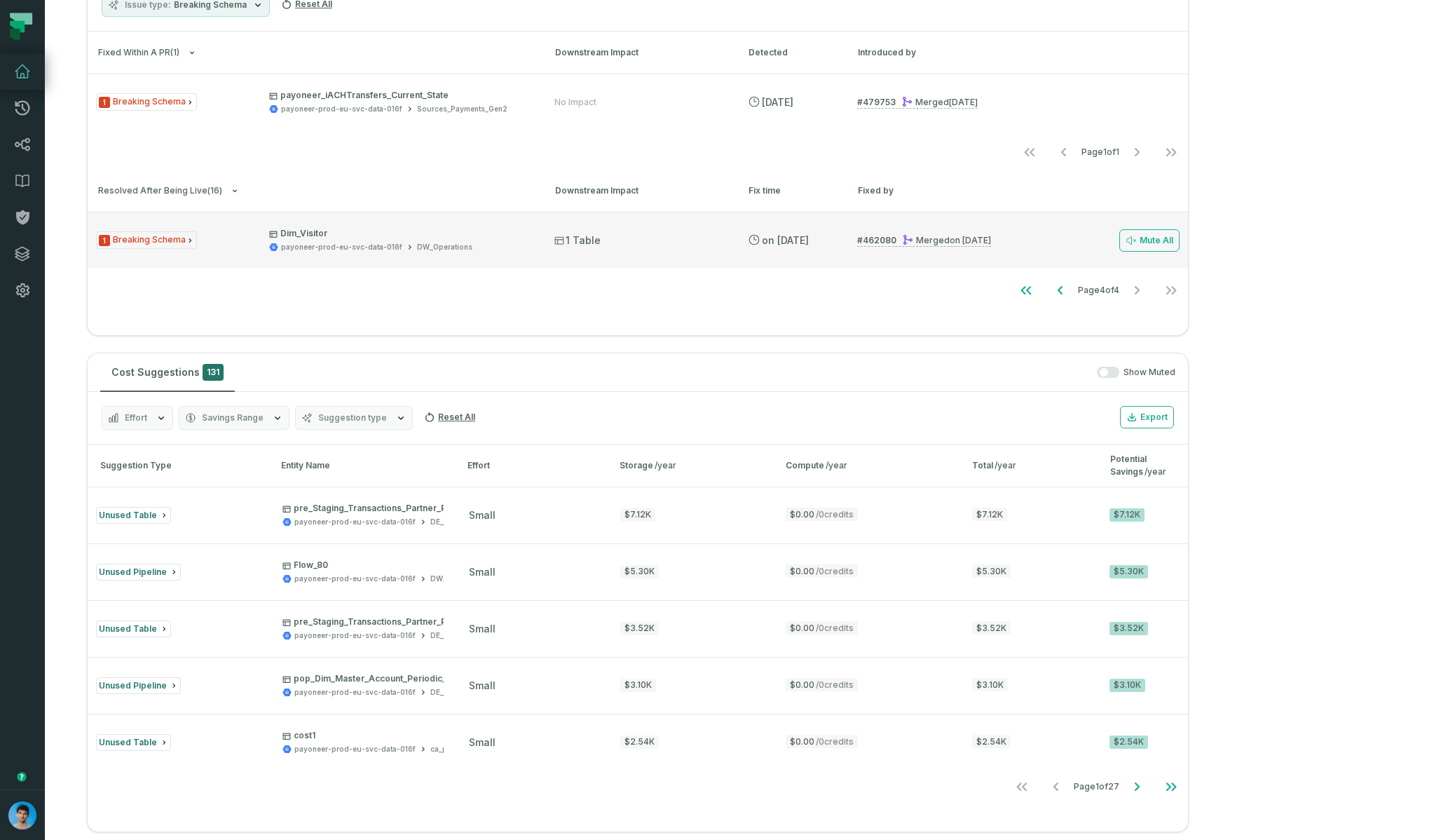
click at [445, 239] on span "Dim_Visitor payoneer-prod-eu-svc-data-016f DW_Operations" at bounding box center [398, 239] width 260 height 25
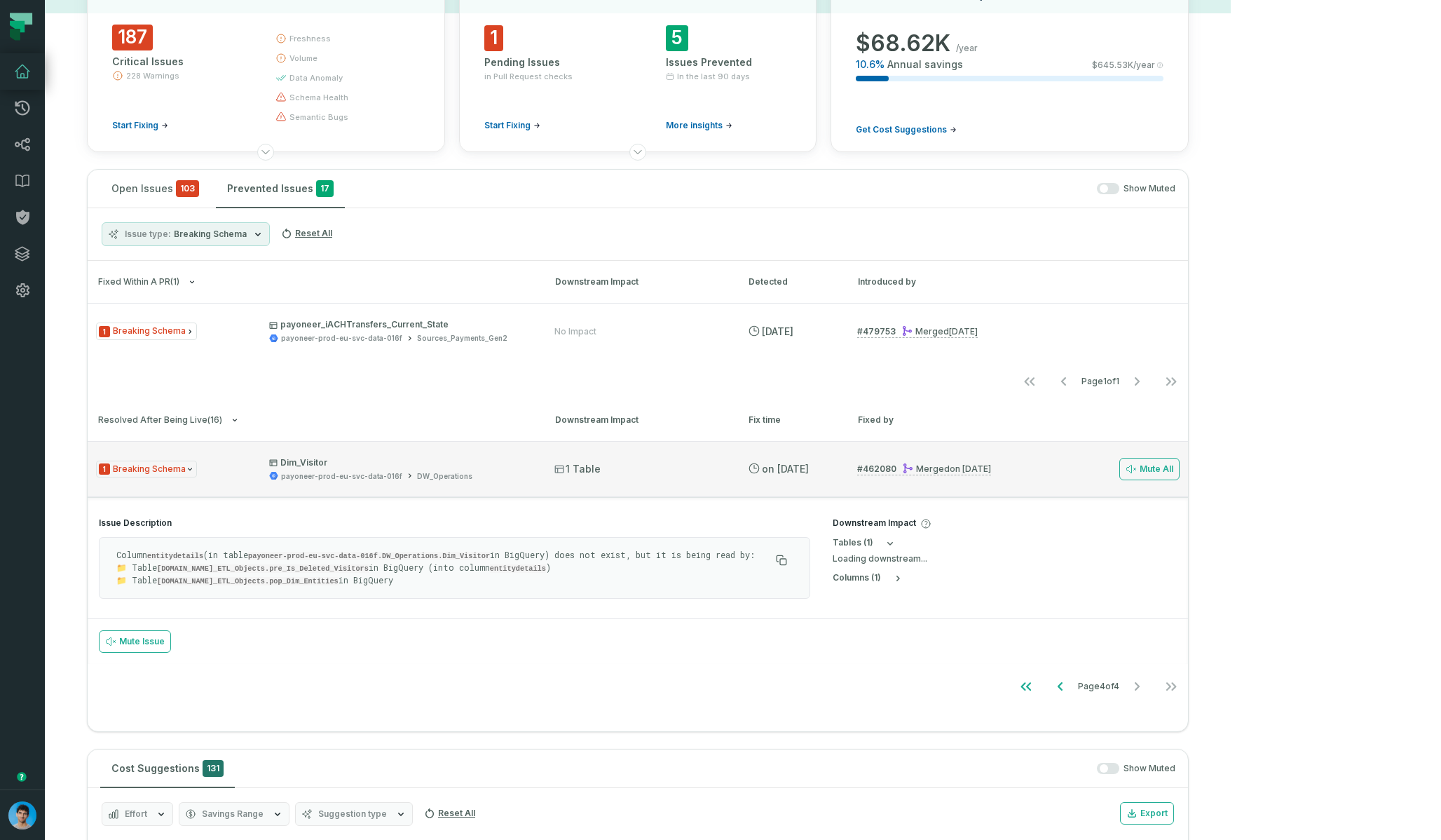
scroll to position [79, 0]
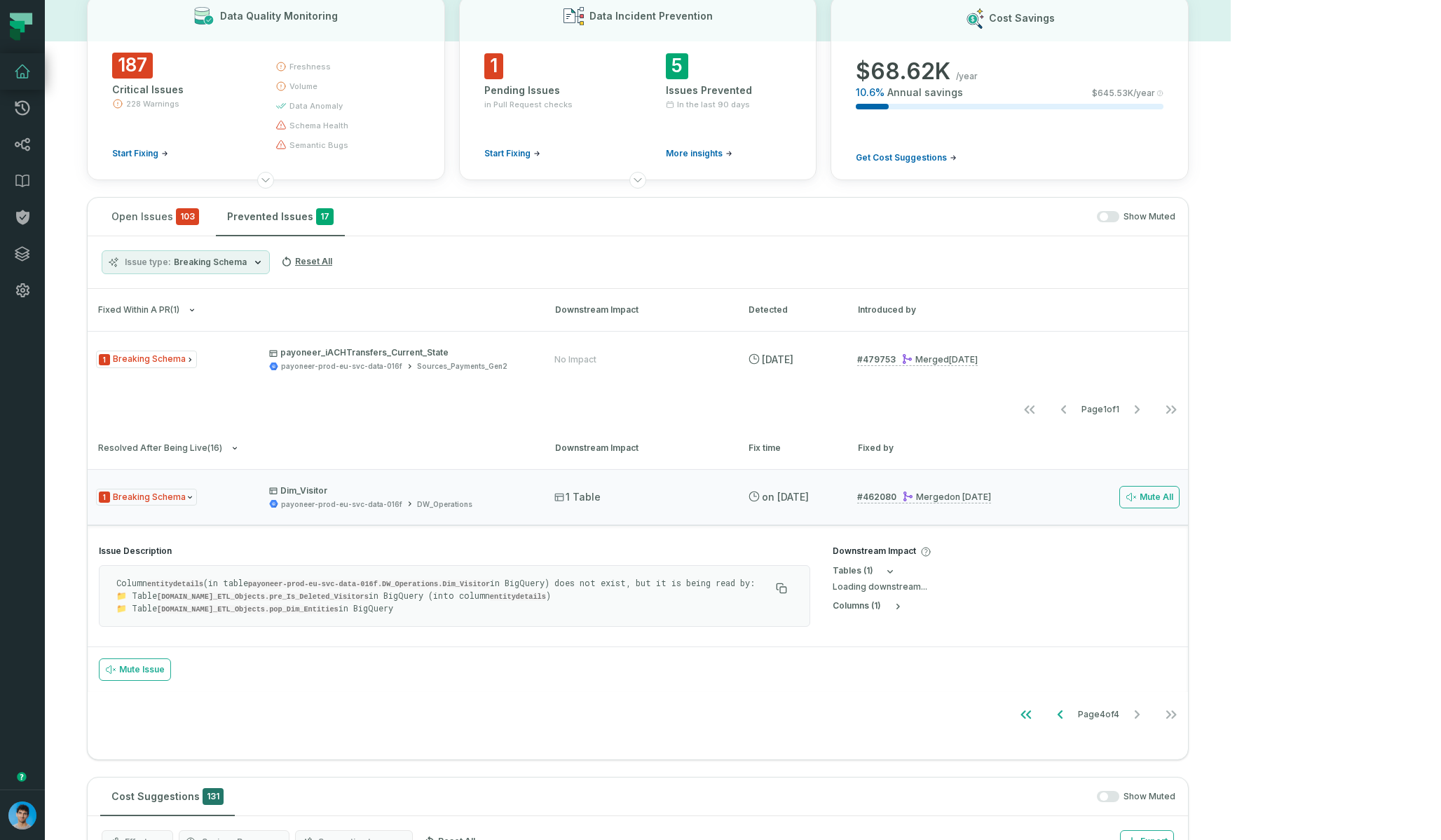
click at [165, 262] on span "Issue type" at bounding box center [147, 262] width 46 height 11
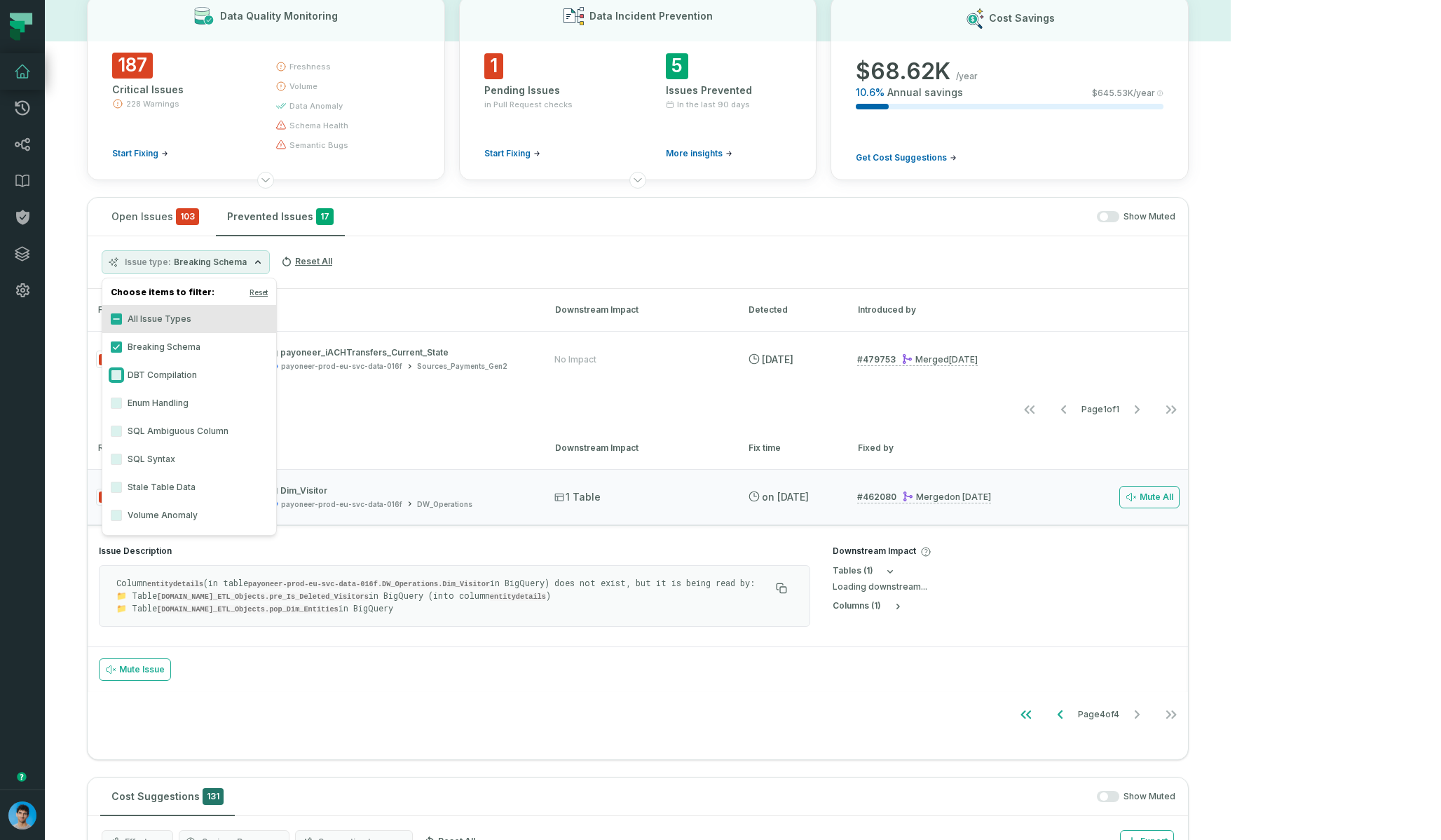
click at [112, 371] on button "DBT Compilation" at bounding box center [116, 375] width 11 height 11
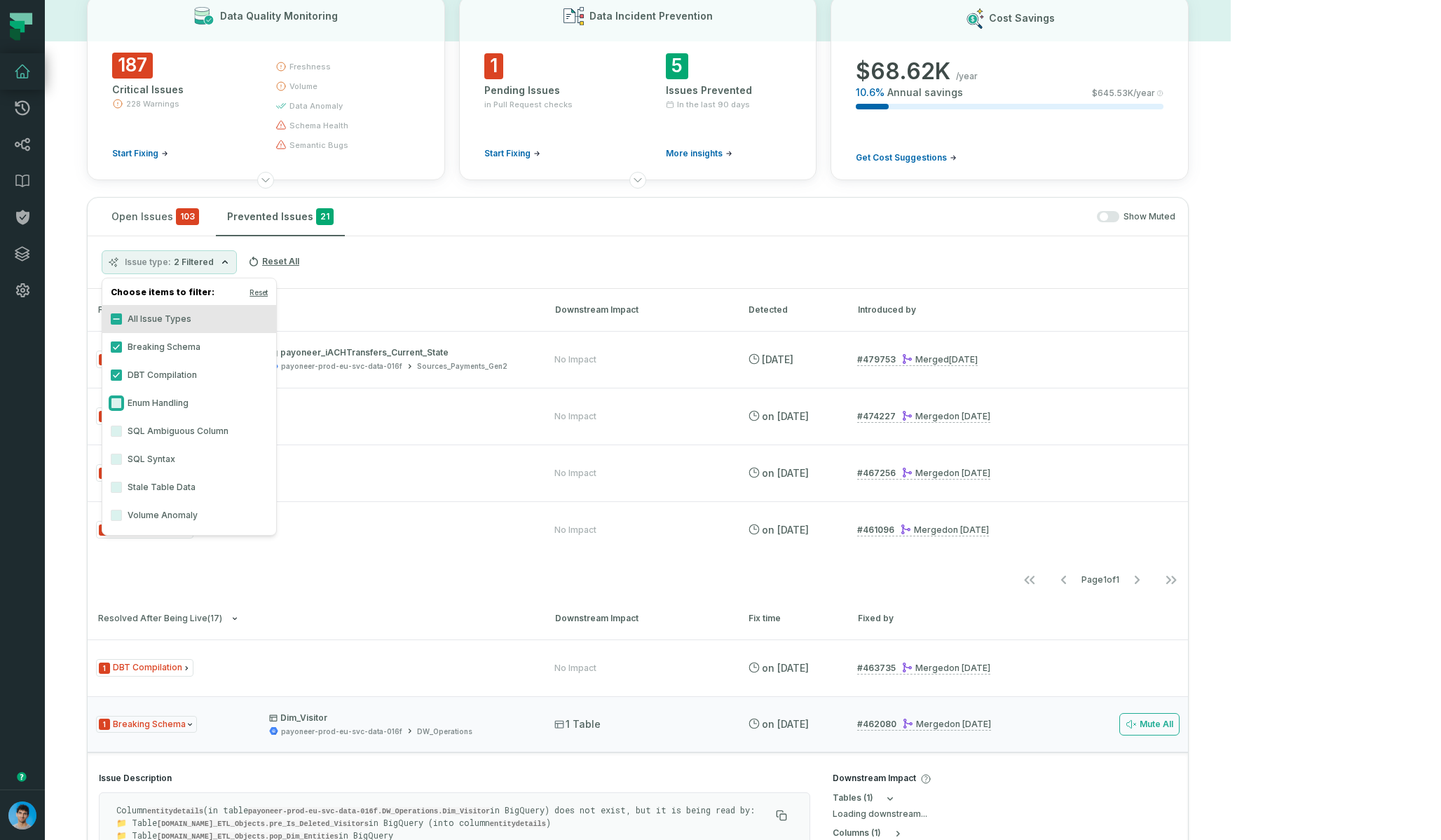
click at [113, 408] on button "Enum Handling" at bounding box center [116, 402] width 11 height 11
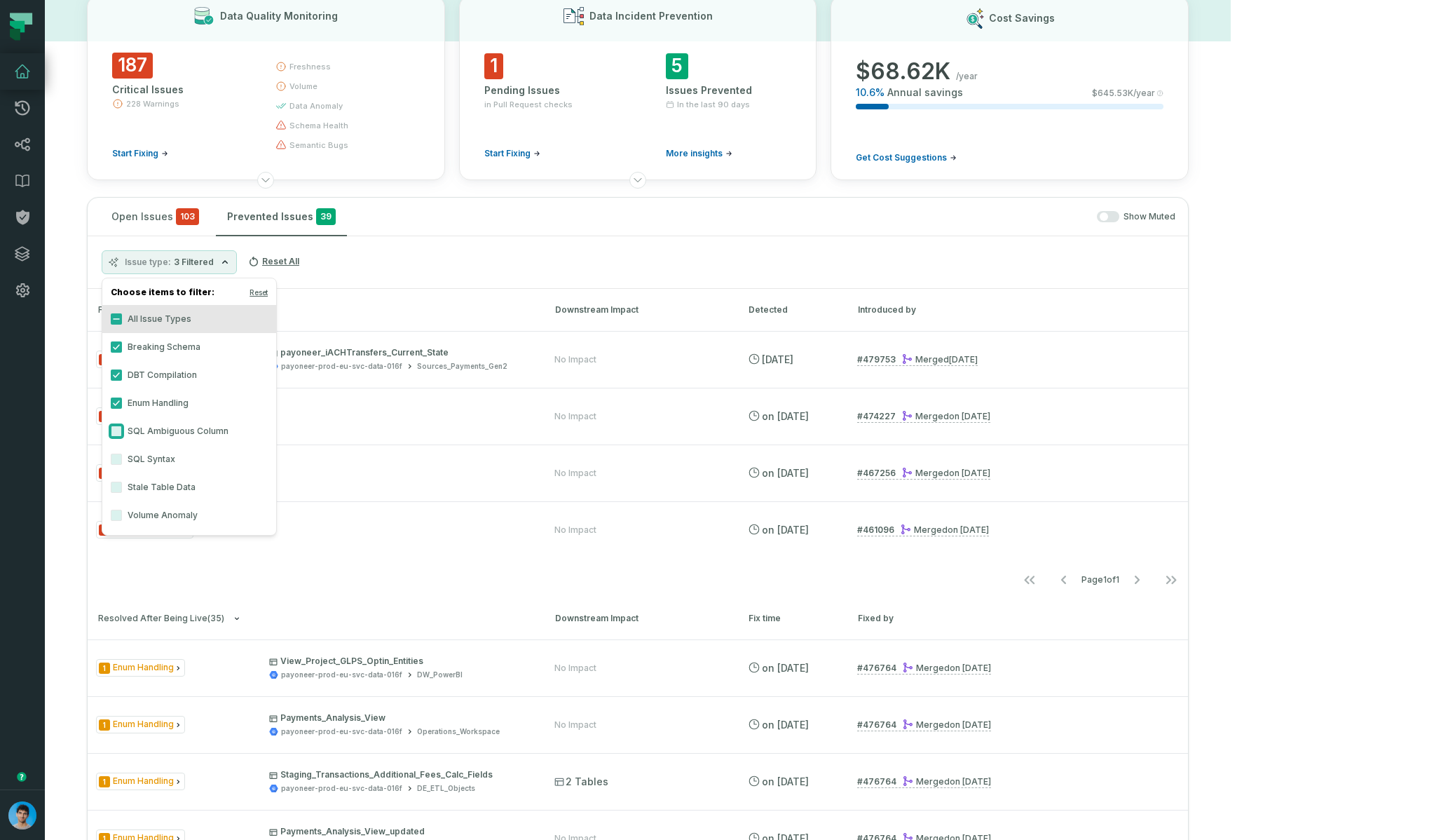
click at [117, 428] on button "SQL Ambiguous Column" at bounding box center [116, 430] width 11 height 11
click at [115, 462] on button "SQL Syntax" at bounding box center [116, 459] width 11 height 11
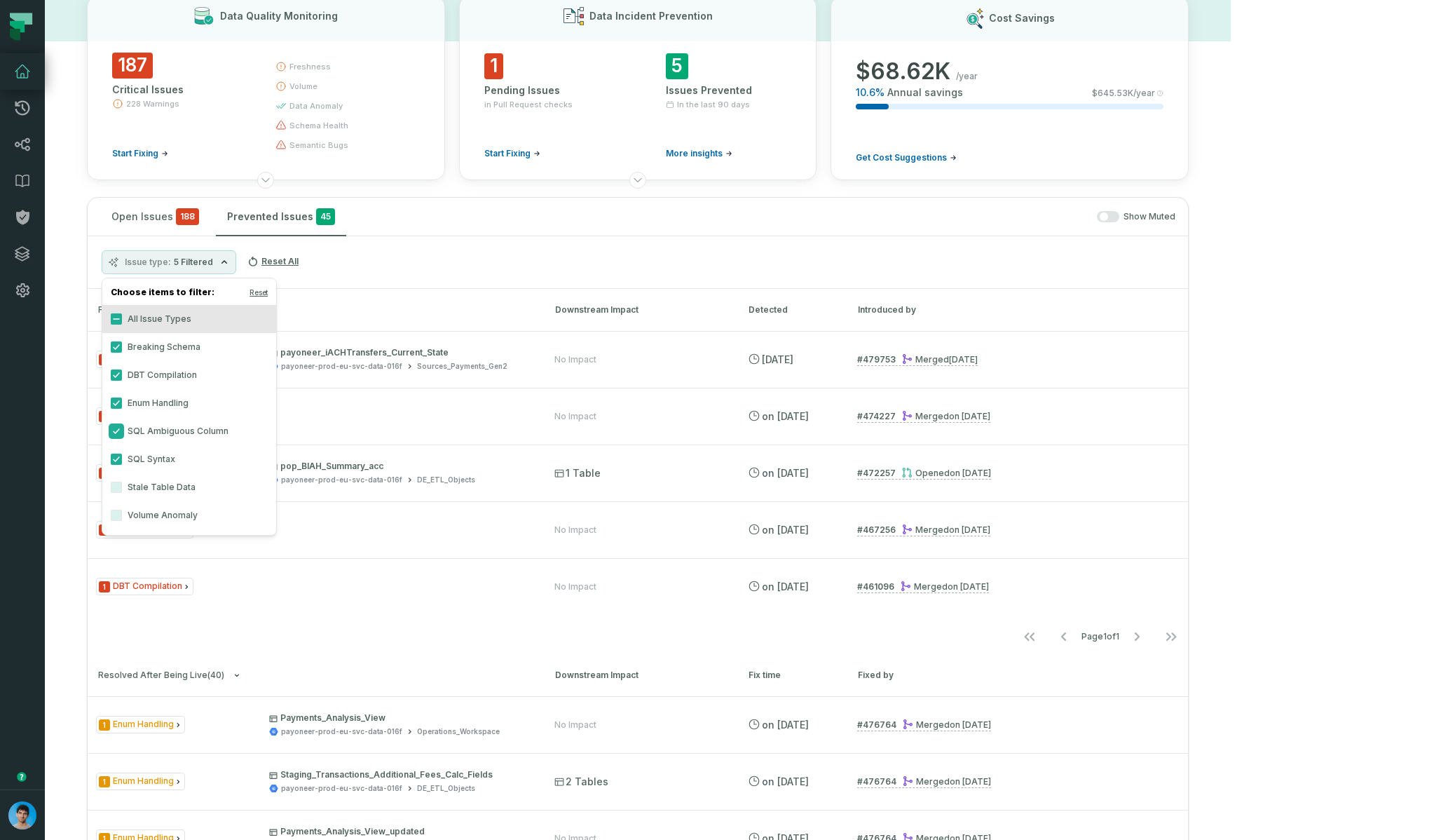
click at [118, 433] on button "SQL Ambiguous Column" at bounding box center [116, 430] width 11 height 11
click at [117, 403] on button "Enum Handling" at bounding box center [116, 402] width 11 height 11
click at [115, 371] on button "DBT Compilation" at bounding box center [116, 375] width 11 height 11
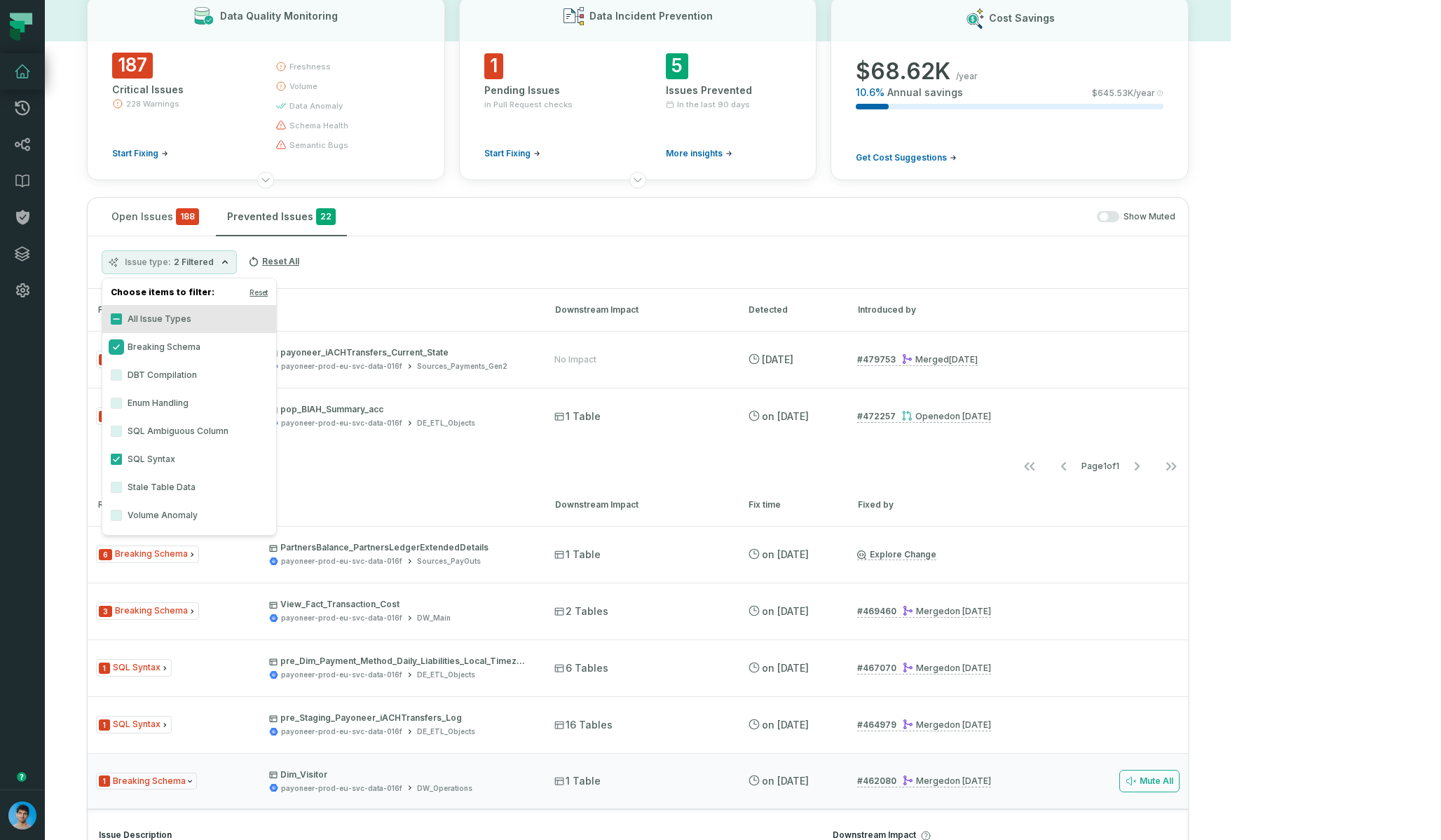
click at [115, 350] on button "Breaking Schema" at bounding box center [116, 346] width 11 height 11
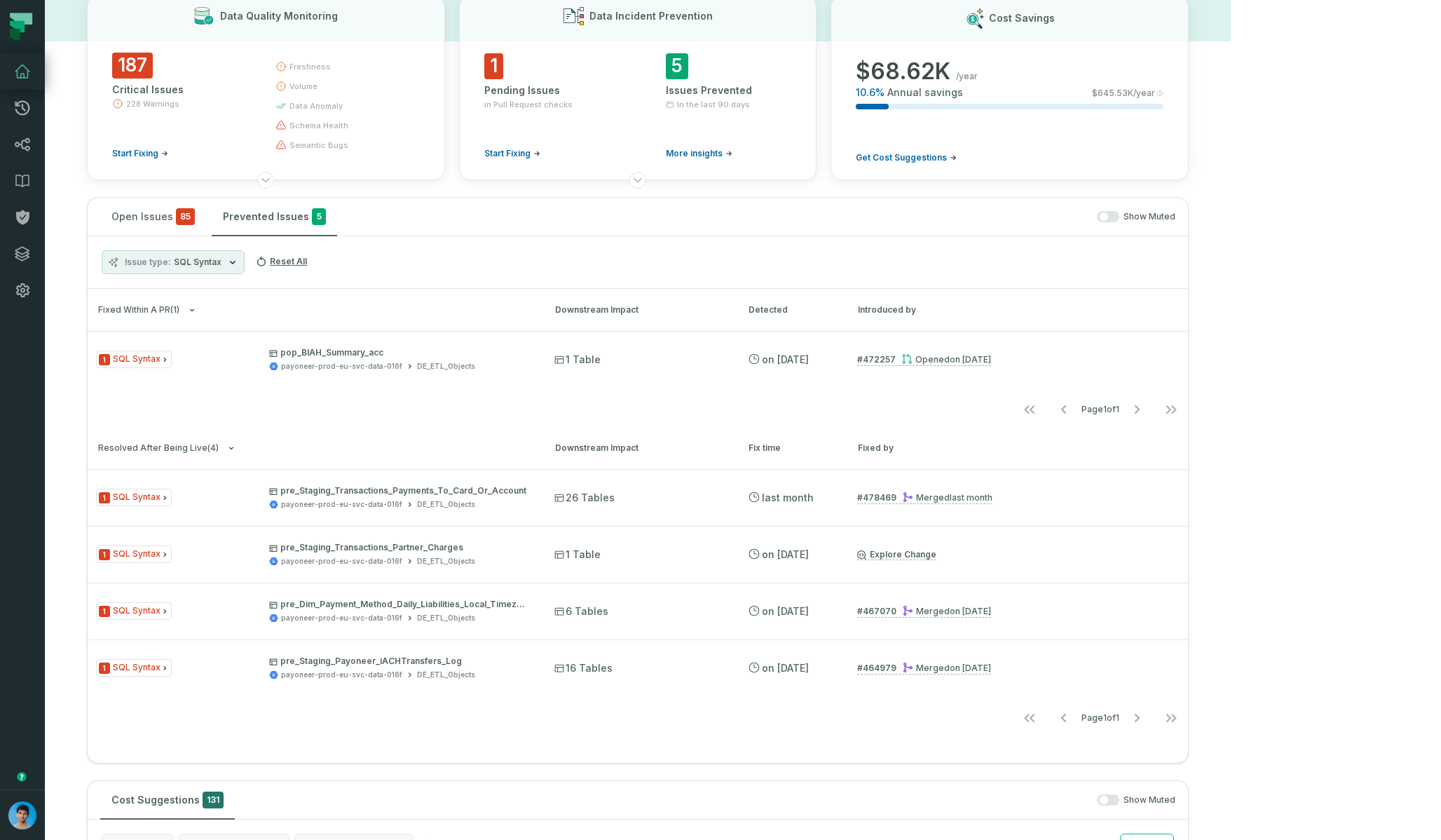
click at [517, 300] on h3 "Fixed within a PR ( 1 ) Downstream Impact Detected Introduced by" at bounding box center [637, 309] width 1100 height 42
click at [158, 269] on button "Issue type SQL Syntax" at bounding box center [173, 262] width 143 height 24
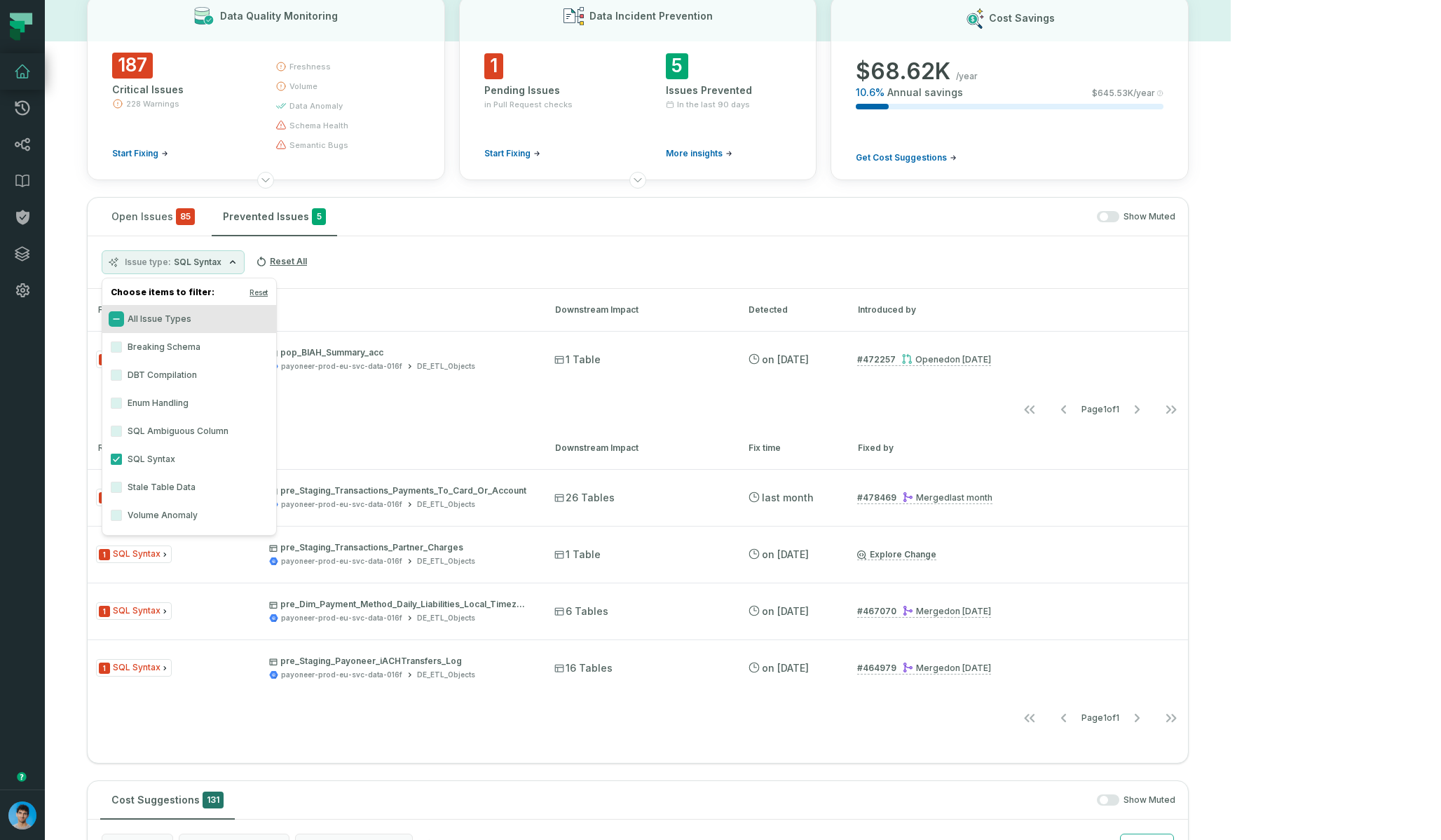
click at [119, 319] on button "All Issue Types" at bounding box center [116, 318] width 11 height 11
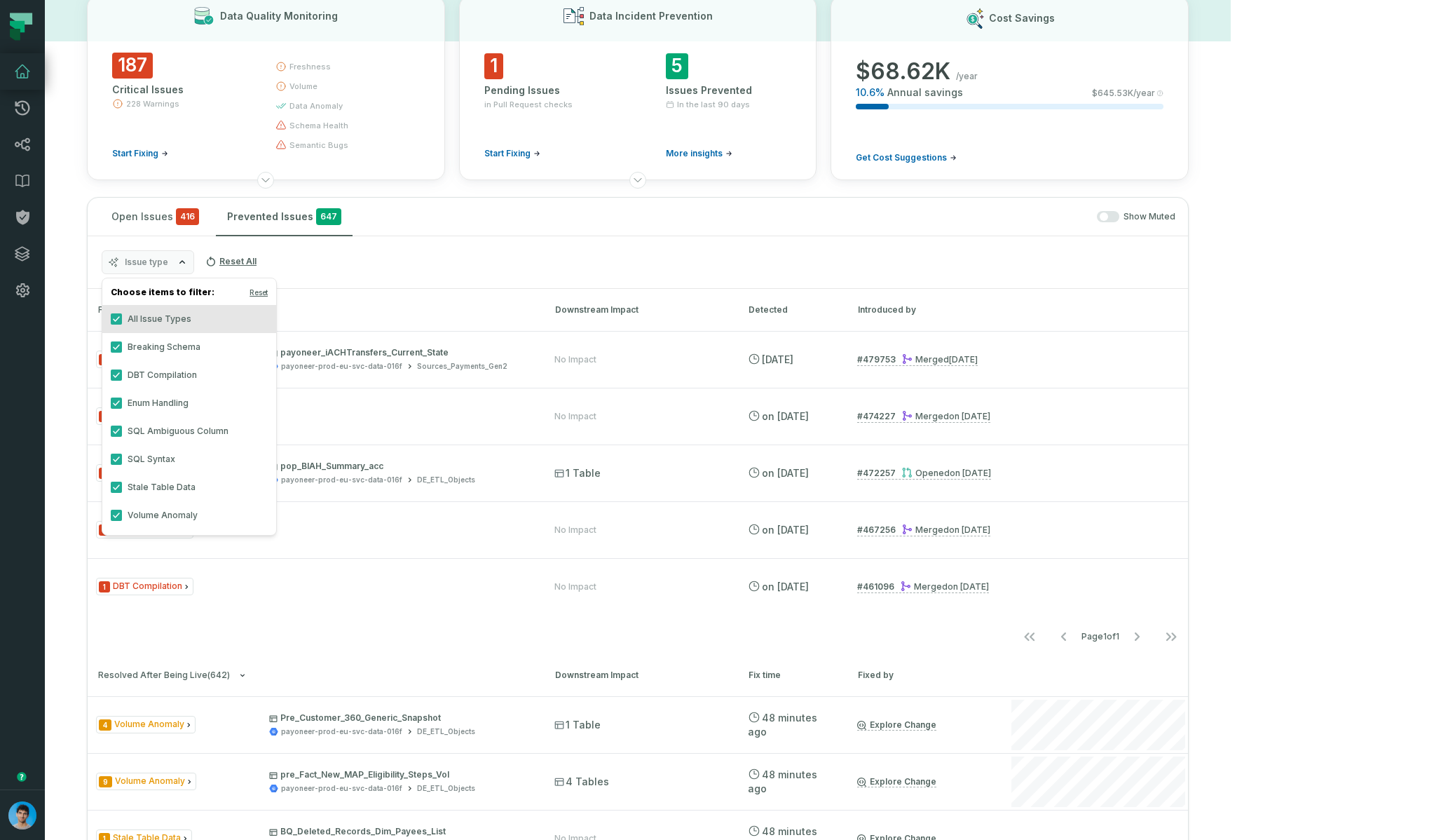
click at [495, 269] on div "Issue type Reset All" at bounding box center [637, 262] width 1100 height 52
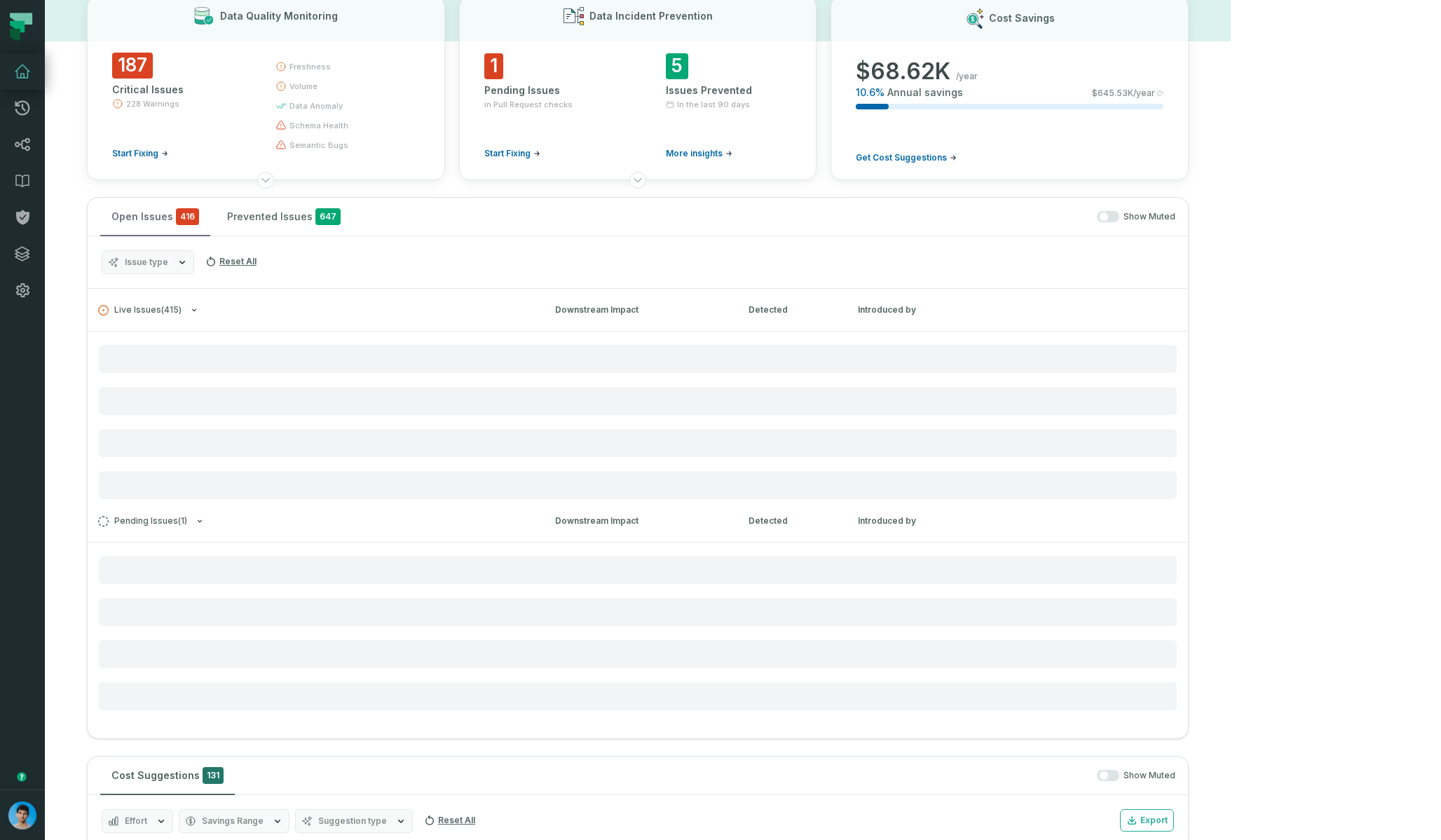
click at [148, 214] on button "Open Issues 416" at bounding box center [154, 216] width 110 height 38
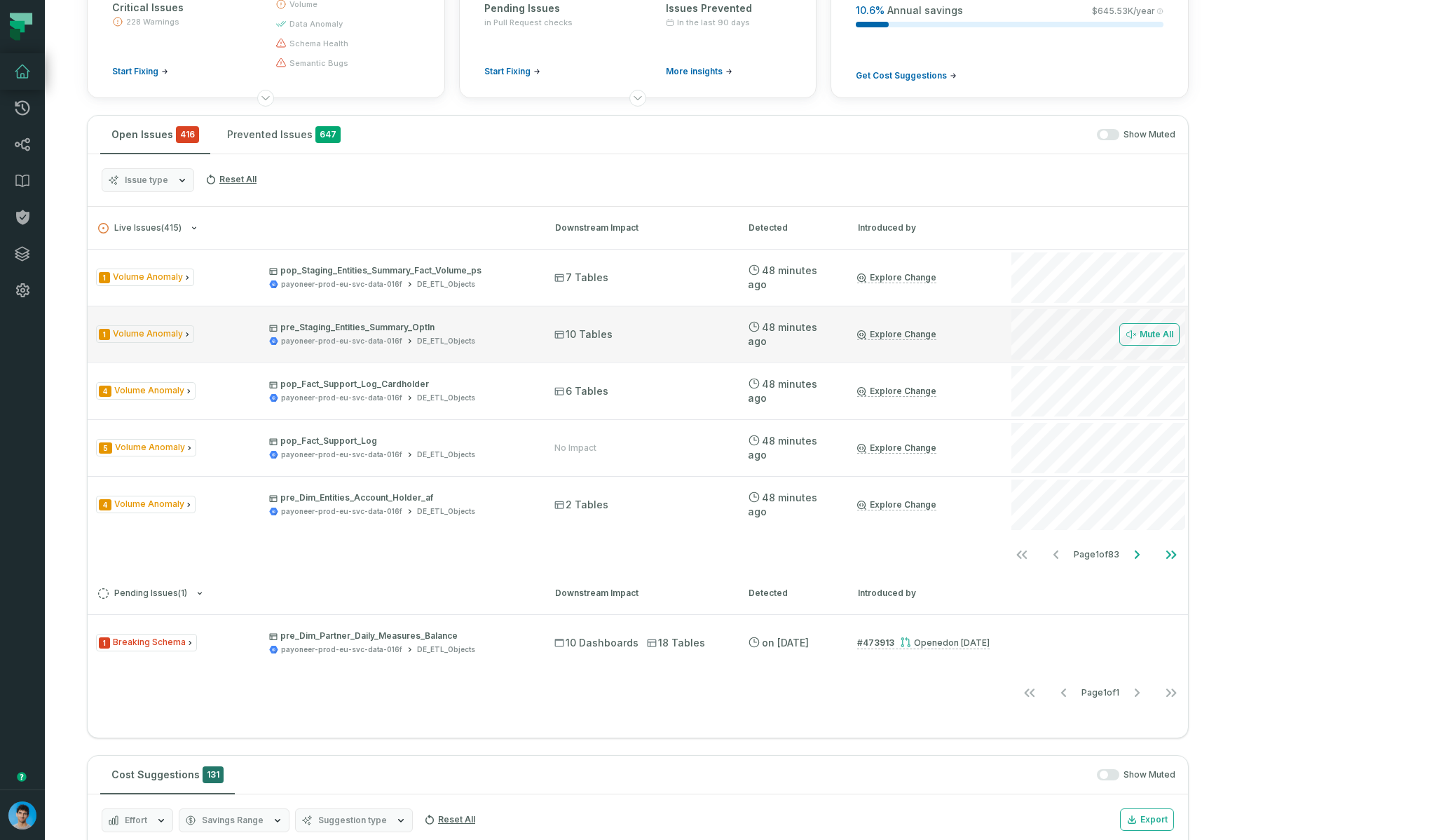
scroll to position [160, 0]
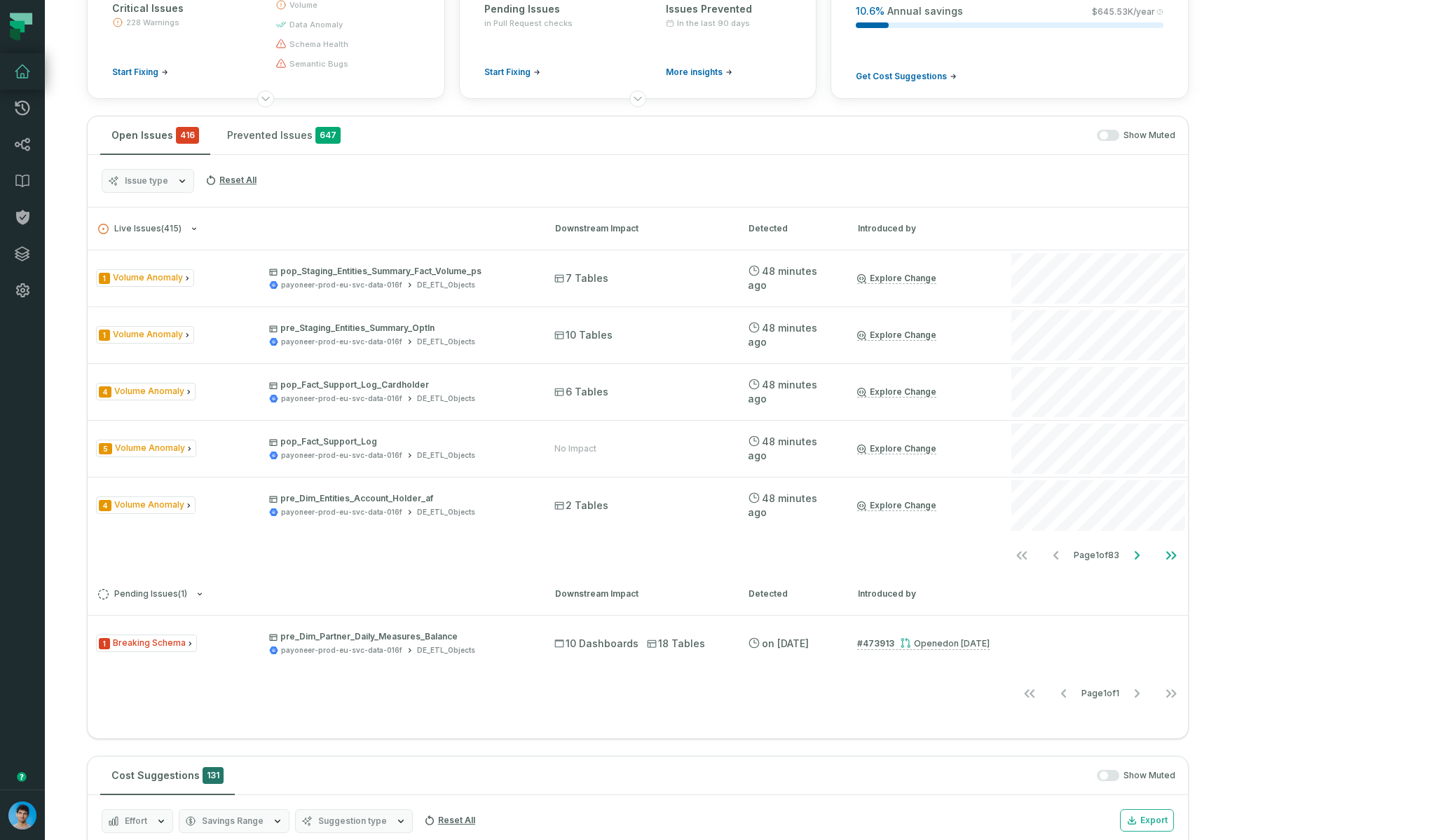
click at [167, 187] on button "Issue type" at bounding box center [148, 181] width 93 height 24
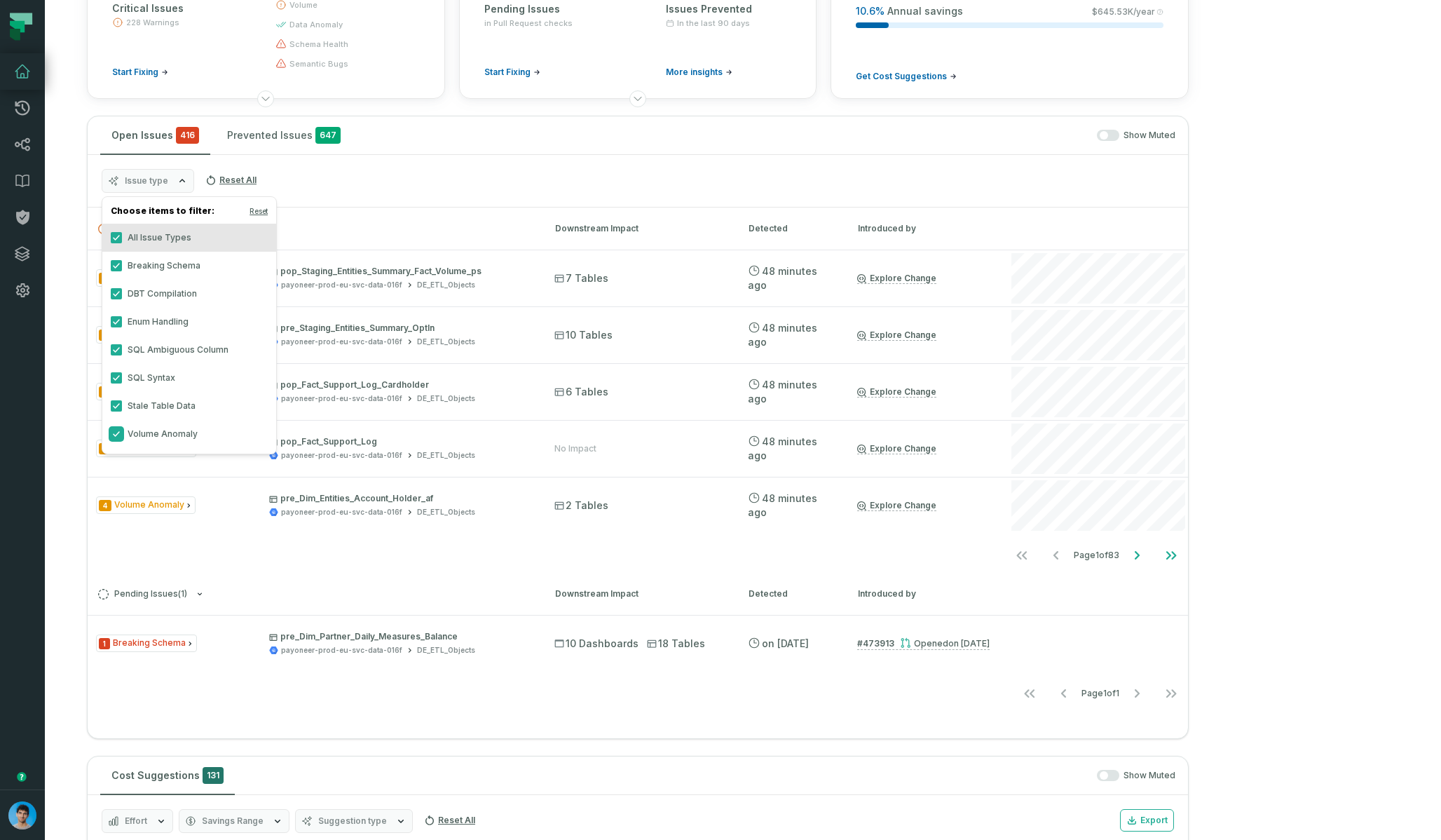
click at [117, 433] on button "Volume Anomaly" at bounding box center [116, 433] width 11 height 11
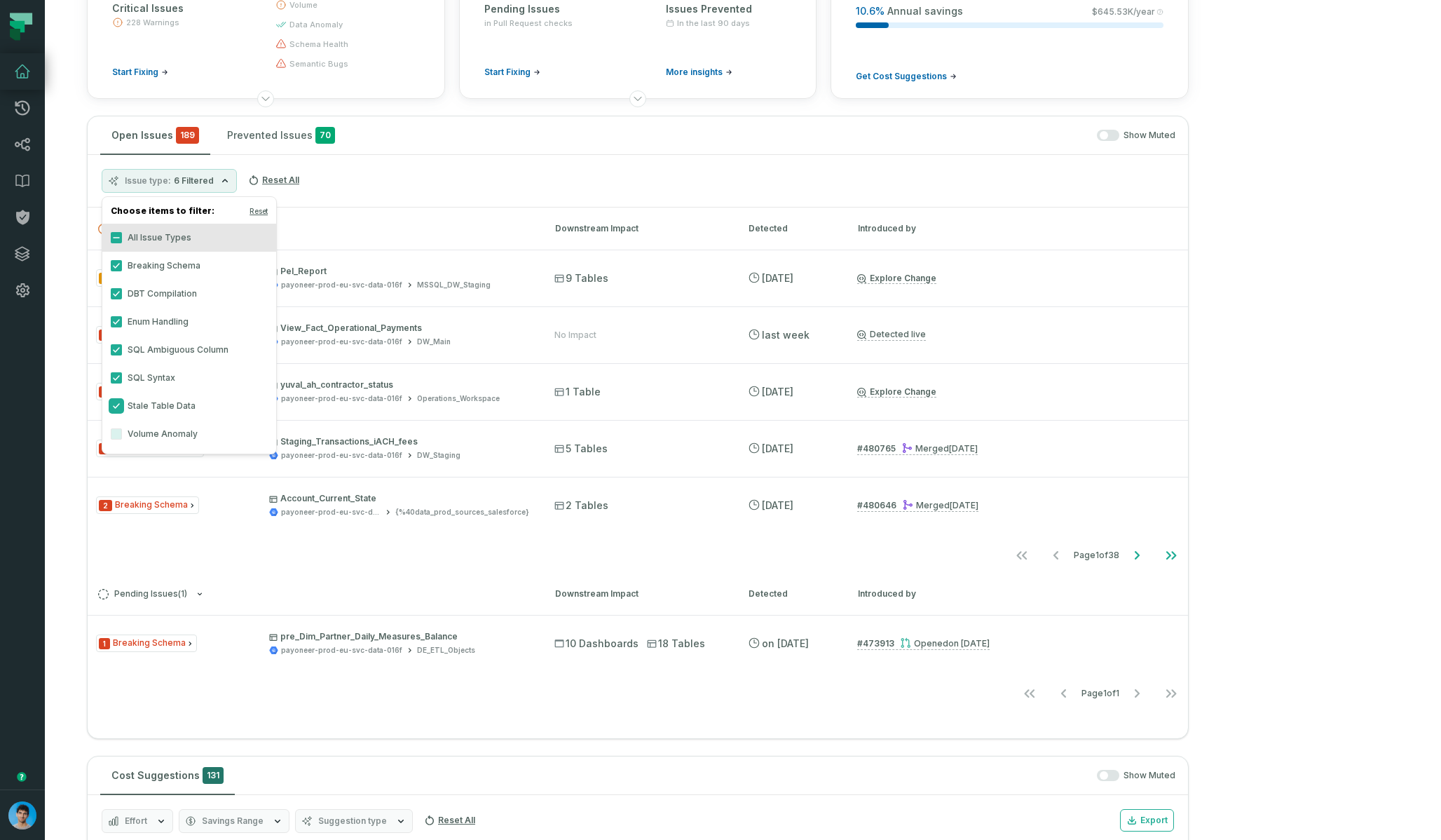
click at [117, 410] on button "Stale Table Data" at bounding box center [116, 405] width 11 height 11
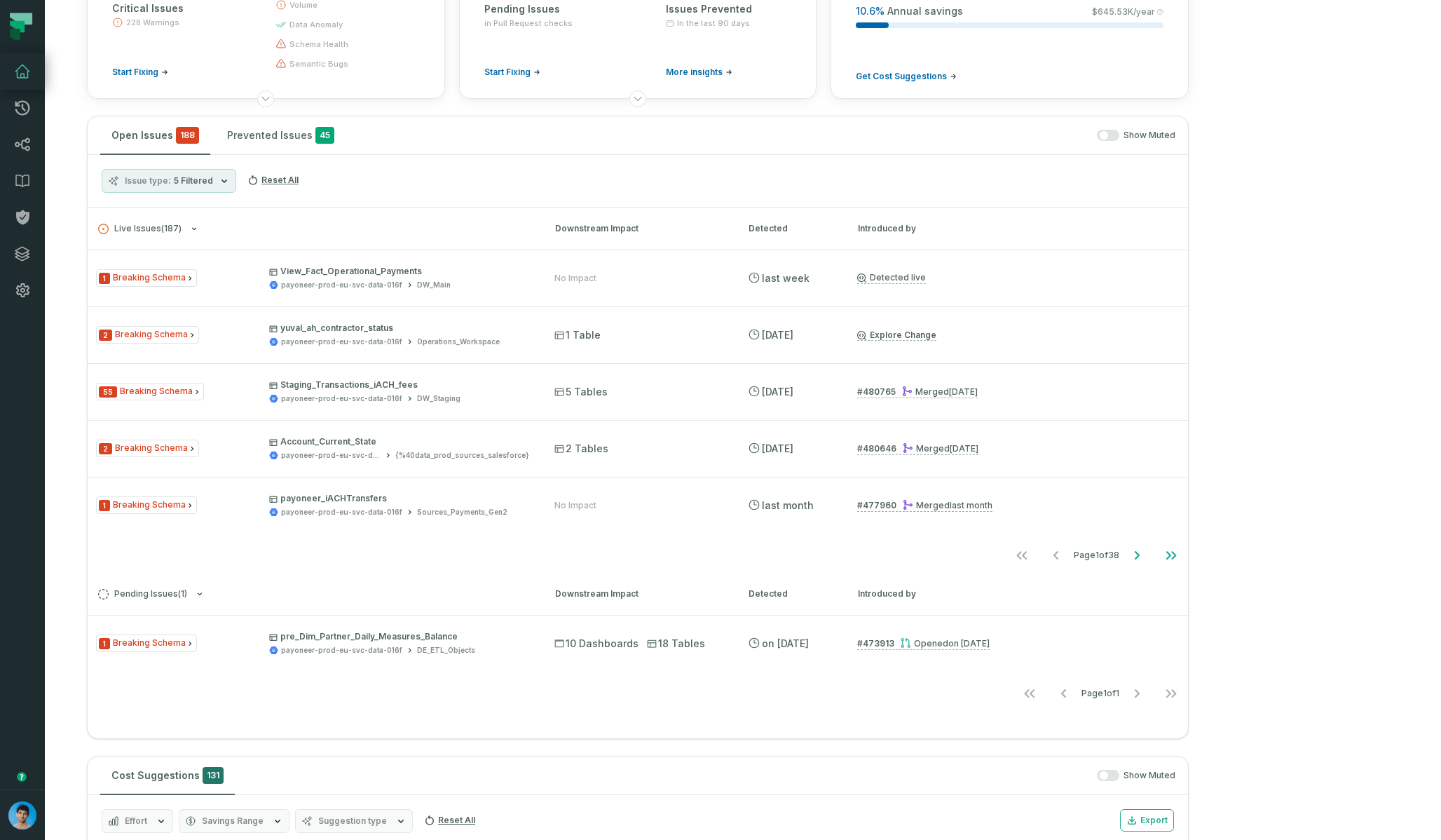
click at [481, 165] on div "Issue type 5 Filtered Reset All" at bounding box center [637, 181] width 1100 height 52
click at [960, 557] on icon "Go to next page" at bounding box center [1137, 554] width 17 height 17
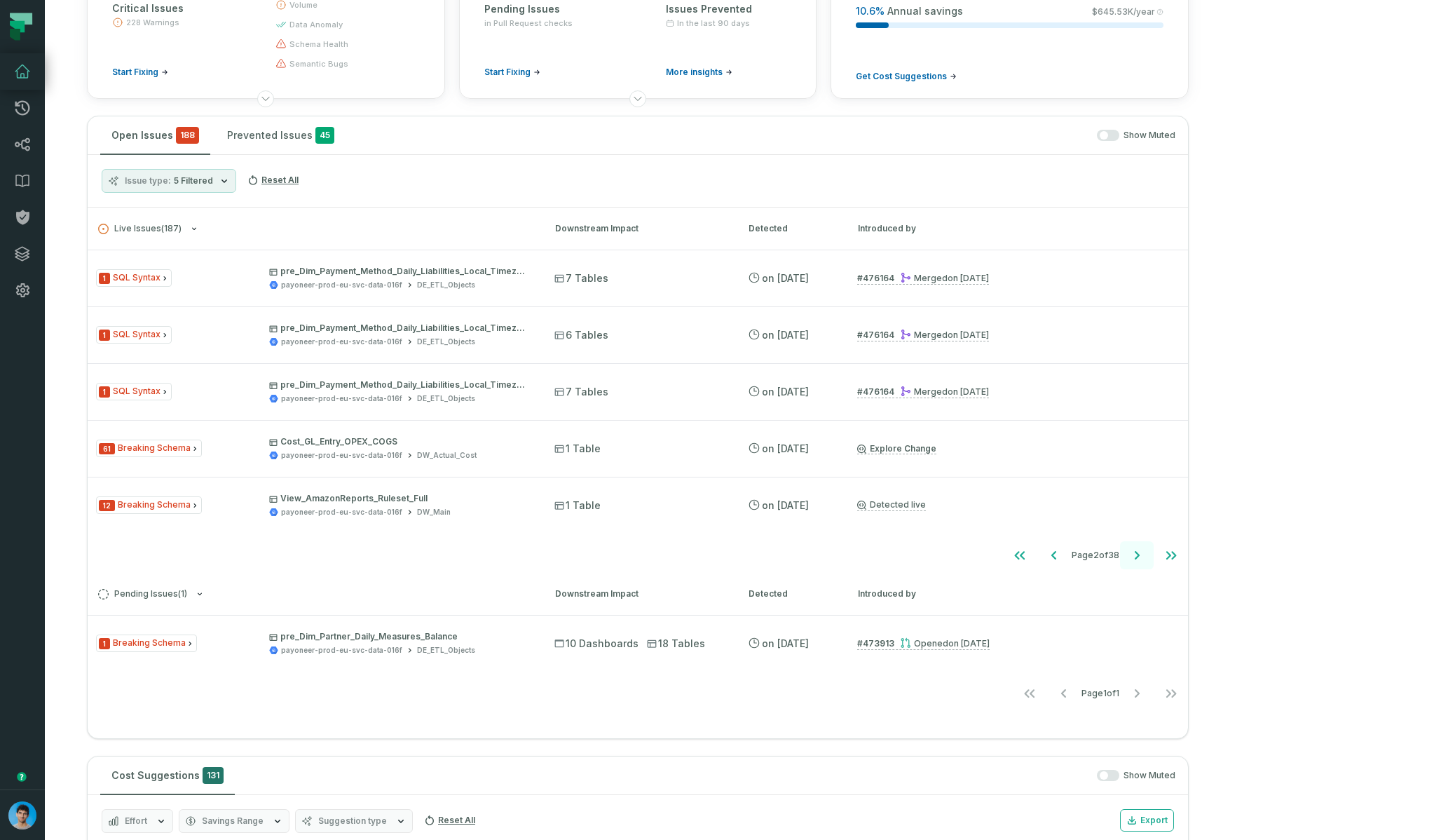
click at [960, 557] on icon "Go to next page" at bounding box center [1137, 554] width 17 height 17
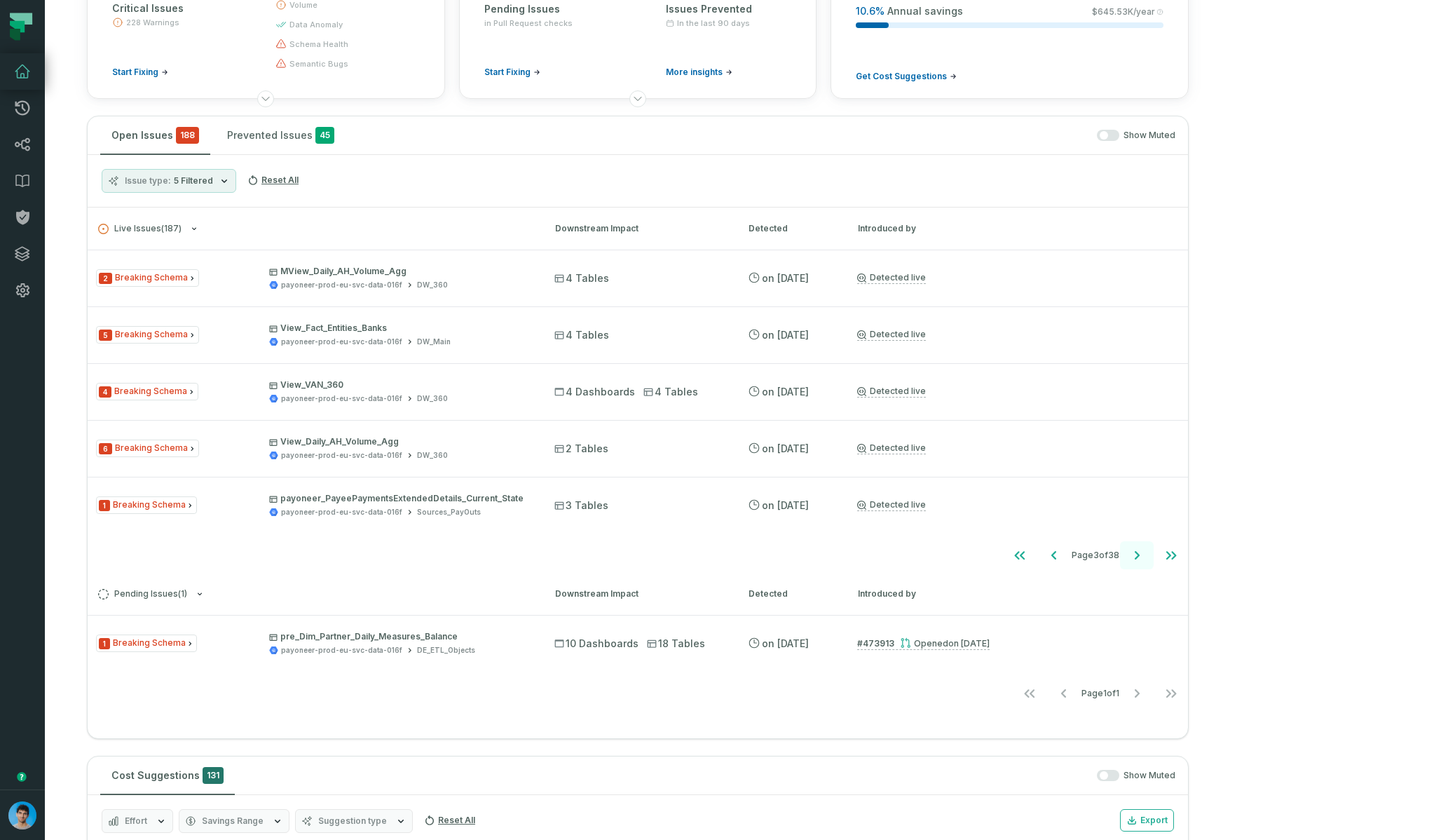
click at [960, 557] on icon "Go to next page" at bounding box center [1137, 554] width 17 height 17
click at [176, 182] on span "5 Filtered" at bounding box center [194, 180] width 40 height 11
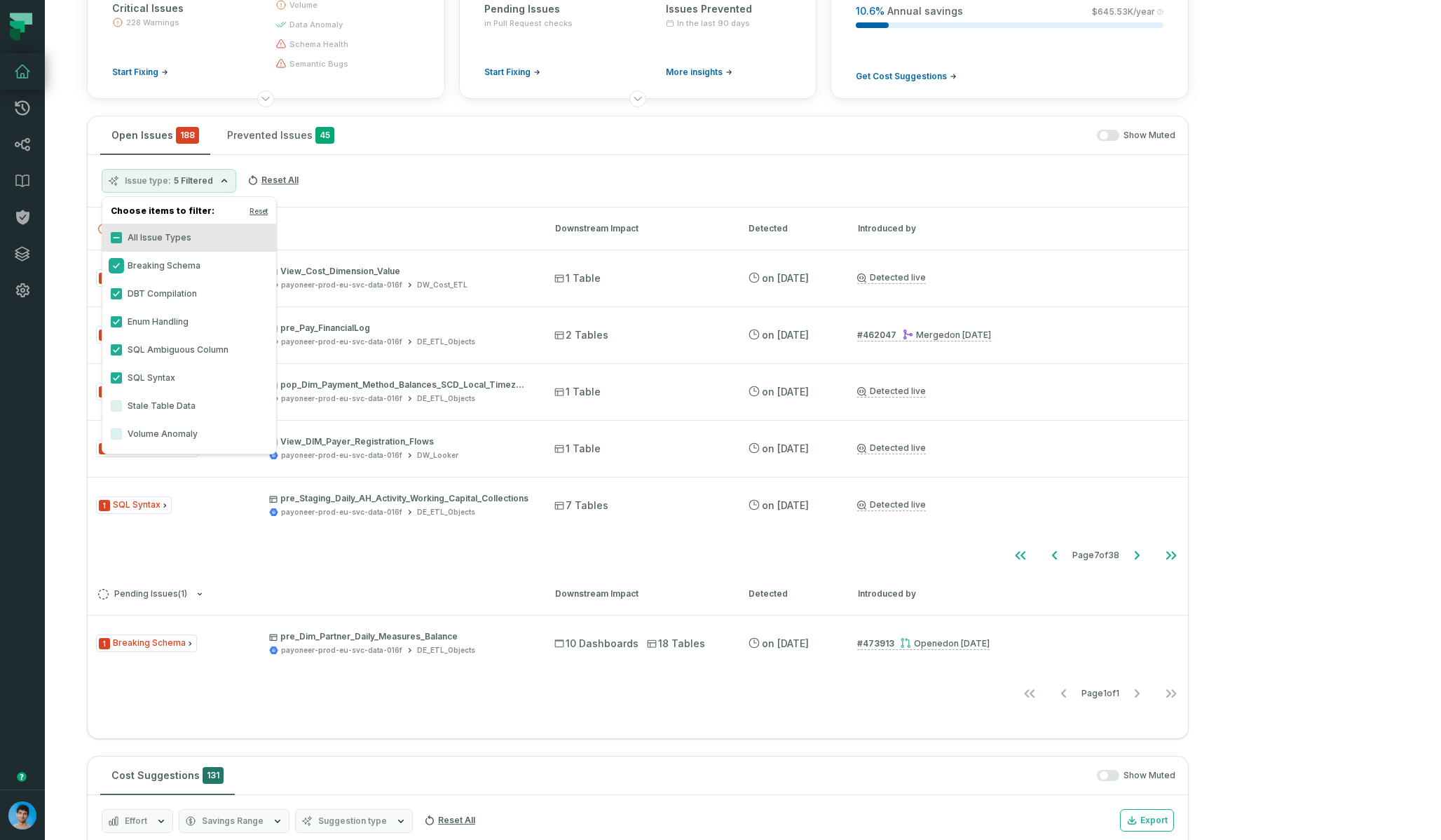
click at [115, 265] on button "Breaking Schema" at bounding box center [116, 265] width 11 height 11
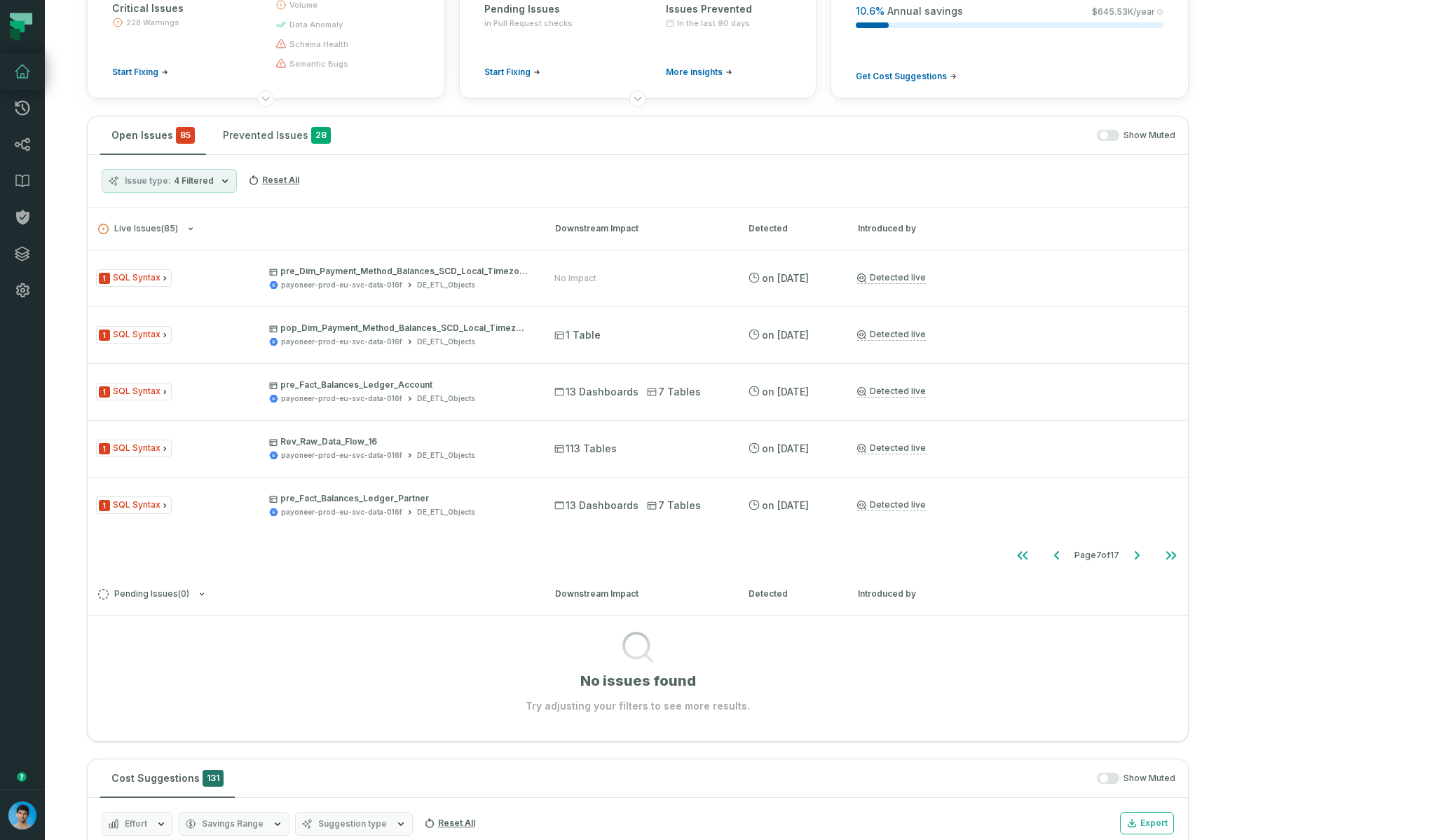
click at [473, 201] on div "Issue type 4 Filtered Reset All" at bounding box center [637, 181] width 1100 height 52
click at [173, 187] on button "Issue type 4 Filtered" at bounding box center [169, 181] width 135 height 24
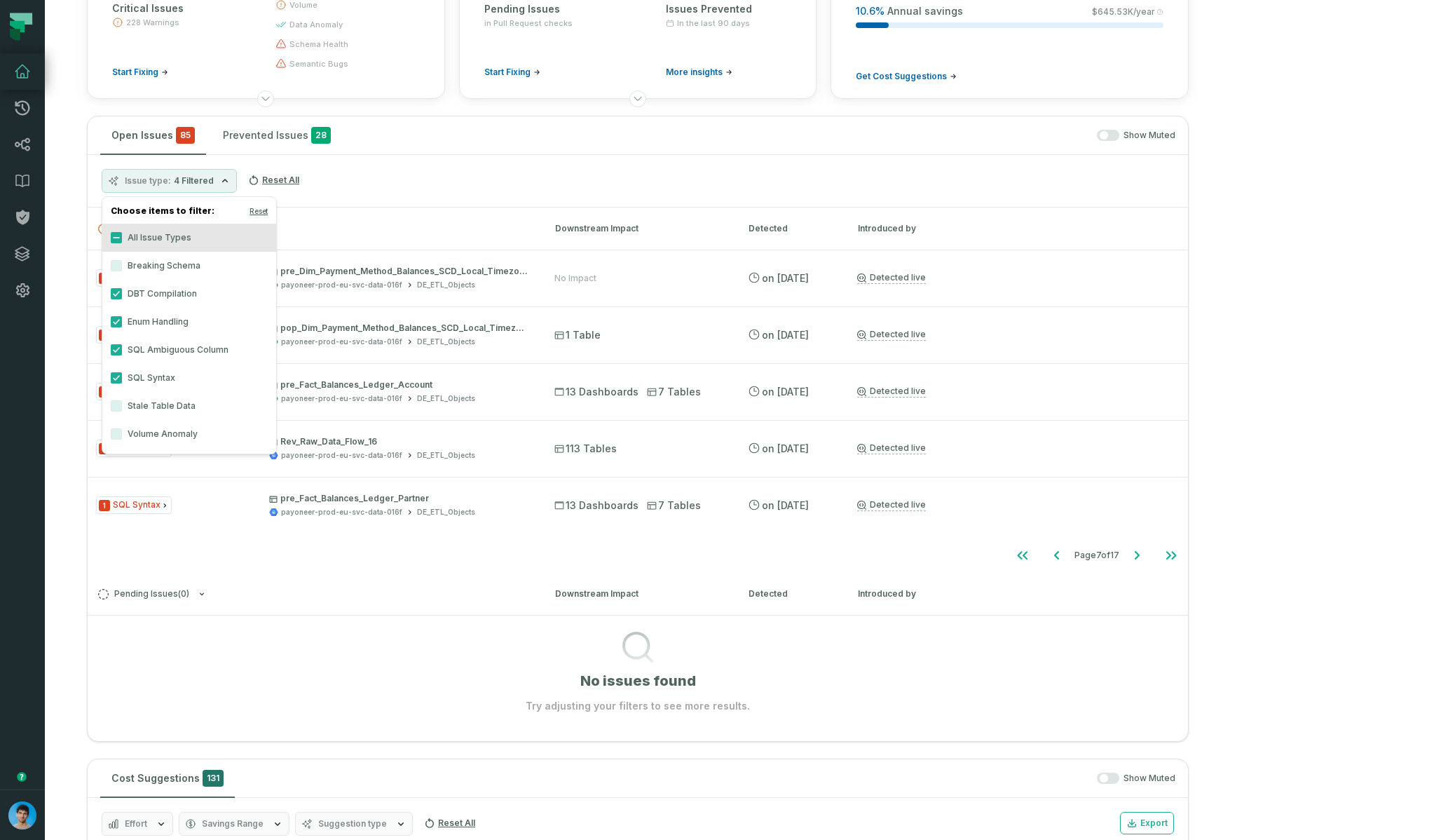
click at [112, 244] on label "All Issue Types" at bounding box center [190, 237] width 174 height 28
click at [112, 243] on button "All Issue Types" at bounding box center [116, 237] width 11 height 11
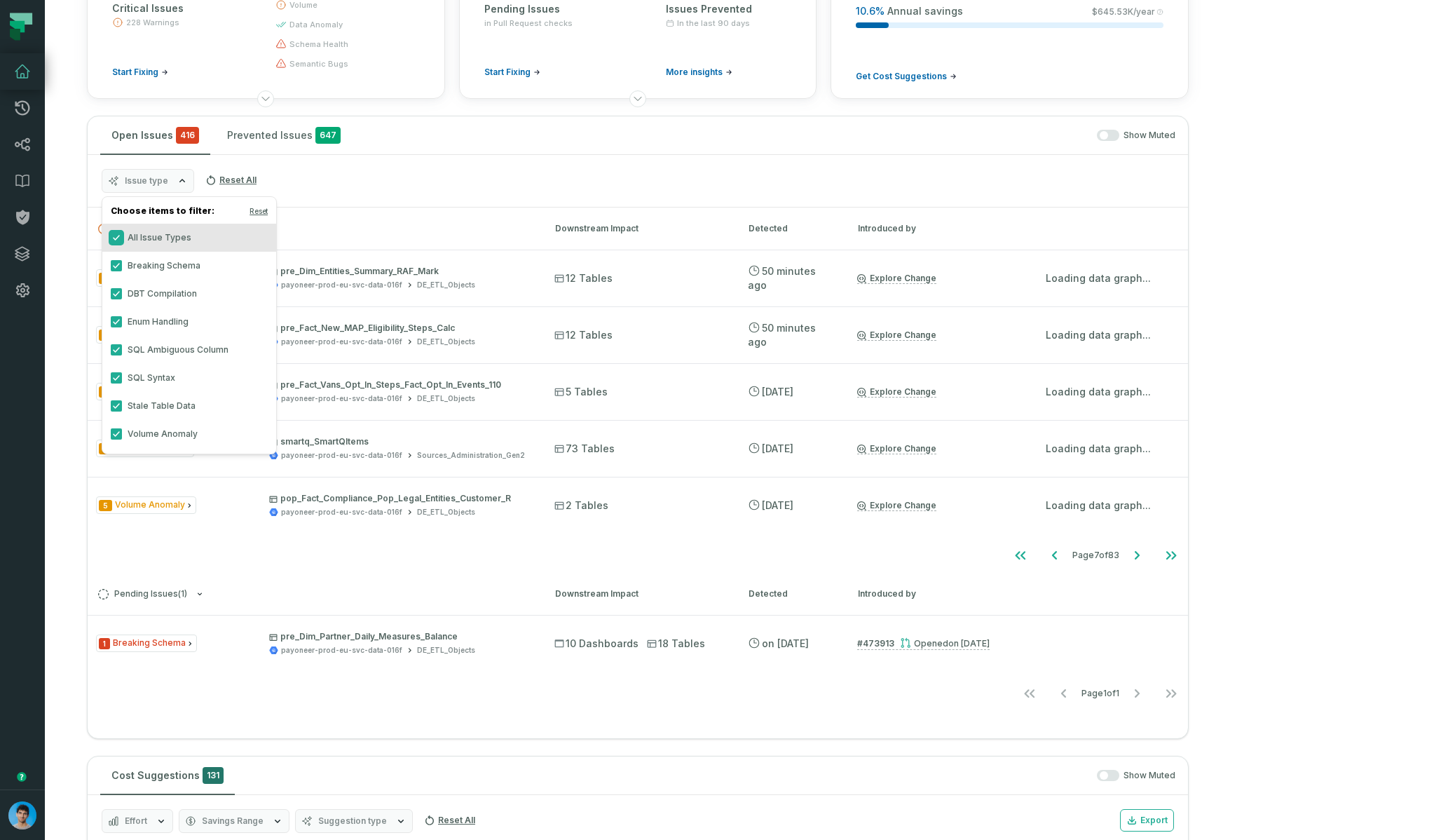
click at [115, 238] on button "All Issue Types" at bounding box center [116, 237] width 11 height 11
click at [115, 268] on button "Breaking Schema" at bounding box center [116, 265] width 11 height 11
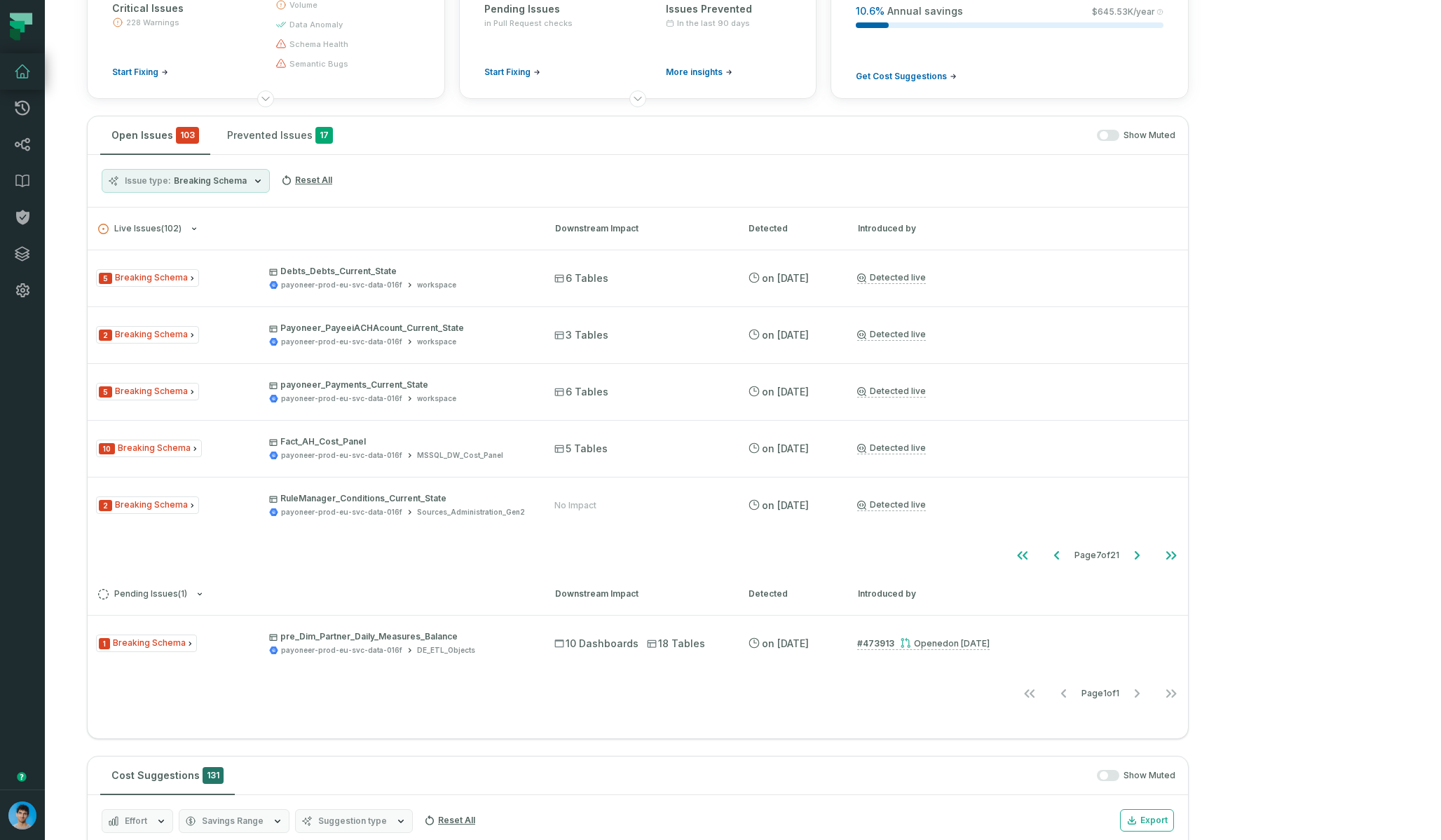
click at [929, 133] on div "Show Muted" at bounding box center [762, 135] width 825 height 12
click at [960, 553] on icon "Go to last page" at bounding box center [1170, 554] width 17 height 17
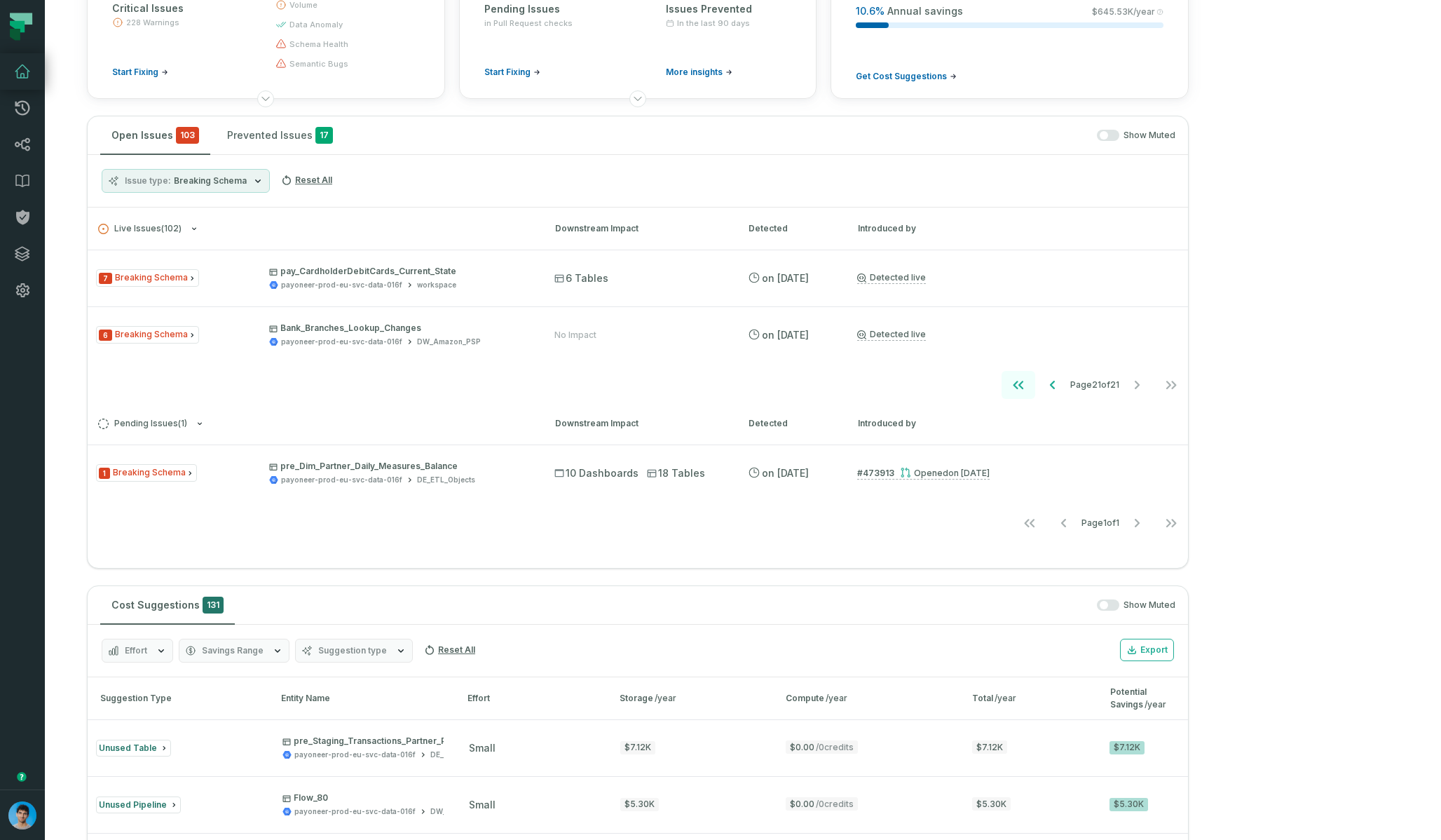
click at [960, 382] on icon "Go to first page" at bounding box center [1018, 384] width 17 height 17
